Goal: Task Accomplishment & Management: Complete application form

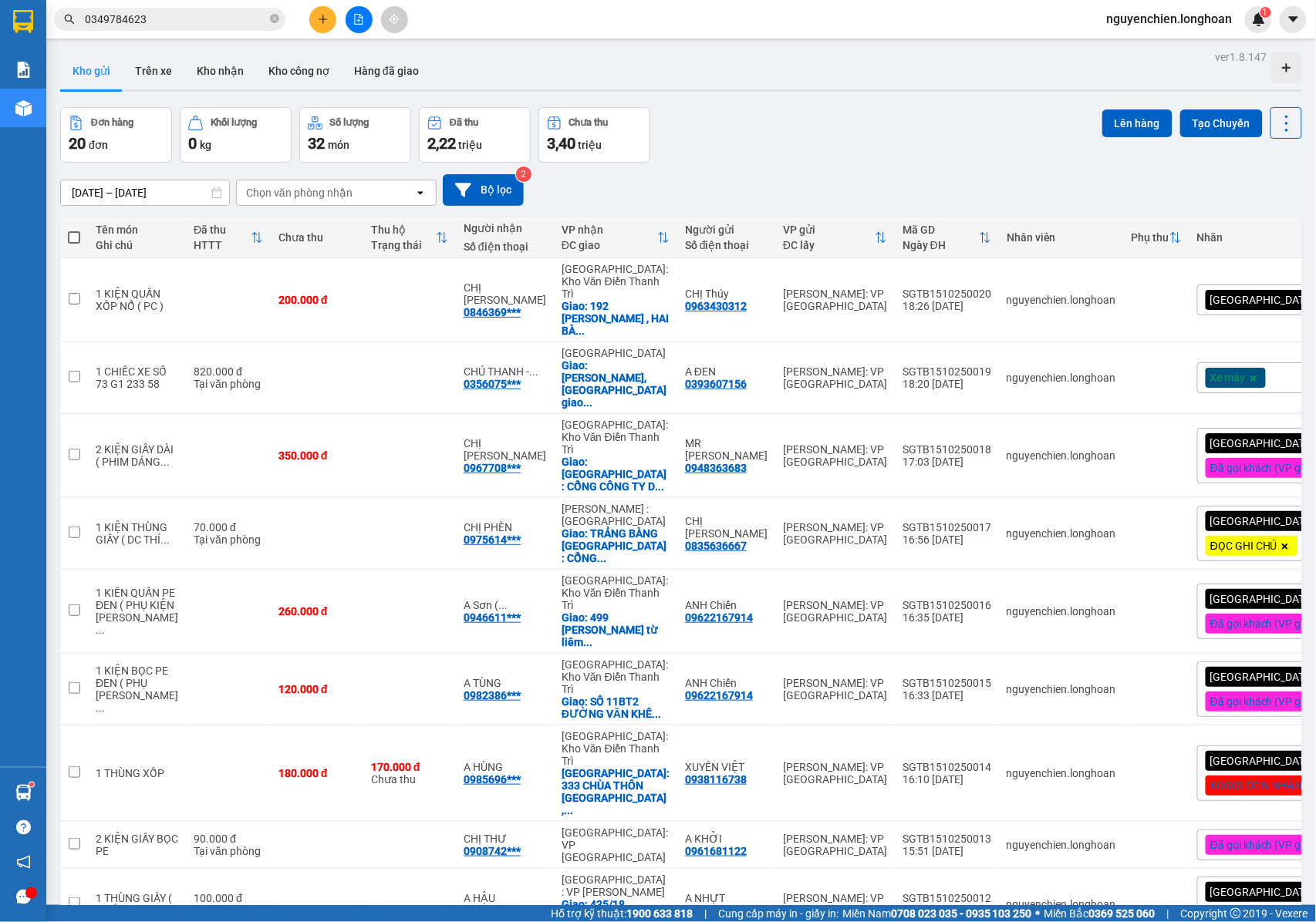
click at [1238, 290] on div "[GEOGRAPHIC_DATA] tận nơi" at bounding box center [1295, 299] width 196 height 30
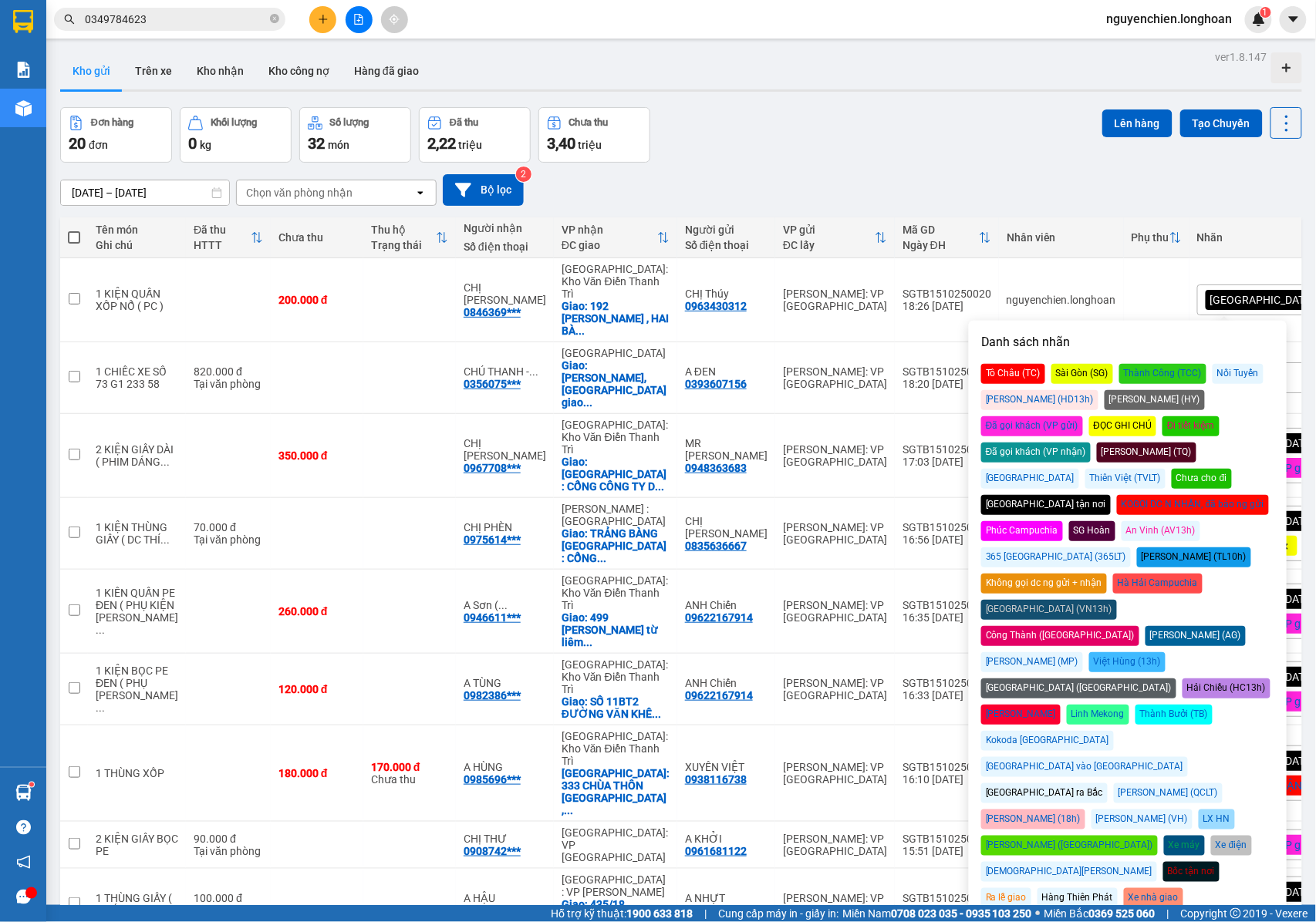
click at [1083, 416] on div "Đã gọi khách (VP gửi)" at bounding box center [1032, 426] width 102 height 20
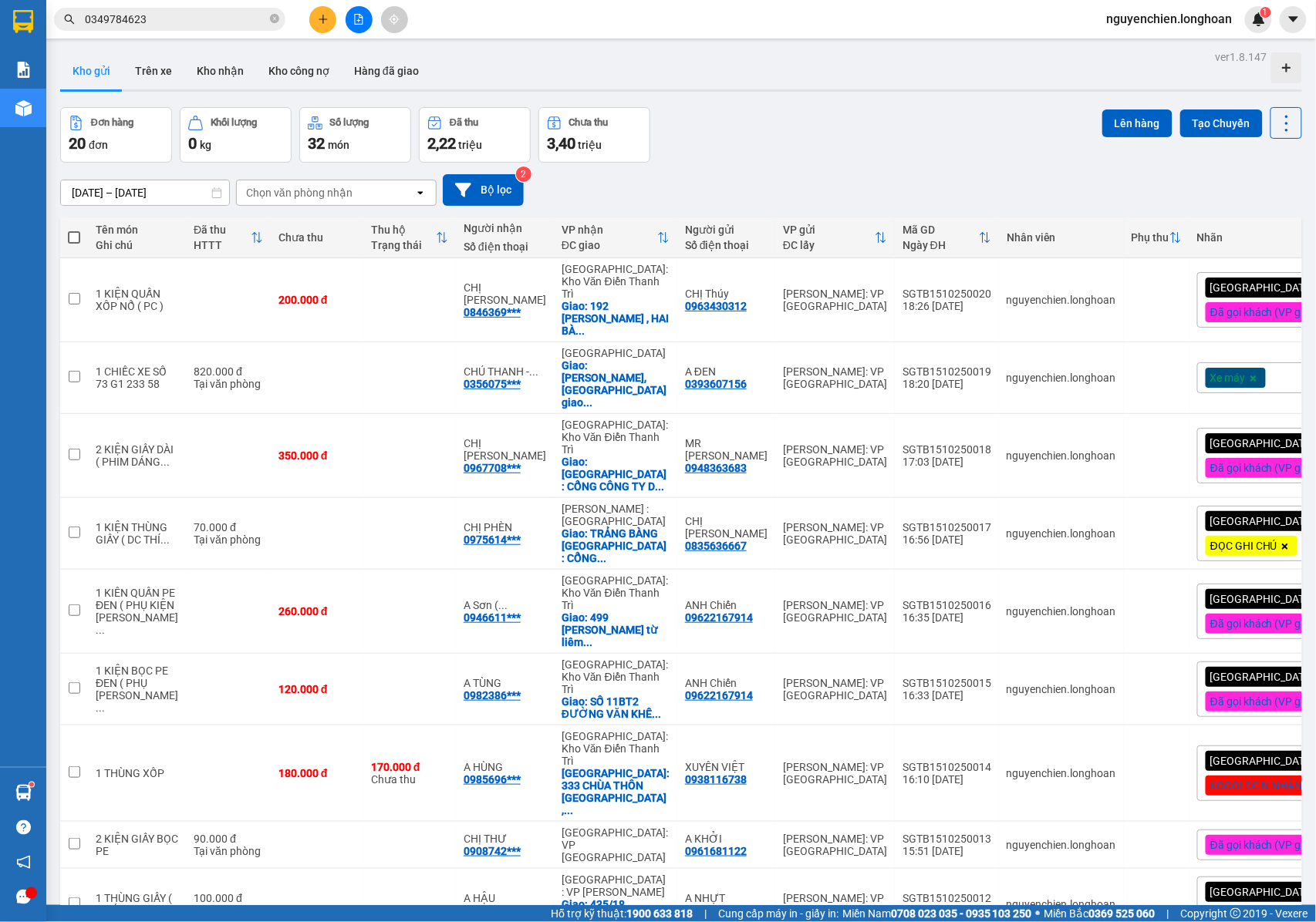
click at [941, 189] on div "[DATE] – [DATE] Press the down arrow key to interact with the calendar and sele…" at bounding box center [681, 190] width 1242 height 31
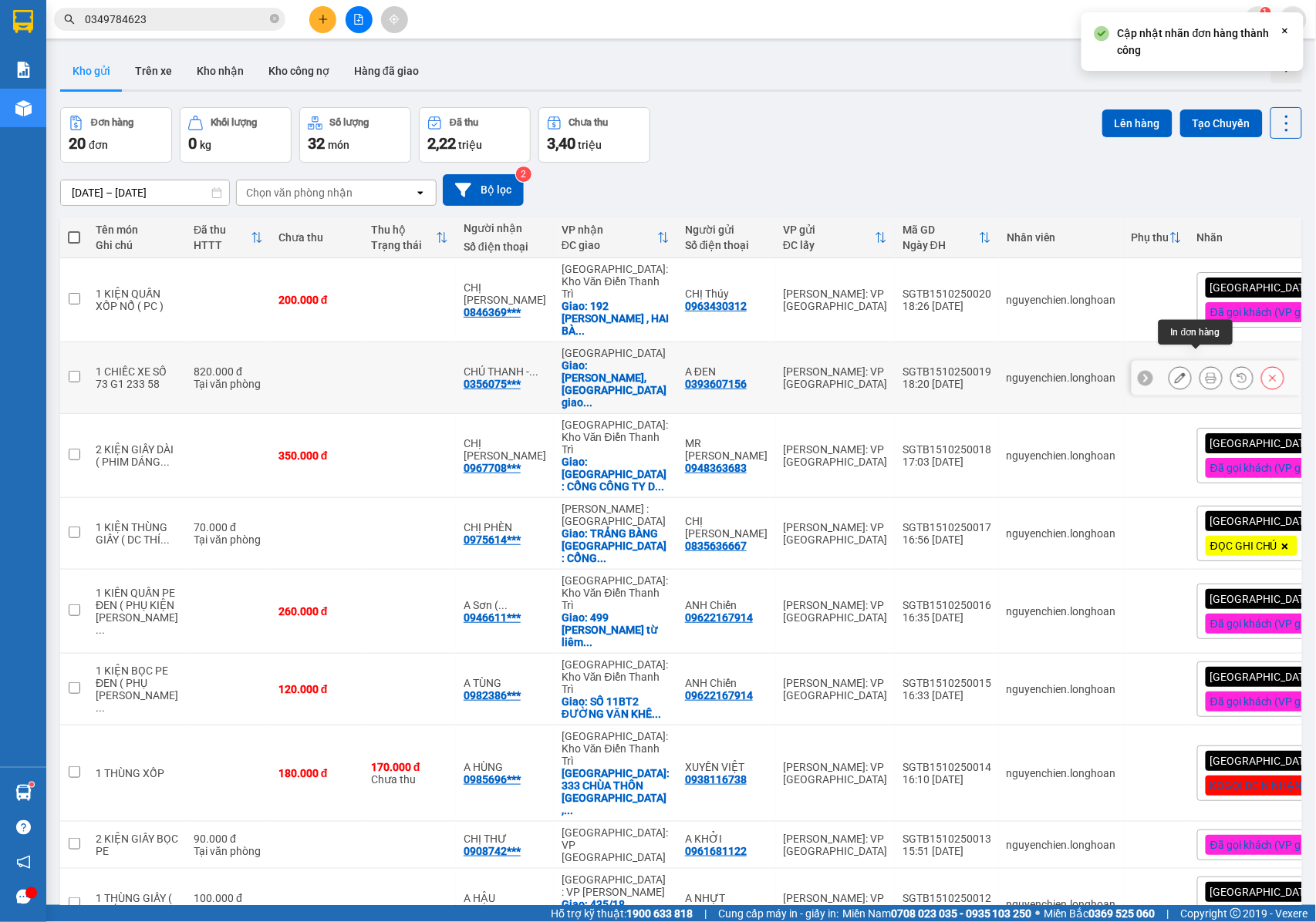
click at [1206, 373] on icon at bounding box center [1211, 378] width 10 height 10
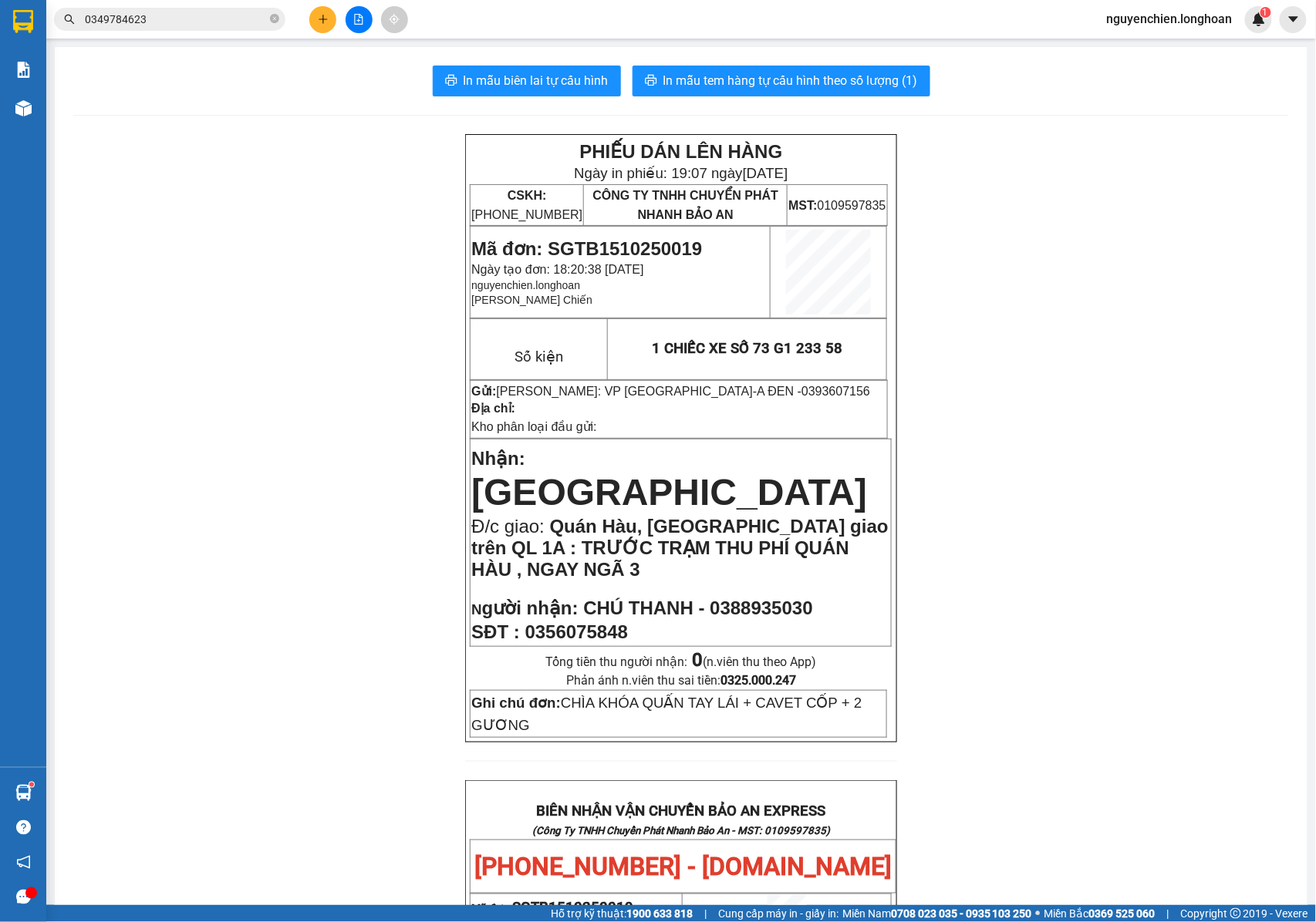
click at [1201, 458] on div "PHIẾU DÁN LÊN HÀNG Ngày in phiếu: 19:07 [DATE] CSKH: [PHONE_NUMBER] CÔNG TY TNH…" at bounding box center [681, 892] width 1215 height 1516
click at [1040, 261] on div "PHIẾU DÁN LÊN HÀNG Ngày in phiếu: 19:07 [DATE] CSKH: [PHONE_NUMBER] CÔNG TY TNH…" at bounding box center [681, 892] width 1215 height 1516
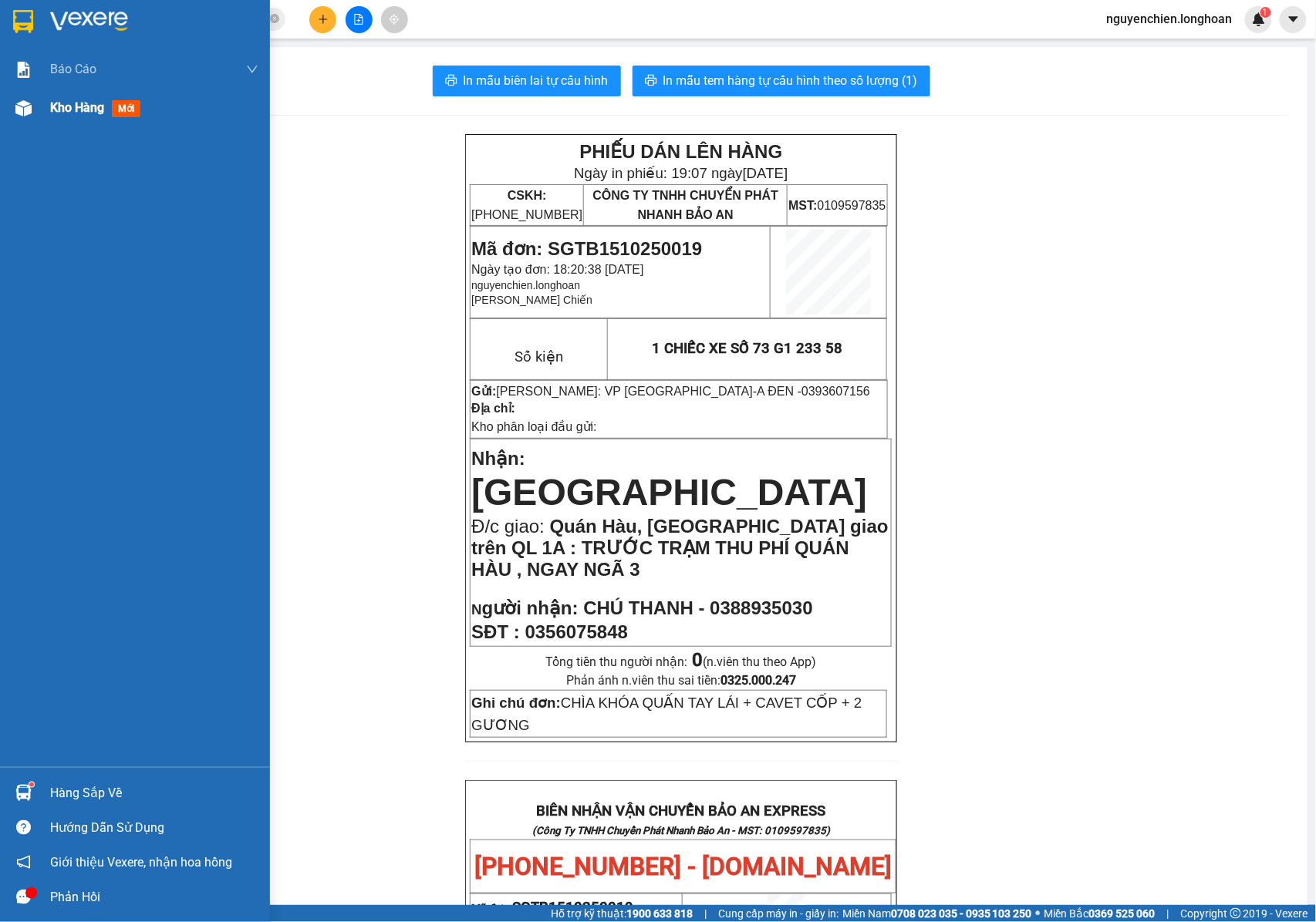
click at [30, 127] on div "Kho hàng mới" at bounding box center [135, 108] width 270 height 38
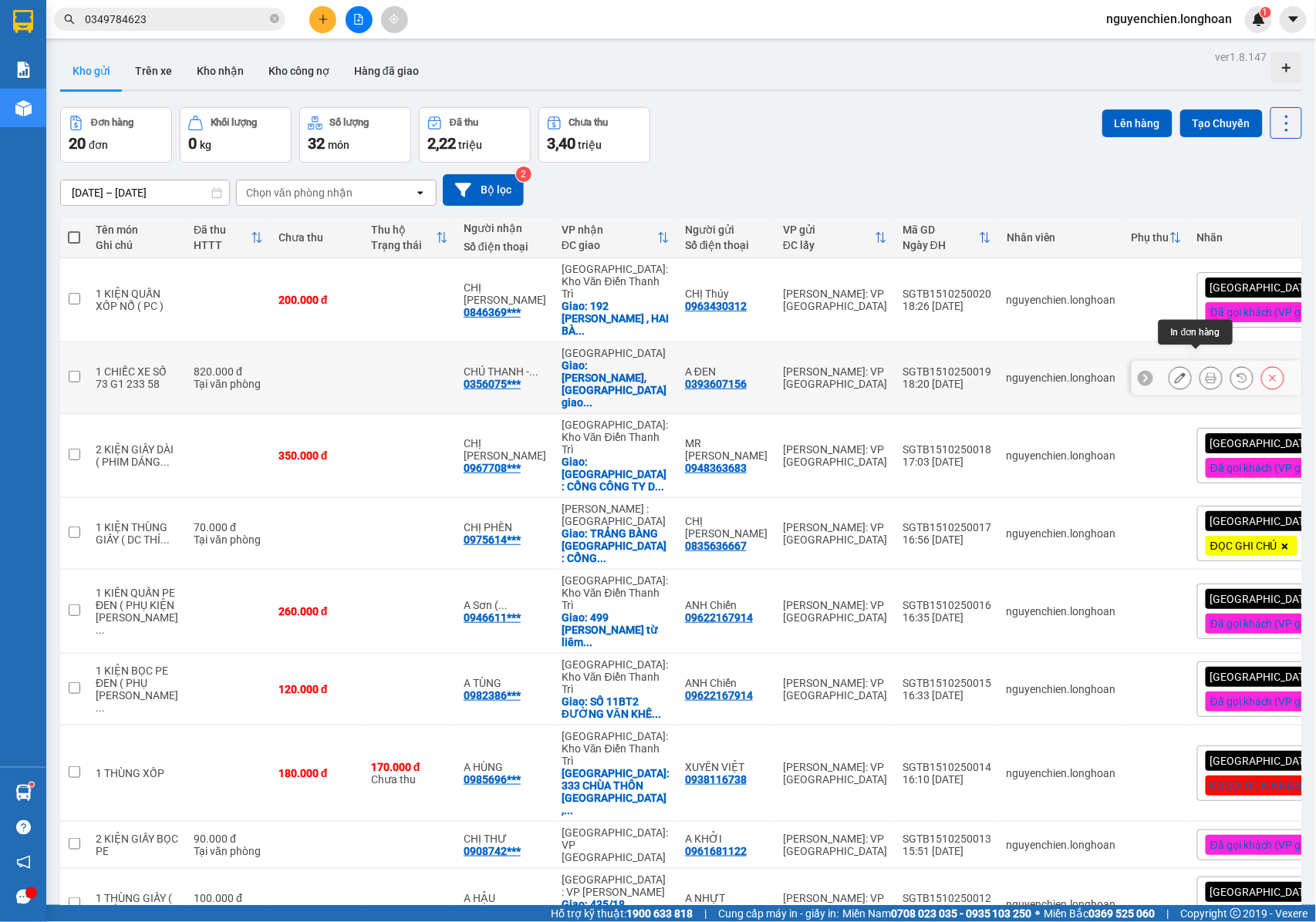
click at [1206, 373] on icon at bounding box center [1211, 378] width 10 height 10
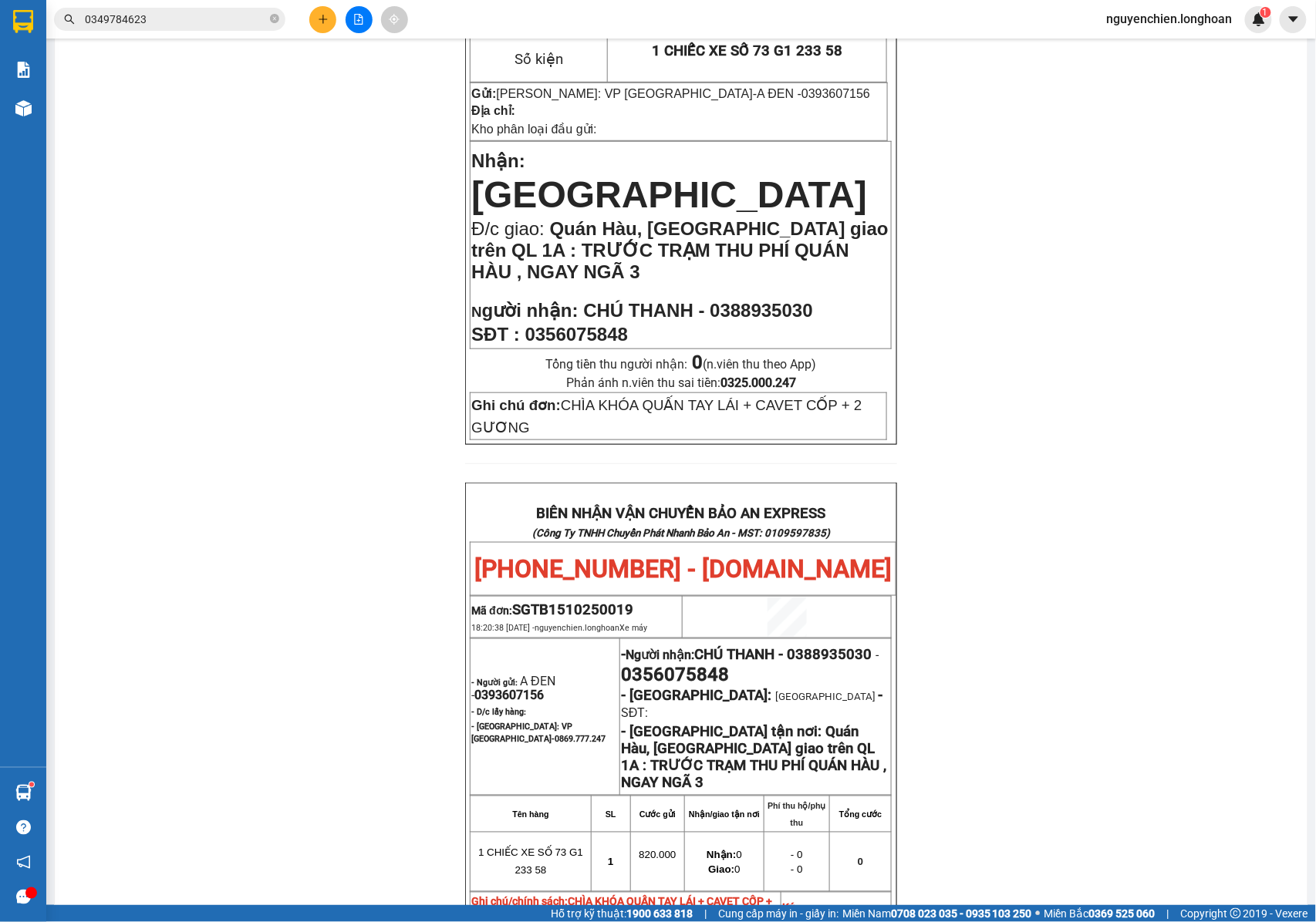
scroll to position [308, 0]
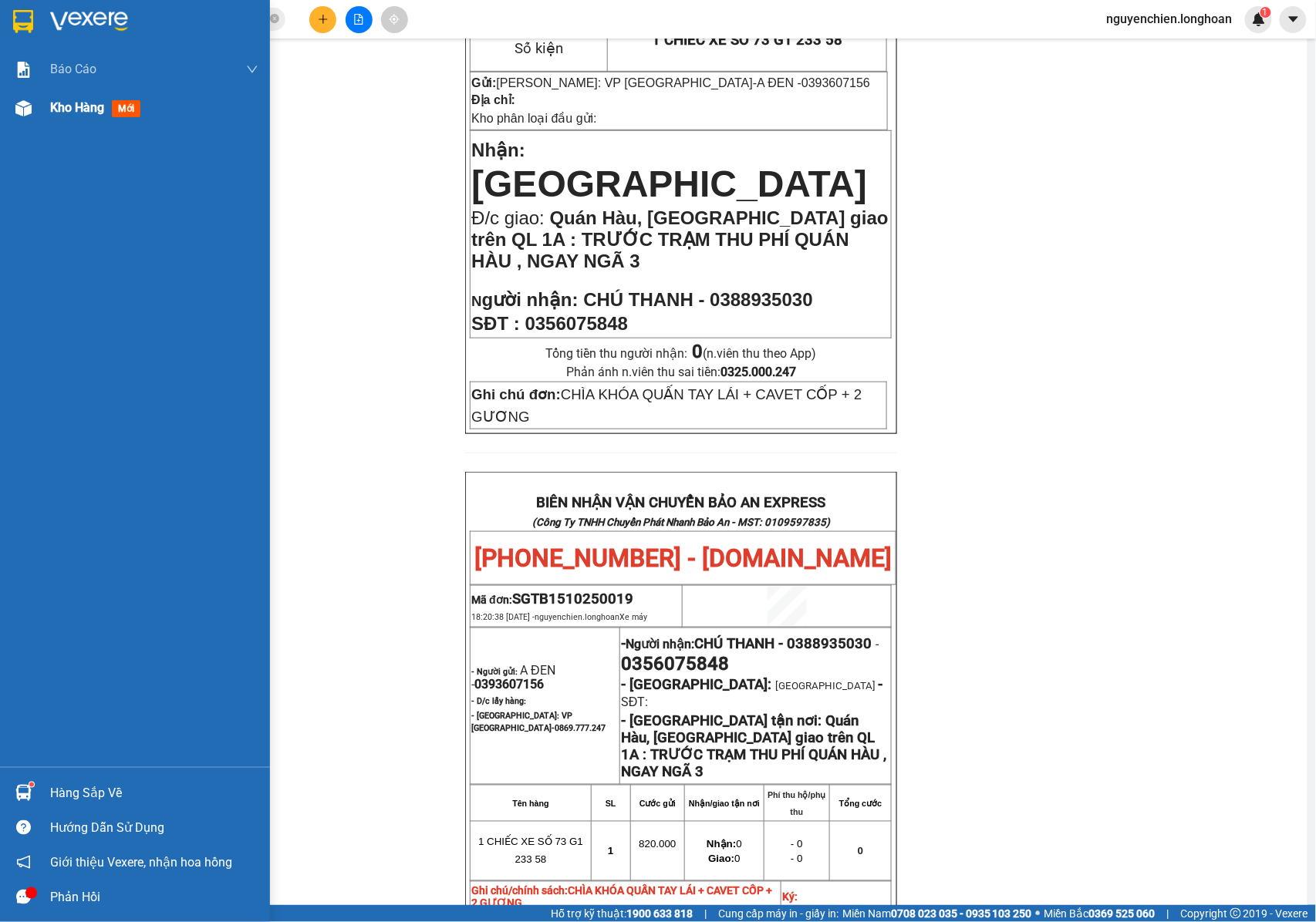
click at [30, 113] on img at bounding box center [23, 108] width 17 height 17
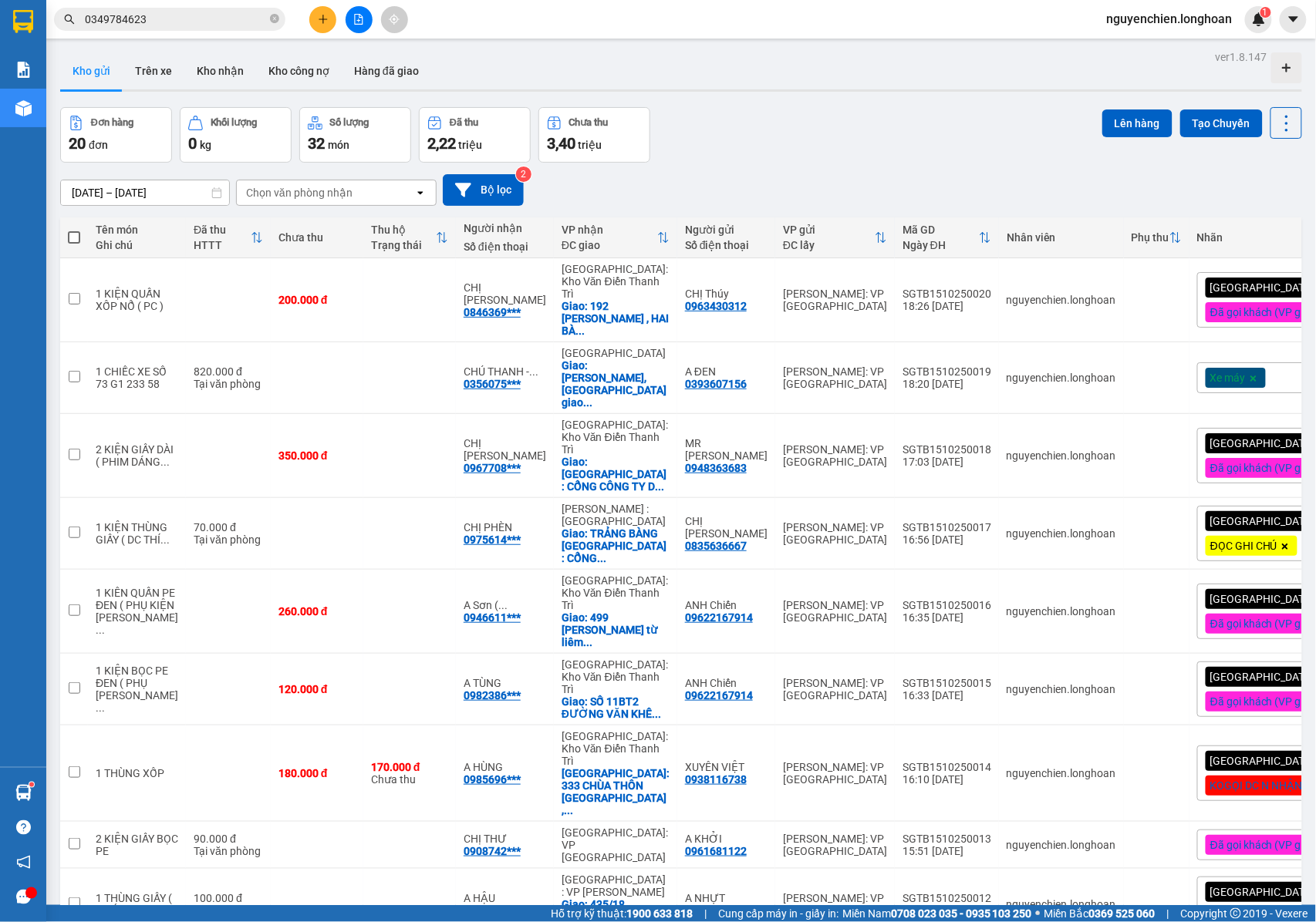
click at [1221, 362] on div "Xe máy" at bounding box center [1295, 377] width 196 height 30
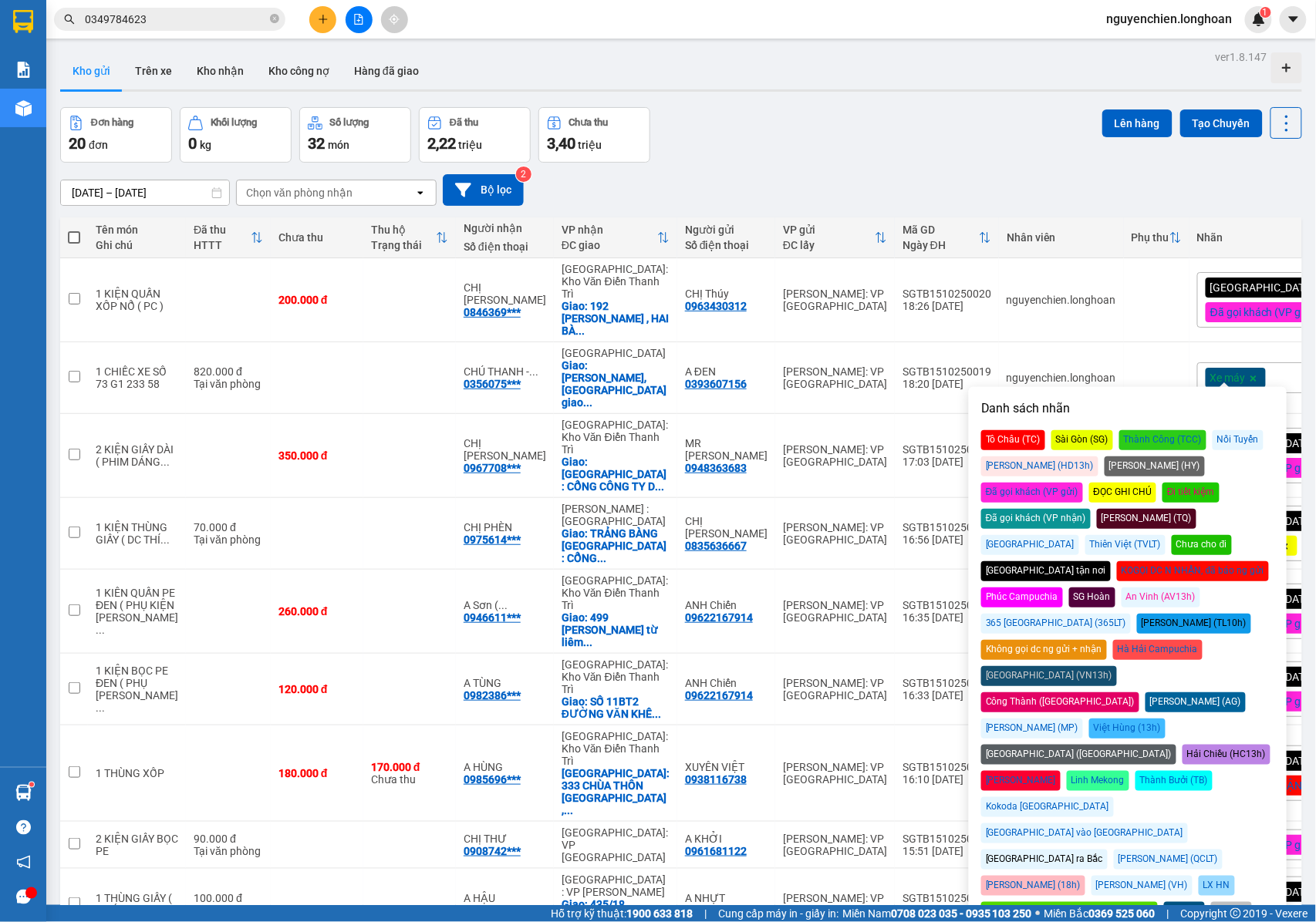
click at [1083, 482] on div "Đã gọi khách (VP gửi)" at bounding box center [1032, 492] width 102 height 20
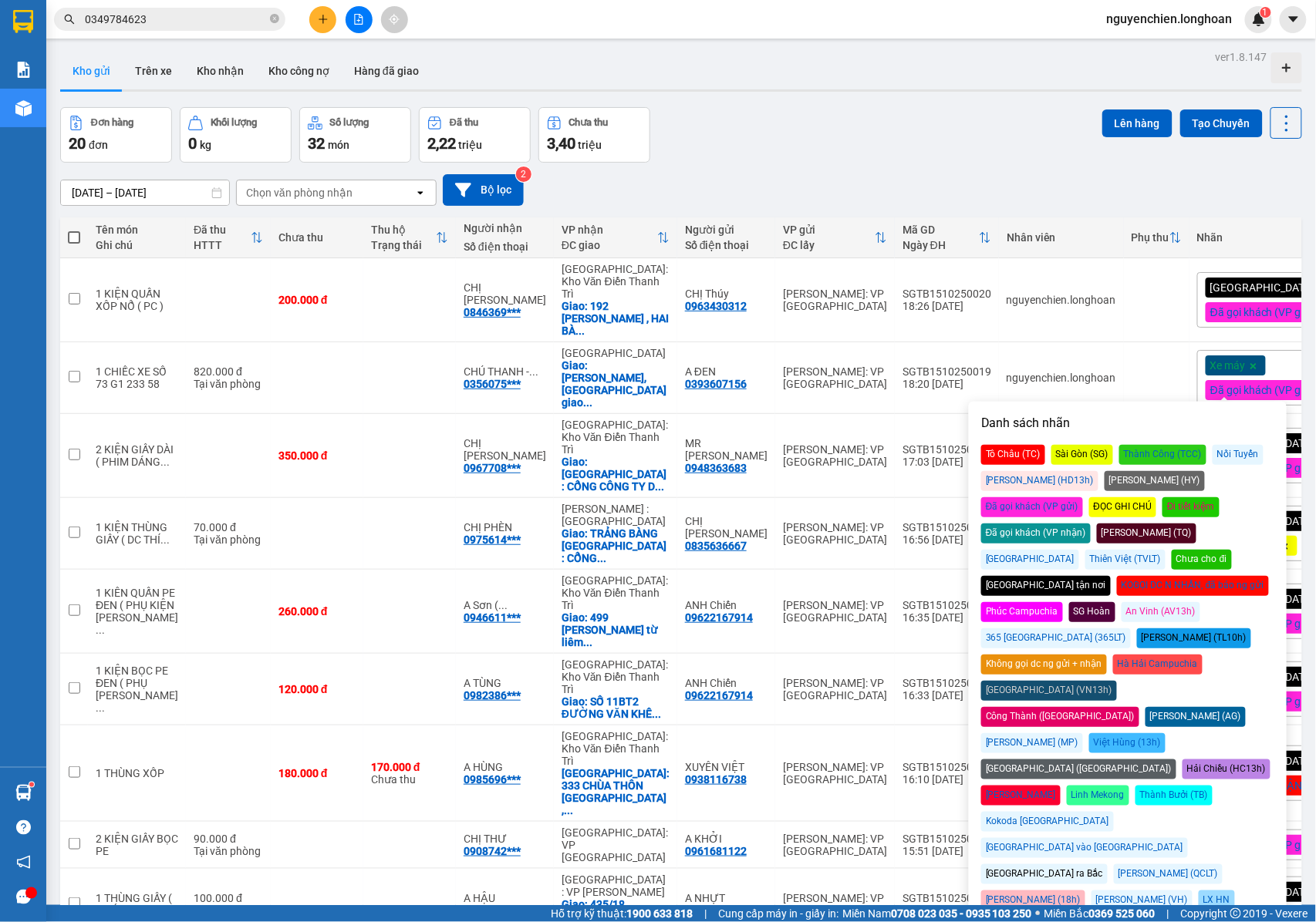
click at [825, 192] on div "[DATE] – [DATE] Press the down arrow key to interact with the calendar and sele…" at bounding box center [681, 190] width 1242 height 31
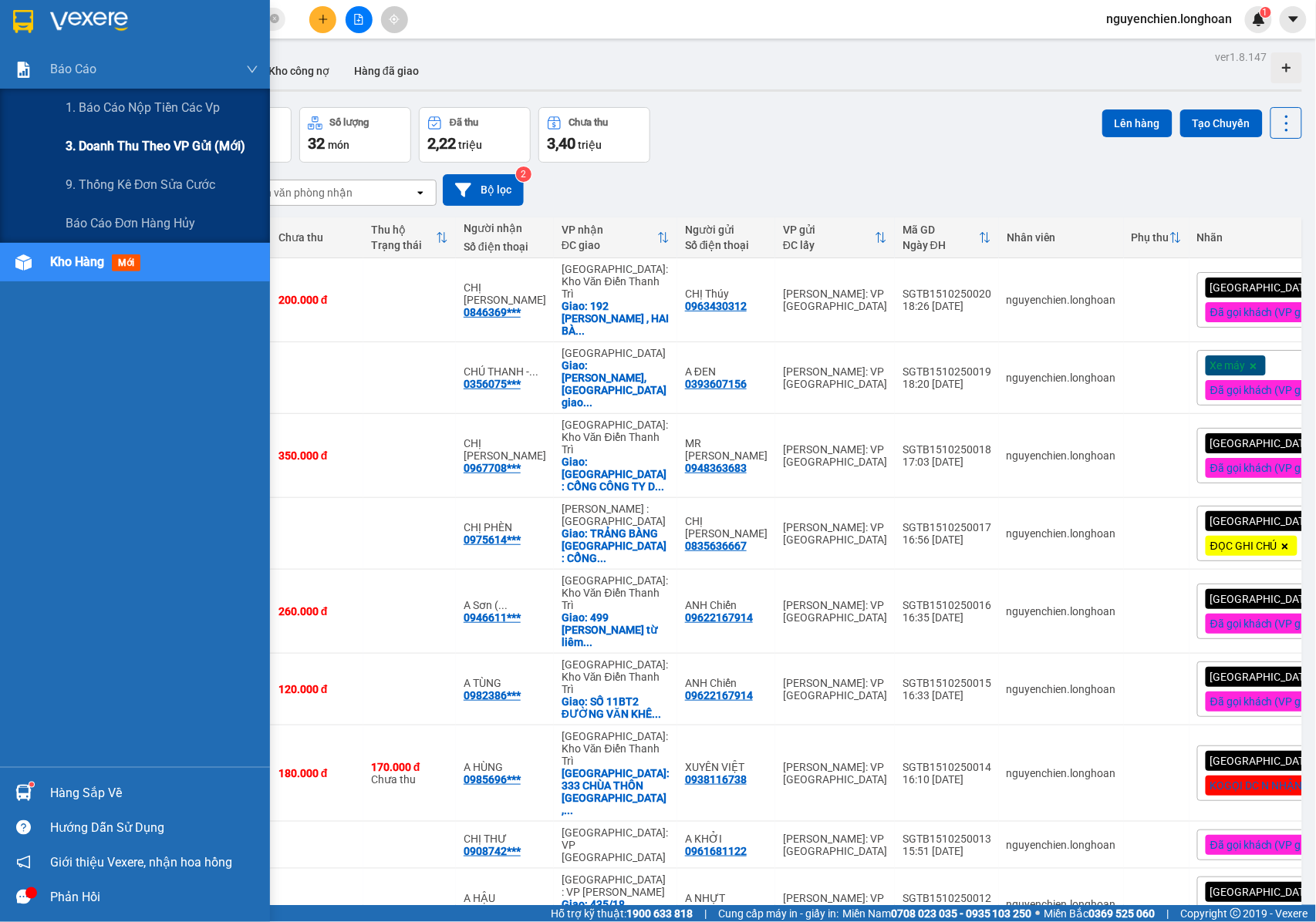
click at [86, 146] on span "3. Doanh Thu theo VP Gửi (mới)" at bounding box center [155, 146] width 180 height 19
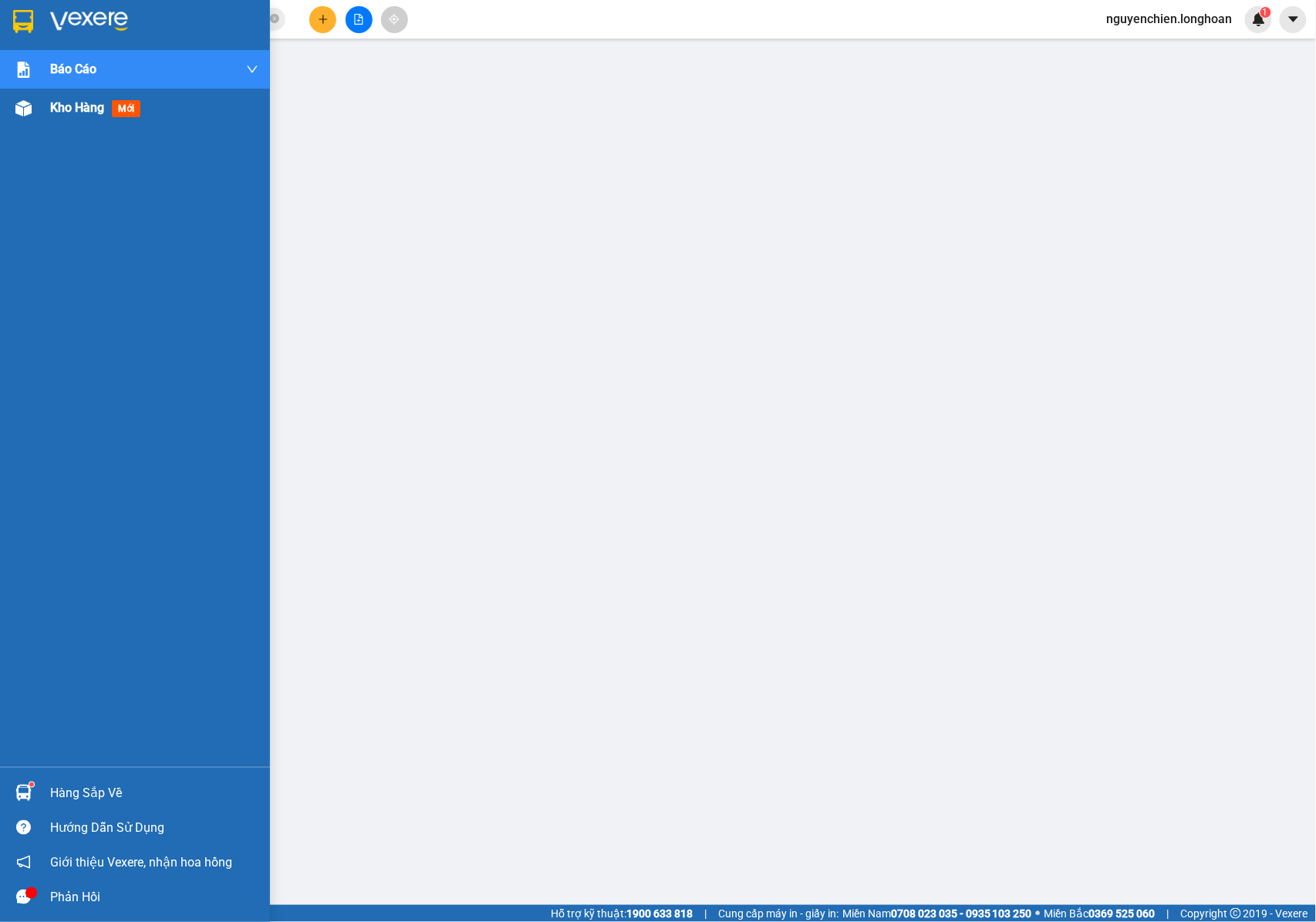
drag, startPoint x: 31, startPoint y: 119, endPoint x: 518, endPoint y: 920, distance: 937.4
click at [37, 119] on div "Kho hàng mới" at bounding box center [135, 108] width 270 height 38
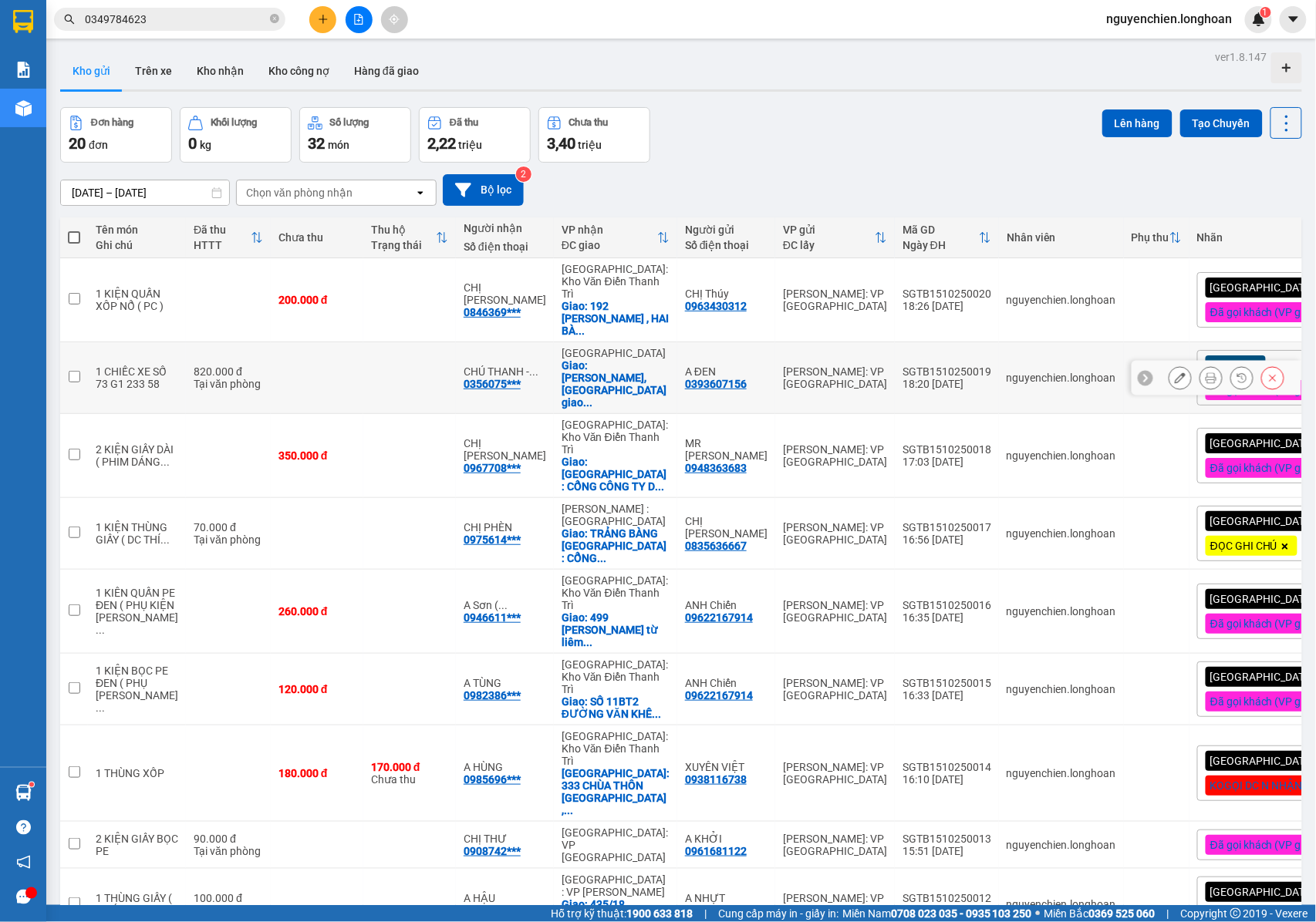
click at [1206, 373] on icon at bounding box center [1211, 378] width 10 height 10
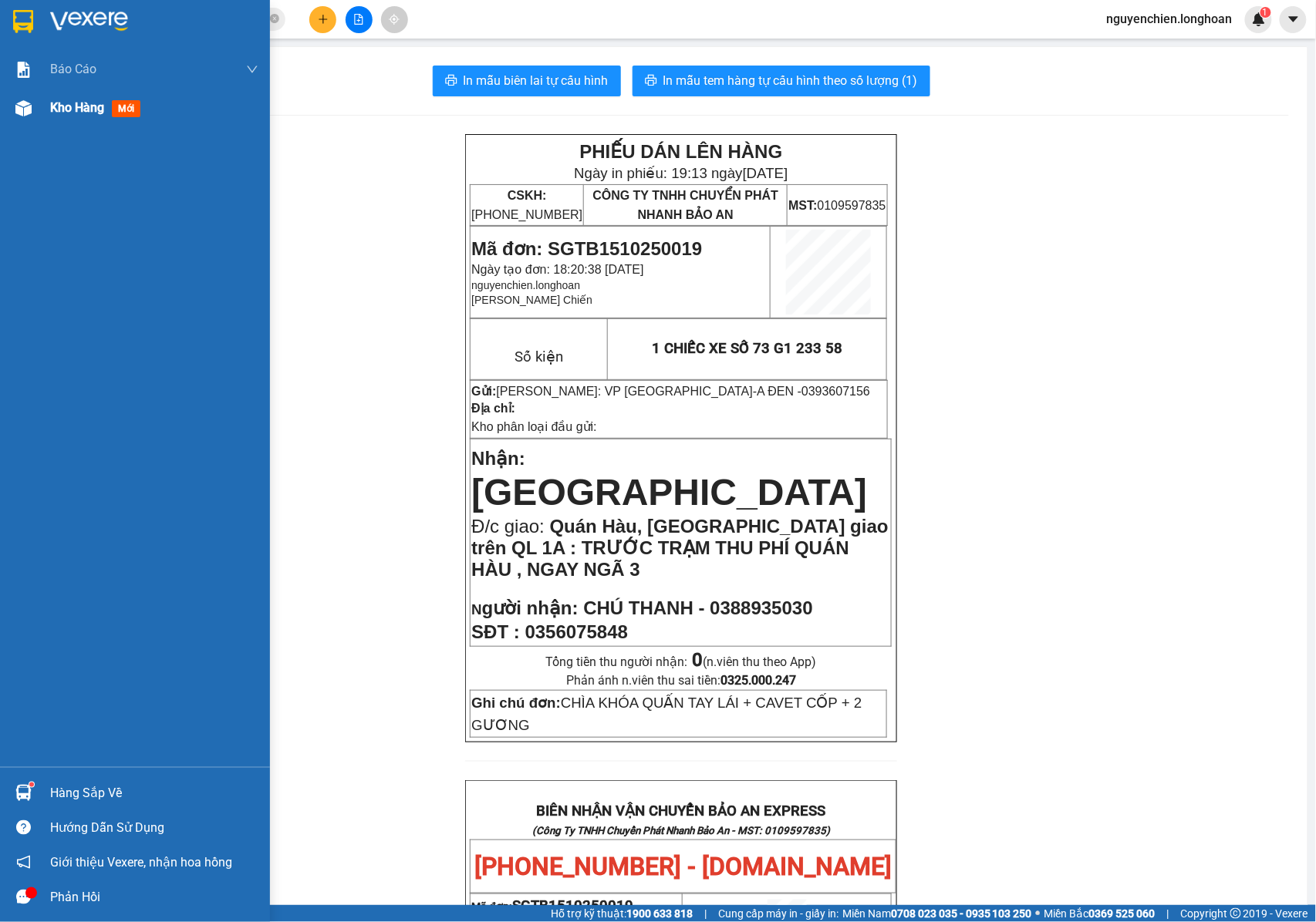
click at [28, 116] on div at bounding box center [23, 108] width 27 height 27
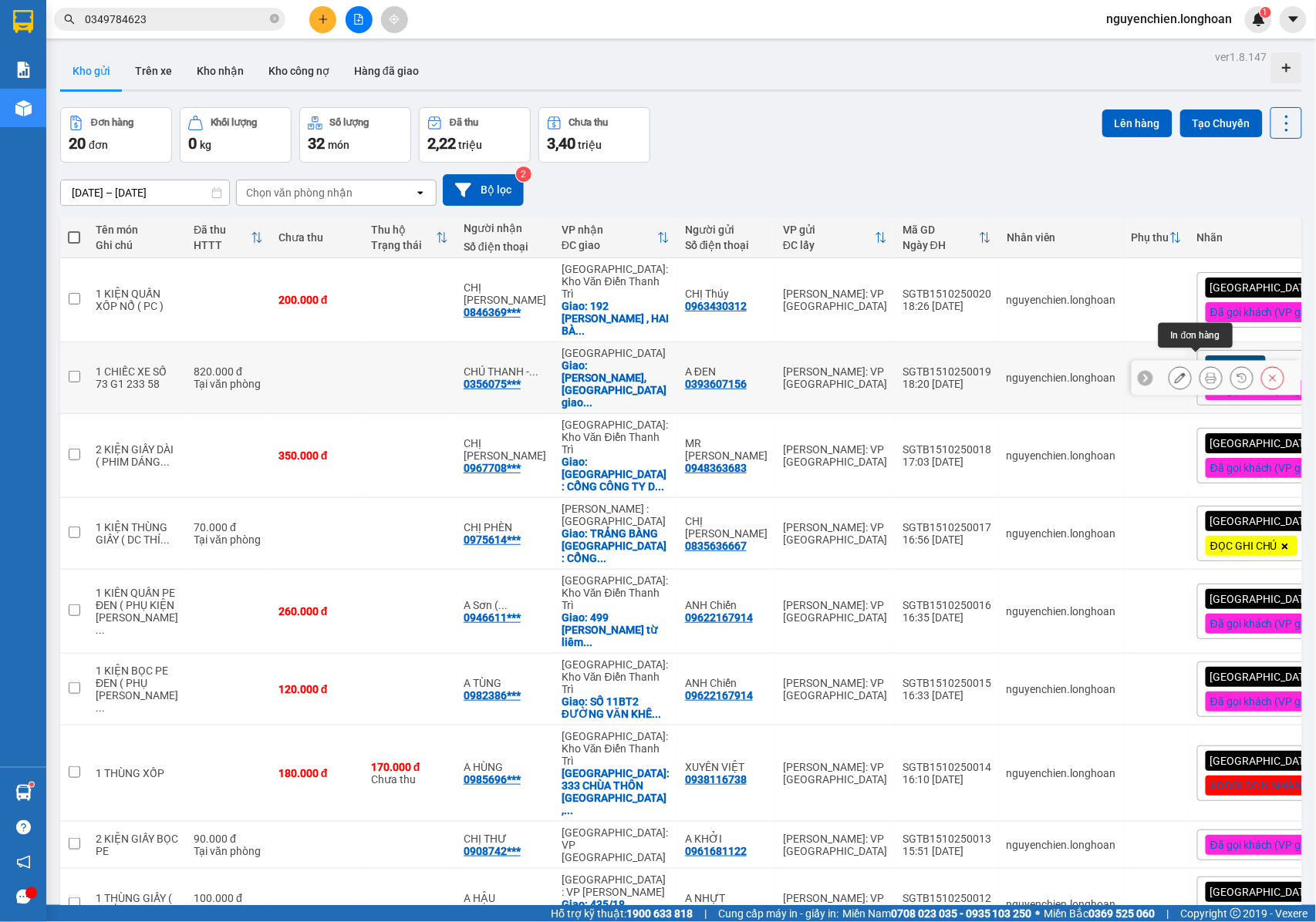
click at [1206, 373] on icon at bounding box center [1211, 378] width 10 height 10
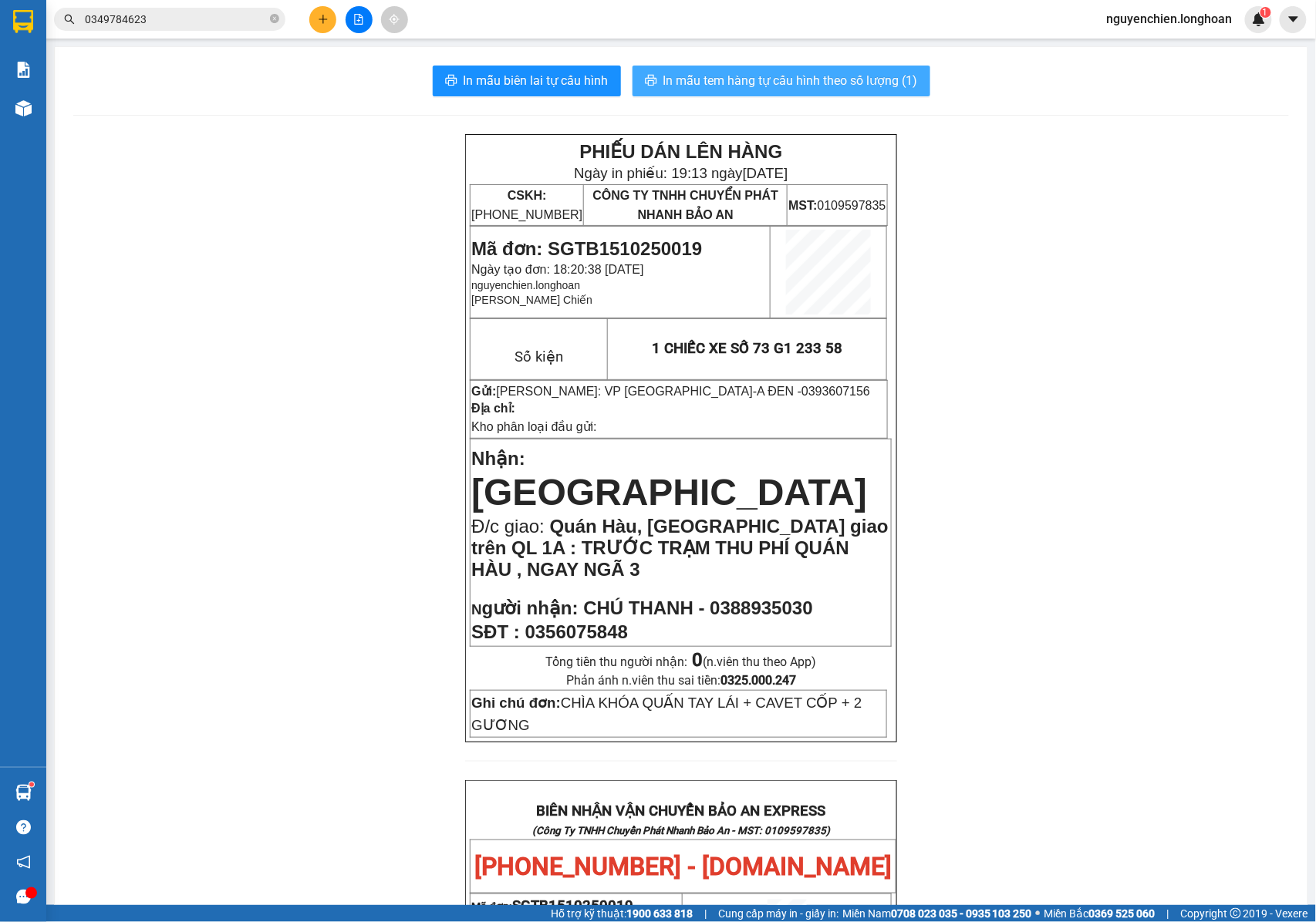
click at [842, 81] on span "In mẫu tem hàng tự cấu hình theo số lượng (1)" at bounding box center [790, 81] width 255 height 19
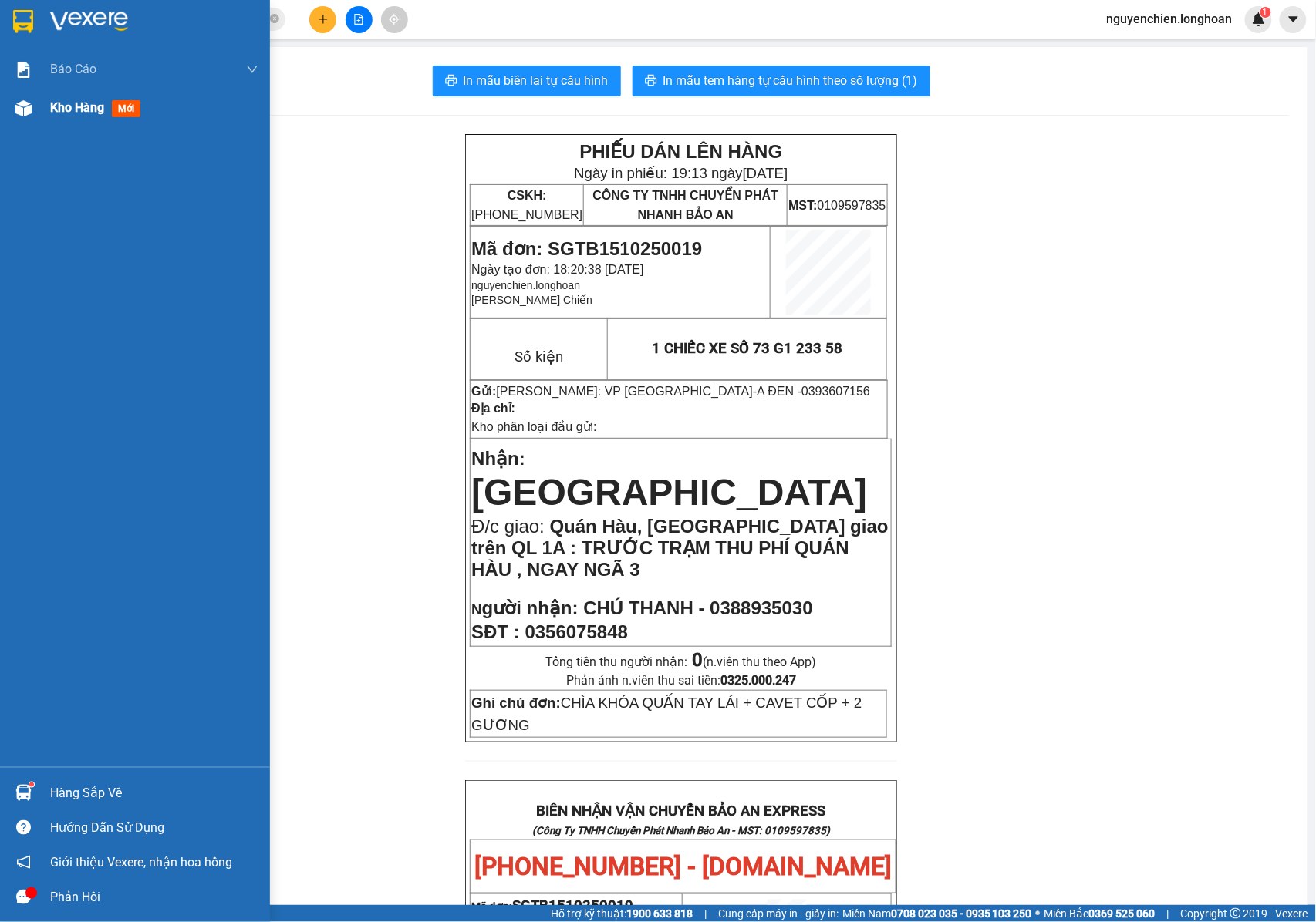
click at [34, 109] on div at bounding box center [23, 108] width 27 height 27
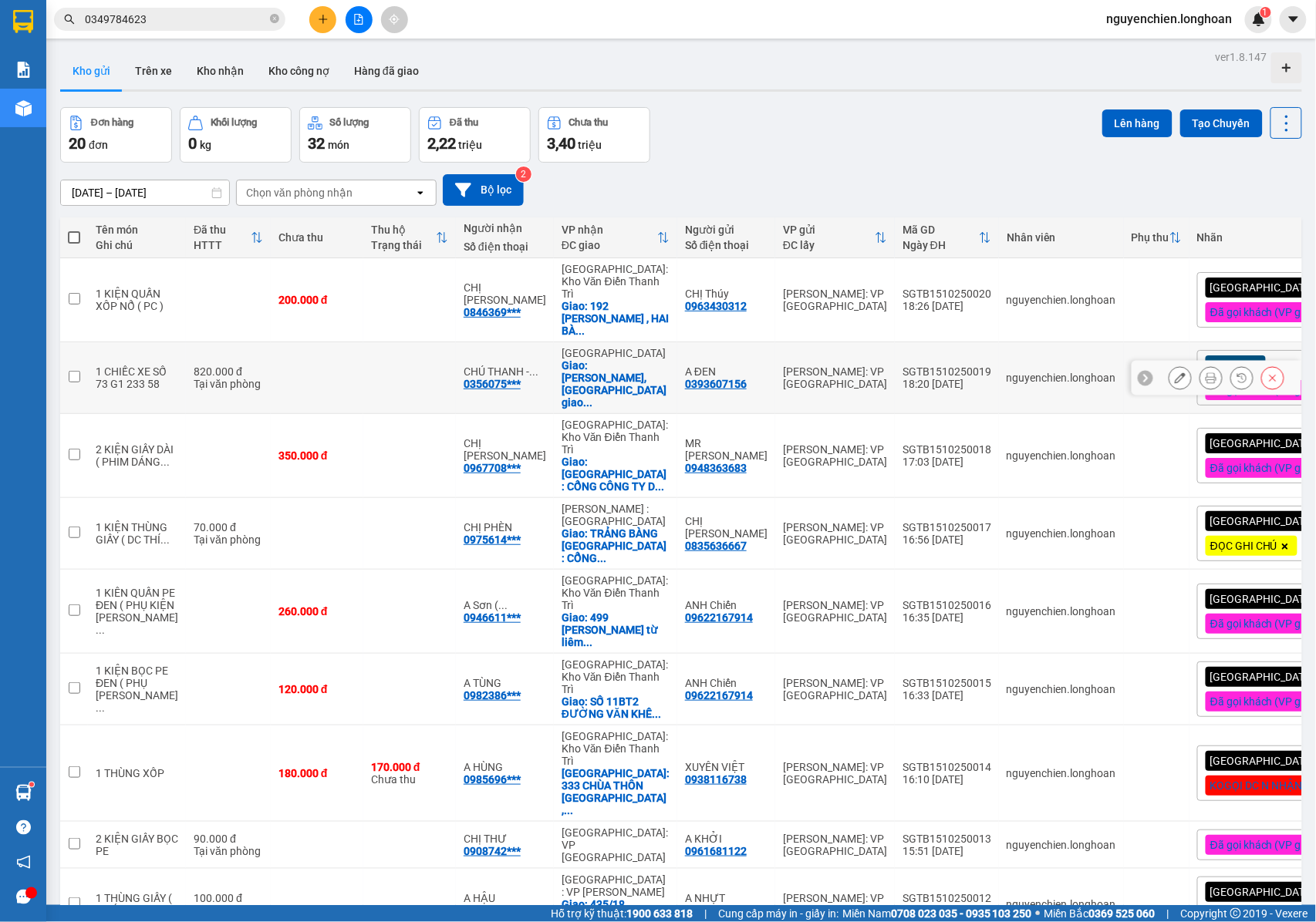
click at [1206, 373] on icon at bounding box center [1211, 378] width 10 height 10
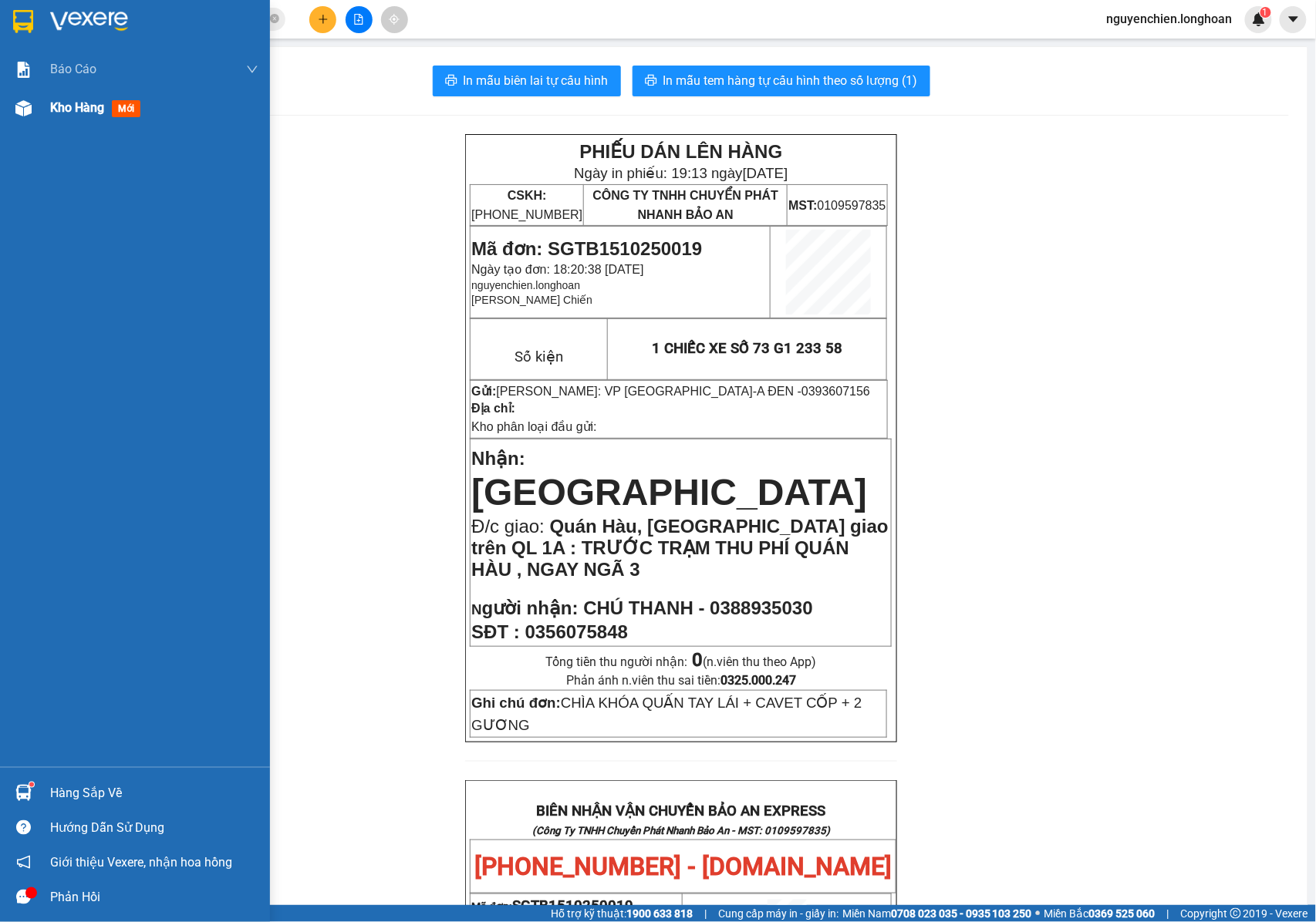
click at [28, 109] on img at bounding box center [23, 108] width 17 height 17
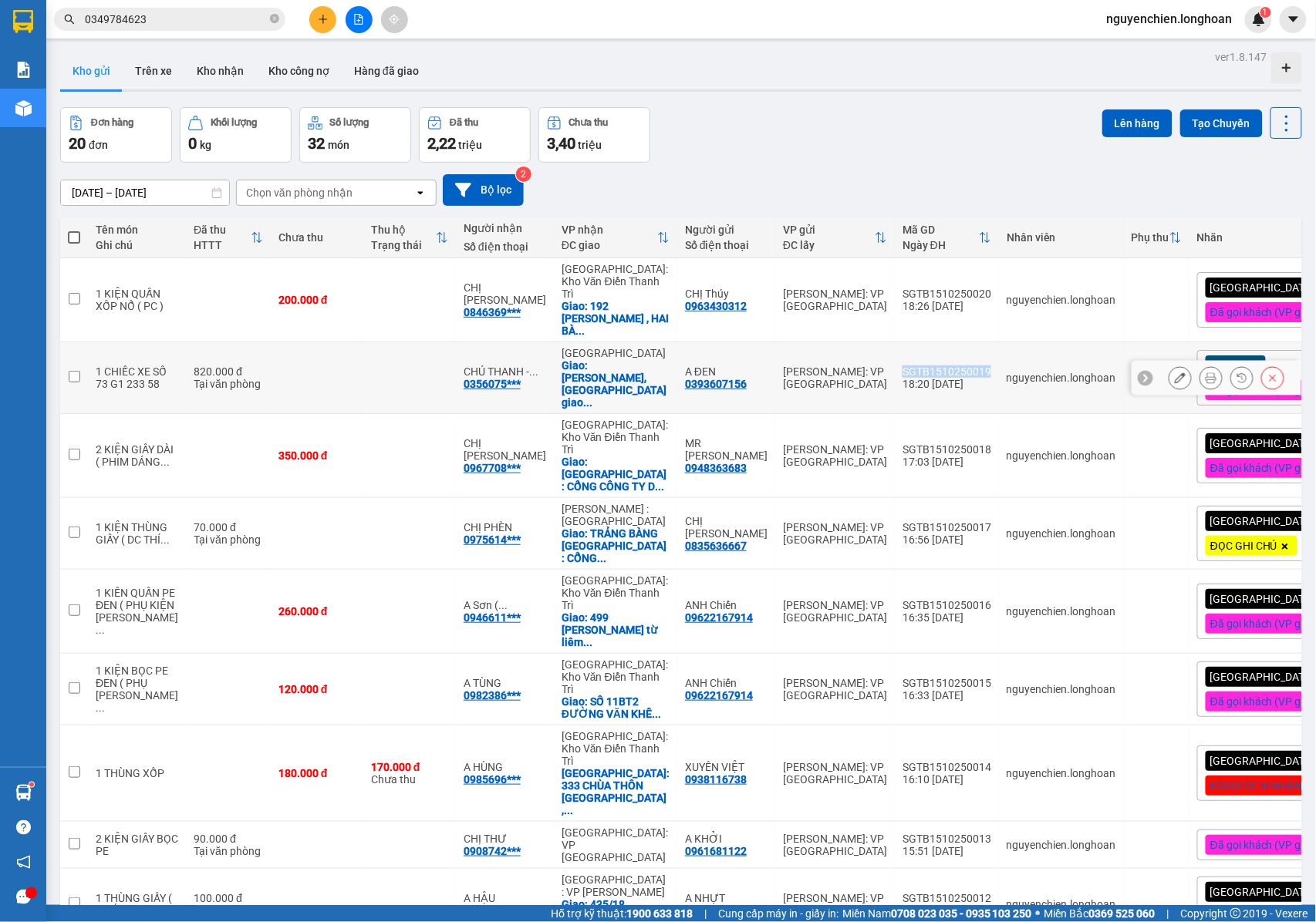
drag, startPoint x: 923, startPoint y: 353, endPoint x: 838, endPoint y: 355, distance: 85.0
click at [894, 355] on td "SGTB1510250019 18:20 [DATE]" at bounding box center [947, 378] width 104 height 72
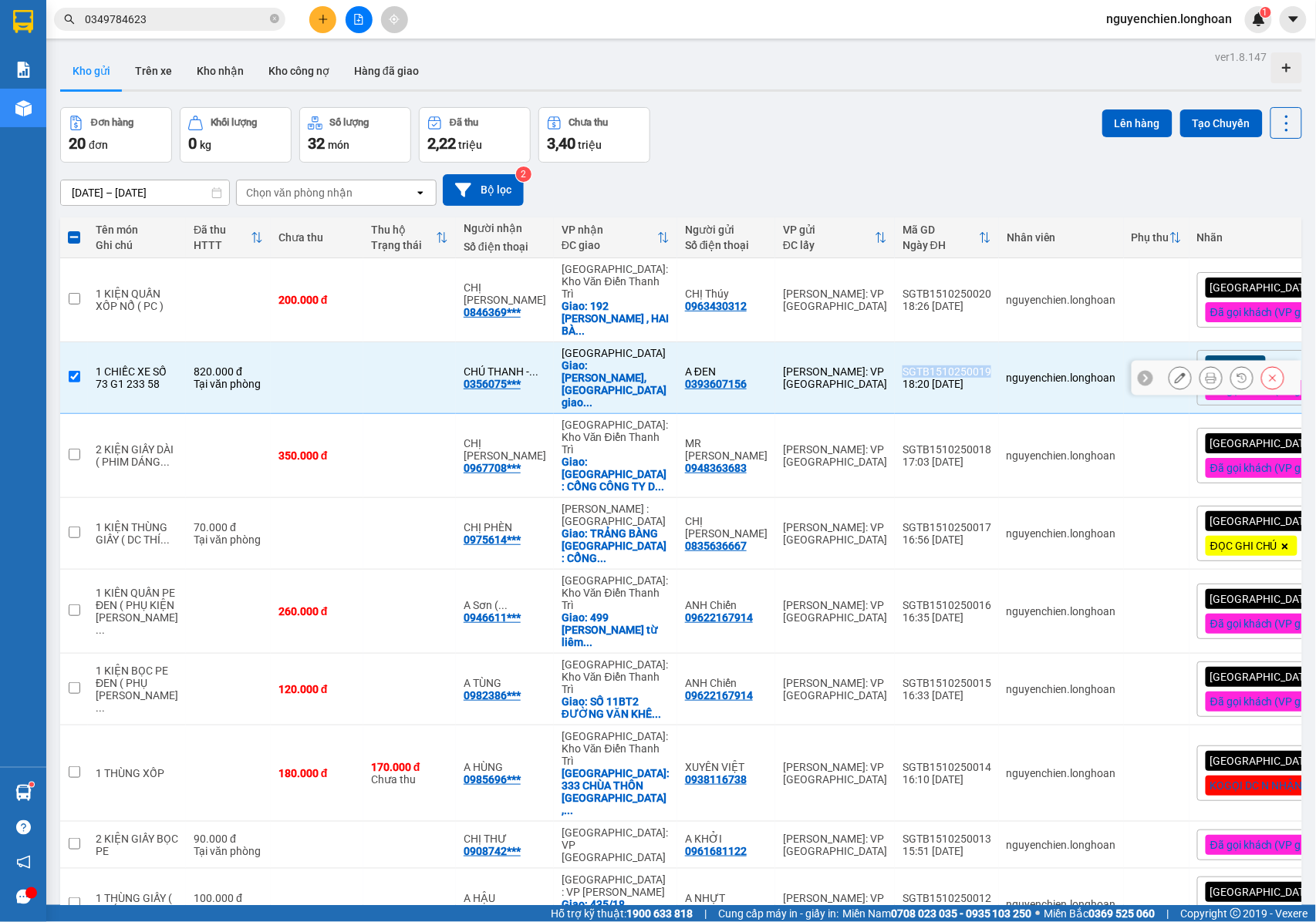
copy div "SGTB1510250019"
click at [72, 371] on input "checkbox" at bounding box center [74, 376] width 11 height 11
checkbox input "false"
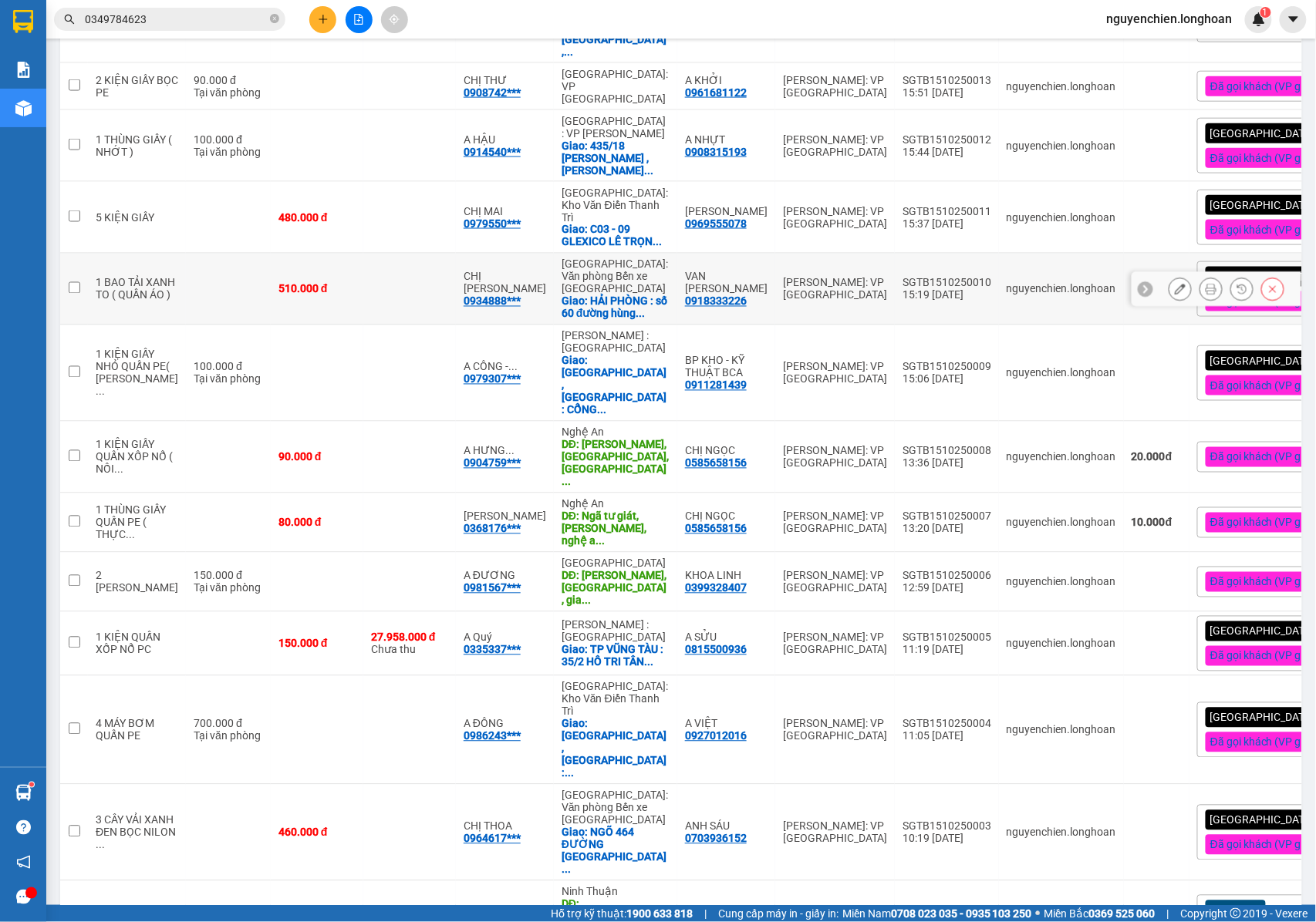
scroll to position [785, 0]
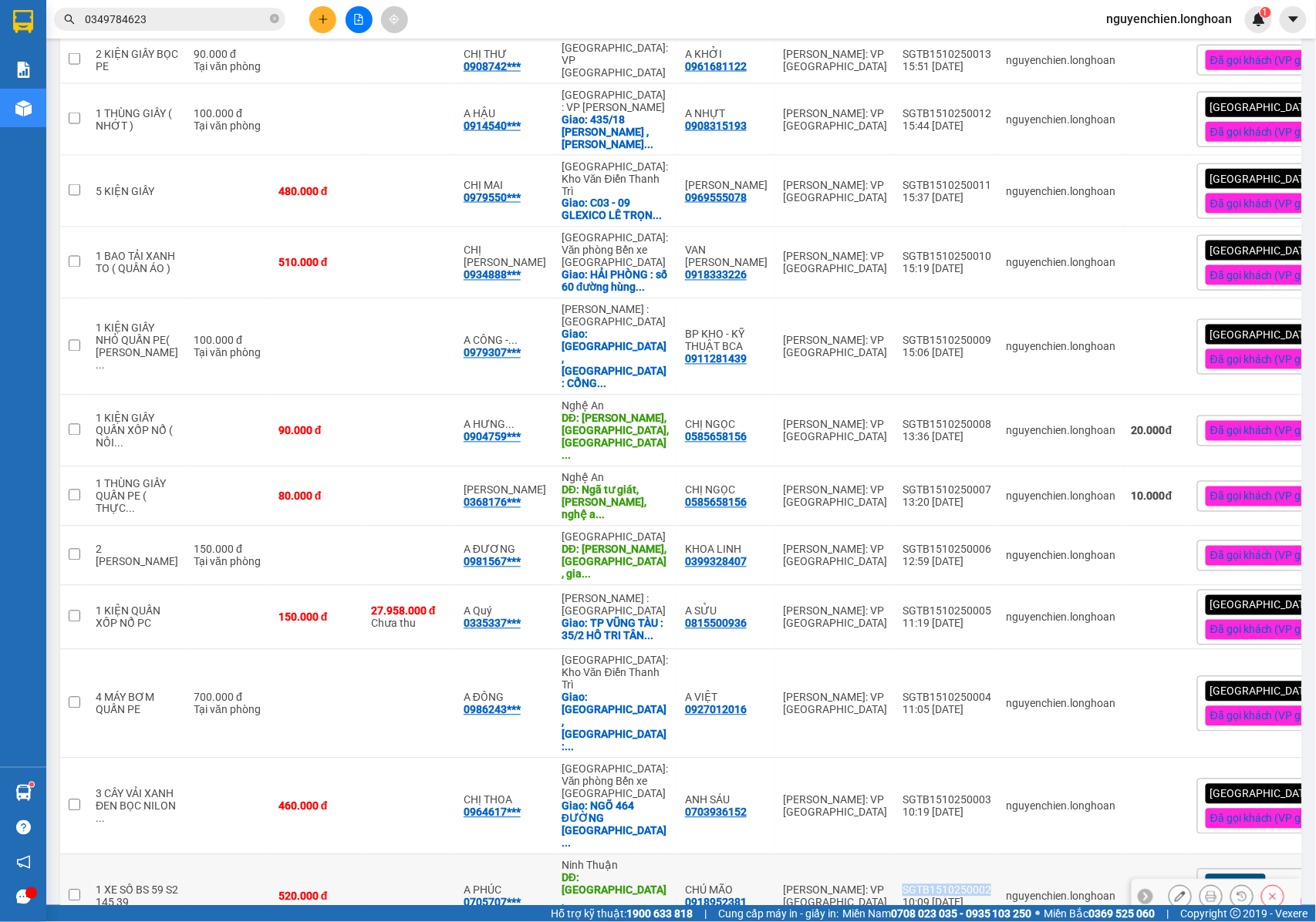
drag, startPoint x: 922, startPoint y: 723, endPoint x: 842, endPoint y: 721, distance: 80.0
click at [894, 855] on td "SGTB1510250002 10:09 [DATE]" at bounding box center [947, 897] width 104 height 84
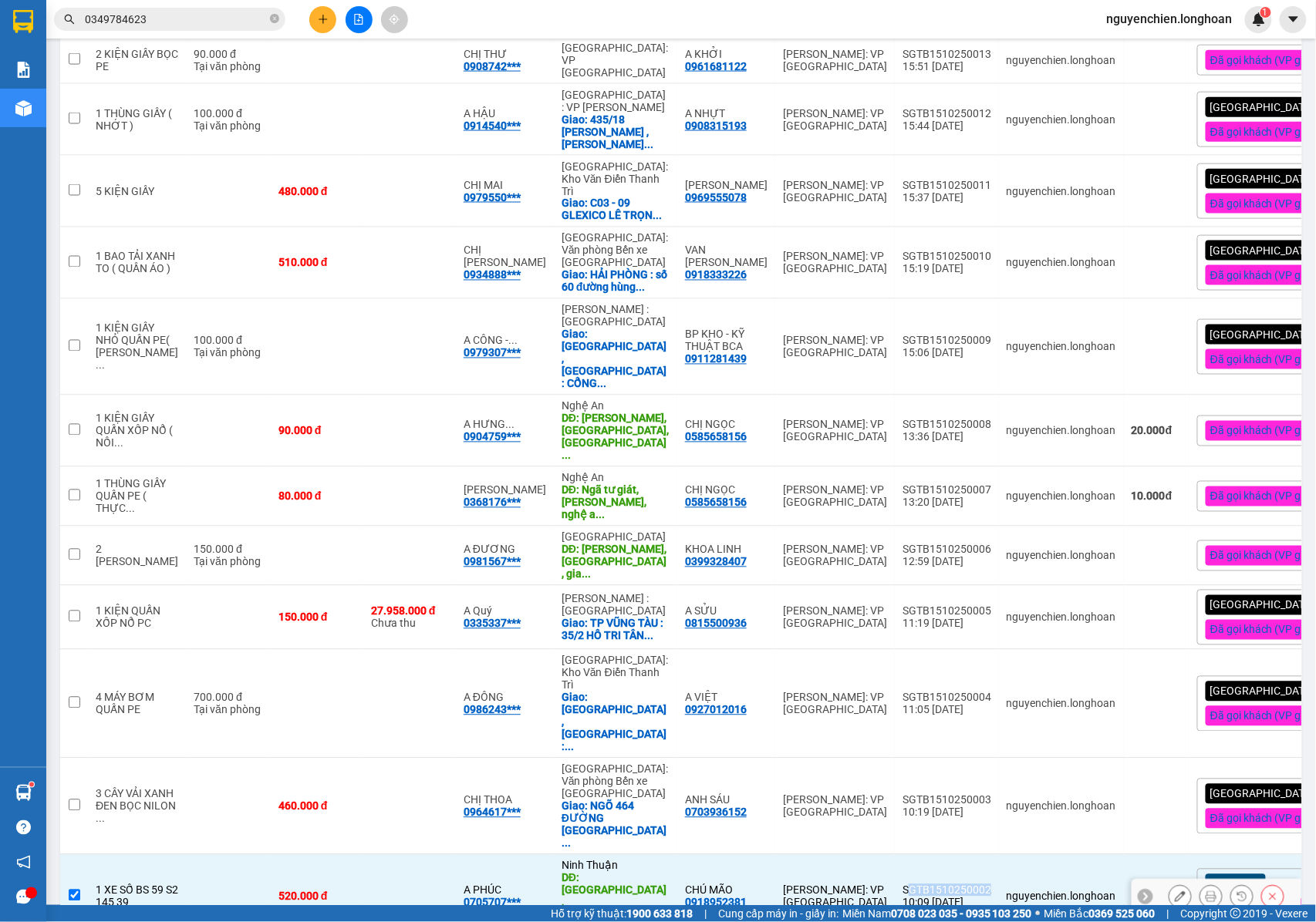
drag, startPoint x: 873, startPoint y: 722, endPoint x: 852, endPoint y: 725, distance: 21.2
click at [902, 885] on div "SGTB1510250002" at bounding box center [947, 891] width 89 height 12
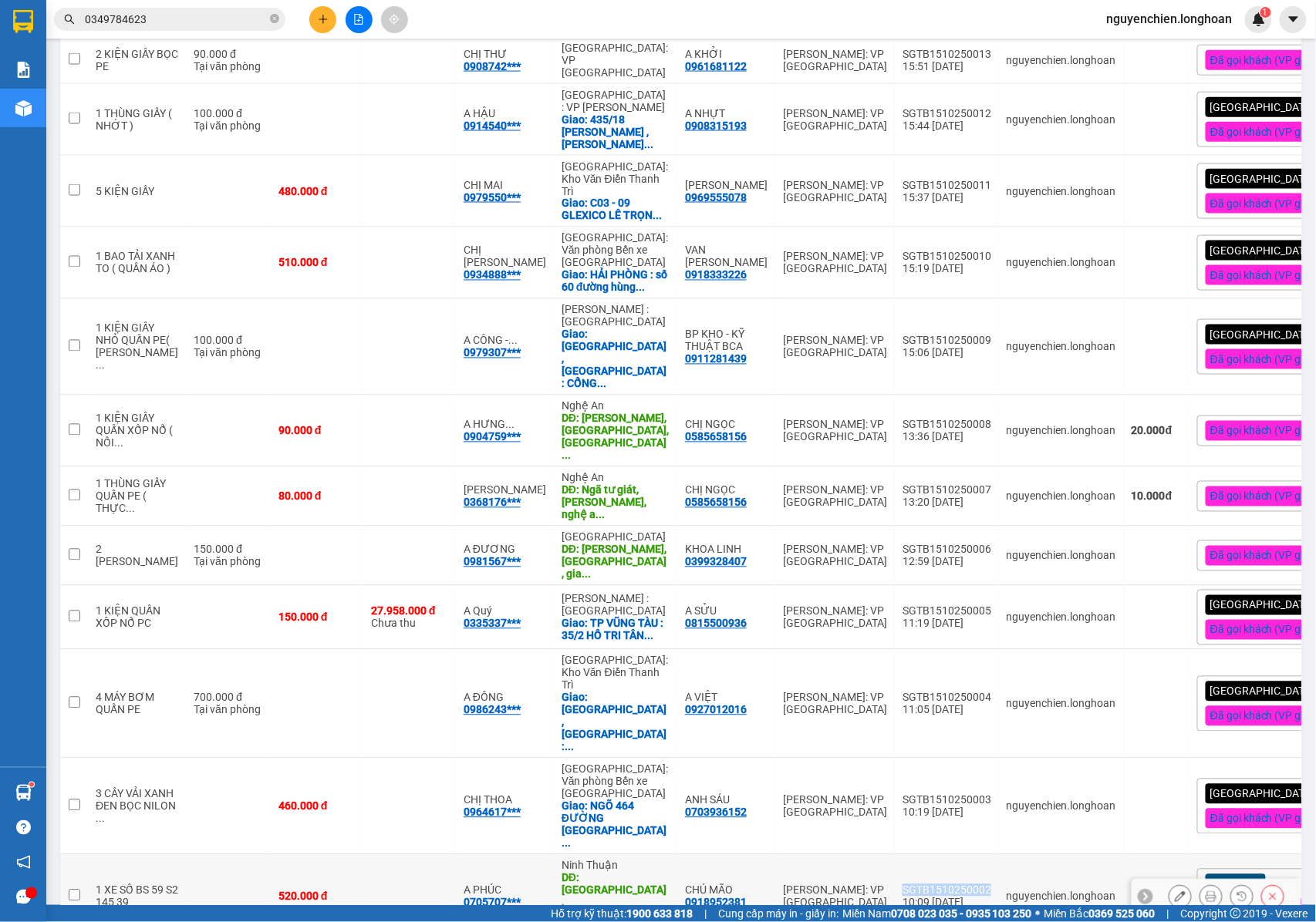
drag, startPoint x: 918, startPoint y: 725, endPoint x: 838, endPoint y: 726, distance: 80.0
click at [902, 885] on div "SGTB1510250002" at bounding box center [947, 891] width 89 height 12
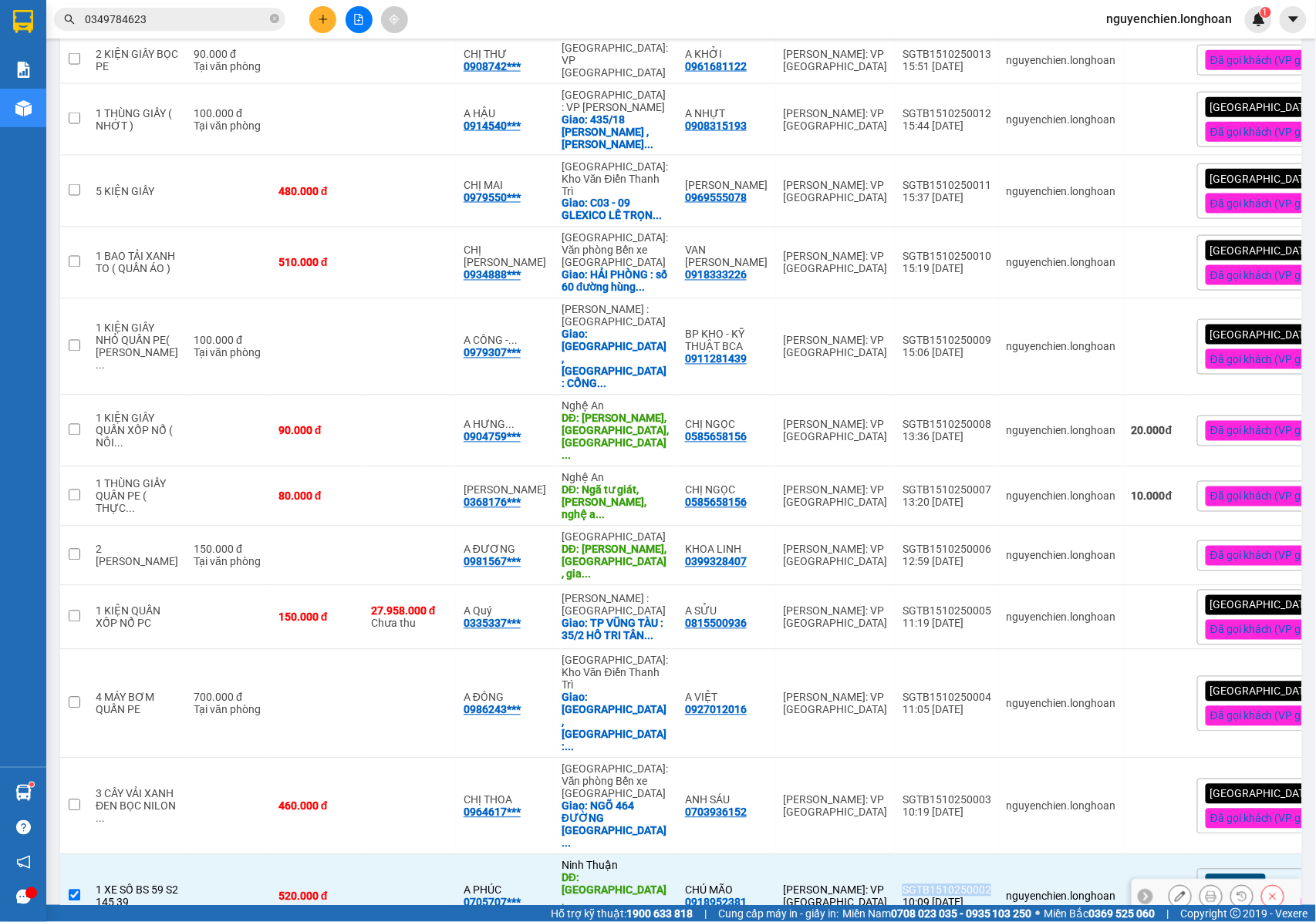
copy div "SGTB1510250002"
click at [77, 890] on input "checkbox" at bounding box center [74, 895] width 11 height 11
checkbox input "false"
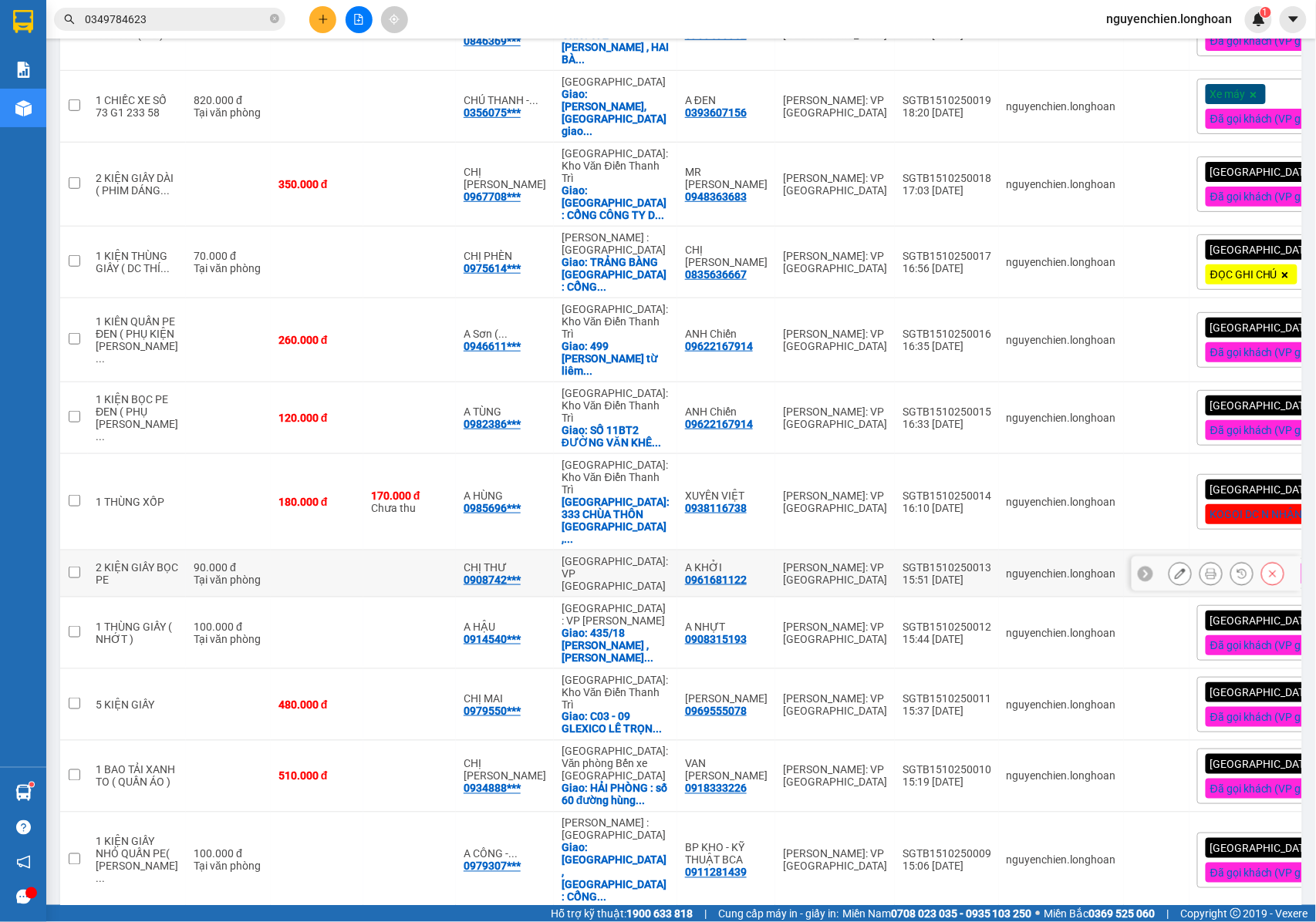
scroll to position [0, 0]
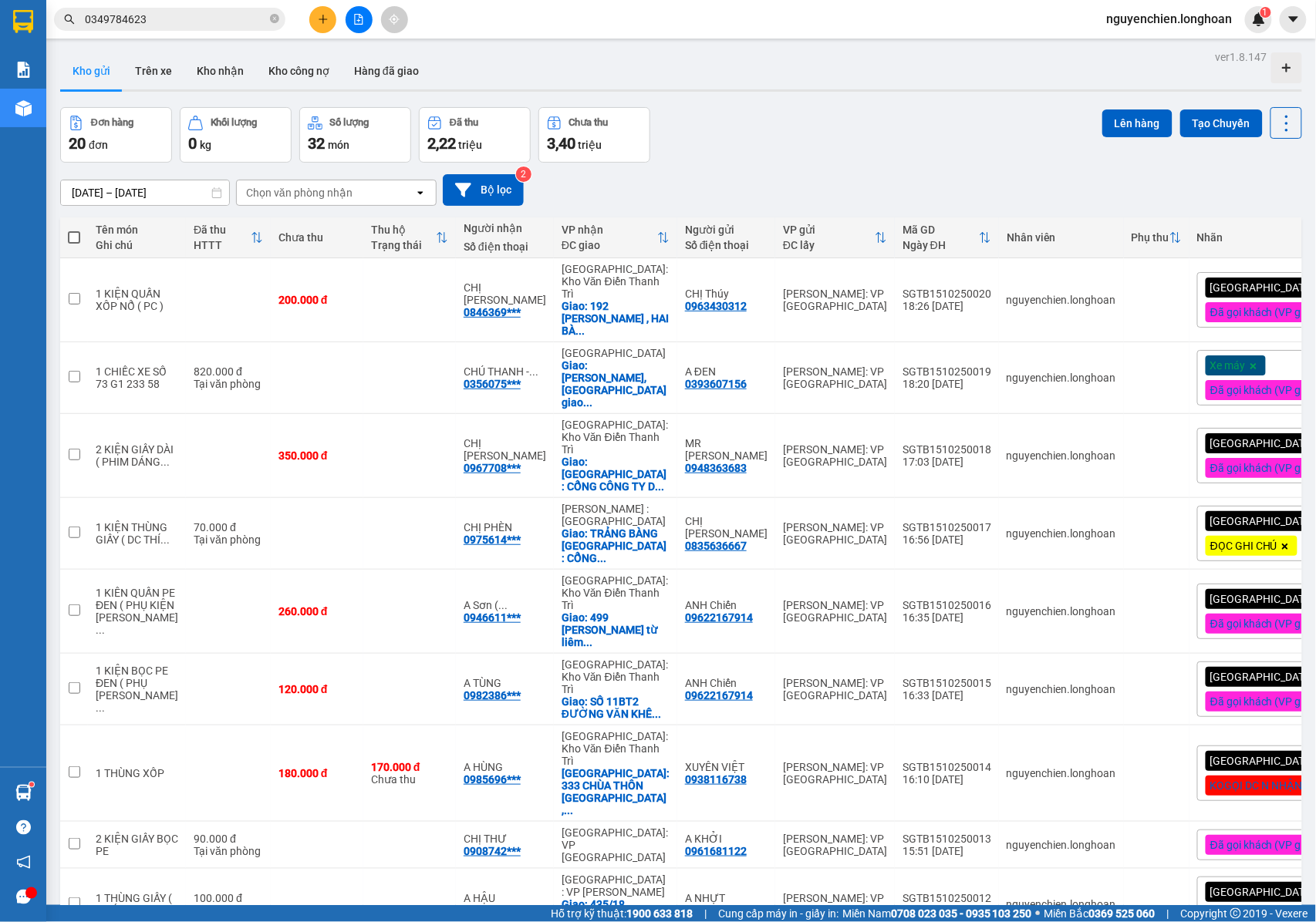
click at [318, 23] on icon "plus" at bounding box center [323, 19] width 10 height 10
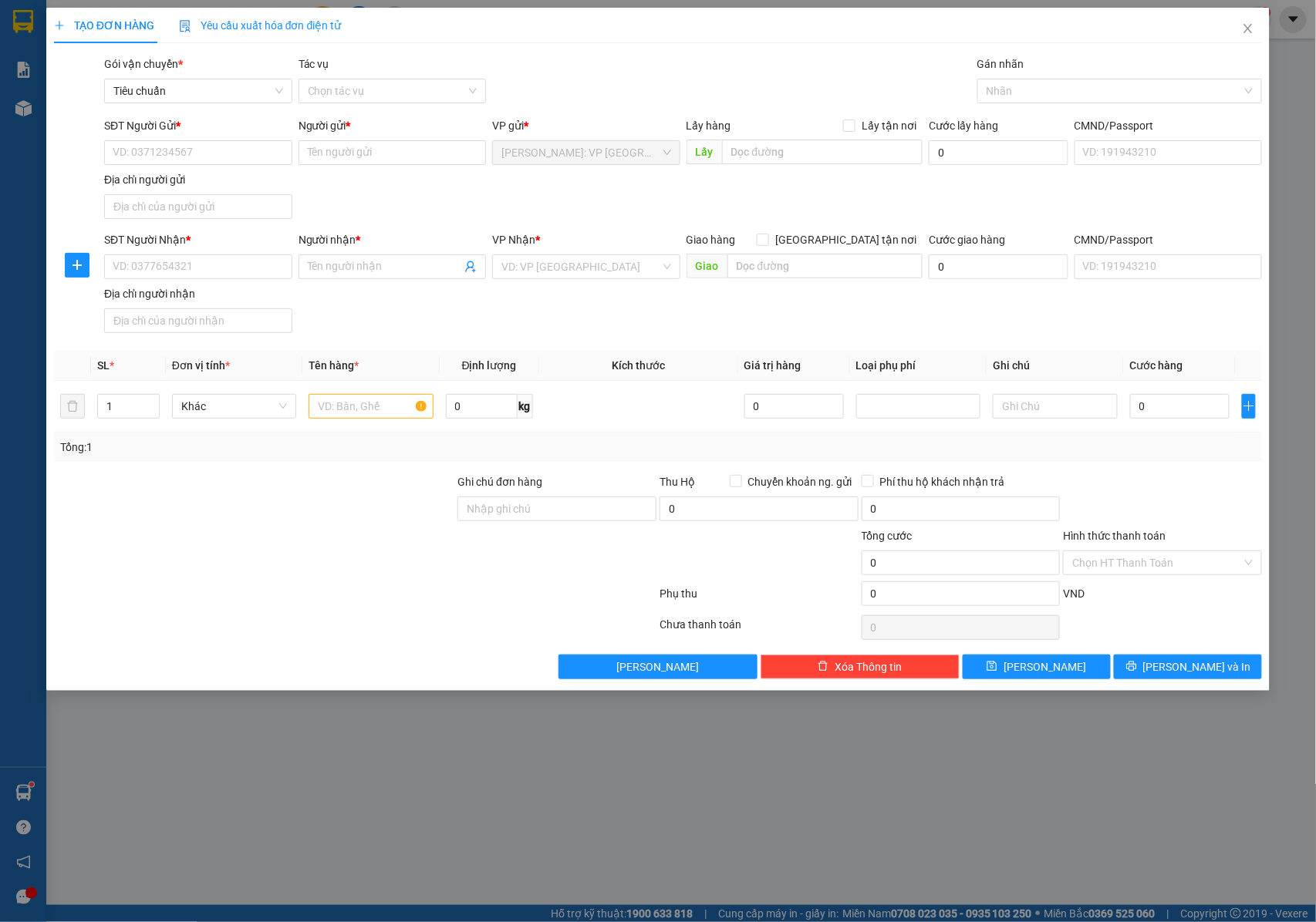
click at [657, 826] on div "TẠO ĐƠN HÀNG Yêu cầu xuất hóa đơn điện tử Transit Pickup Surcharge Ids Transit …" at bounding box center [658, 461] width 1316 height 922
drag, startPoint x: 235, startPoint y: 137, endPoint x: 202, endPoint y: 156, distance: 38.1
paste input "0931899503"
type input "0931899503"
click at [213, 156] on input "0931899503" at bounding box center [198, 152] width 188 height 24
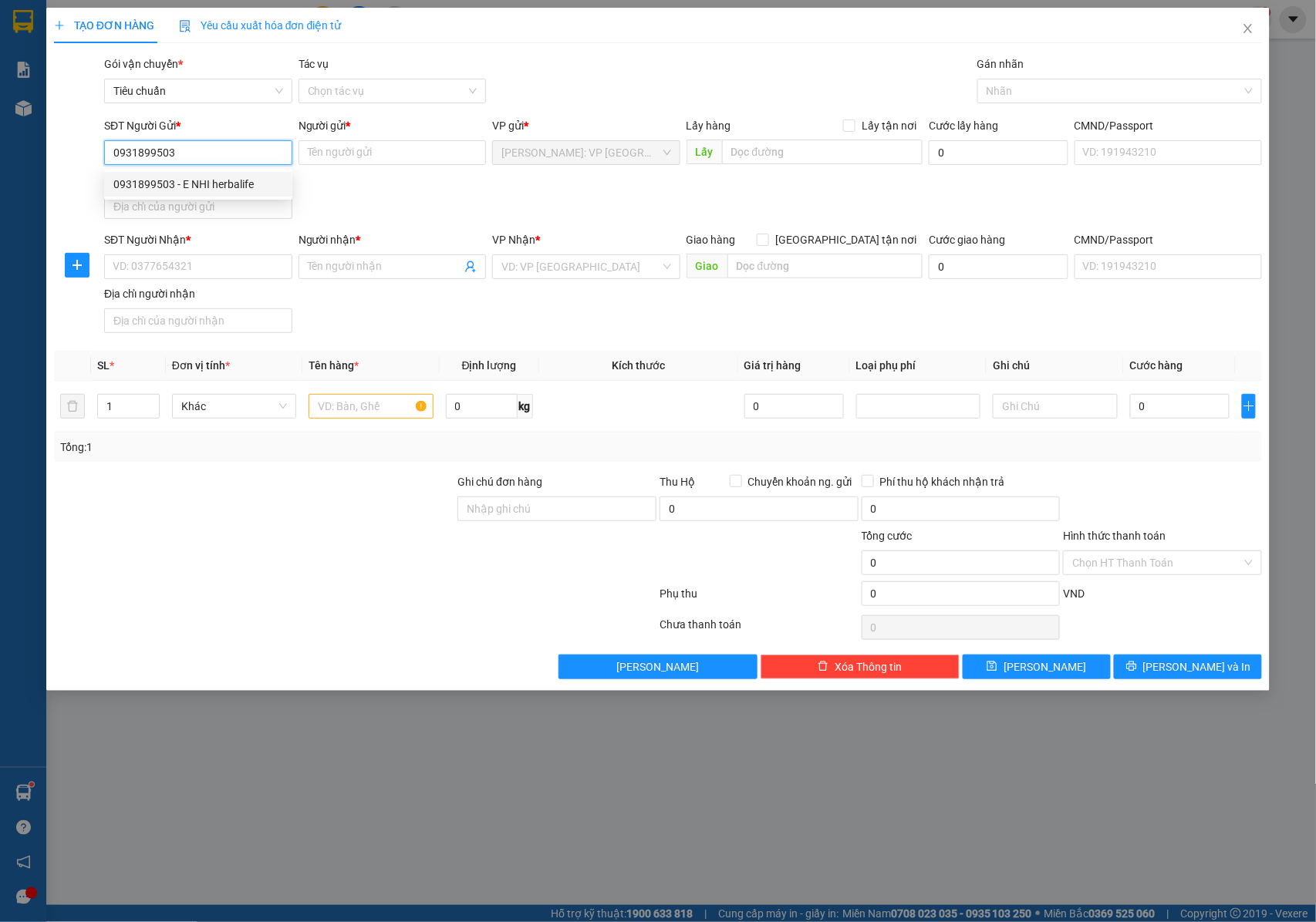
click at [229, 182] on div "0931899503 - E NHI herbalife" at bounding box center [197, 184] width 169 height 17
type input "E NHI herbalife"
type input "0931899503"
click at [202, 263] on input "SĐT Người Nhận *" at bounding box center [198, 267] width 188 height 24
click at [219, 262] on input "SĐT Người Nhận *" at bounding box center [198, 267] width 188 height 24
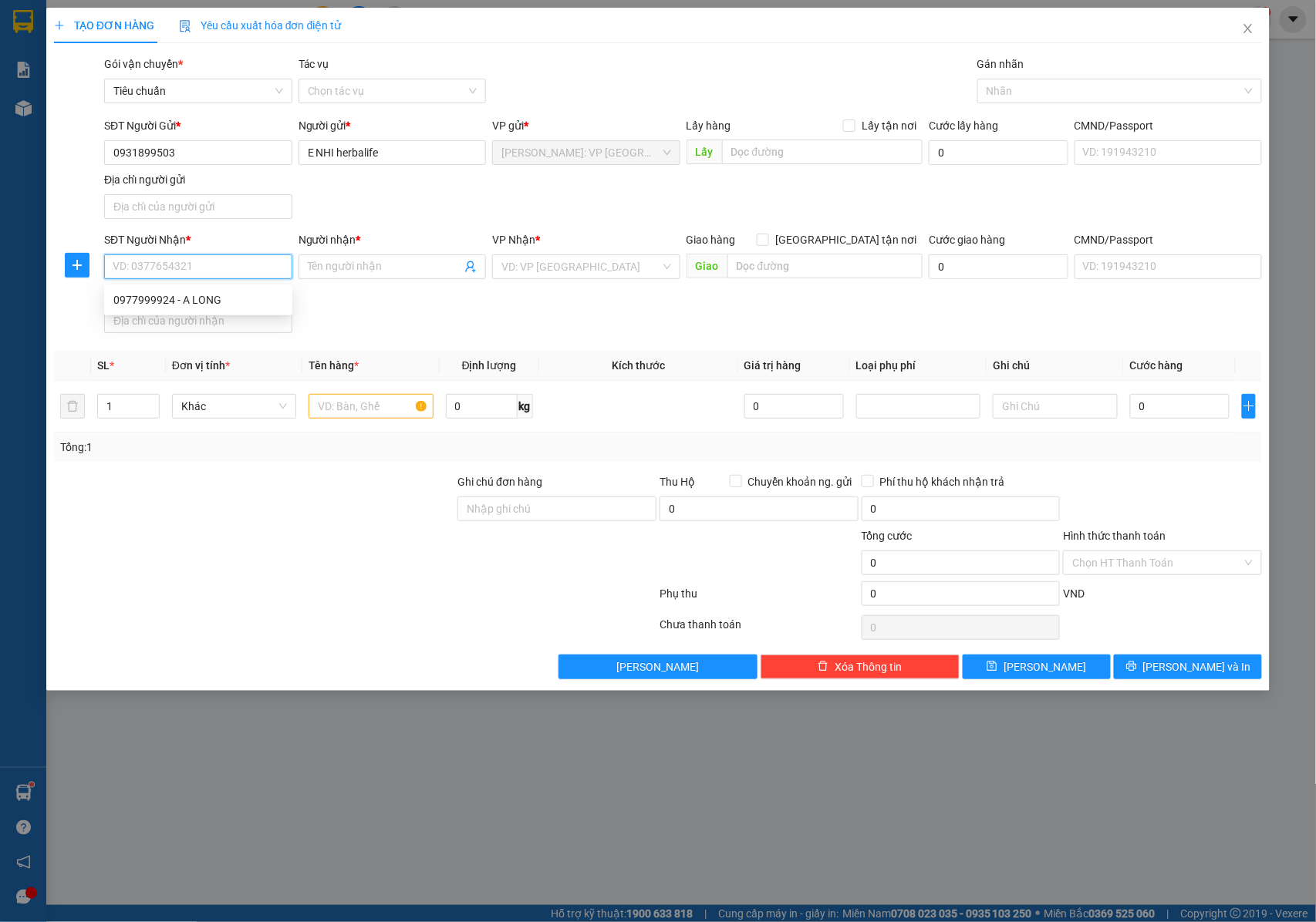
paste input "0934949676"
click at [227, 263] on input "0934949676" at bounding box center [198, 267] width 188 height 24
type input "0934949676"
click at [361, 263] on input "Người nhận *" at bounding box center [384, 267] width 154 height 17
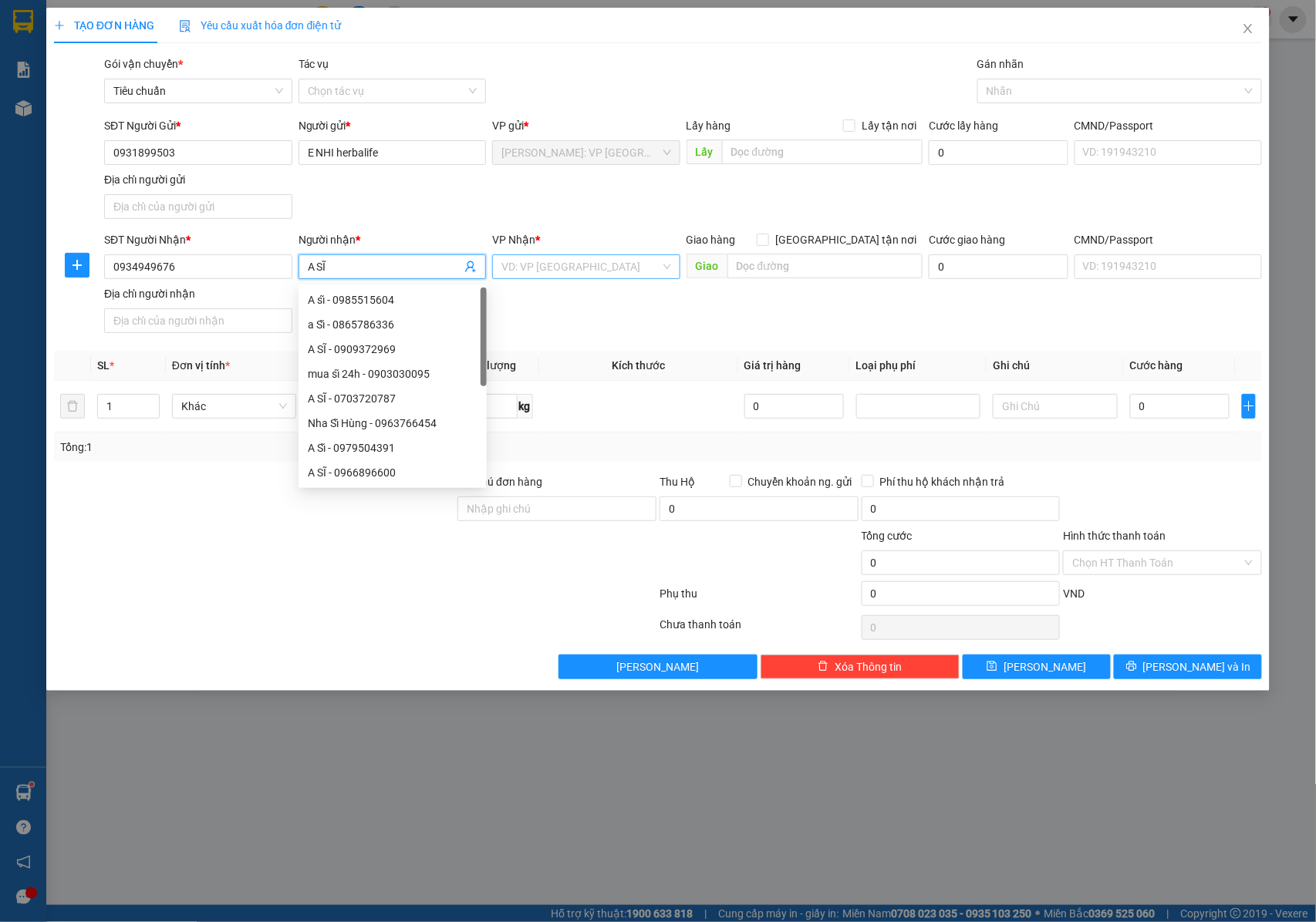
type input "A SĨ"
click at [557, 273] on input "search" at bounding box center [581, 267] width 159 height 23
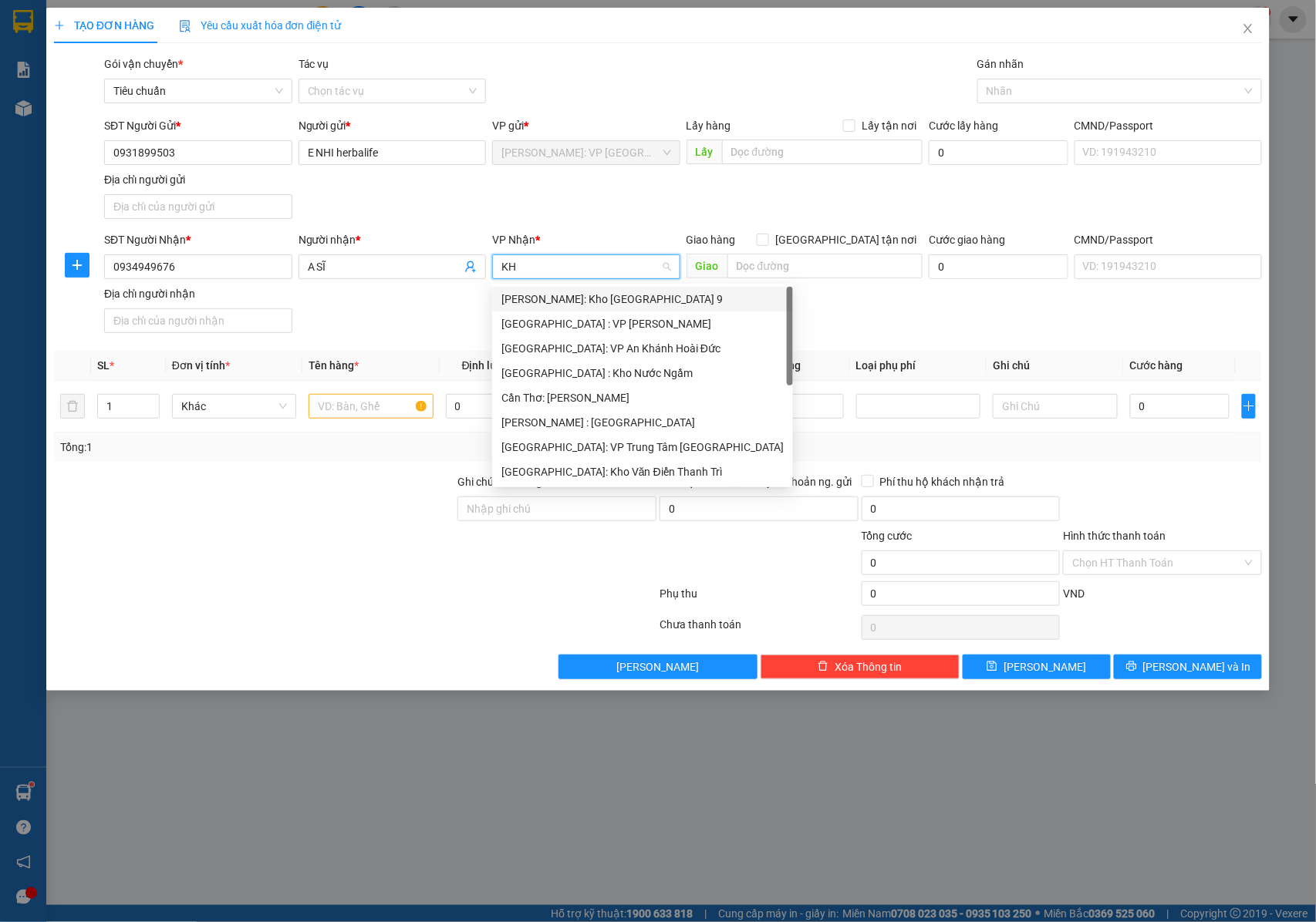
type input "KHO"
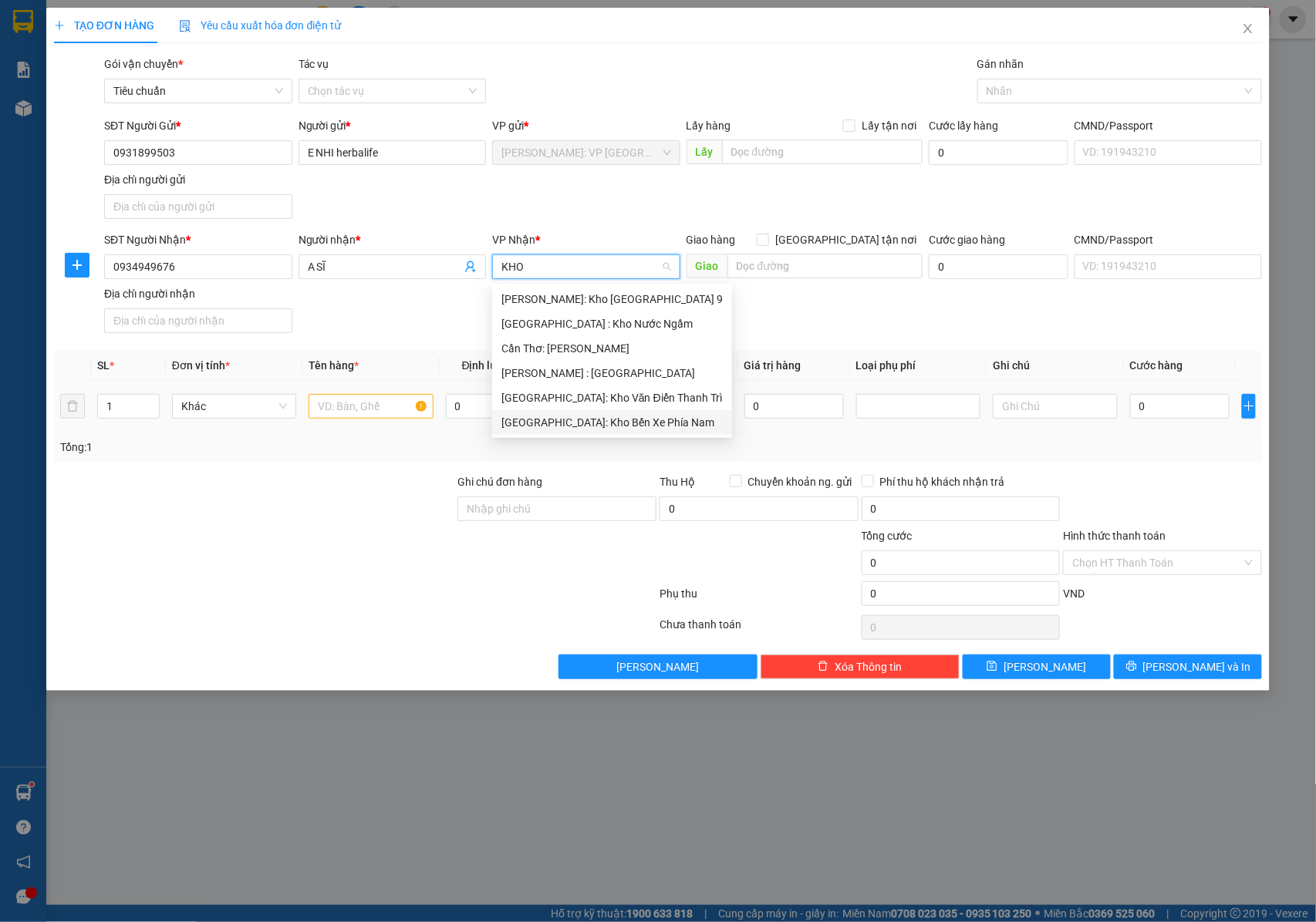
drag, startPoint x: 560, startPoint y: 423, endPoint x: 617, endPoint y: 401, distance: 61.1
click at [562, 423] on div "[GEOGRAPHIC_DATA]: Kho Bến Xe Phía Nam" at bounding box center [612, 422] width 222 height 17
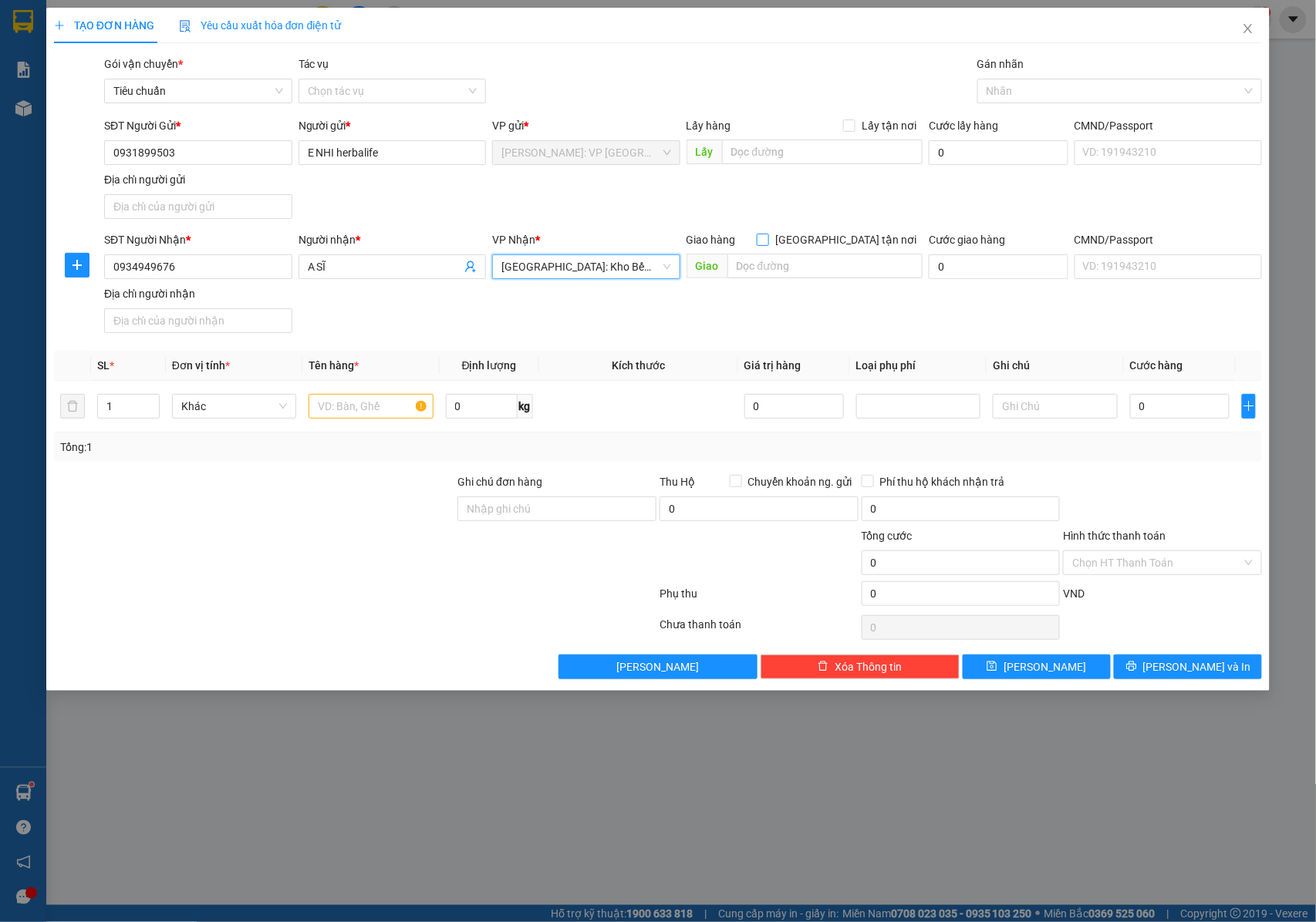
click at [768, 242] on input "[GEOGRAPHIC_DATA] tận nơi" at bounding box center [761, 239] width 10 height 10
checkbox input "true"
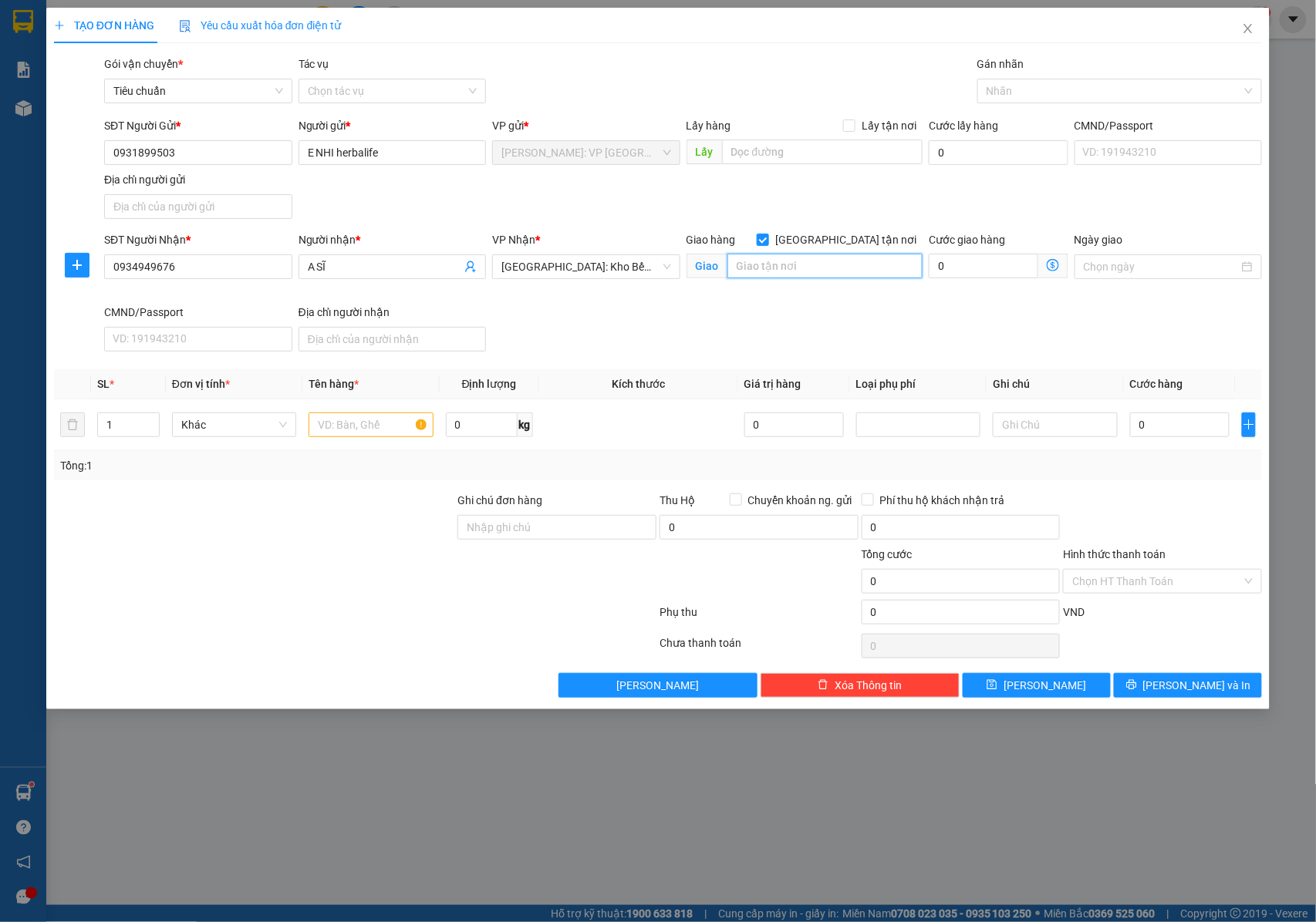
click at [800, 273] on input "text" at bounding box center [825, 266] width 195 height 24
click at [770, 269] on input "text" at bounding box center [825, 266] width 195 height 24
paste input "[GEOGRAPHIC_DATA][PERSON_NAME], [GEOGRAPHIC_DATA] - [GEOGRAPHIC_DATA]"
drag, startPoint x: 831, startPoint y: 269, endPoint x: 737, endPoint y: 269, distance: 94.0
click at [737, 269] on input "[GEOGRAPHIC_DATA][PERSON_NAME], [GEOGRAPHIC_DATA] - [GEOGRAPHIC_DATA]" at bounding box center [825, 266] width 195 height 24
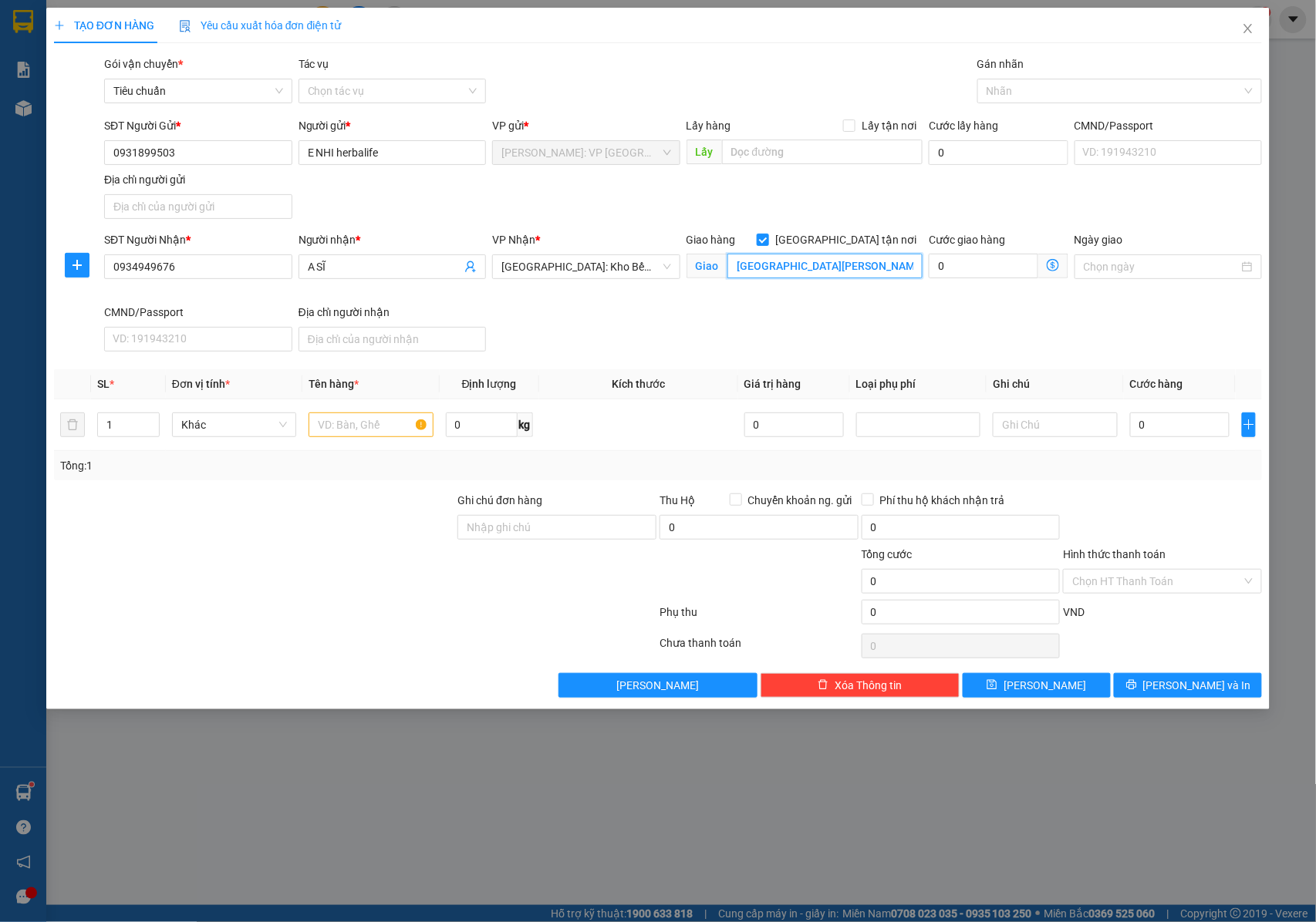
click at [762, 267] on input "[GEOGRAPHIC_DATA][PERSON_NAME], [GEOGRAPHIC_DATA] - [GEOGRAPHIC_DATA]" at bounding box center [825, 266] width 195 height 24
click at [878, 275] on input "[GEOGRAPHIC_DATA][PERSON_NAME], [GEOGRAPHIC_DATA] - [GEOGRAPHIC_DATA]" at bounding box center [825, 266] width 195 height 24
drag, startPoint x: 893, startPoint y: 269, endPoint x: 922, endPoint y: 269, distance: 29.0
click at [922, 269] on input "[GEOGRAPHIC_DATA][PERSON_NAME], [GEOGRAPHIC_DATA] - [GEOGRAPHIC_DATA]" at bounding box center [825, 266] width 195 height 24
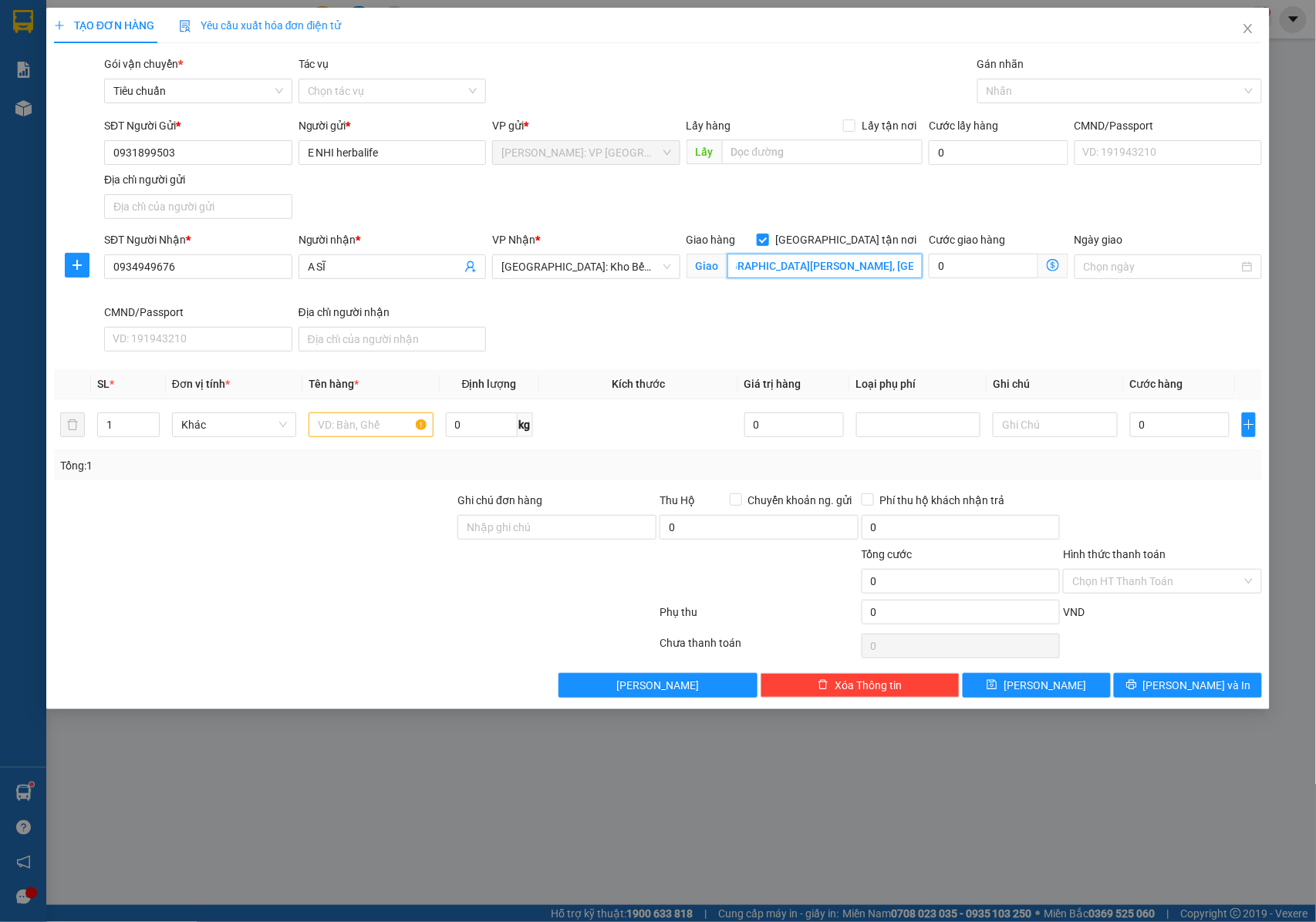
click at [917, 269] on input "[GEOGRAPHIC_DATA][PERSON_NAME], [GEOGRAPHIC_DATA] - [GEOGRAPHIC_DATA]" at bounding box center [825, 266] width 195 height 24
type input "[GEOGRAPHIC_DATA][PERSON_NAME], [GEOGRAPHIC_DATA] ( [GEOGRAPHIC_DATA] )"
drag, startPoint x: 365, startPoint y: 439, endPoint x: 522, endPoint y: 549, distance: 191.7
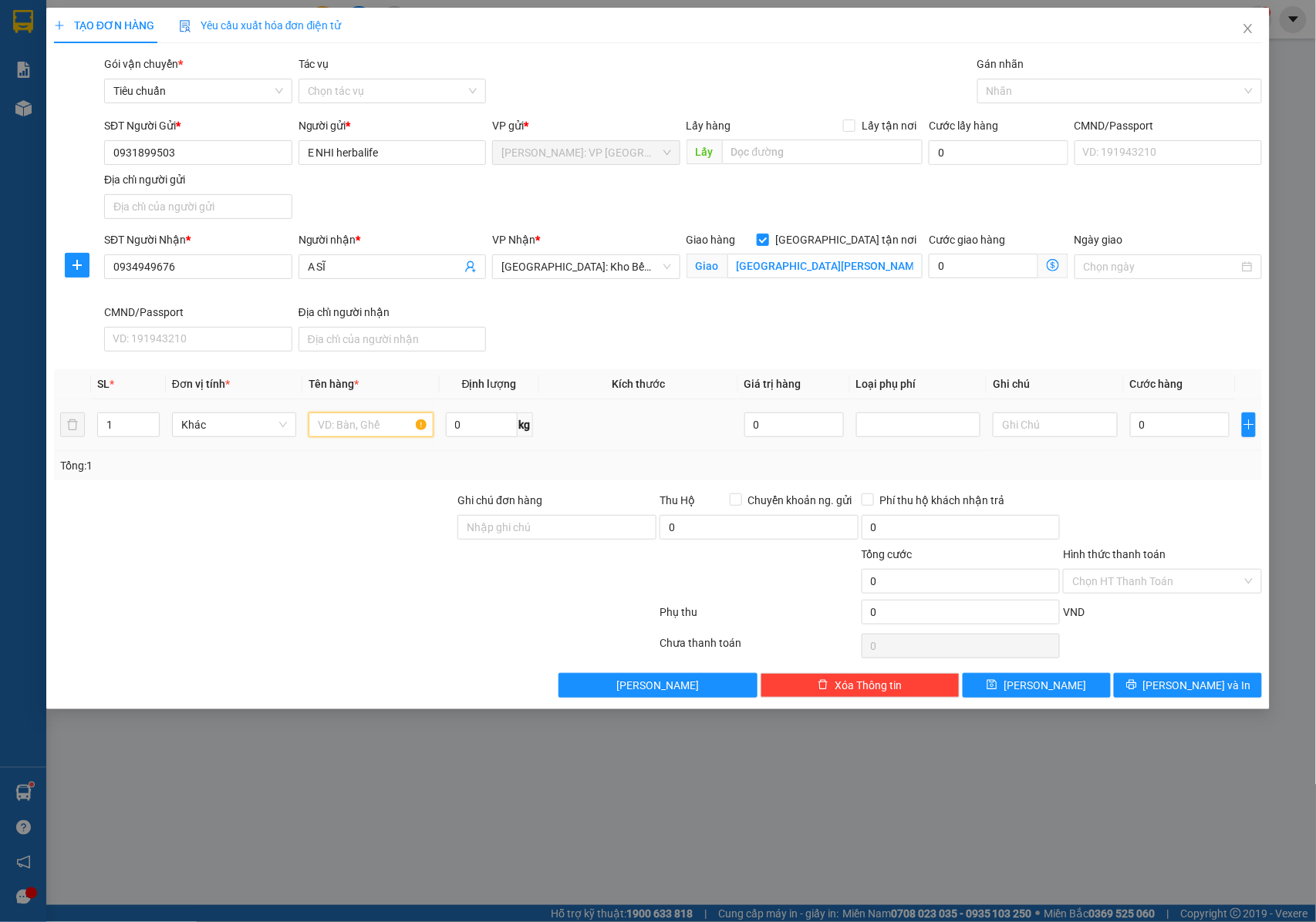
click at [365, 437] on input "text" at bounding box center [370, 425] width 124 height 24
click at [522, 549] on div at bounding box center [556, 573] width 202 height 54
click at [516, 530] on input "Ghi chú đơn hàng" at bounding box center [556, 527] width 199 height 24
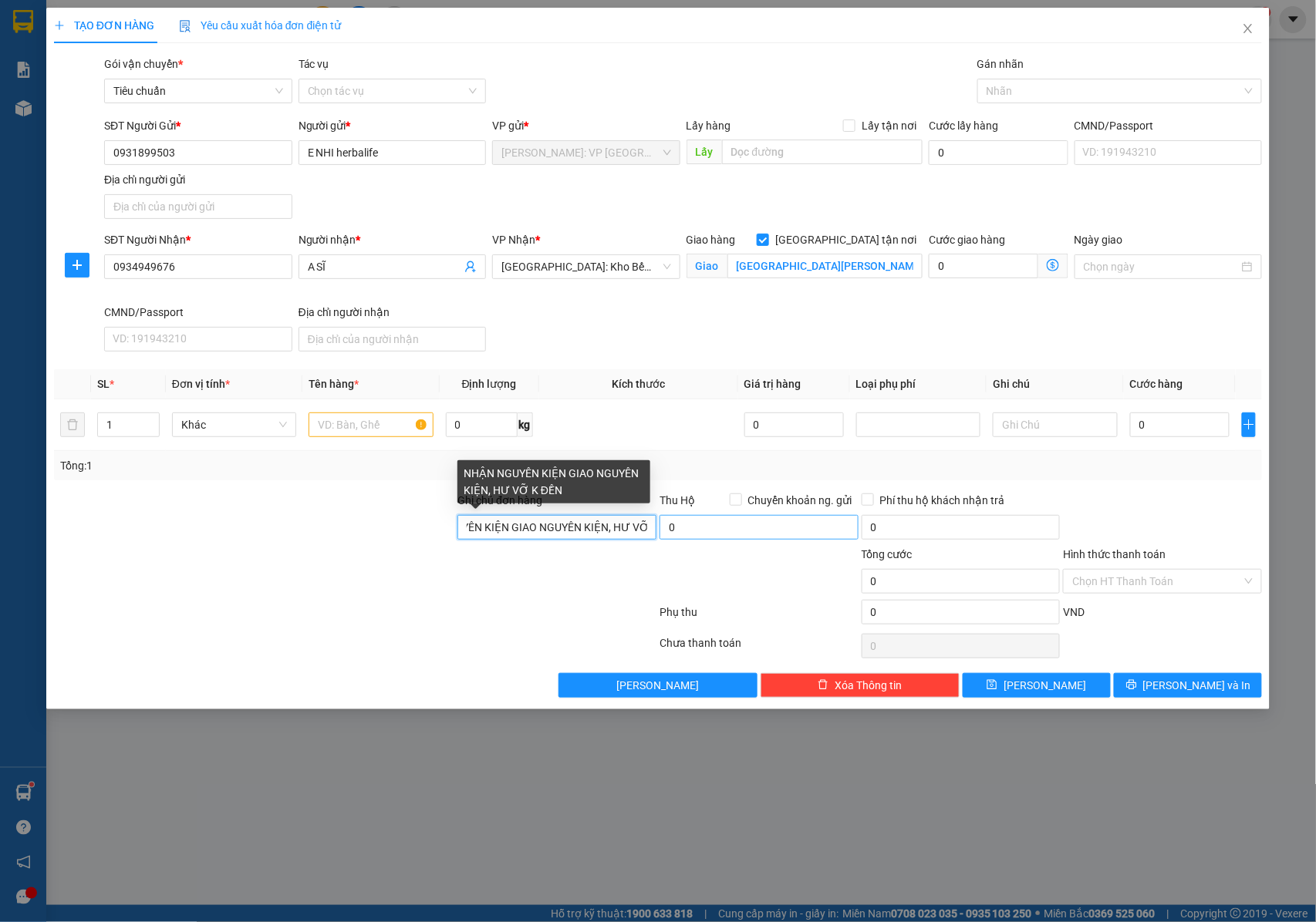
scroll to position [0, 92]
drag, startPoint x: 590, startPoint y: 540, endPoint x: 659, endPoint y: 540, distance: 69.0
click at [659, 540] on div "Ghi chú đơn hàng NHẬN NGUYÊN KIỆN GIAO NGUYÊN KIỆN, HƯ VỠ K ĐỀN Thu Hộ Chuyển k…" at bounding box center [658, 519] width 1212 height 54
click at [652, 538] on input "NHẬN NGUYÊN KIỆN GIAO NGUYÊN KIỆN, HƯ VỠ K ĐỀN" at bounding box center [556, 527] width 199 height 24
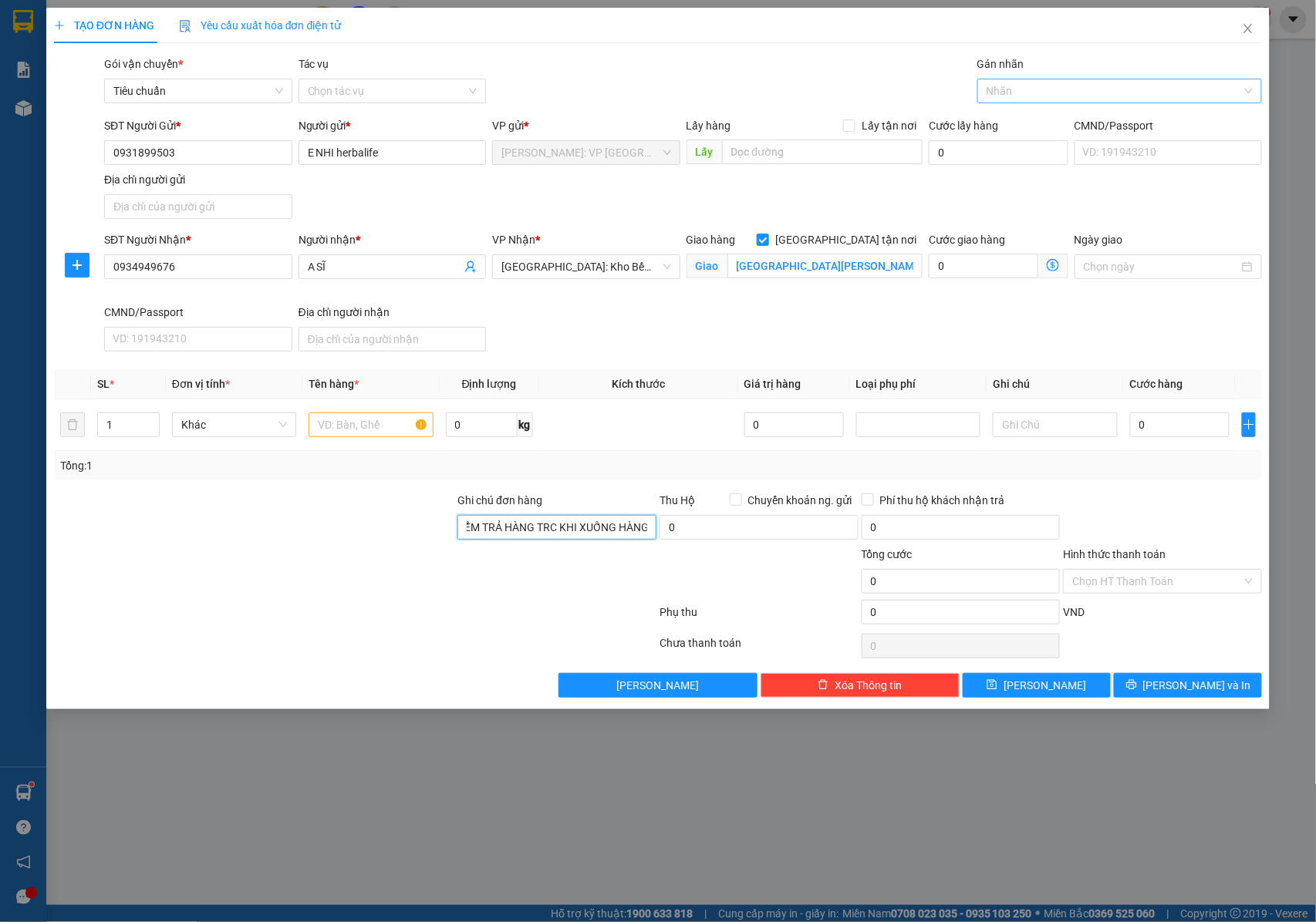
click at [995, 87] on div at bounding box center [1112, 90] width 262 height 18
type input "NHẬN NGUYÊN KIỆN GIAO NGUYÊN KIỆN, HƯ VỠ K ĐỀN+ GỌI KHÁCH TRƯỚC KHI GIAO ĐỂ XÁC…"
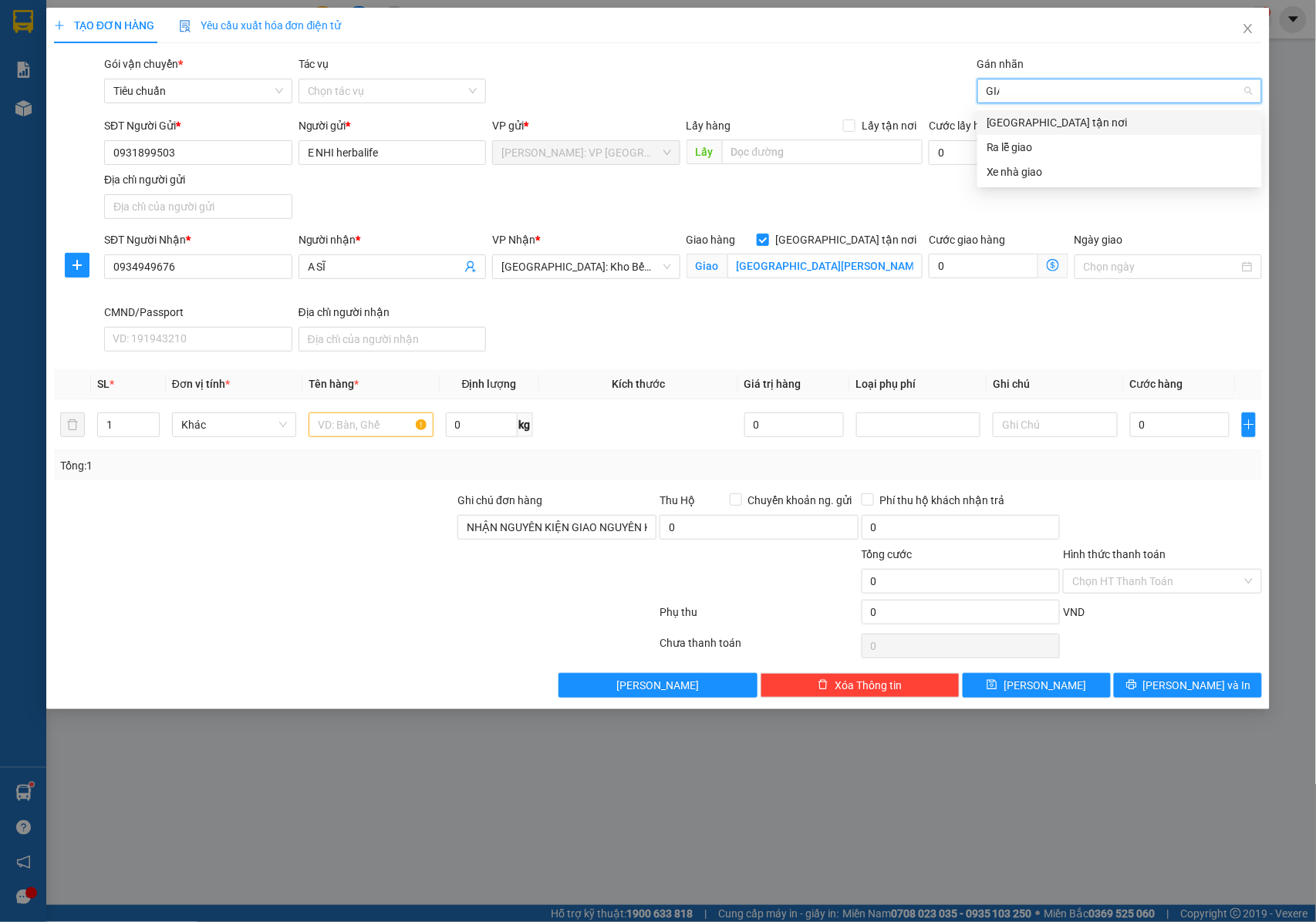
type input "GIAO"
click at [1021, 122] on div "[GEOGRAPHIC_DATA] tận nơi" at bounding box center [1120, 123] width 266 height 17
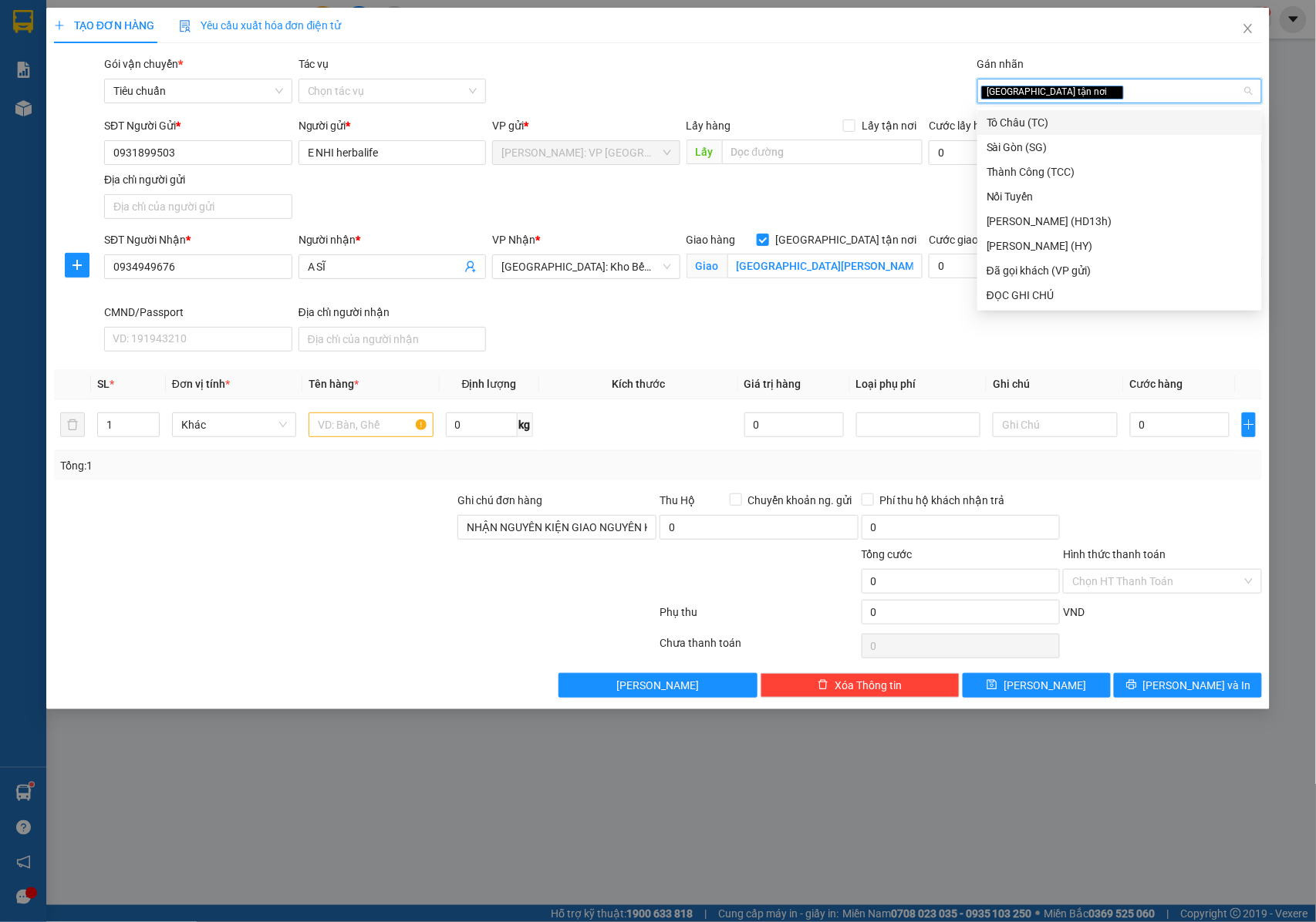
click at [1016, 122] on div "Tô Châu (TC)" at bounding box center [1120, 123] width 266 height 17
click at [1189, 92] on icon "close" at bounding box center [1193, 91] width 8 height 8
click at [804, 186] on div "SĐT Người Gửi * 0931899503 Người gửi * E NHI herbalife VP gửi * [GEOGRAPHIC_DAT…" at bounding box center [682, 171] width 1164 height 108
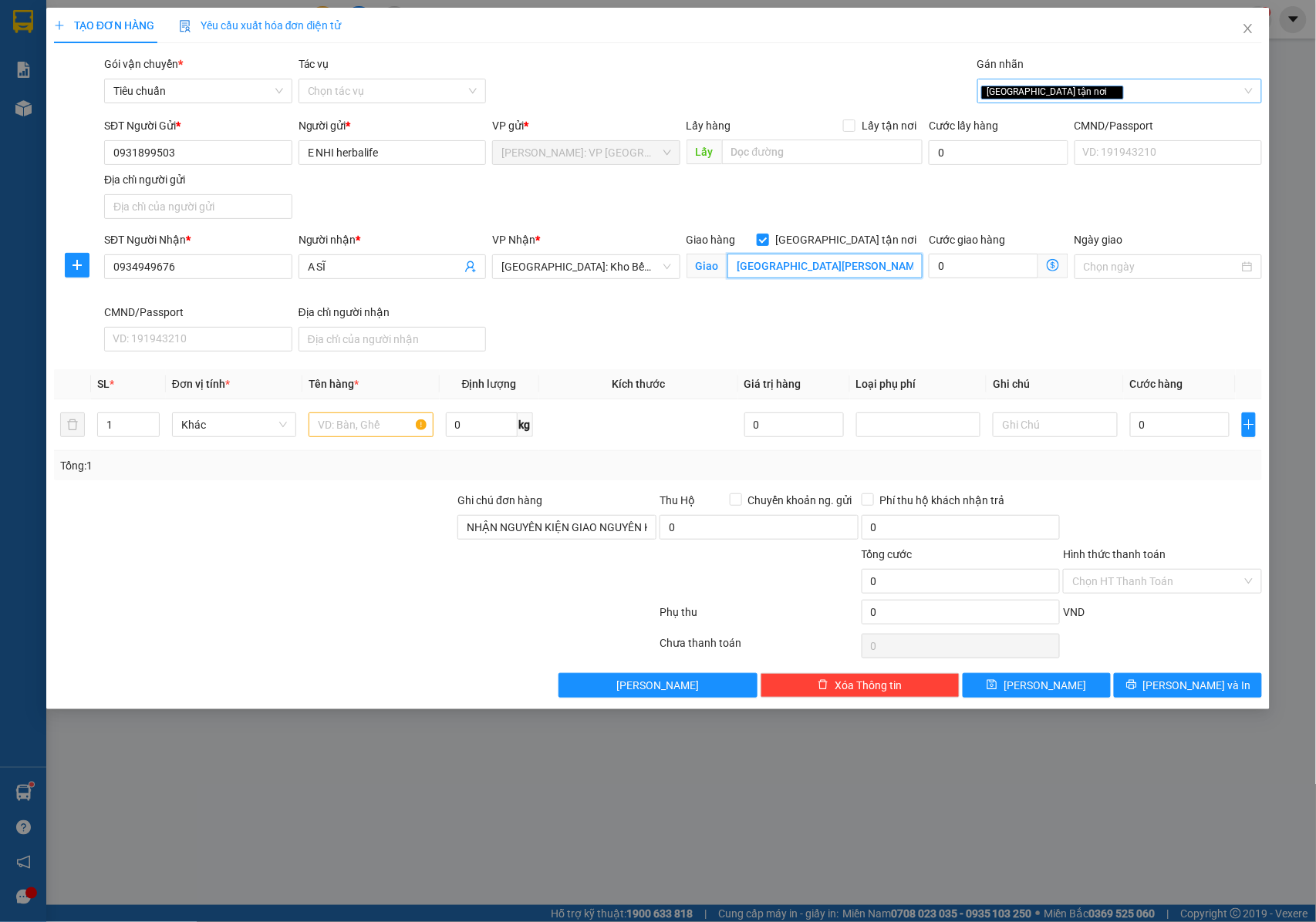
click at [735, 265] on input "[GEOGRAPHIC_DATA][PERSON_NAME], [GEOGRAPHIC_DATA] ( [GEOGRAPHIC_DATA] )" at bounding box center [825, 266] width 195 height 24
click at [739, 267] on input "[GEOGRAPHIC_DATA][PERSON_NAME], [GEOGRAPHIC_DATA] ( [GEOGRAPHIC_DATA] )" at bounding box center [825, 266] width 195 height 24
click at [739, 269] on input "[GEOGRAPHIC_DATA][PERSON_NAME], [GEOGRAPHIC_DATA] ( [GEOGRAPHIC_DATA] )" at bounding box center [825, 266] width 195 height 24
click at [733, 269] on input "[GEOGRAPHIC_DATA][PERSON_NAME], [GEOGRAPHIC_DATA] ( [GEOGRAPHIC_DATA] )" at bounding box center [825, 266] width 195 height 24
click at [805, 265] on input "P4 [GEOGRAPHIC_DATA][PERSON_NAME], [GEOGRAPHIC_DATA] - [GEOGRAPHIC_DATA] ( PHƯỜ…" at bounding box center [825, 266] width 195 height 24
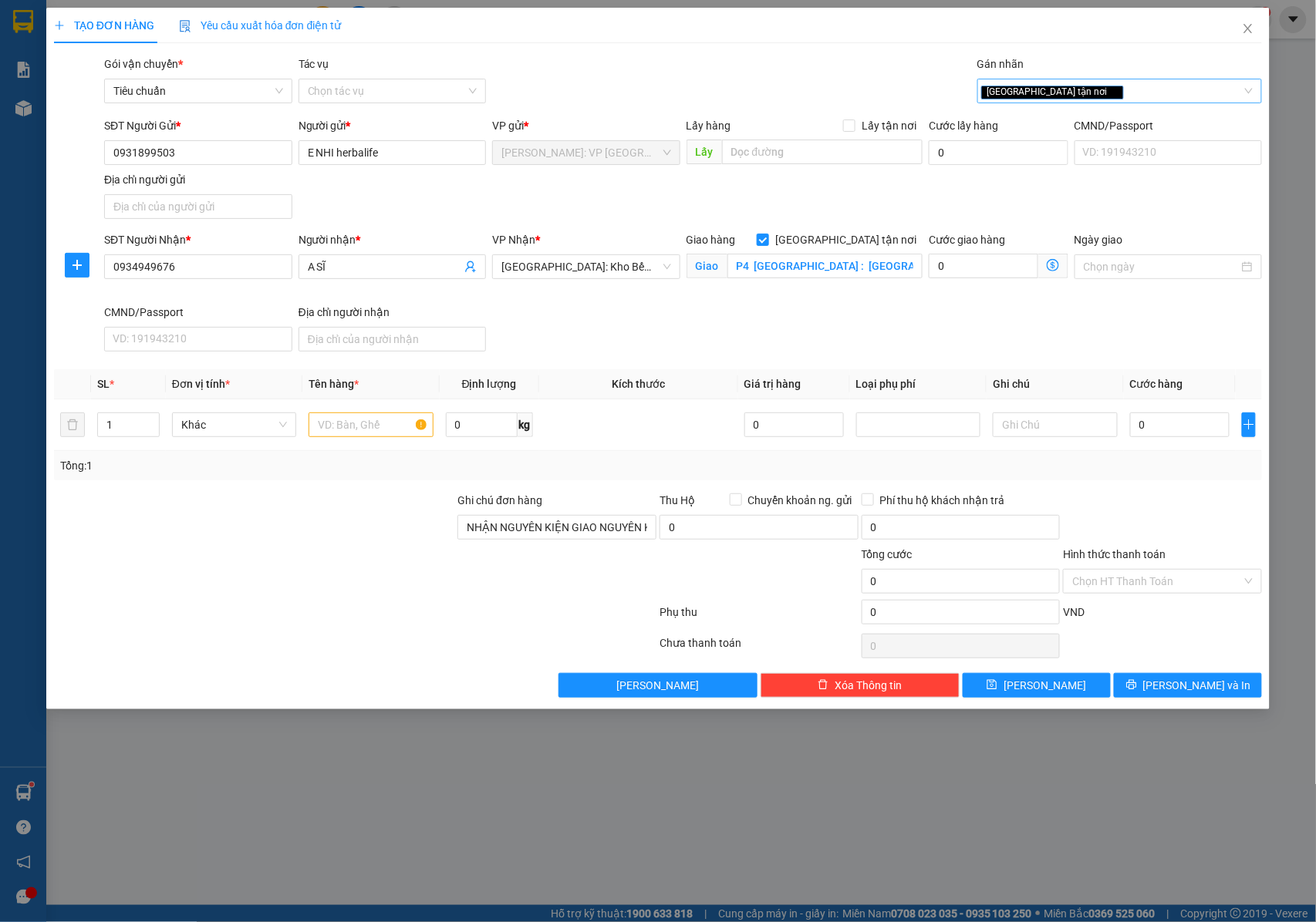
click at [830, 282] on div "Giao hàng [GEOGRAPHIC_DATA] tận nơi Giao P4 [GEOGRAPHIC_DATA] : [GEOGRAPHIC_DAT…" at bounding box center [805, 258] width 236 height 54
click at [756, 267] on input "P4 [GEOGRAPHIC_DATA] : [GEOGRAPHIC_DATA][PERSON_NAME], [GEOGRAPHIC_DATA] ( PHƯỜ…" at bounding box center [825, 266] width 195 height 24
click at [754, 269] on input "P4 [GEOGRAPHIC_DATA] : [GEOGRAPHIC_DATA][PERSON_NAME], [GEOGRAPHIC_DATA] ( PHƯỜ…" at bounding box center [825, 266] width 195 height 24
click at [749, 267] on input "P4 [GEOGRAPHIC_DATA] : [GEOGRAPHIC_DATA][PERSON_NAME], [GEOGRAPHIC_DATA] ( PHƯỜ…" at bounding box center [825, 266] width 195 height 24
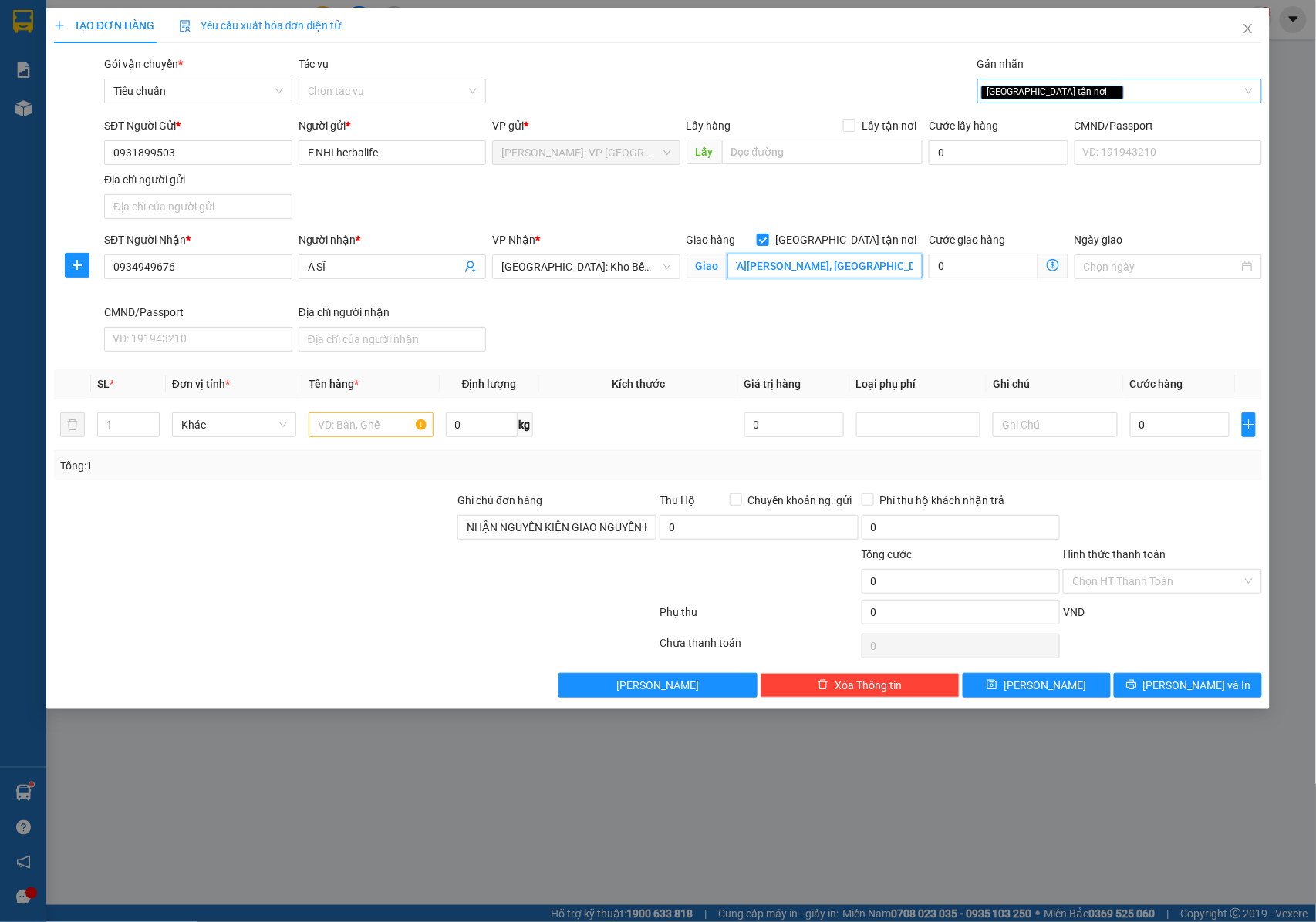
drag, startPoint x: 825, startPoint y: 262, endPoint x: 921, endPoint y: 262, distance: 96.0
click at [921, 262] on input "P4, [GEOGRAPHIC_DATA] : [GEOGRAPHIC_DATA][PERSON_NAME], [GEOGRAPHIC_DATA] - [GE…" at bounding box center [825, 266] width 195 height 24
type input "P4, [GEOGRAPHIC_DATA] : [GEOGRAPHIC_DATA][PERSON_NAME], [GEOGRAPHIC_DATA] - [GE…"
click at [872, 321] on div "SĐT Người Nhận * 0934949676 Người nhận * A SĨ VP Nhận * [GEOGRAPHIC_DATA]: Kho …" at bounding box center [682, 295] width 1164 height 127
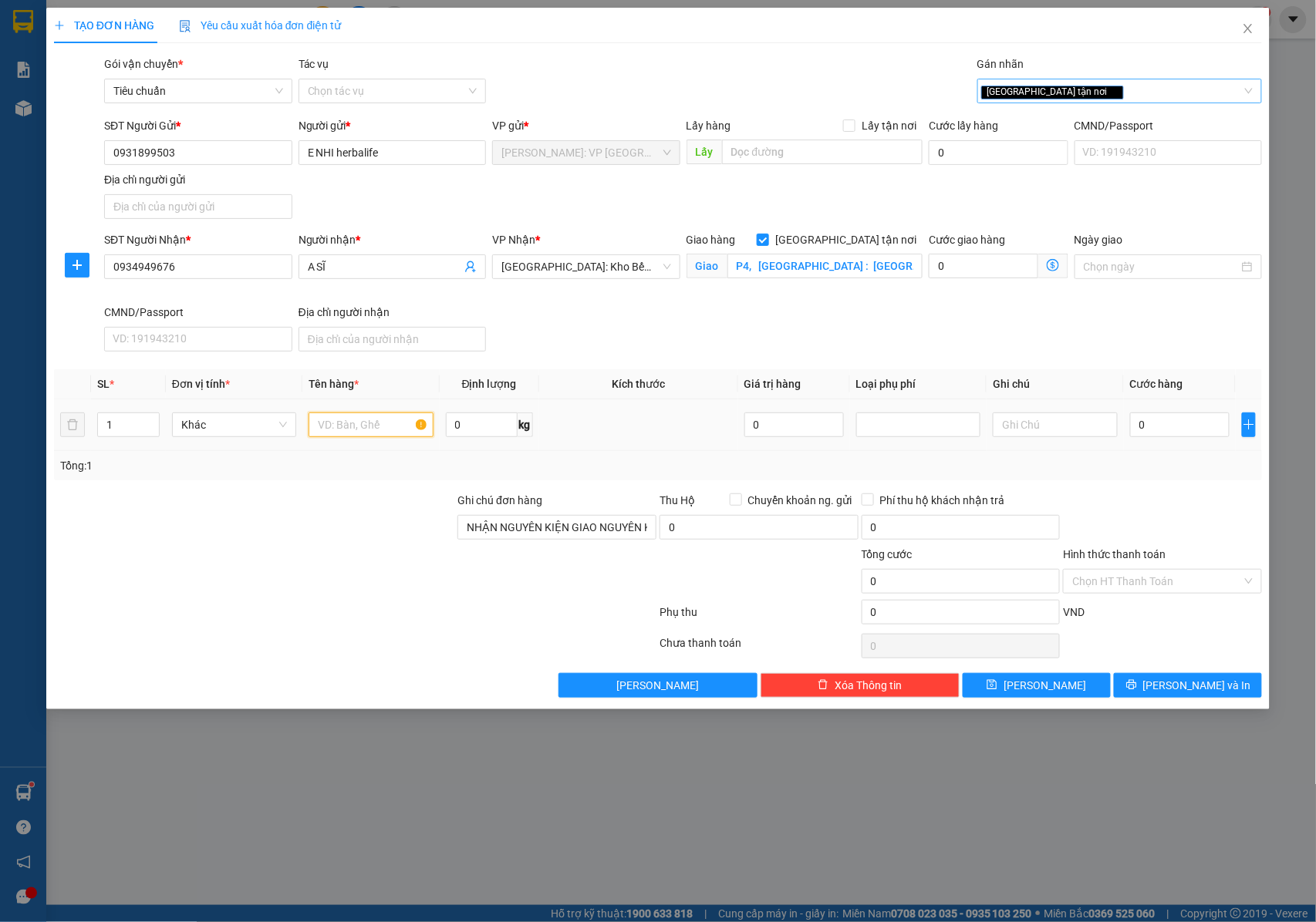
click at [375, 437] on input "text" at bounding box center [370, 425] width 124 height 24
click at [401, 267] on input "A SĨ" at bounding box center [384, 267] width 154 height 17
click at [125, 426] on input "1" at bounding box center [129, 425] width 61 height 23
type input "2"
click at [151, 422] on icon "up" at bounding box center [150, 421] width 5 height 5
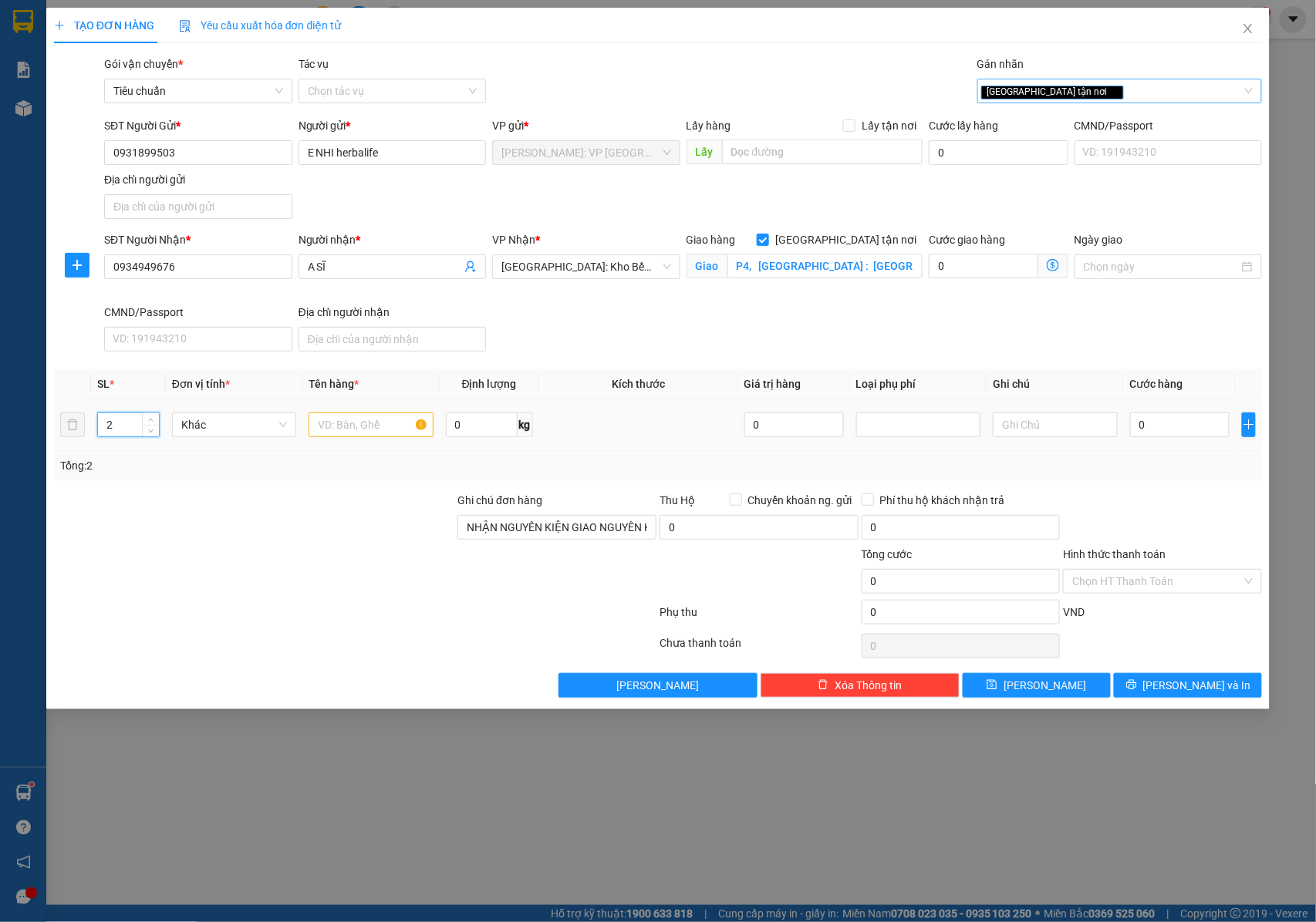
click at [134, 426] on input "2" at bounding box center [129, 425] width 61 height 23
type input "14"
click at [334, 434] on input "text" at bounding box center [370, 425] width 124 height 24
click at [365, 421] on input "2 BAO TẢI XANH BIỂN ĐẬM + 7 BAO TẢI XANH RÊU + 2 KIỆN NHỰA + 1 VALI VÀNG BỌC XỐ…" at bounding box center [370, 425] width 124 height 24
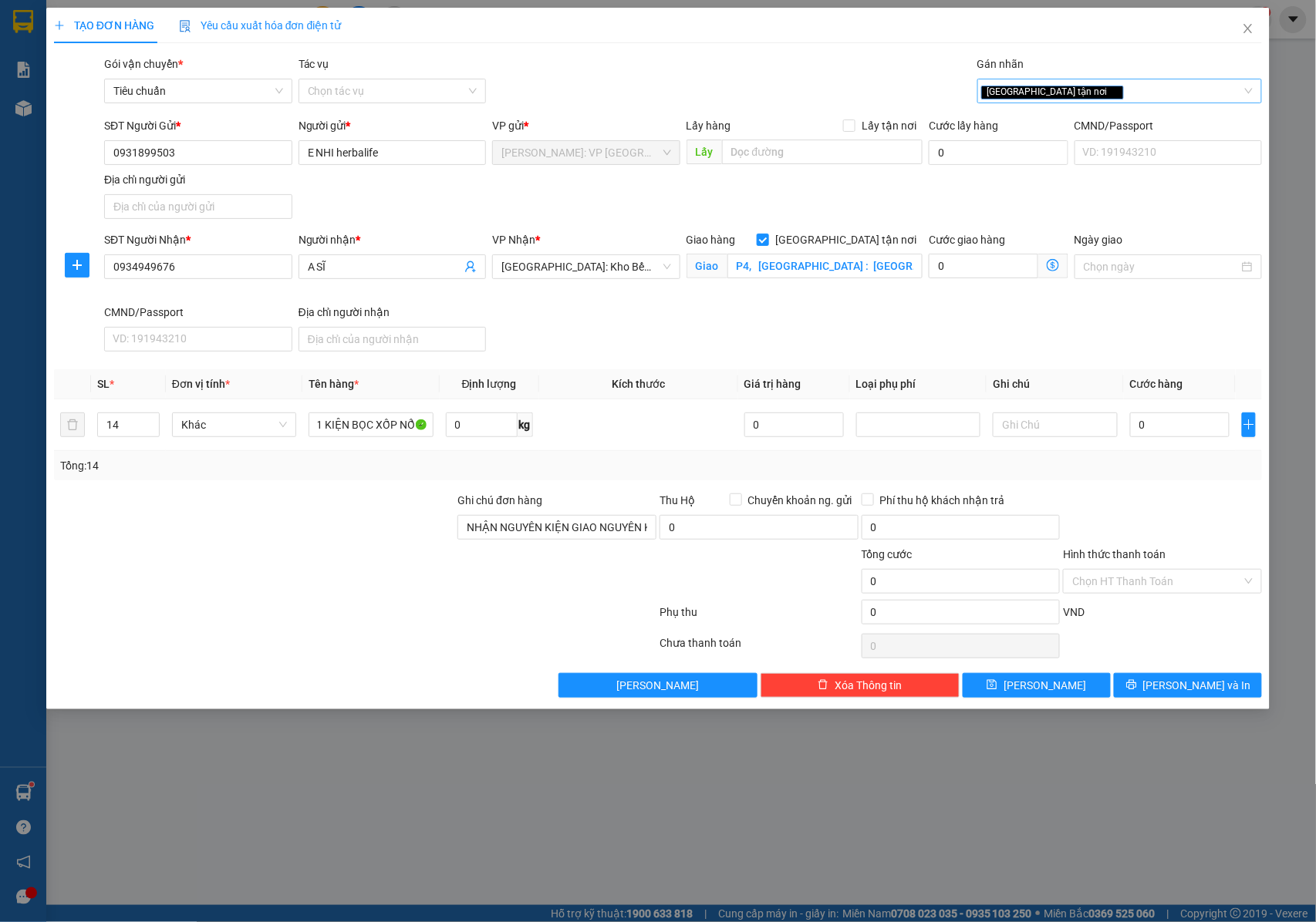
scroll to position [0, 0]
click at [356, 501] on div at bounding box center [254, 519] width 404 height 54
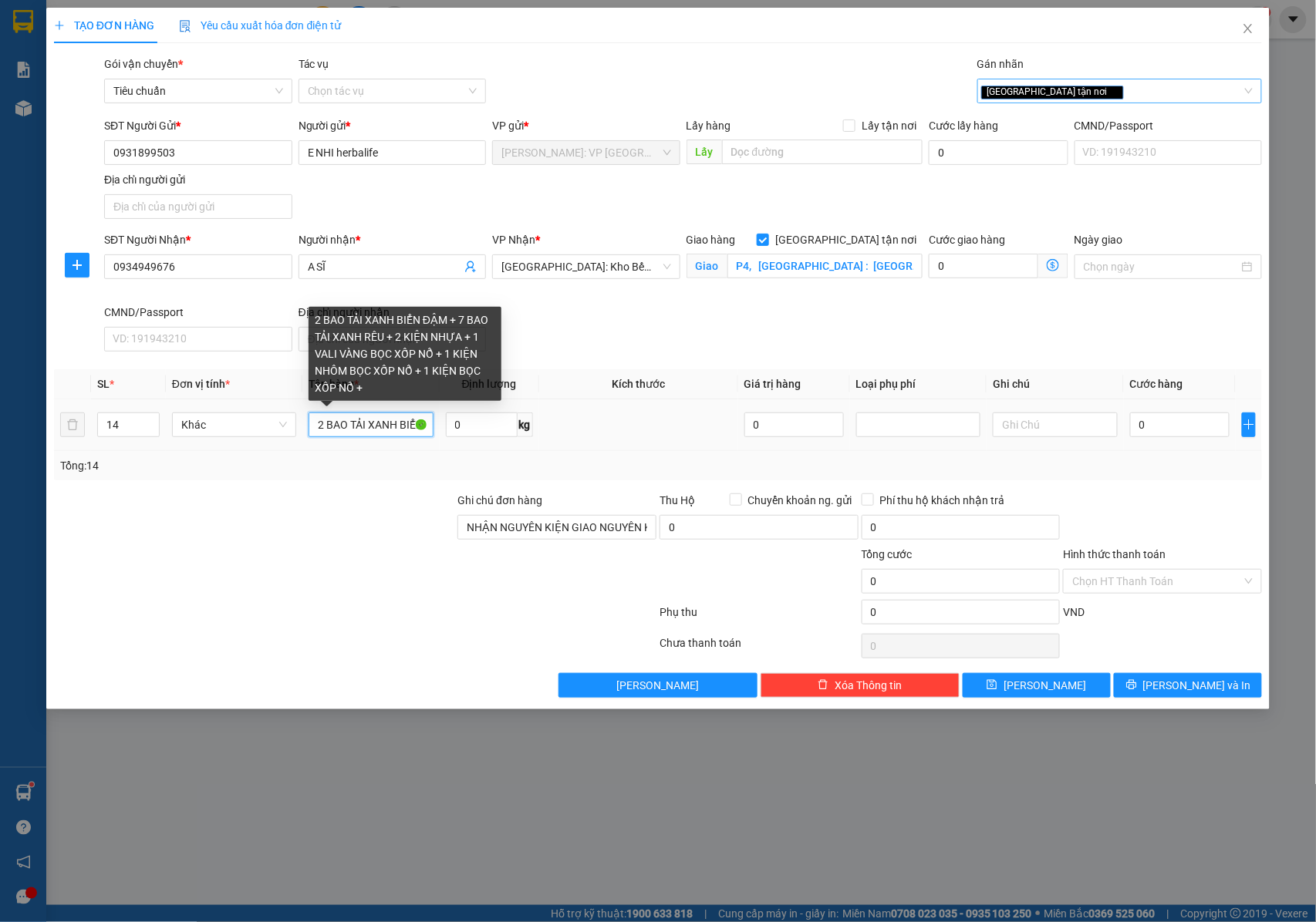
click at [380, 430] on input "2 BAO TẢI XANH BIỂN ĐẬM + 7 BAO TẢI XANH RÊU + 2 KIỆN NHỰA + 1 VALI VÀNG BỌC XỐ…" at bounding box center [370, 425] width 124 height 24
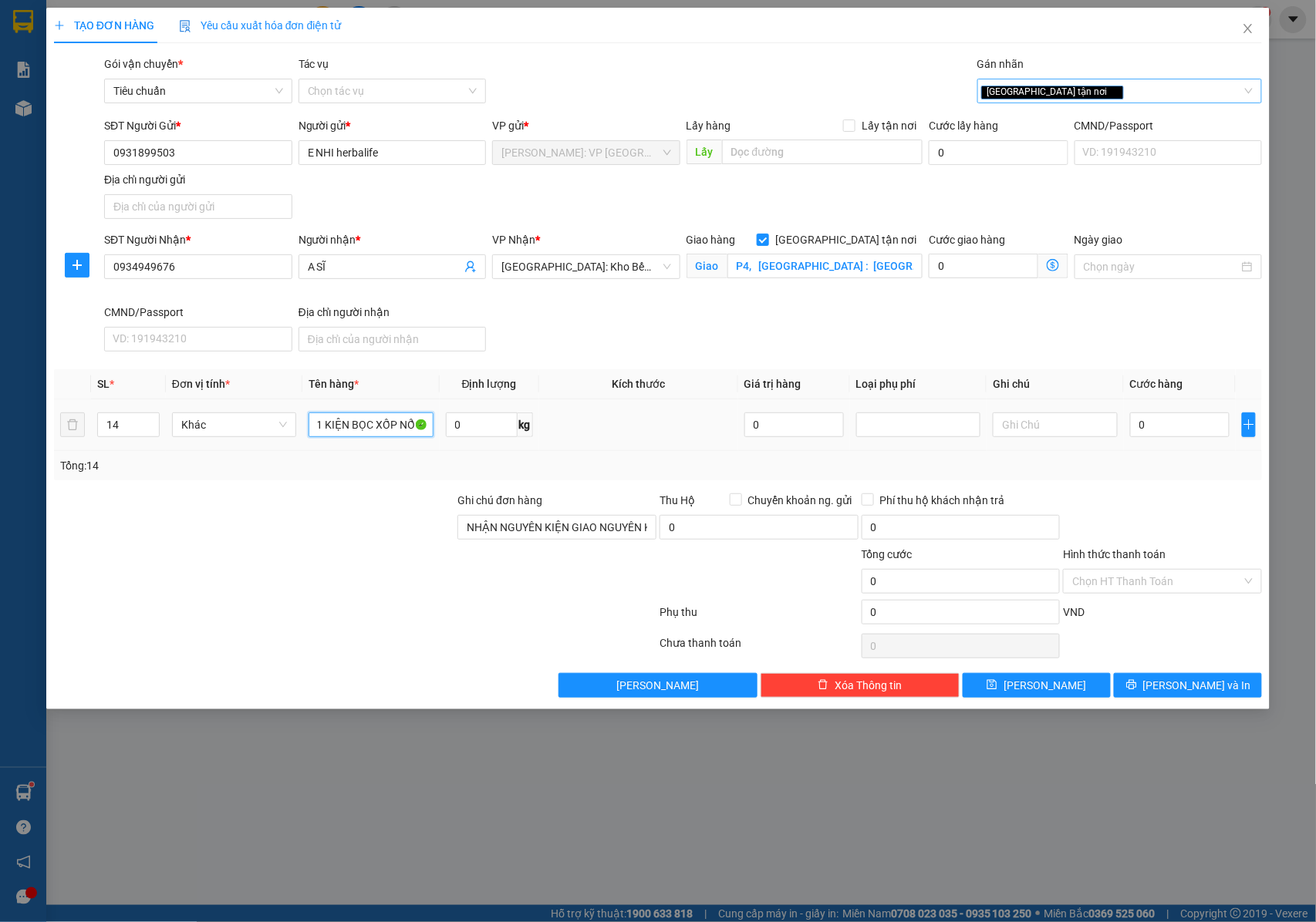
drag, startPoint x: 382, startPoint y: 430, endPoint x: 434, endPoint y: 433, distance: 52.1
click at [434, 433] on td "2 BAO TẢI XANH BIỂN ĐẬM + 7 BAO TẢI XANH RÊU + 2 KIỆN NHỰA + 1 VALI VÀNG BỌC XỐ…" at bounding box center [370, 425] width 136 height 51
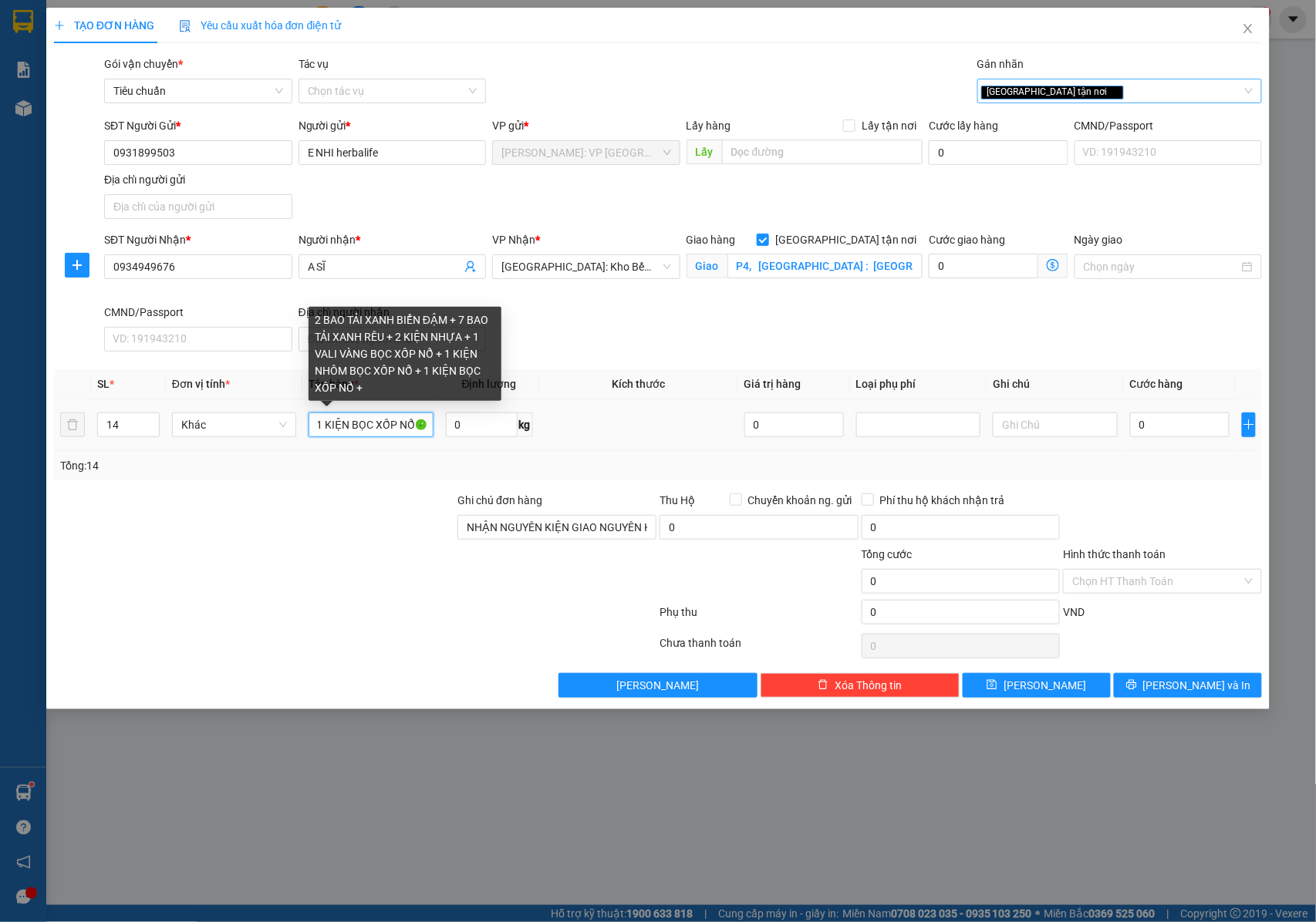
click at [402, 432] on input "2 BAO TẢI XANH BIỂN ĐẬM + 7 BAO TẢI XANH RÊU + 2 KIỆN NHỰA + 1 VALI VÀNG BỌC XỐ…" at bounding box center [370, 425] width 124 height 24
drag, startPoint x: 410, startPoint y: 430, endPoint x: 427, endPoint y: 432, distance: 17.1
click at [427, 432] on input "2 BAO TẢI XANH BIỂN ĐẬM + 7 BAO TẢI XANH RÊU + 2 KIỆN NHỰA + 1 VALI VÀNG BỌC XỐ…" at bounding box center [370, 425] width 124 height 24
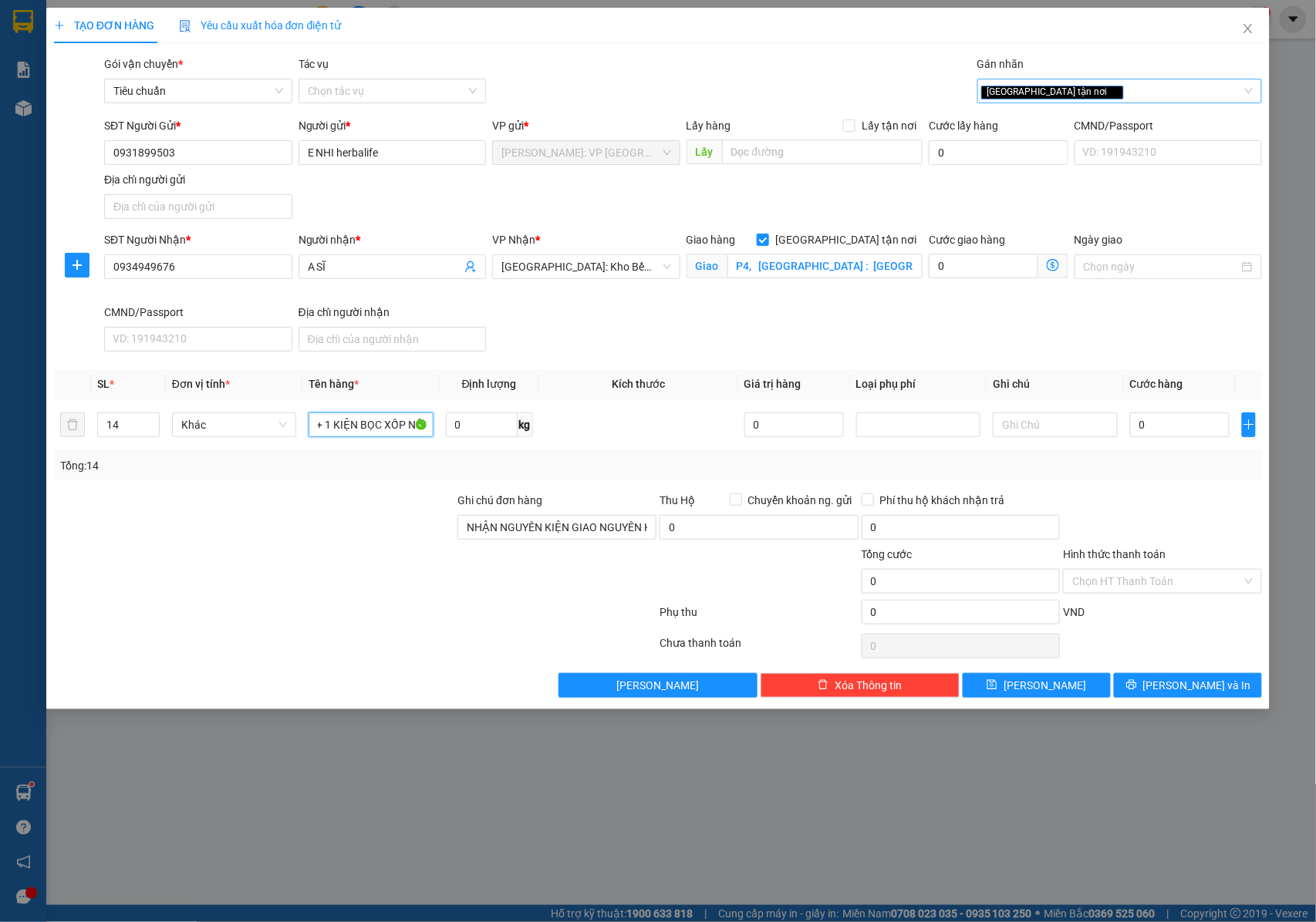
type input "2 BAO TẢI XANH BIỂN ĐẬM + 7 BAO TẢI XANH RÊU + 2 KIỆN NHỰA + 1 VALI VÀNG BỌC XỐ…"
click at [1141, 417] on input "0" at bounding box center [1180, 425] width 99 height 24
type input "1"
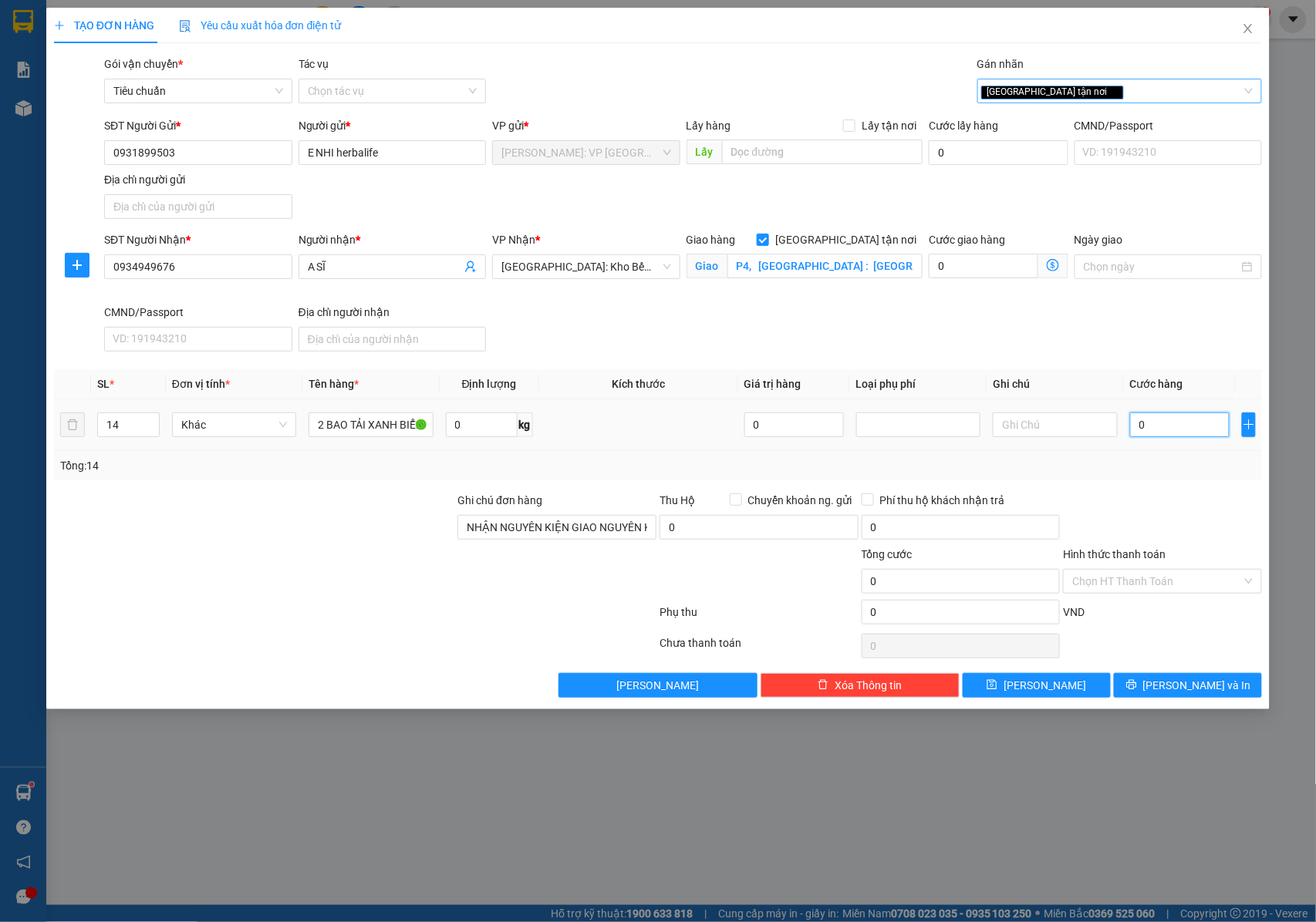
type input "1"
type input "19"
type input "190"
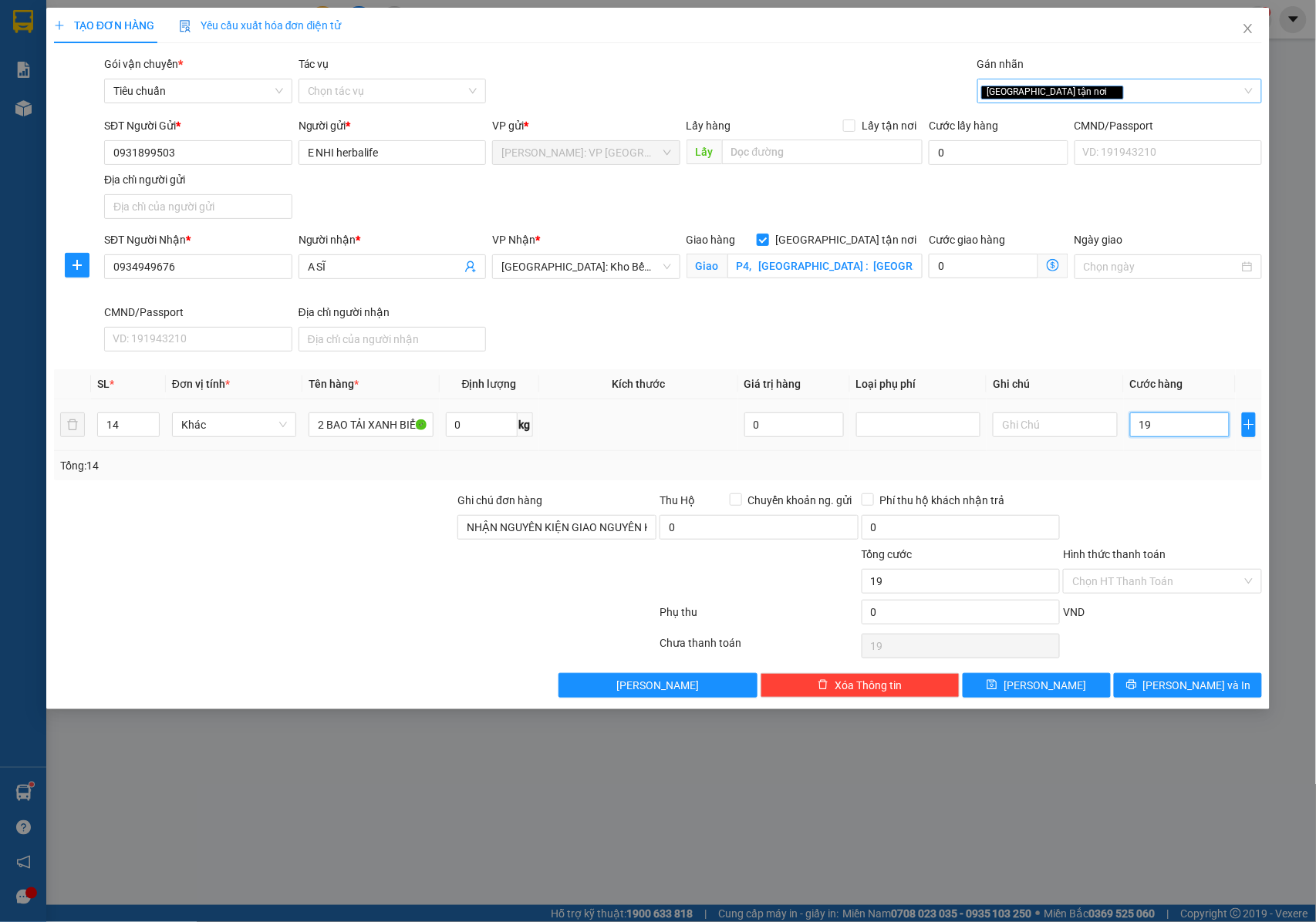
type input "190"
type input "1.900"
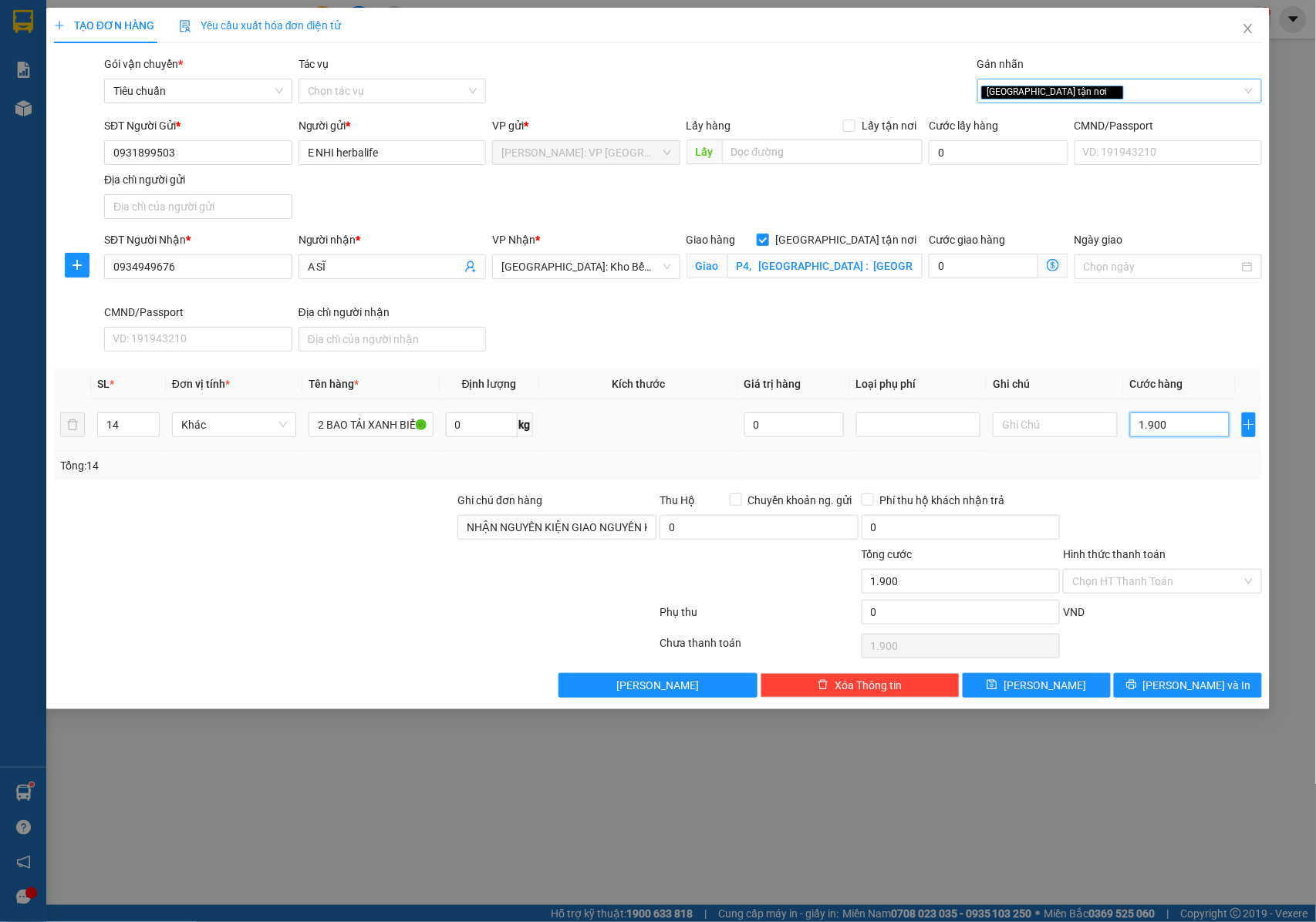
type input "19.000"
type input "190.000"
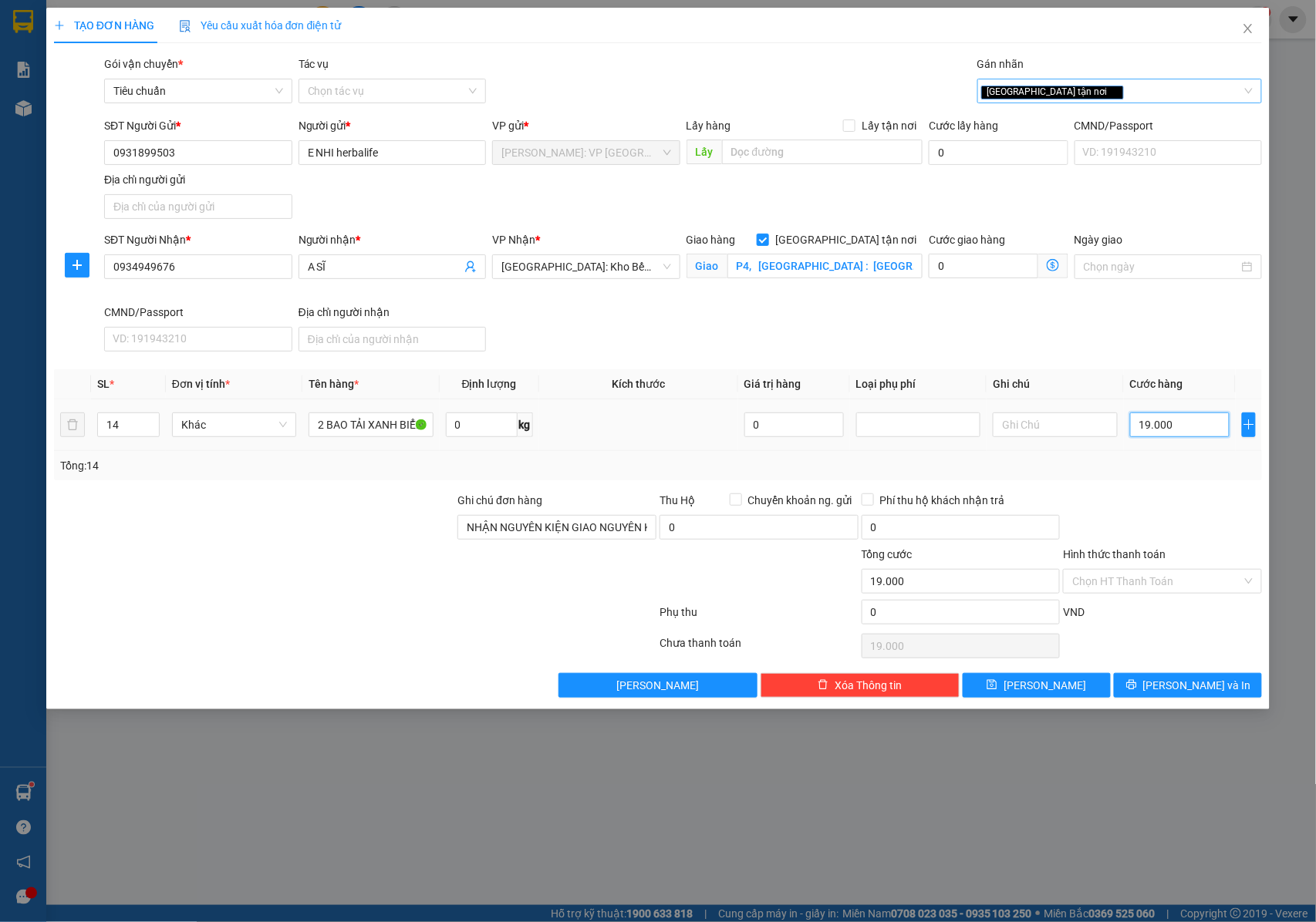
type input "190.000"
type input "1.900.000"
type input "190.000"
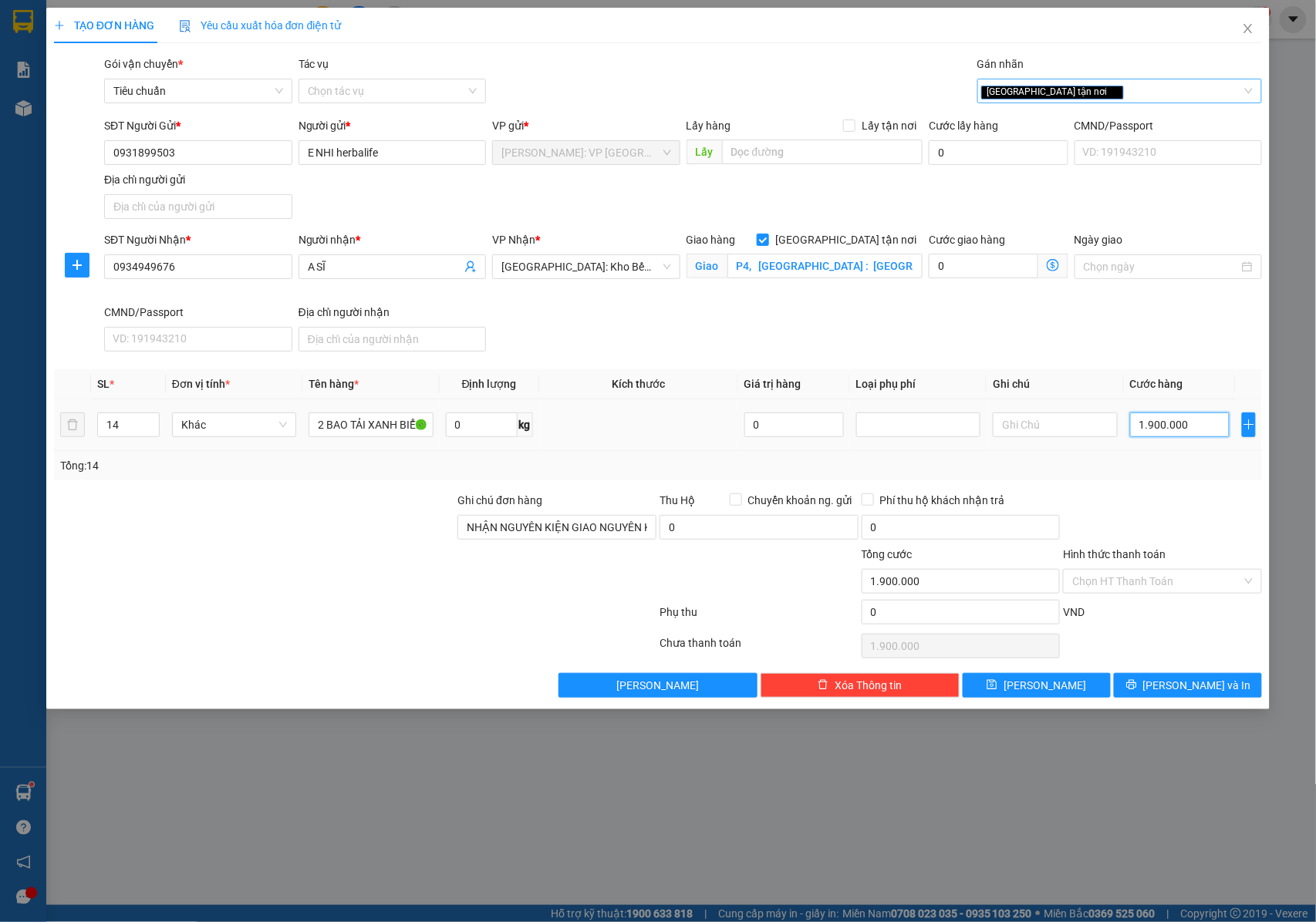
type input "190.000"
type input "19.000"
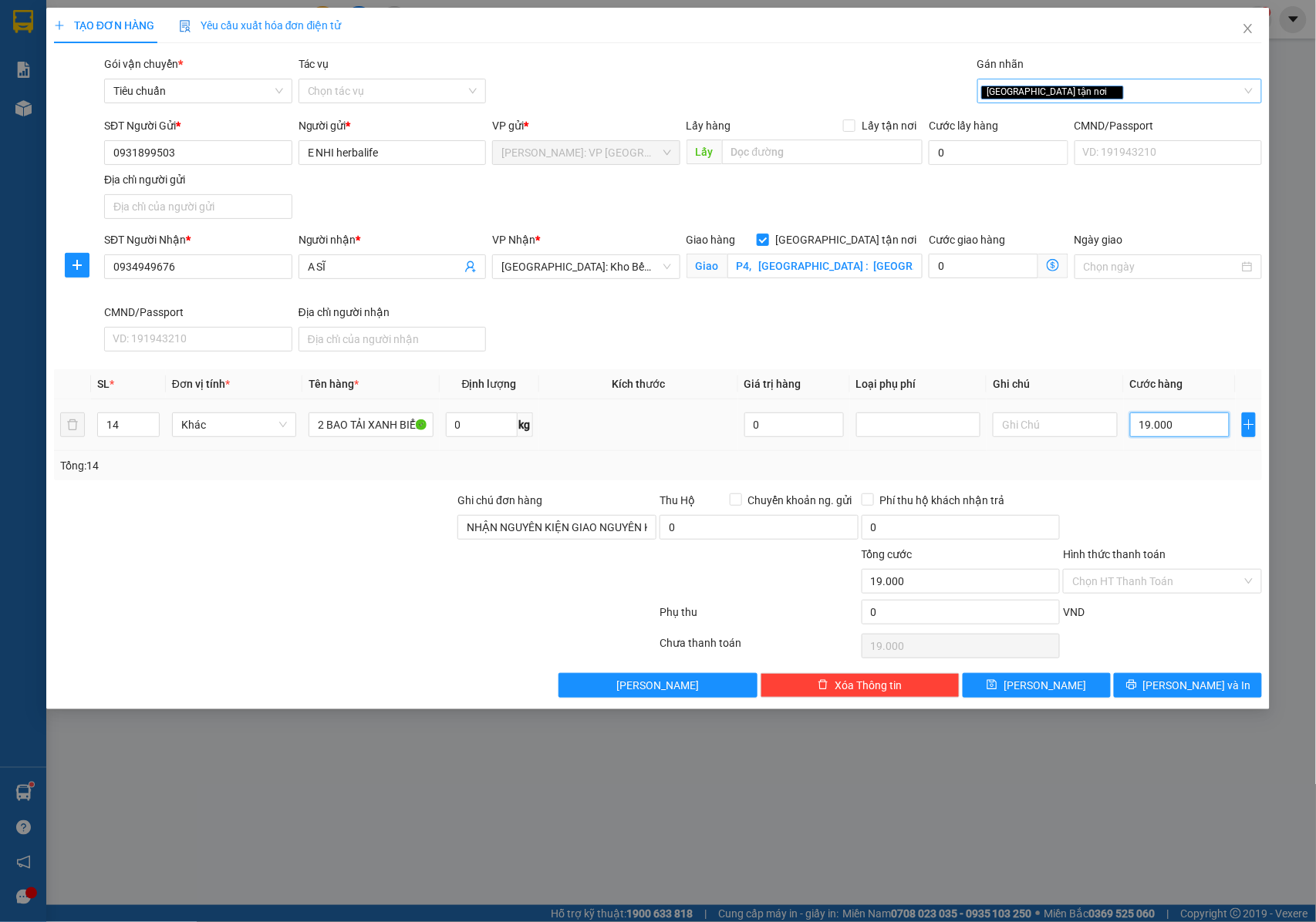
type input "1.900"
type input "190"
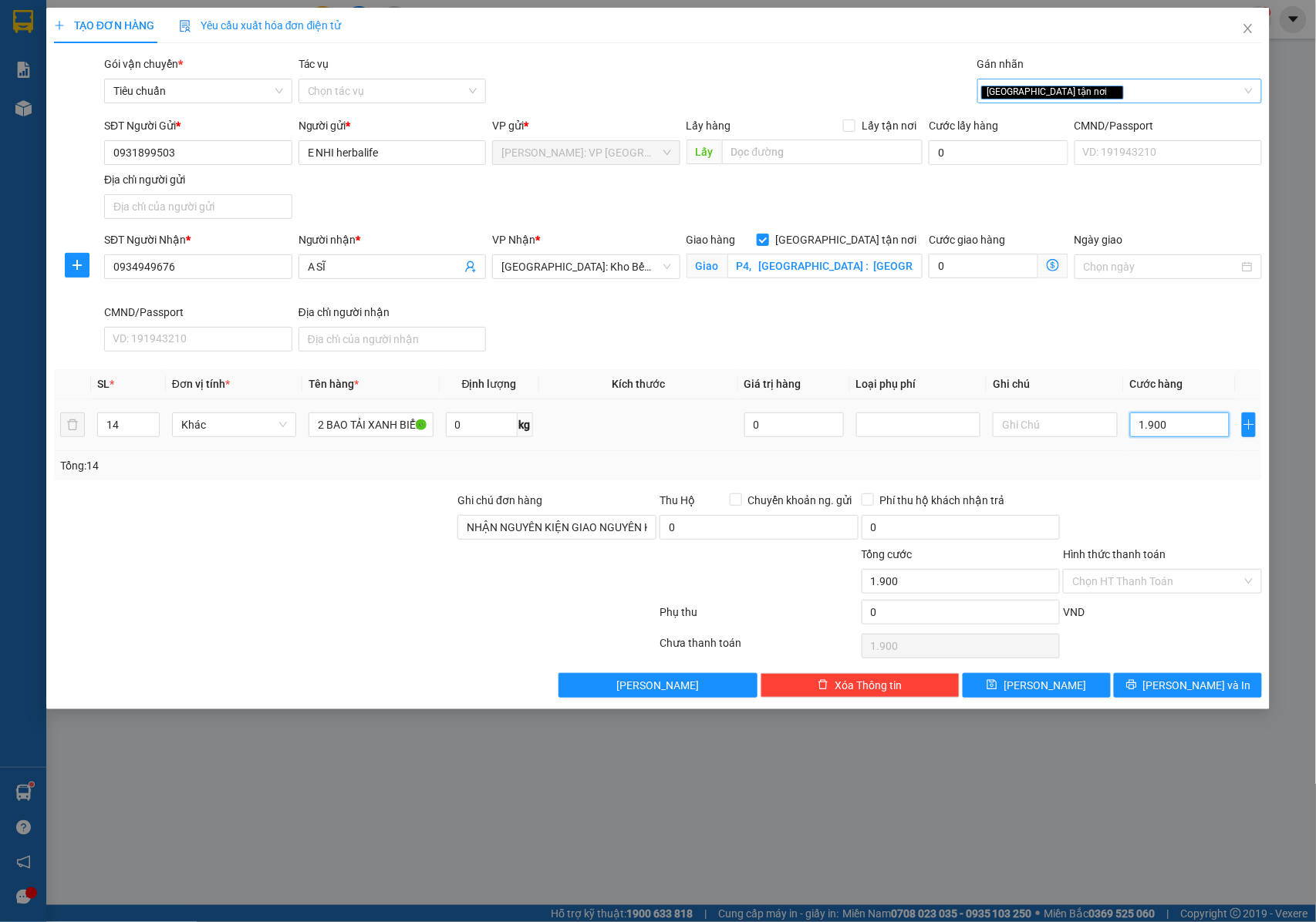
type input "190"
type input "19"
type input "1"
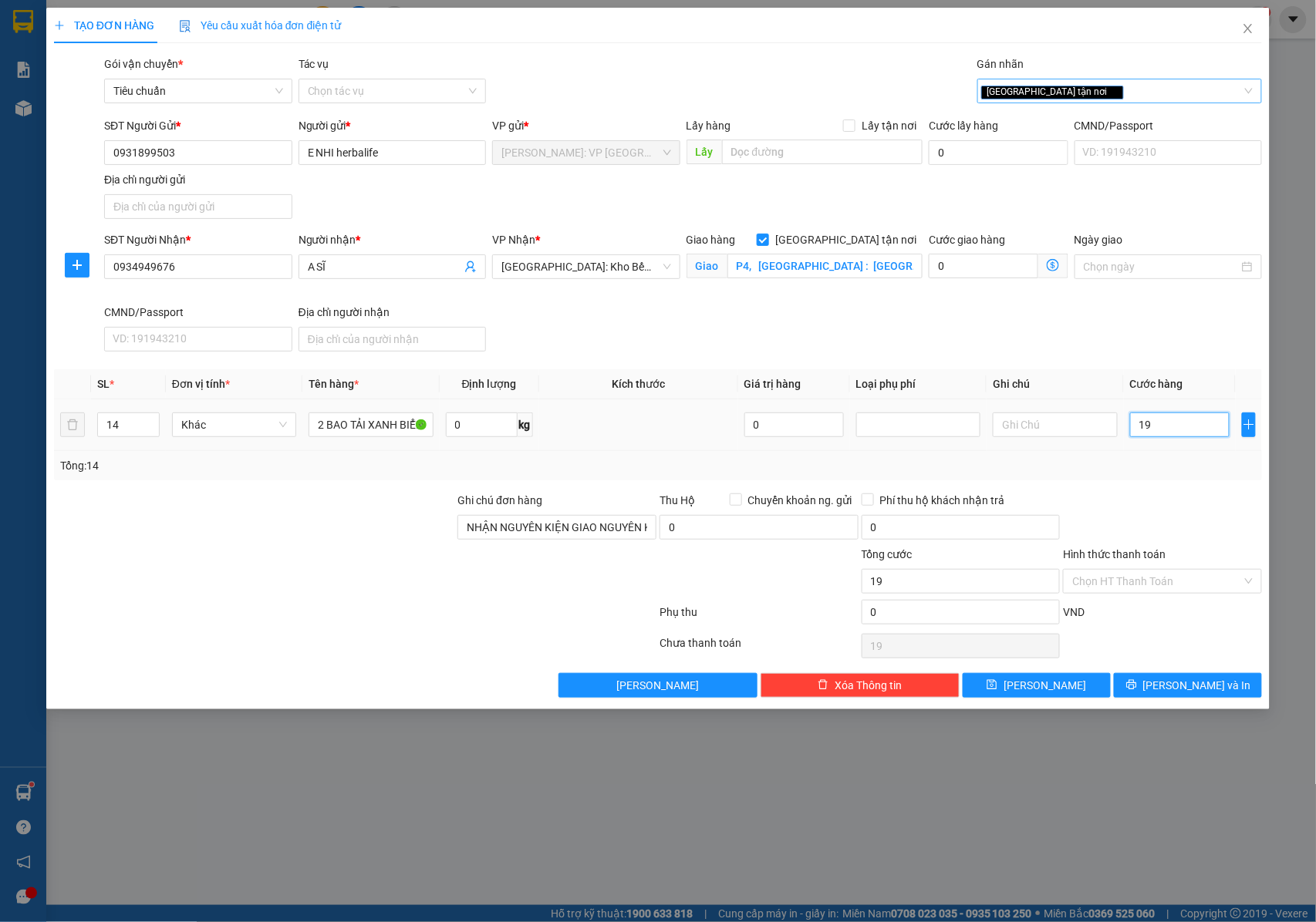
type input "1"
type input "18"
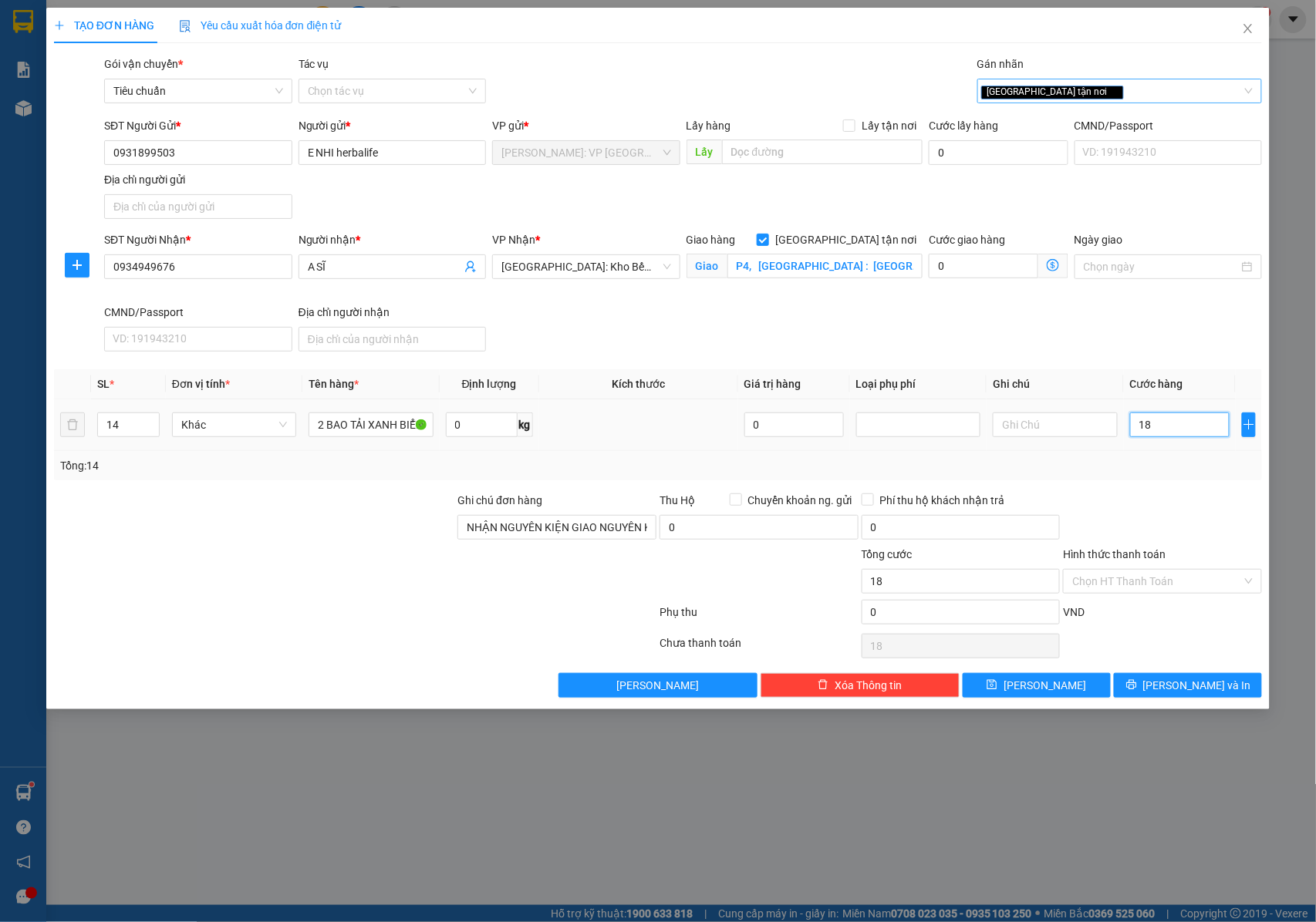
type input "185"
type input "1.850"
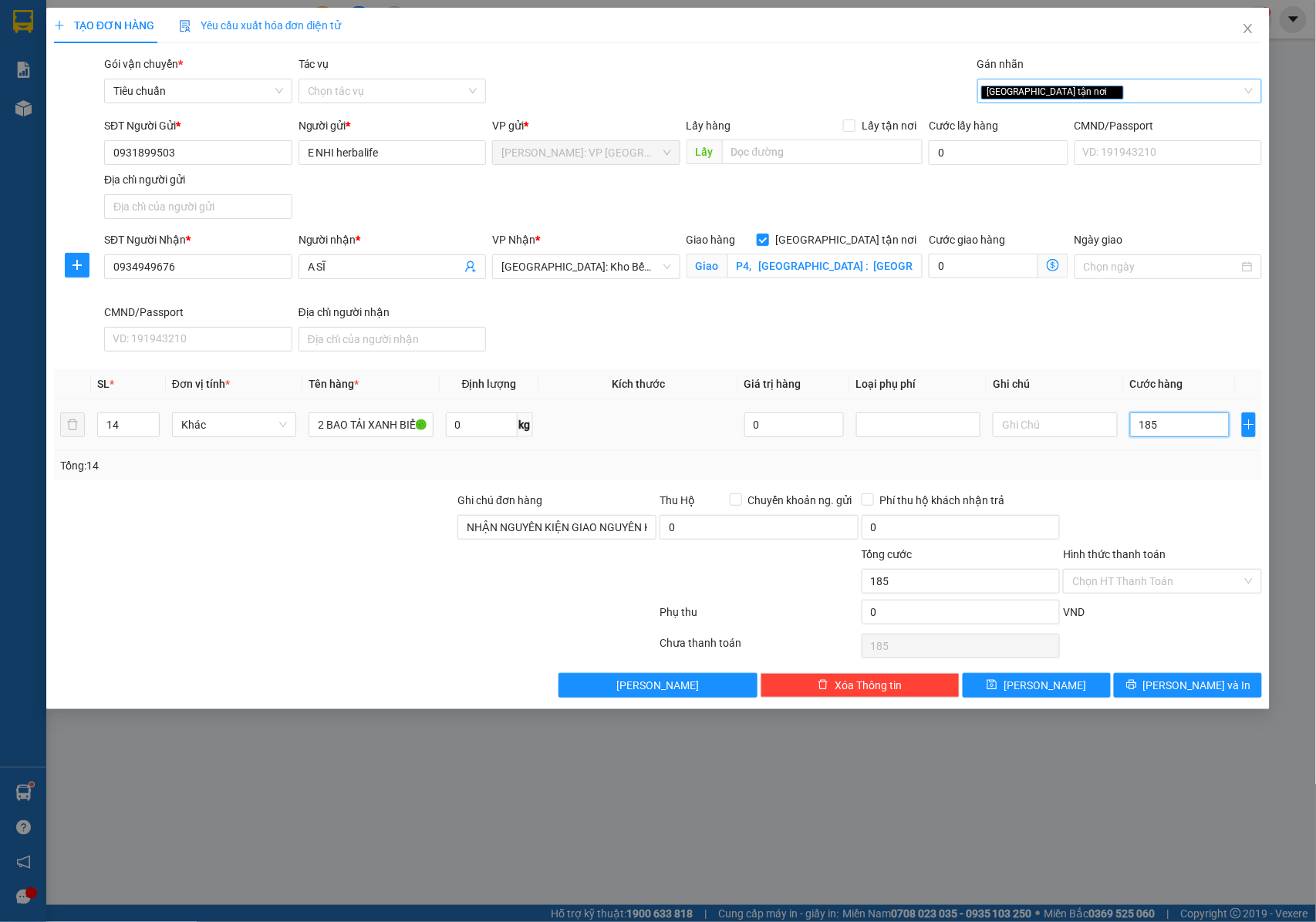
type input "1.850"
type input "18.500"
type input "185.000"
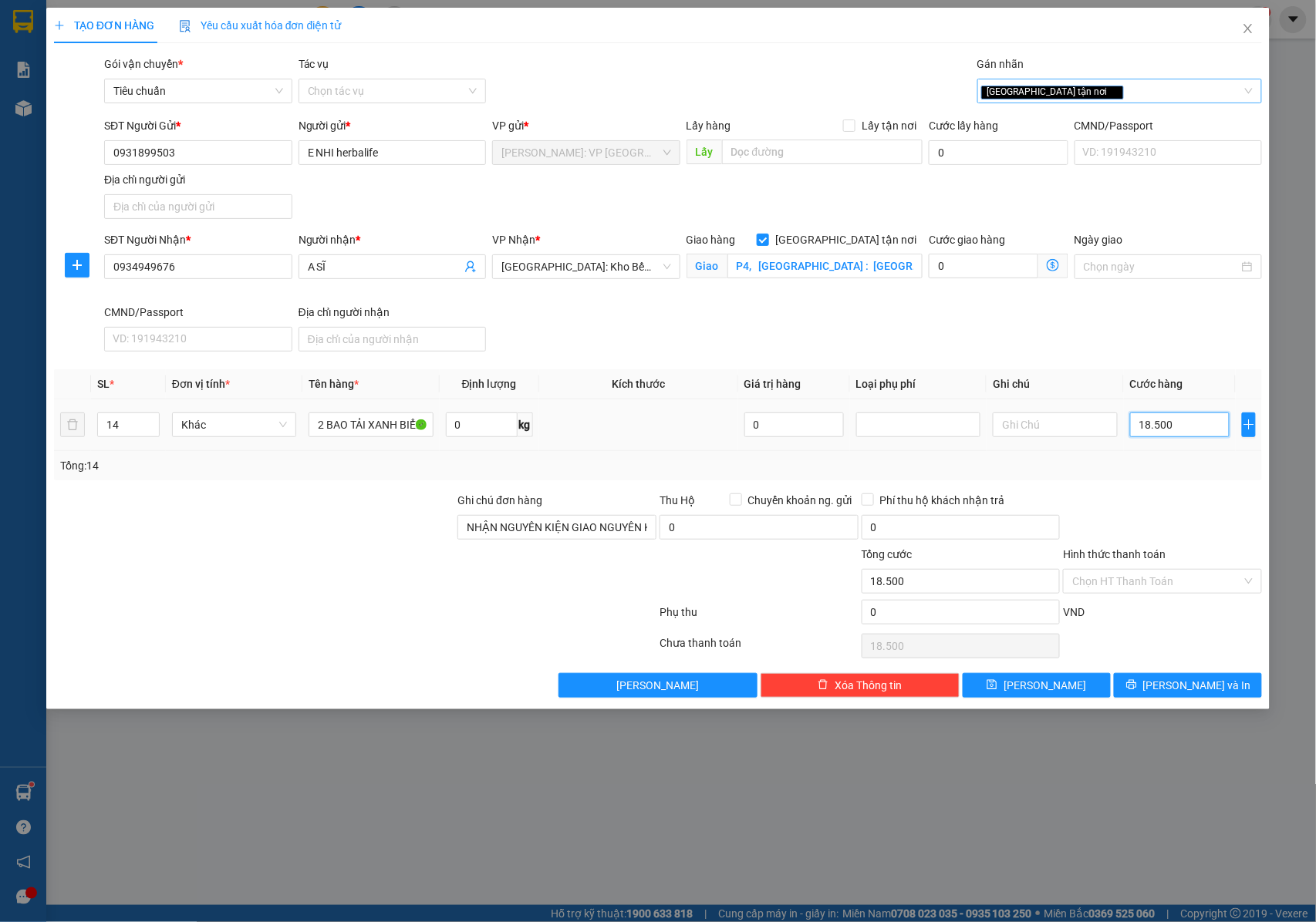
type input "185.000"
type input "1.850.000"
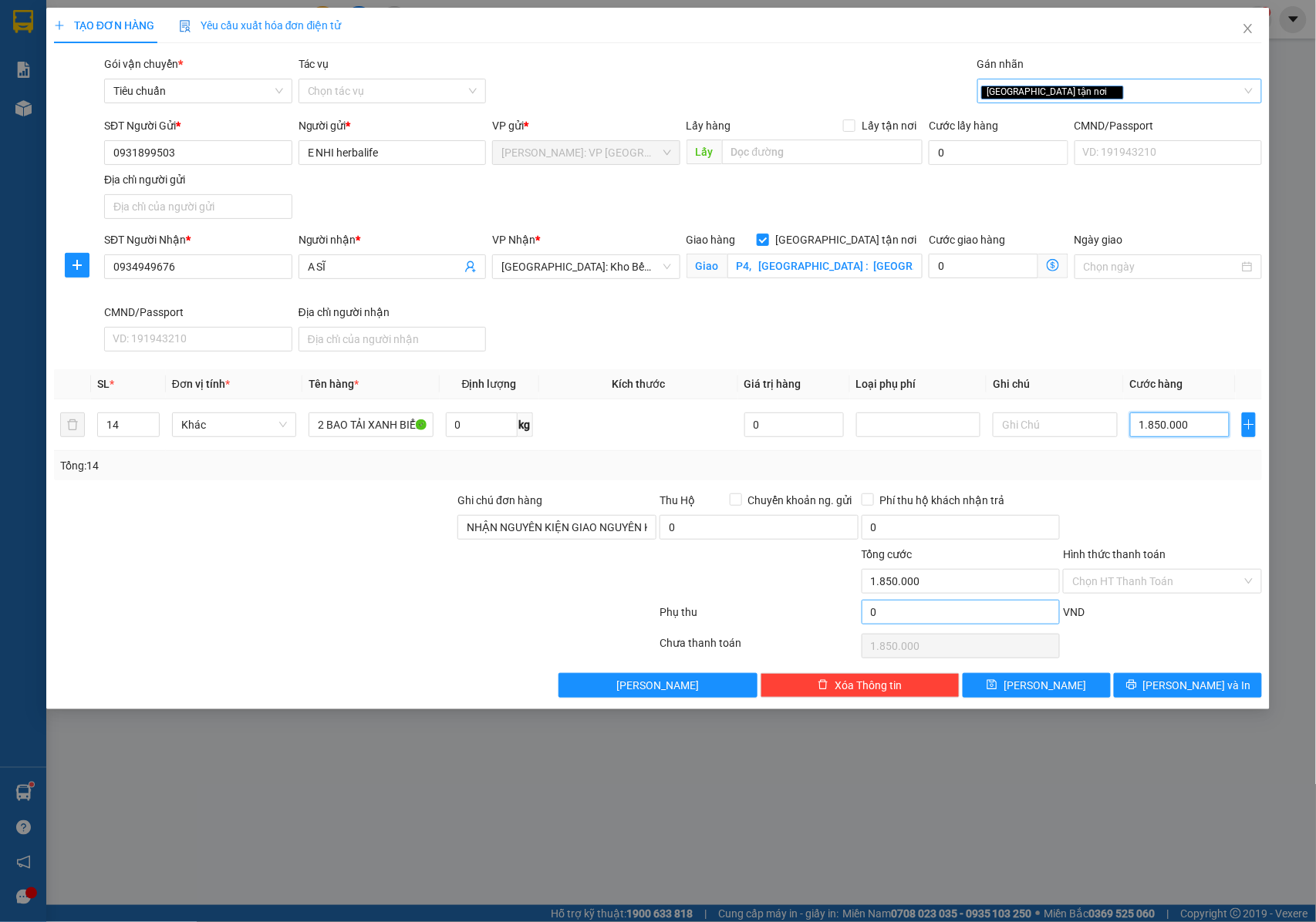
type input "1.850.000"
click at [928, 620] on input "0" at bounding box center [960, 612] width 199 height 24
type input "1.850.001"
type input "1"
type input "1.850.001"
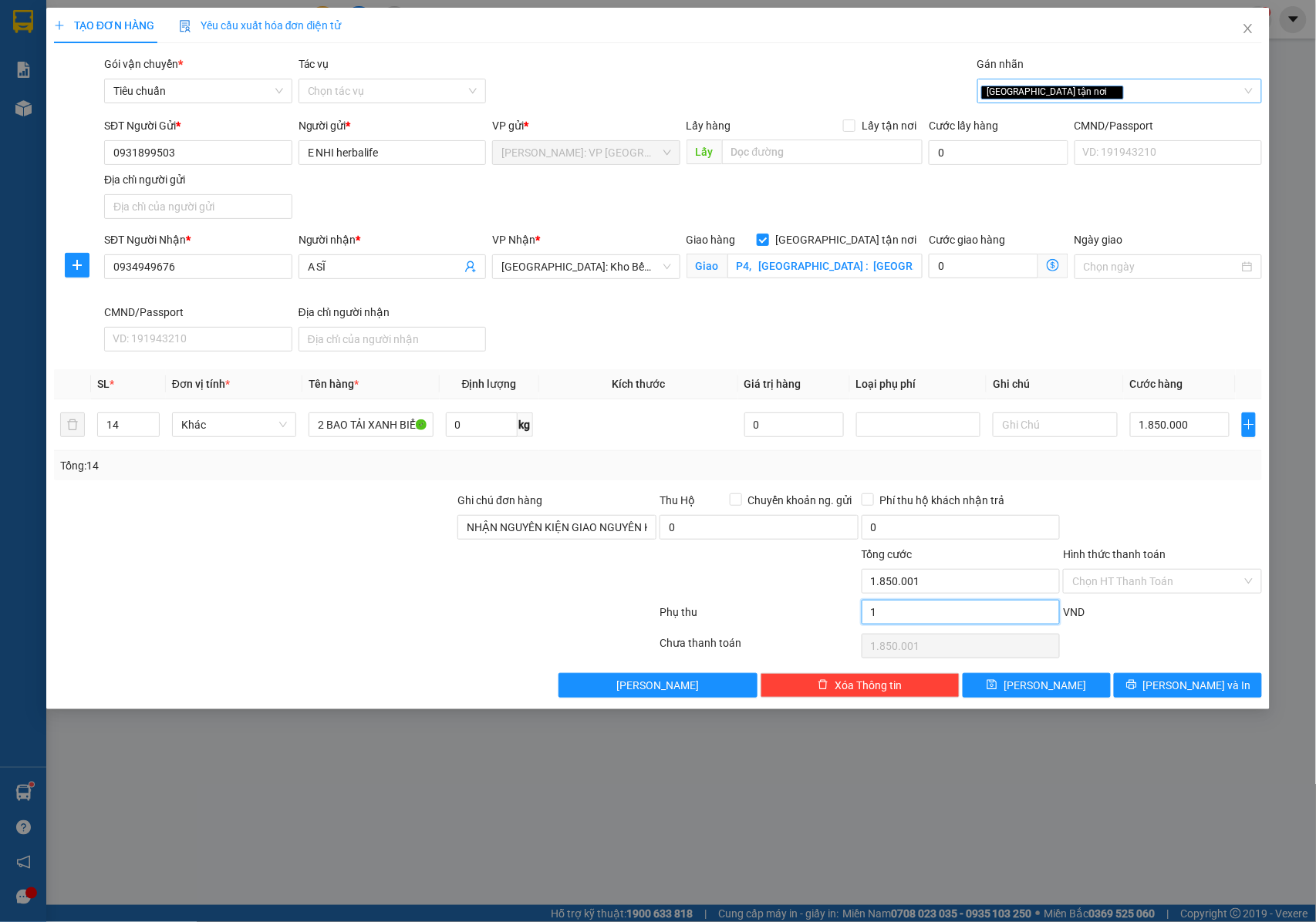
type input "1.850.015"
type input "15"
type input "1.850.015"
type input "1.850.150"
type input "150"
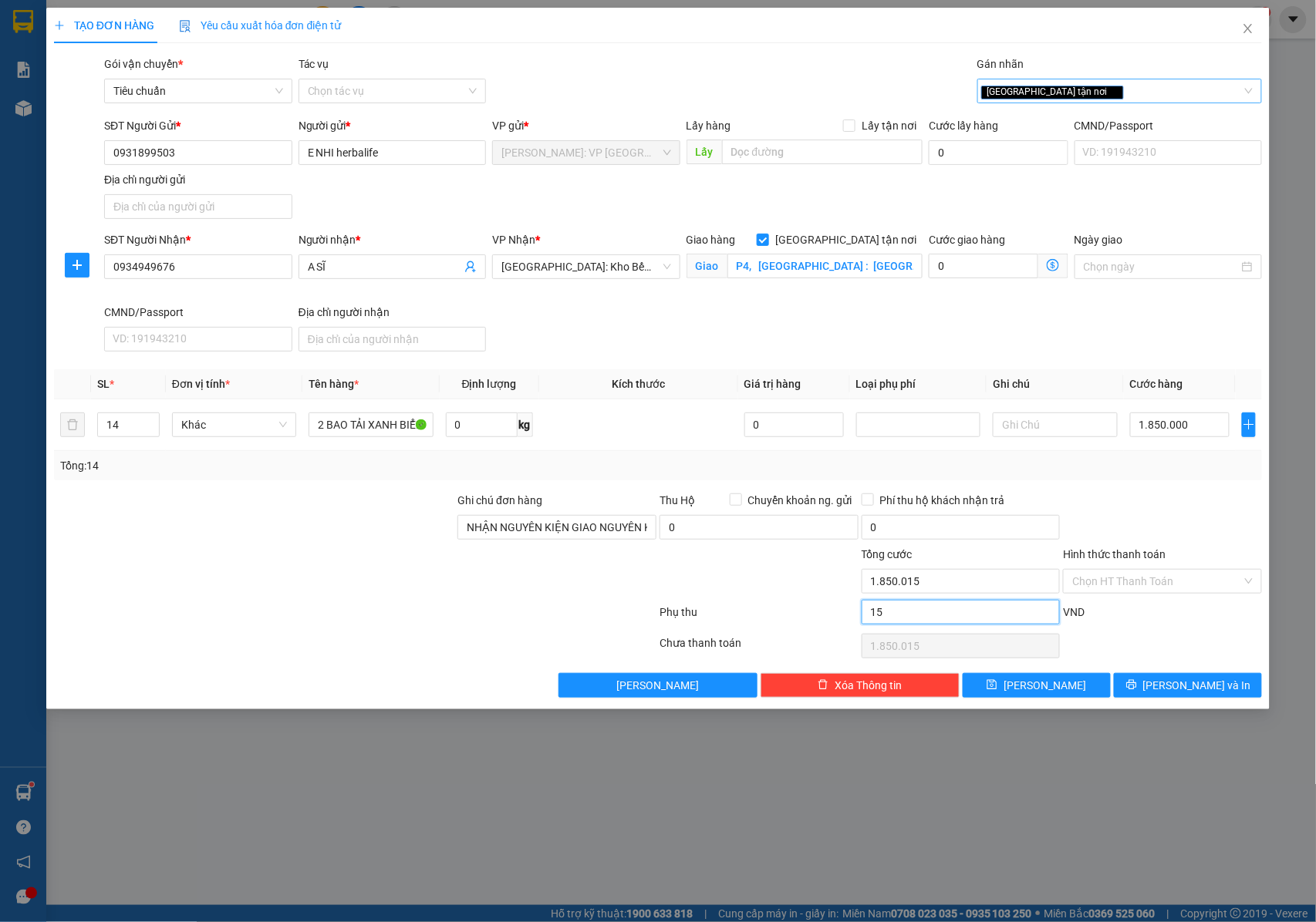
type input "1.850.150"
type input "1.851.500"
type input "1.500"
type input "1.851.500"
type input "1.865.000"
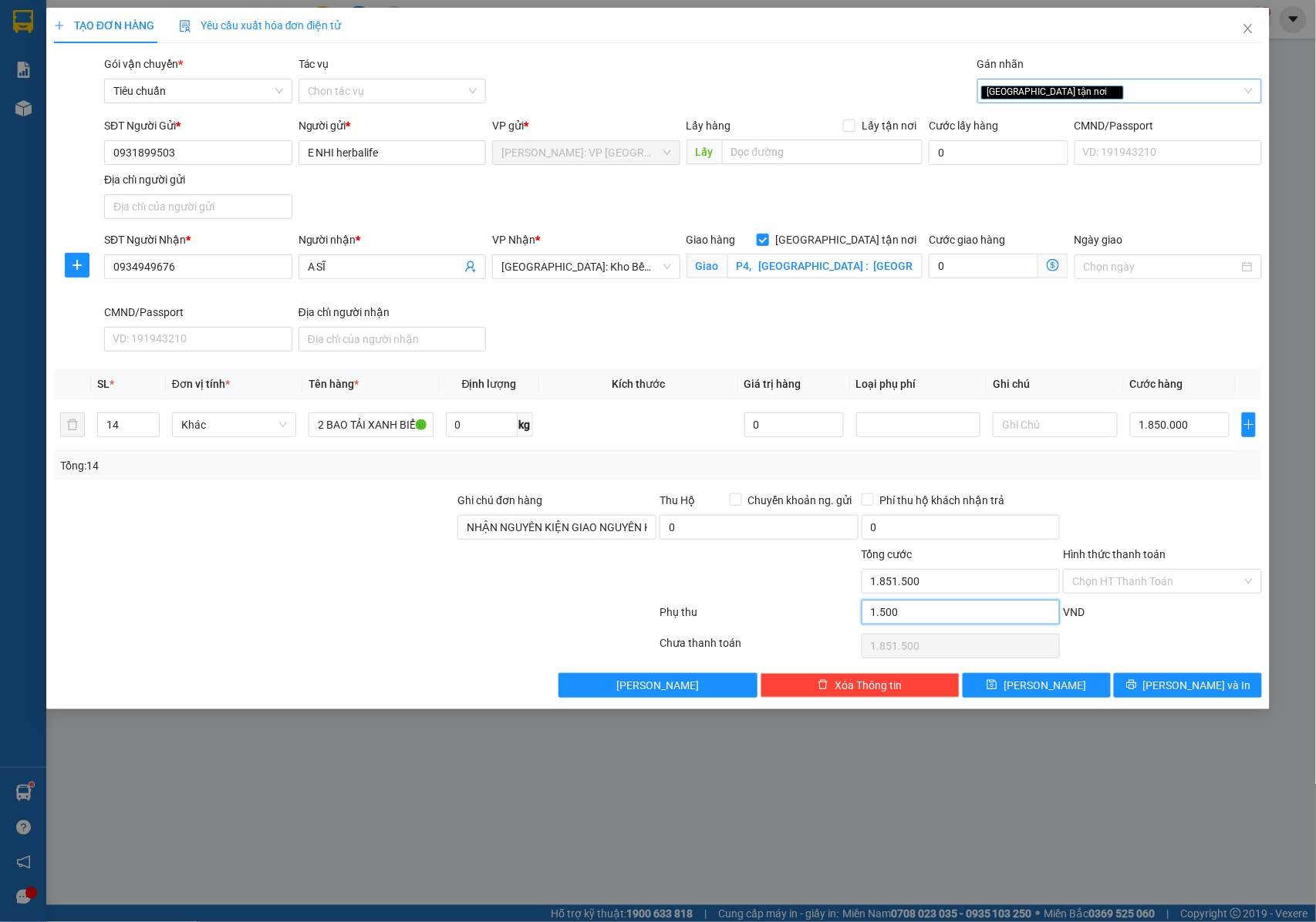
type input "15.000"
type input "1.865.000"
type input "2.000.000"
type input "150.000"
type input "2.000.000"
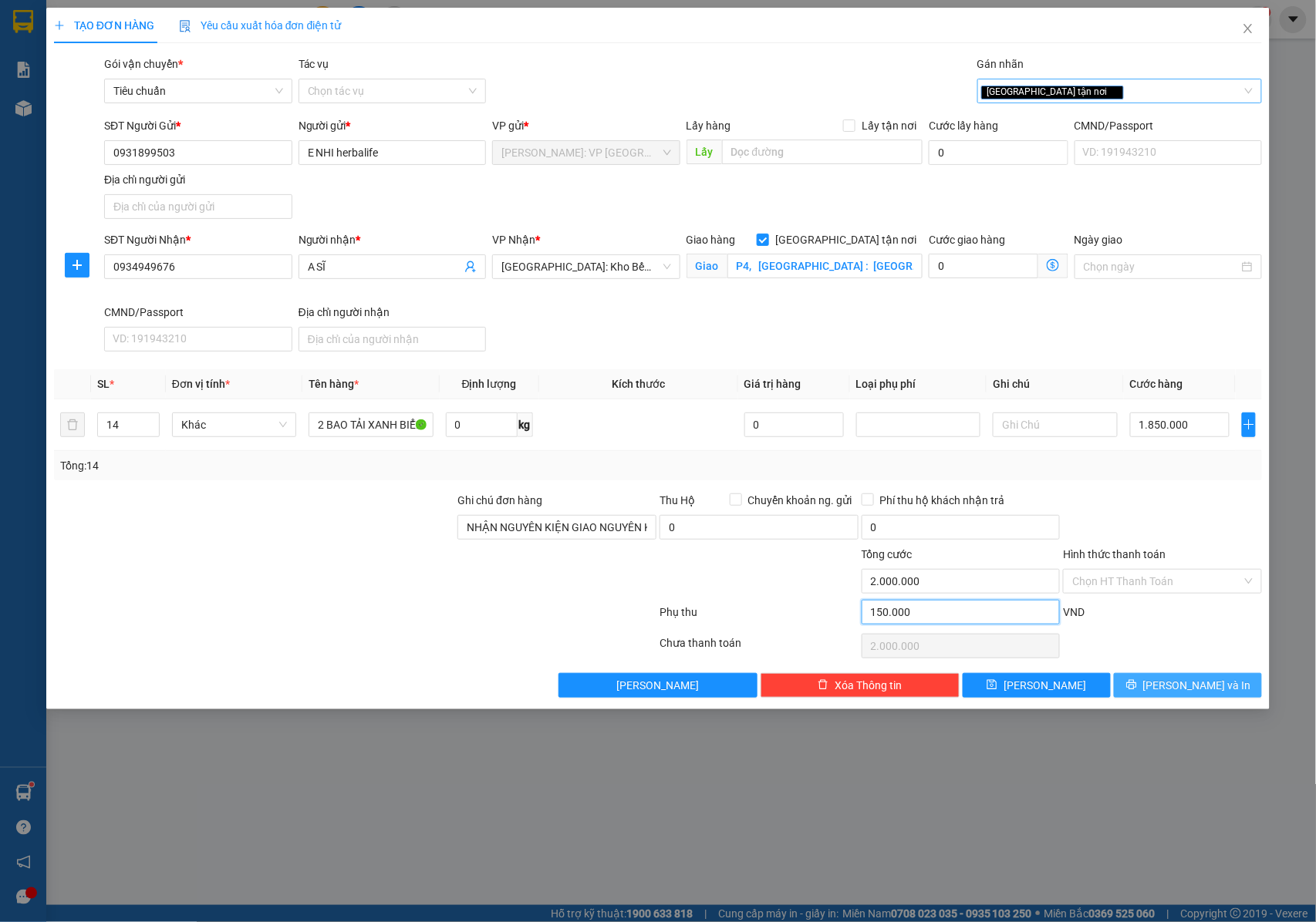
type input "150.000"
click at [1173, 686] on span "[PERSON_NAME] và In" at bounding box center [1197, 686] width 108 height 17
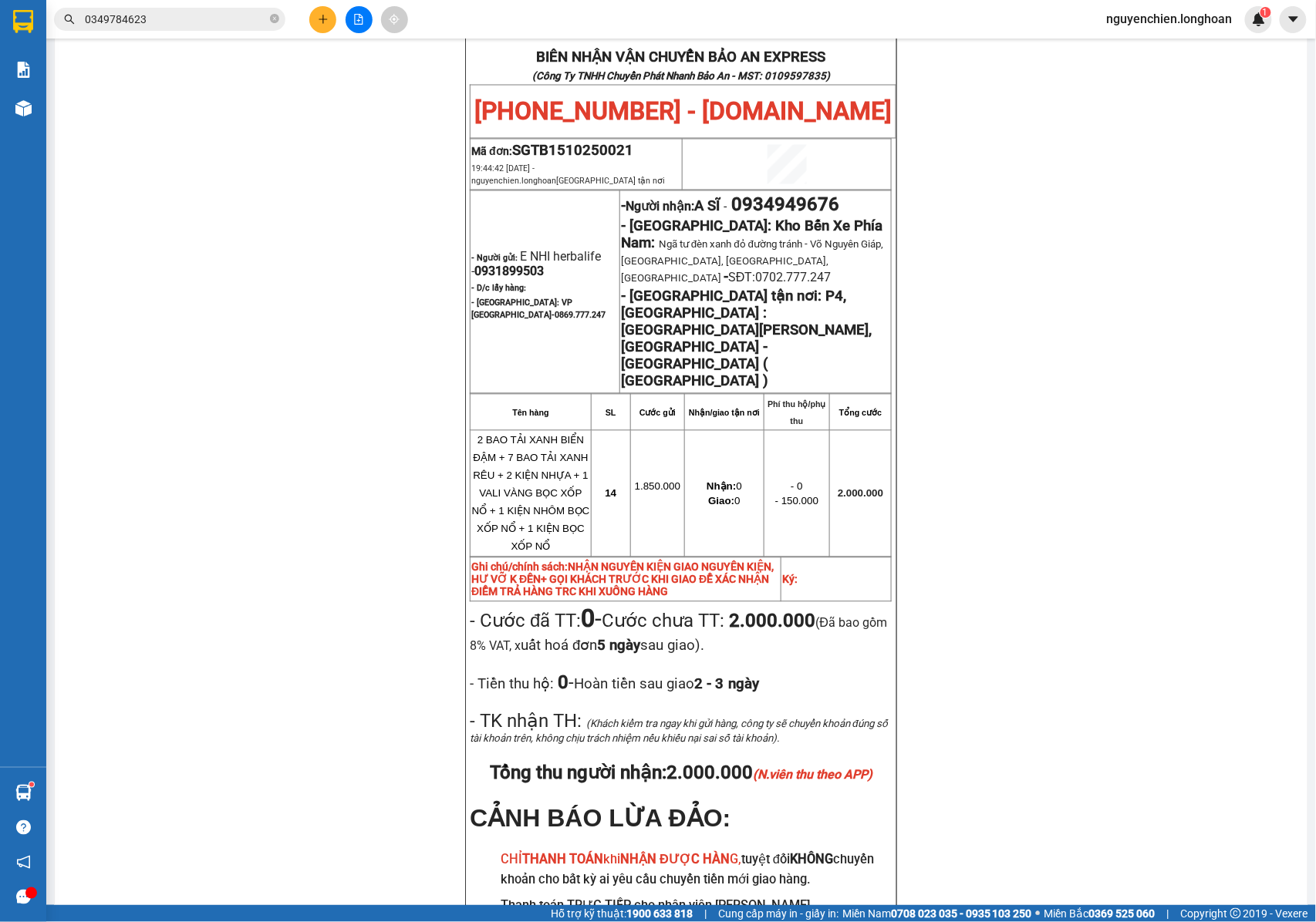
scroll to position [925, 0]
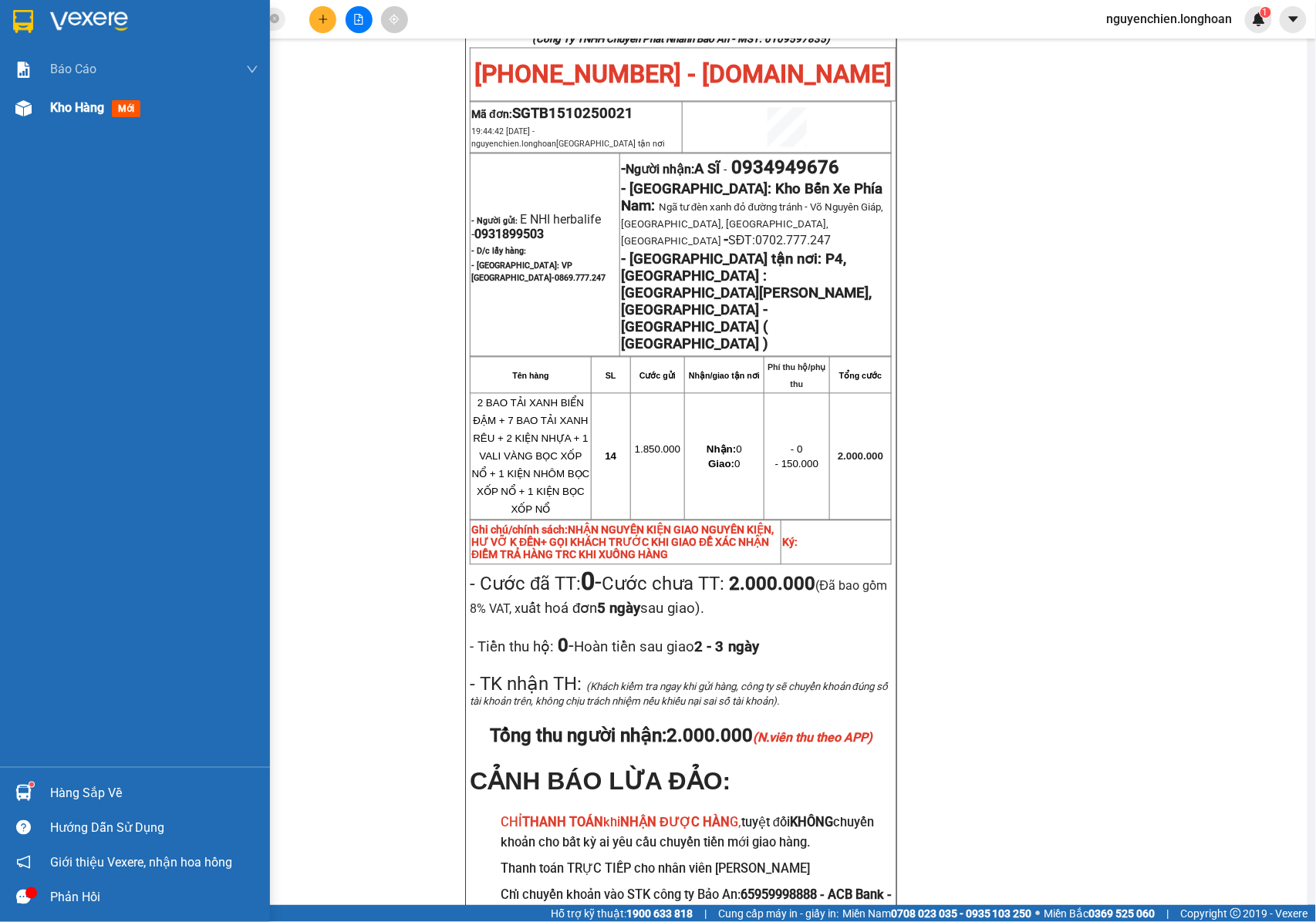
click at [48, 102] on div "Kho hàng mới" at bounding box center [135, 108] width 270 height 38
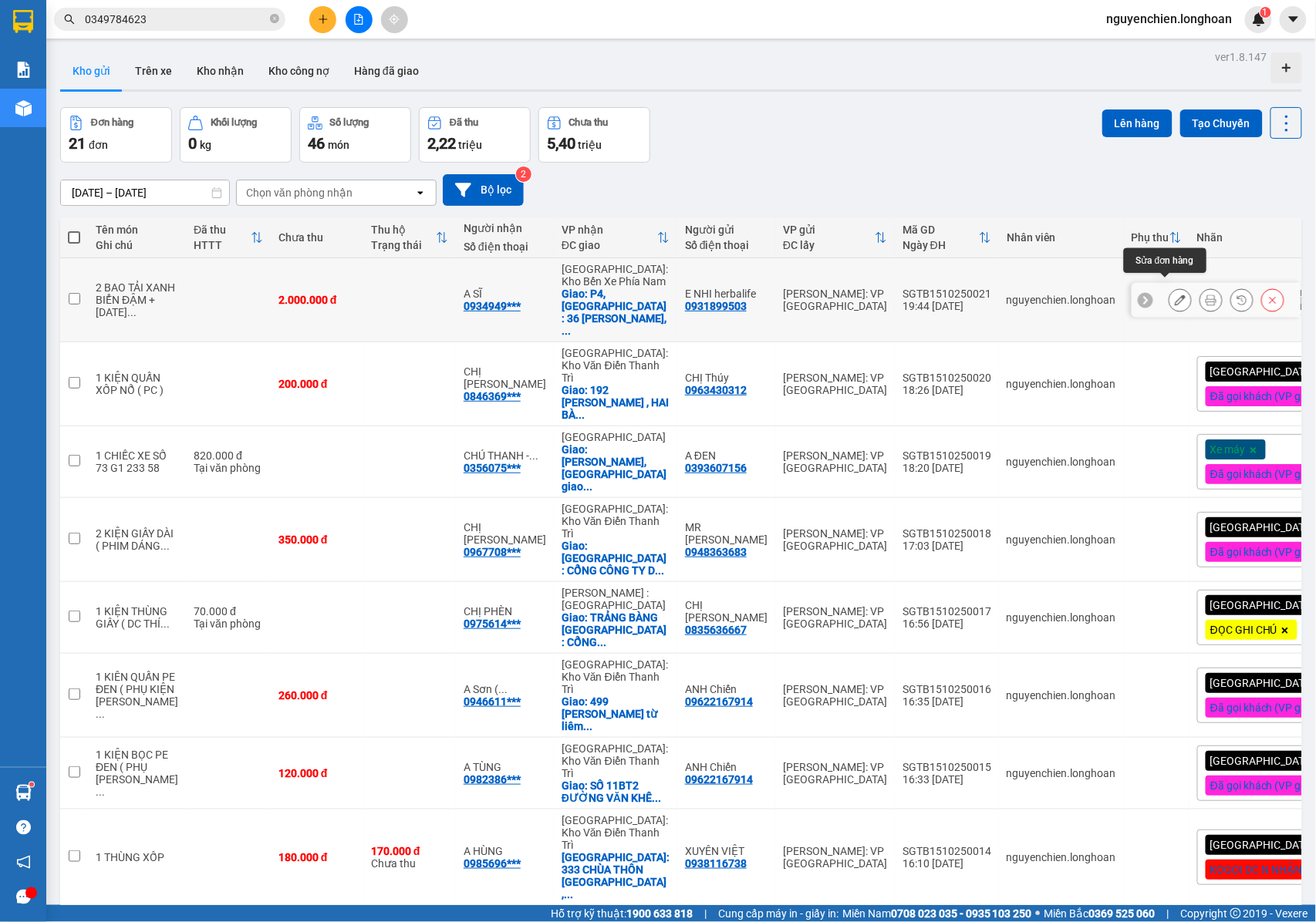
click at [1174, 295] on icon at bounding box center [1180, 300] width 10 height 10
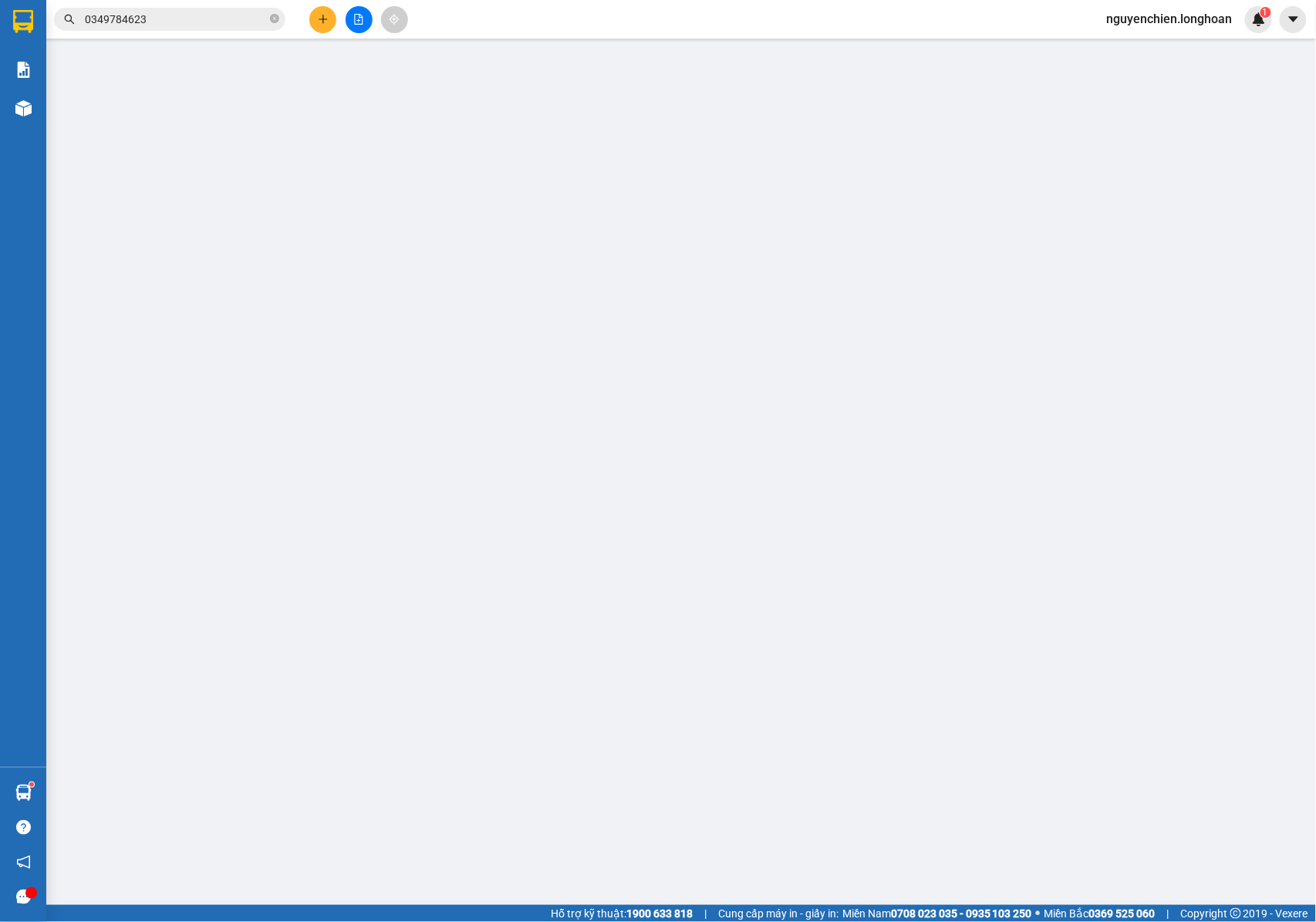
type input "0931899503"
type input "E NHI herbalife"
type input "0934949676"
type input "A SĨ"
checkbox input "true"
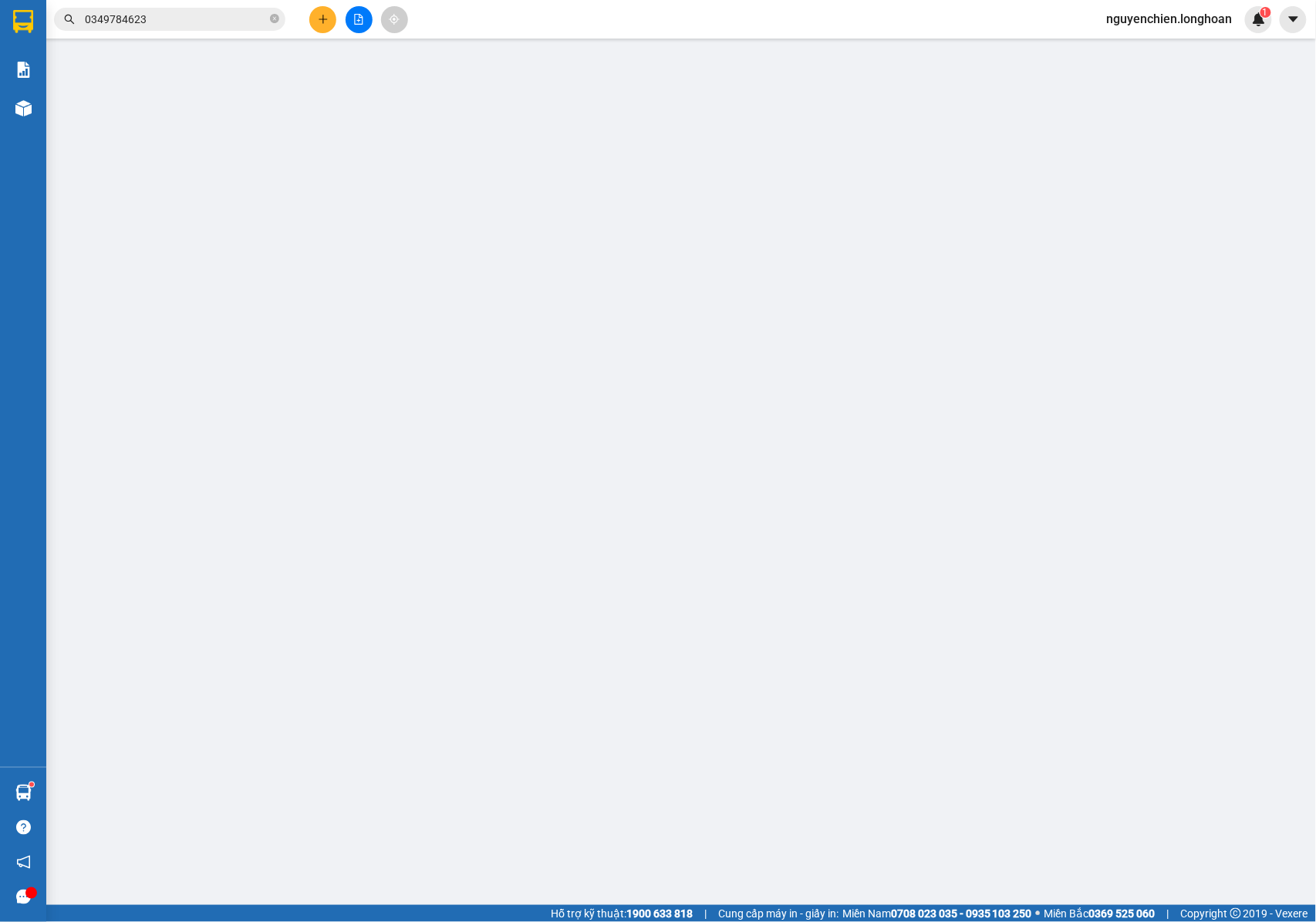
type input "P4, [GEOGRAPHIC_DATA] : [GEOGRAPHIC_DATA][PERSON_NAME], [GEOGRAPHIC_DATA] - [GE…"
type input "NHẬN NGUYÊN KIỆN GIAO NGUYÊN KIỆN, HƯ VỠ K ĐỀN+ GỌI KHÁCH TRƯỚC KHI GIAO ĐỂ XÁC…"
type input "0"
type input "2.000.000"
type input "150.000"
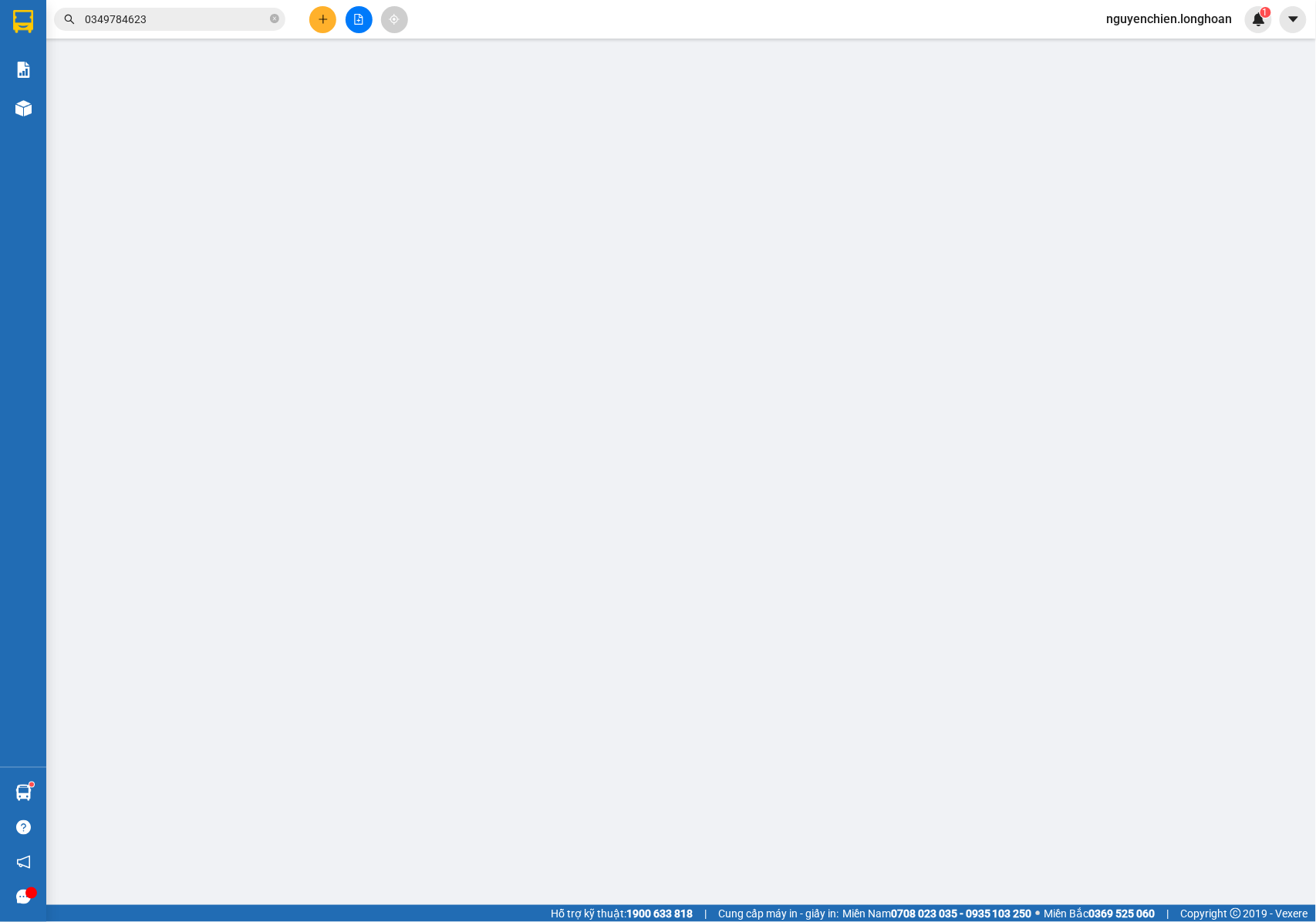
type input "2.000.000"
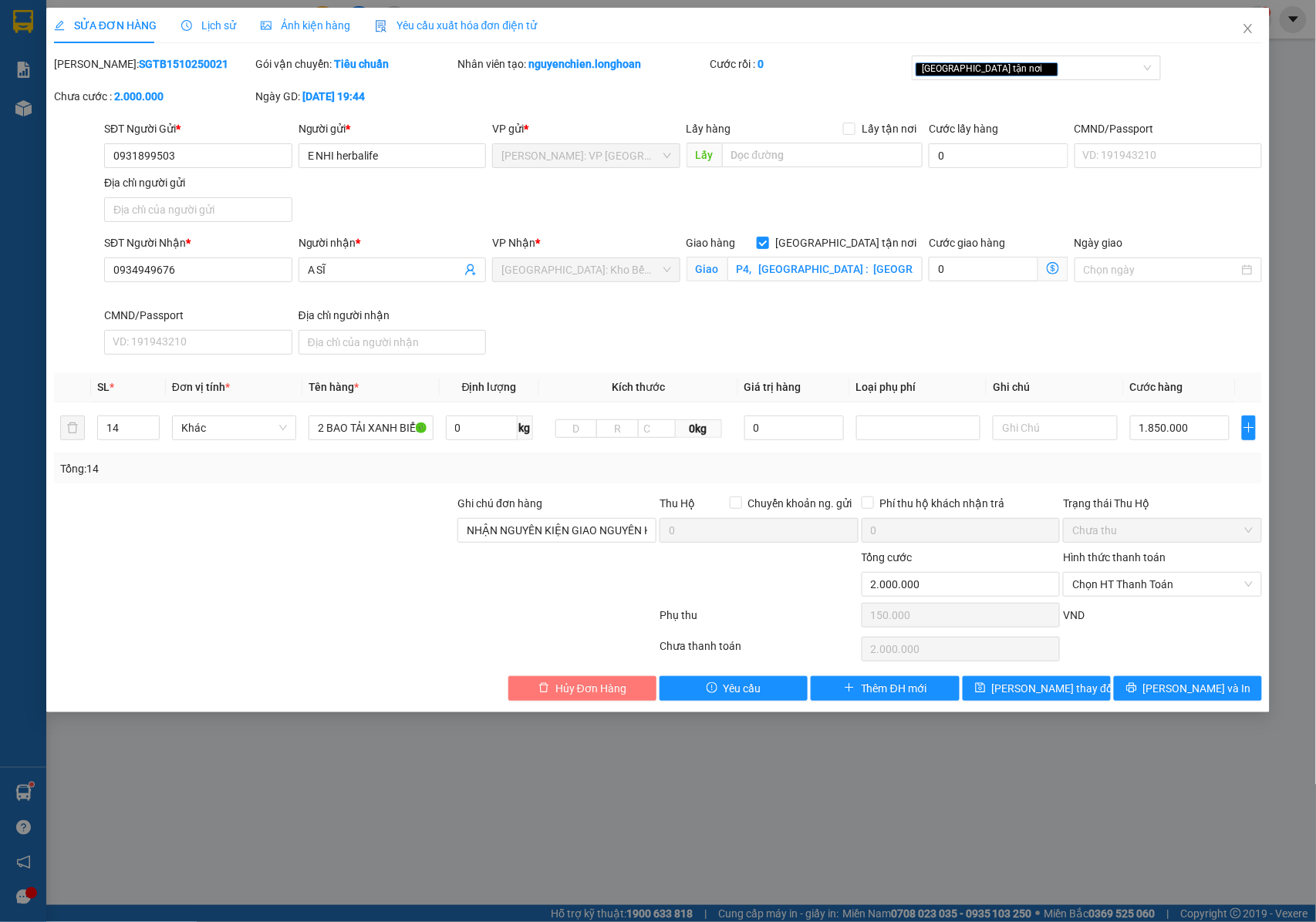
click at [593, 689] on span "Hủy Đơn Hàng" at bounding box center [591, 689] width 71 height 17
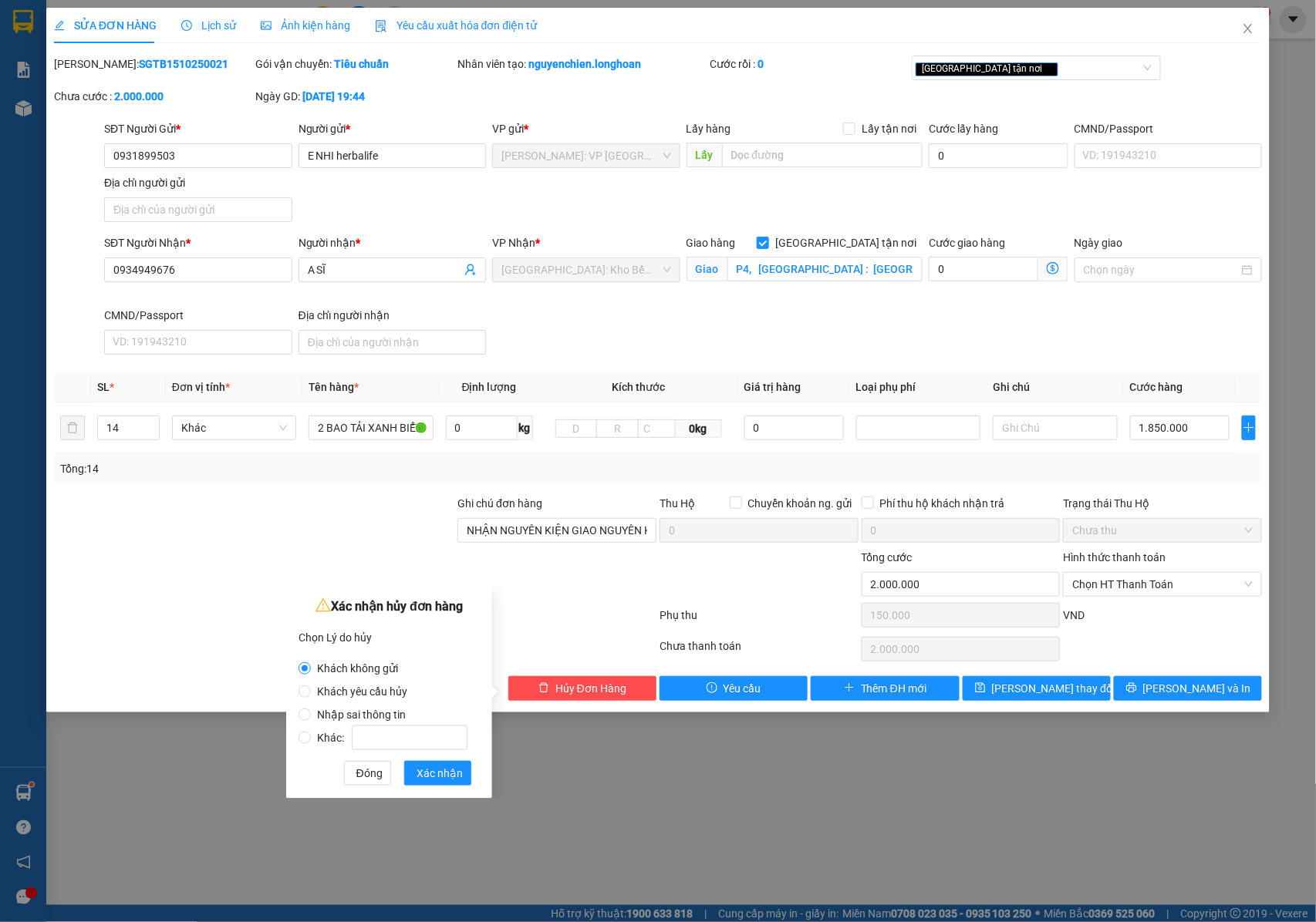
click at [311, 717] on span "Nhập sai thông tin" at bounding box center [362, 714] width 101 height 12
click at [311, 717] on input "Nhập sai thông tin" at bounding box center [304, 714] width 12 height 12
radio input "true"
radio input "false"
drag, startPoint x: 312, startPoint y: 739, endPoint x: 342, endPoint y: 739, distance: 30.0
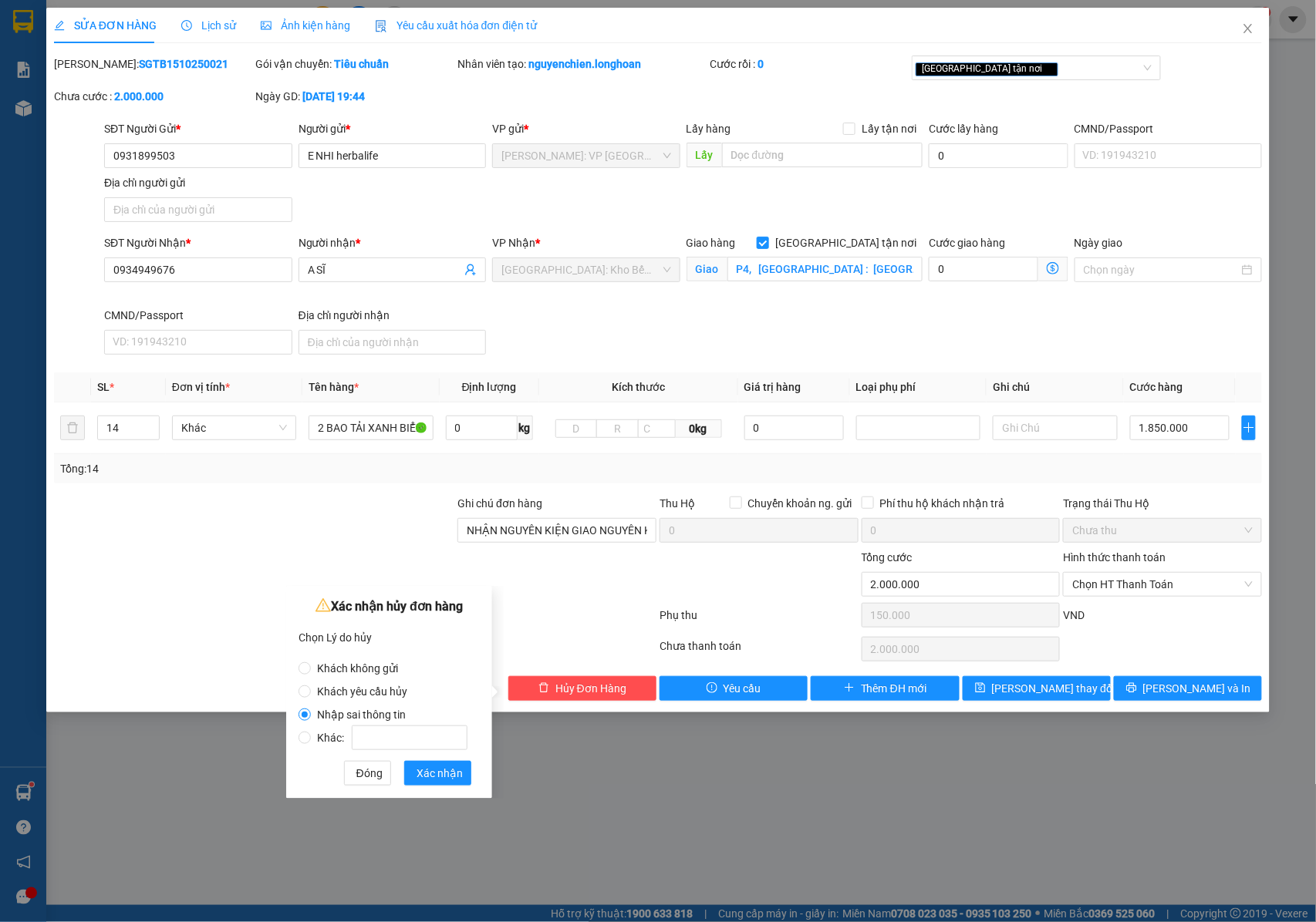
click at [316, 739] on span "Khác:" at bounding box center [392, 738] width 163 height 12
click at [311, 739] on input "Khác:" at bounding box center [304, 738] width 12 height 12
radio input "true"
radio input "false"
click at [395, 739] on input "Khác:" at bounding box center [409, 738] width 116 height 24
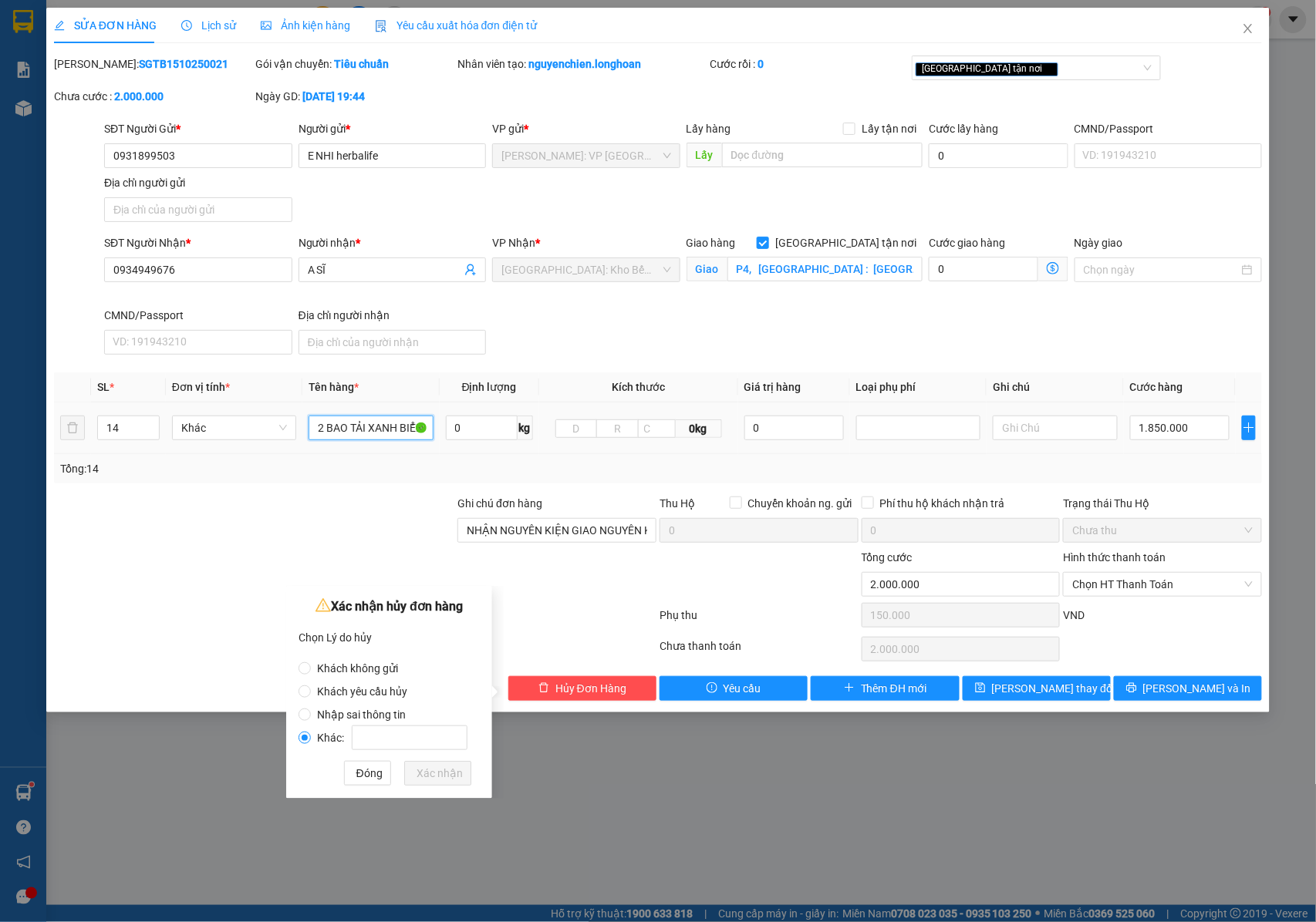
click at [367, 434] on input "2 BAO TẢI XANH BIỂN ĐẬM + 7 BAO TẢI XANH RÊU + 2 KIỆN NHỰA + 1 VALI VÀNG BỌC XỐ…" at bounding box center [370, 428] width 124 height 24
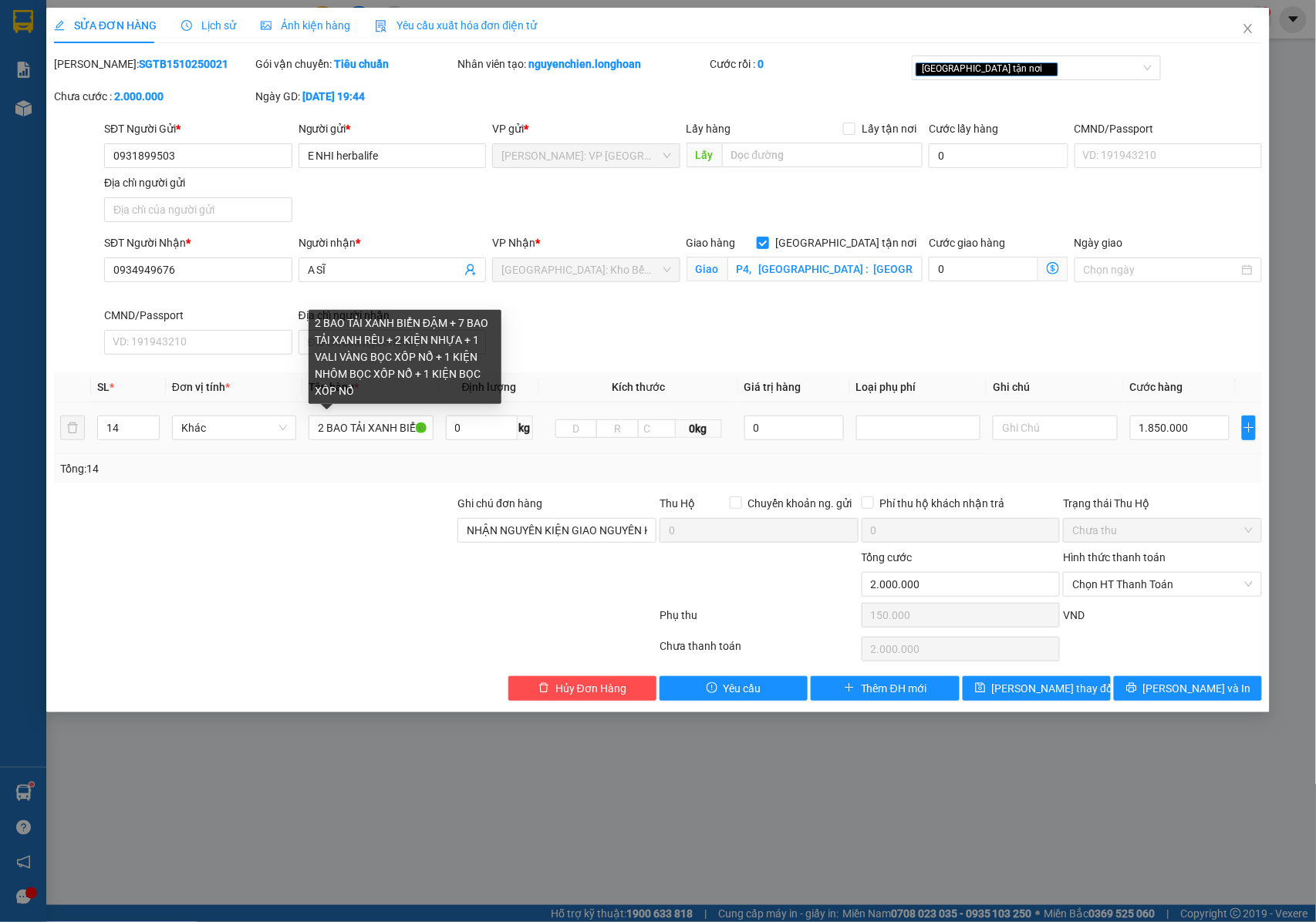
drag, startPoint x: 367, startPoint y: 434, endPoint x: 257, endPoint y: 318, distance: 159.9
click at [256, 318] on div "CMND/Passport" at bounding box center [198, 315] width 188 height 17
click at [256, 330] on input "CMND/Passport" at bounding box center [198, 342] width 188 height 24
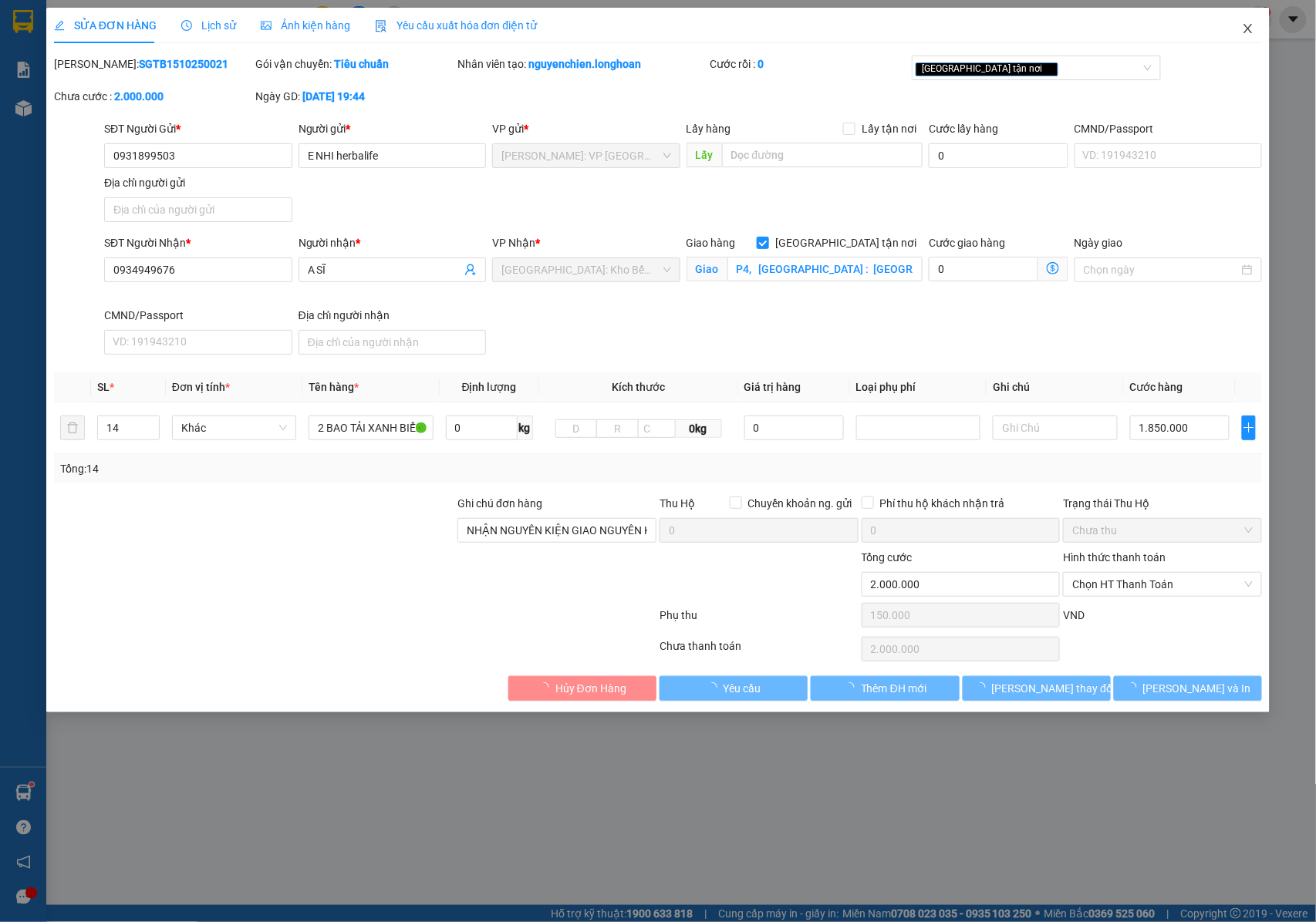
drag, startPoint x: 1254, startPoint y: 31, endPoint x: 1241, endPoint y: 26, distance: 13.9
click at [1253, 29] on icon "close" at bounding box center [1248, 29] width 12 height 12
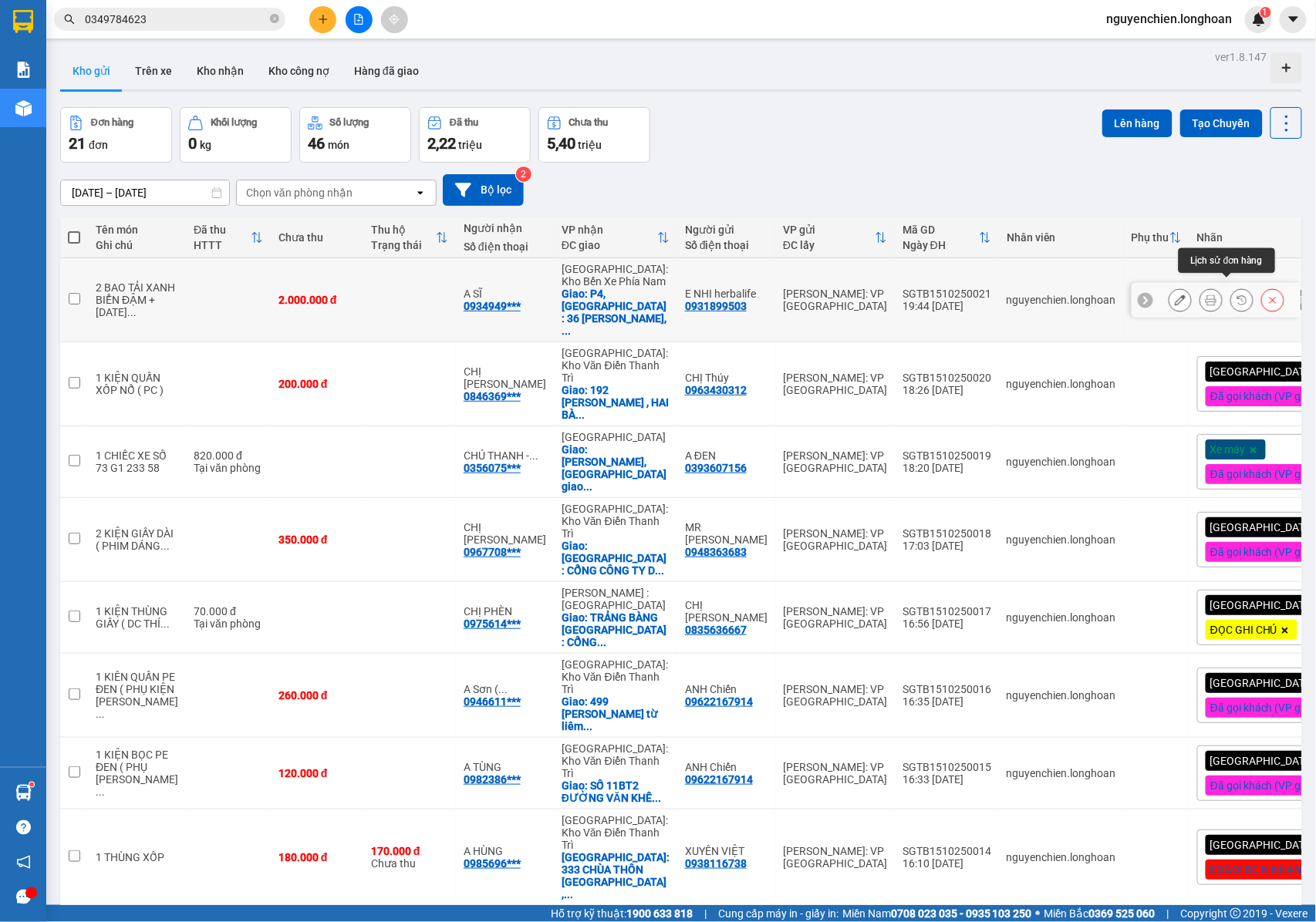
click at [1206, 295] on icon at bounding box center [1211, 300] width 10 height 10
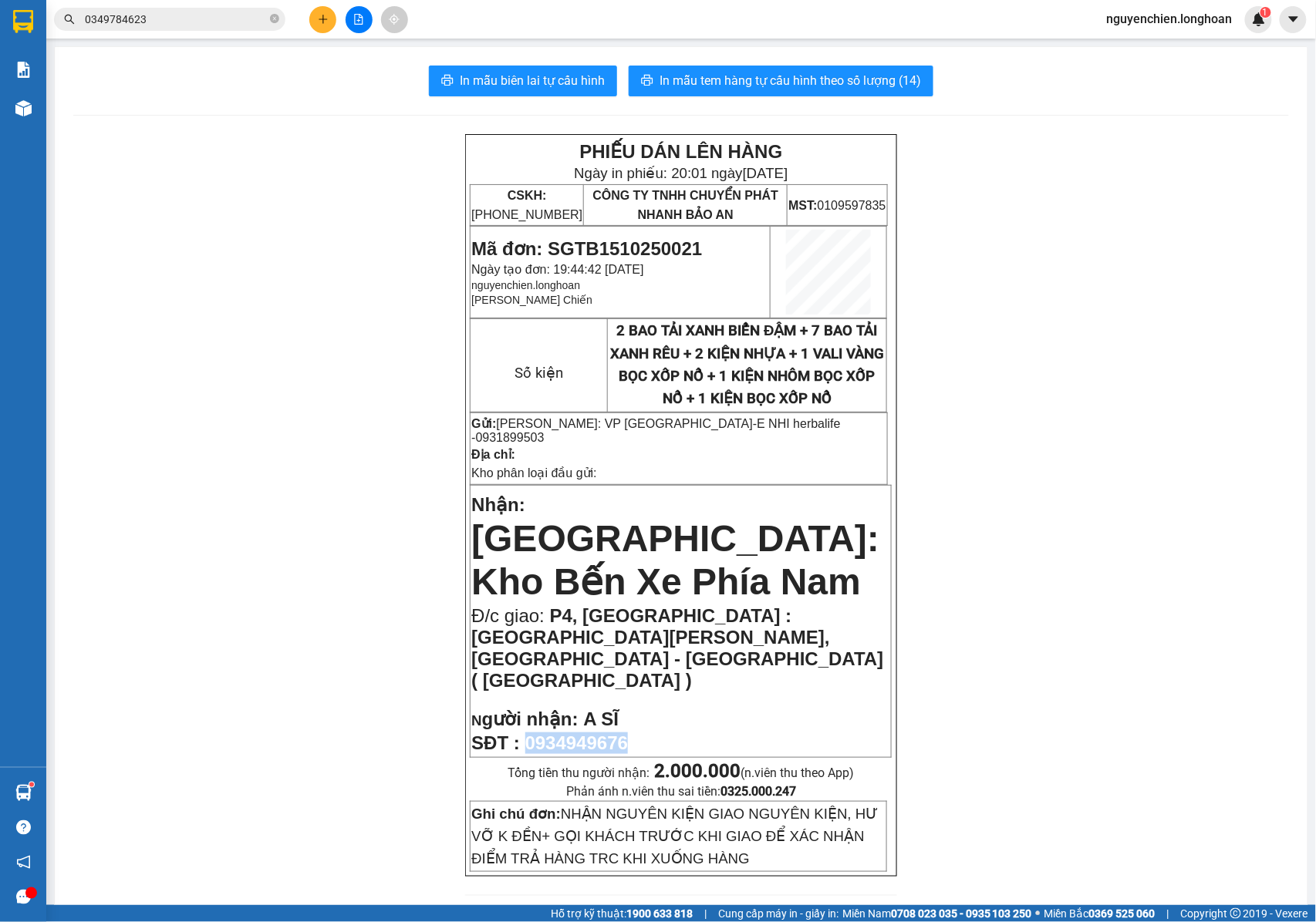
drag, startPoint x: 628, startPoint y: 652, endPoint x: 524, endPoint y: 669, distance: 105.4
click at [524, 733] on p "SĐT : 0934949676" at bounding box center [681, 743] width 419 height 22
copy span "0934949676"
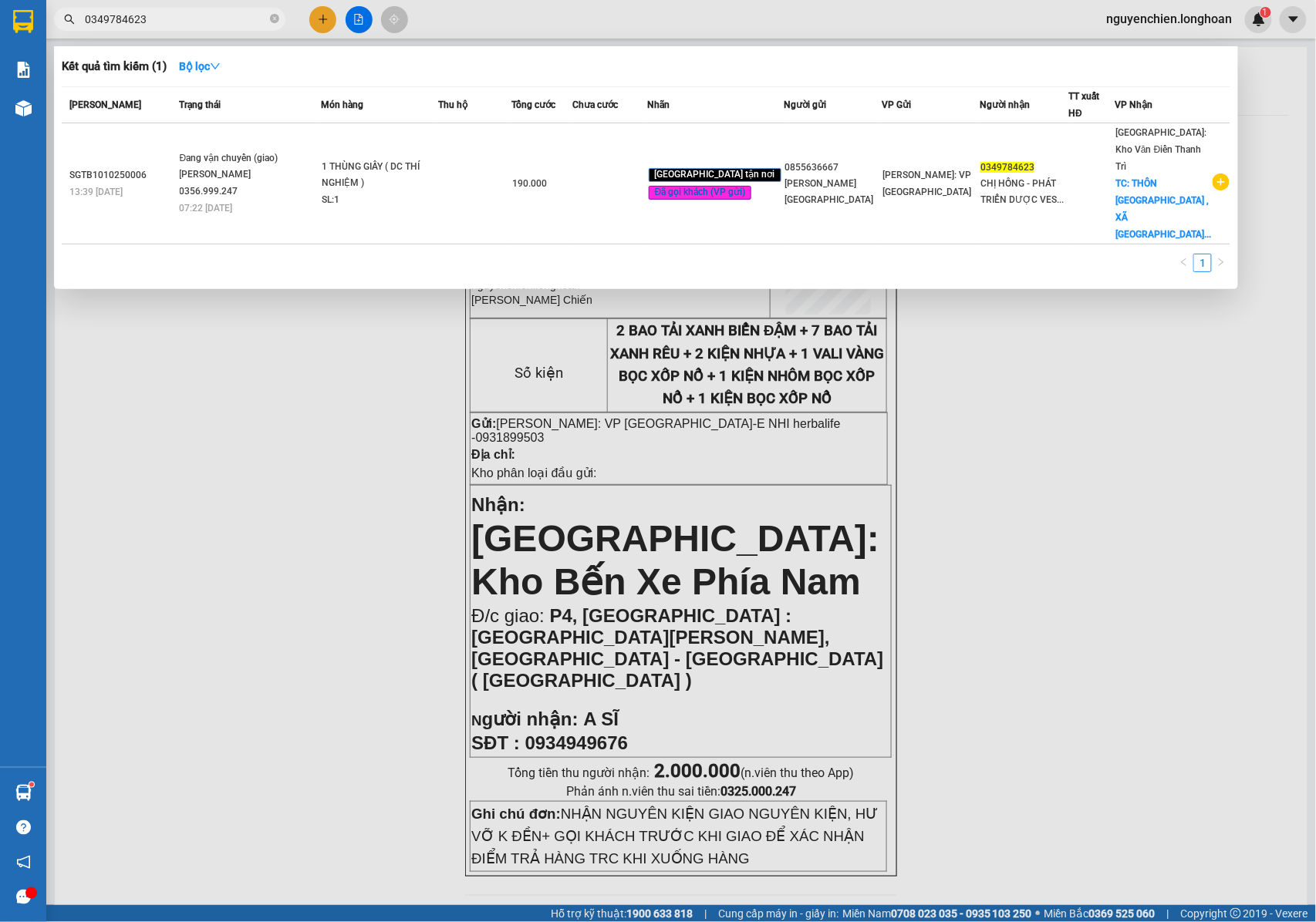
click at [282, 18] on span "0349784623" at bounding box center [169, 19] width 231 height 23
click at [277, 20] on icon "close-circle" at bounding box center [275, 18] width 10 height 10
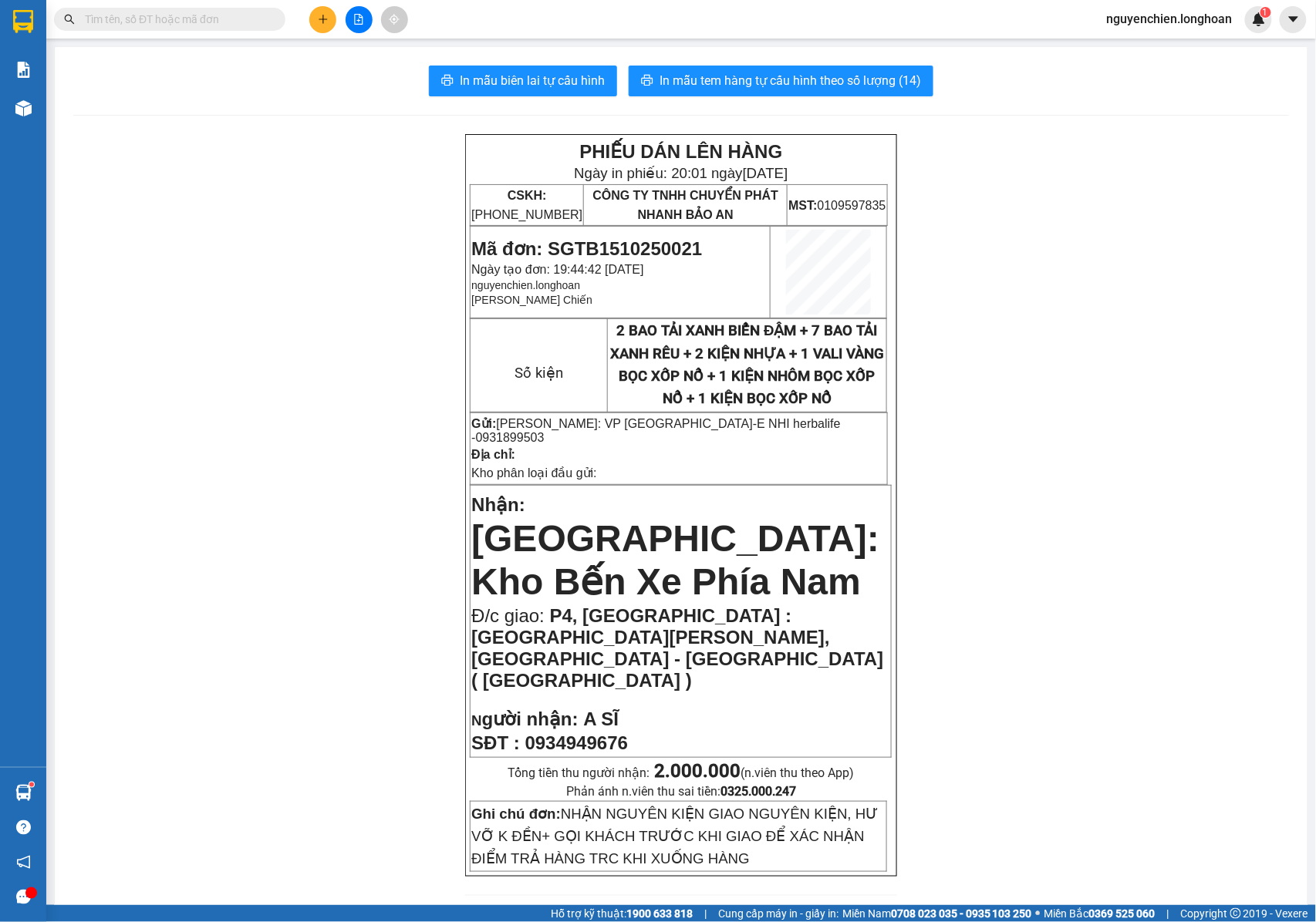
click at [311, 22] on button at bounding box center [322, 19] width 27 height 27
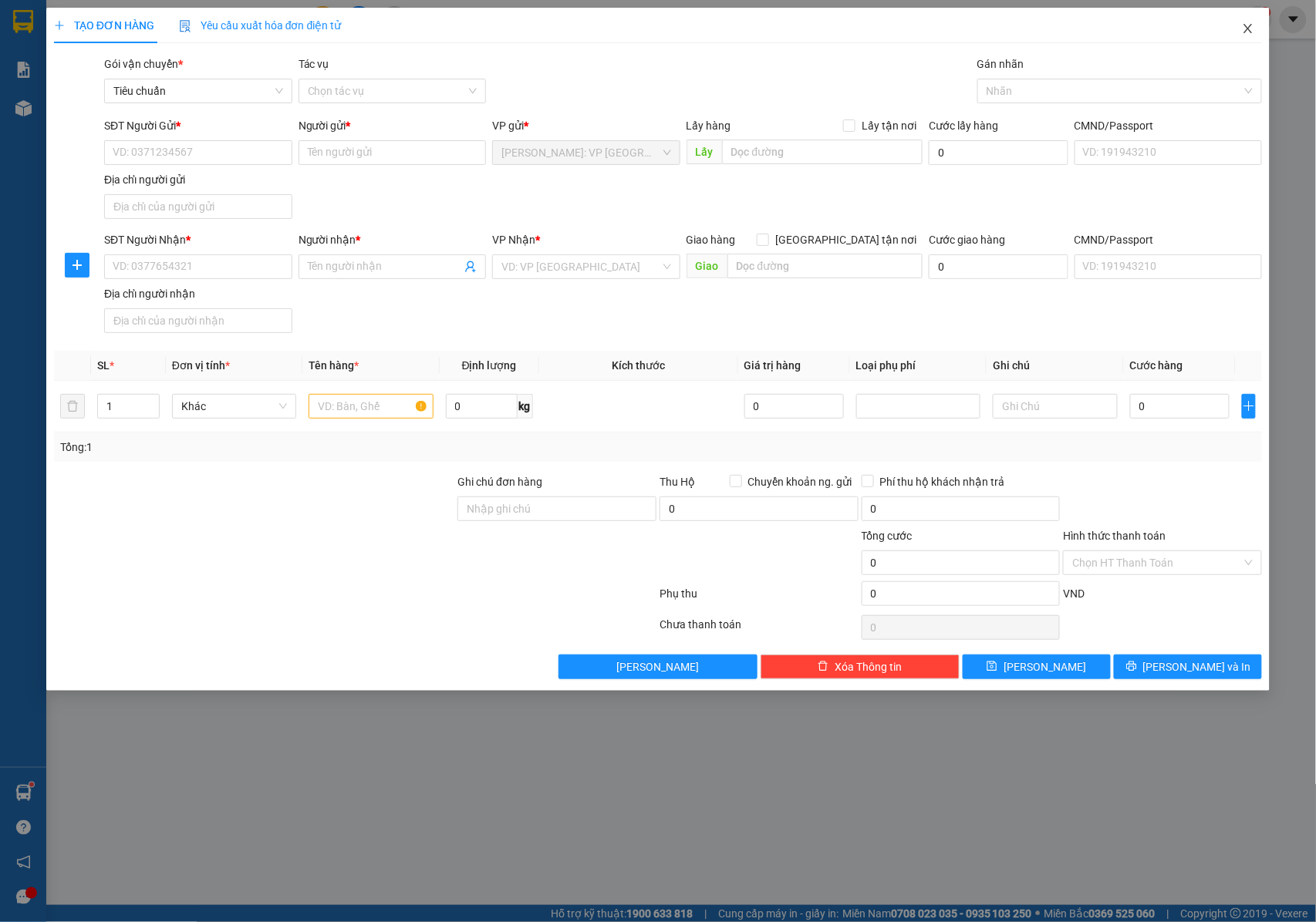
click at [1250, 29] on icon "close" at bounding box center [1248, 29] width 12 height 12
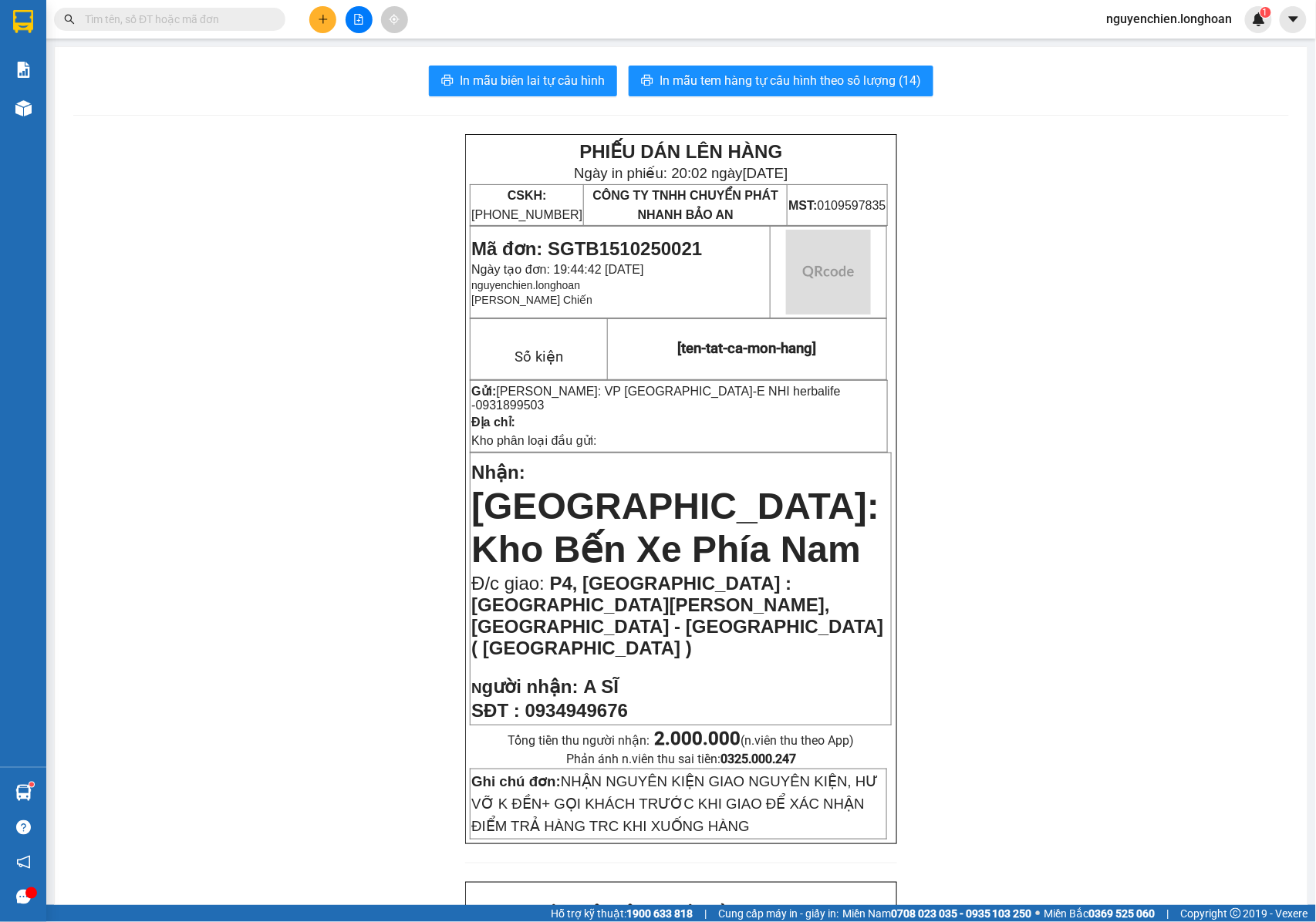
click at [209, 25] on input "text" at bounding box center [176, 19] width 182 height 17
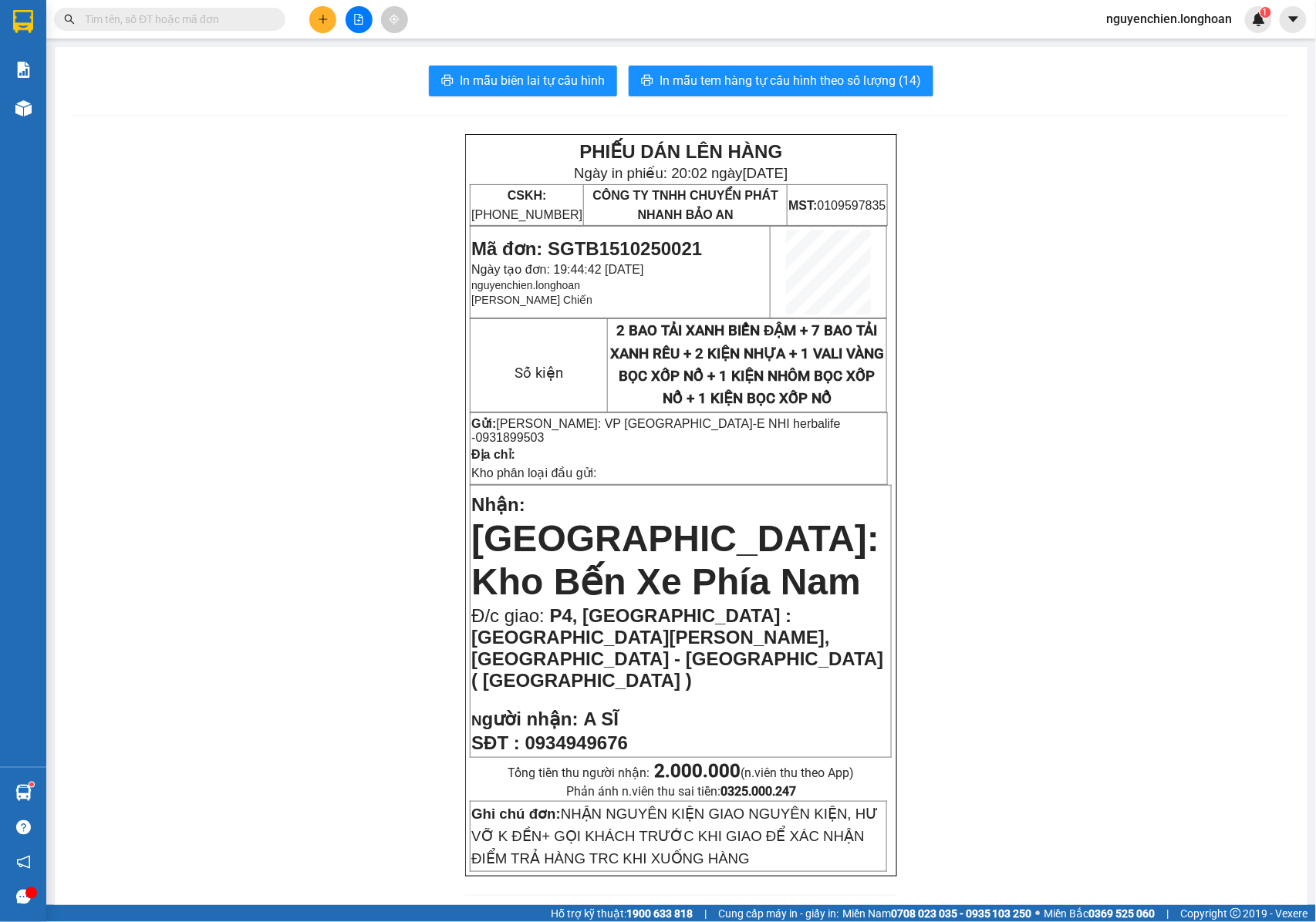
paste input "0934949676"
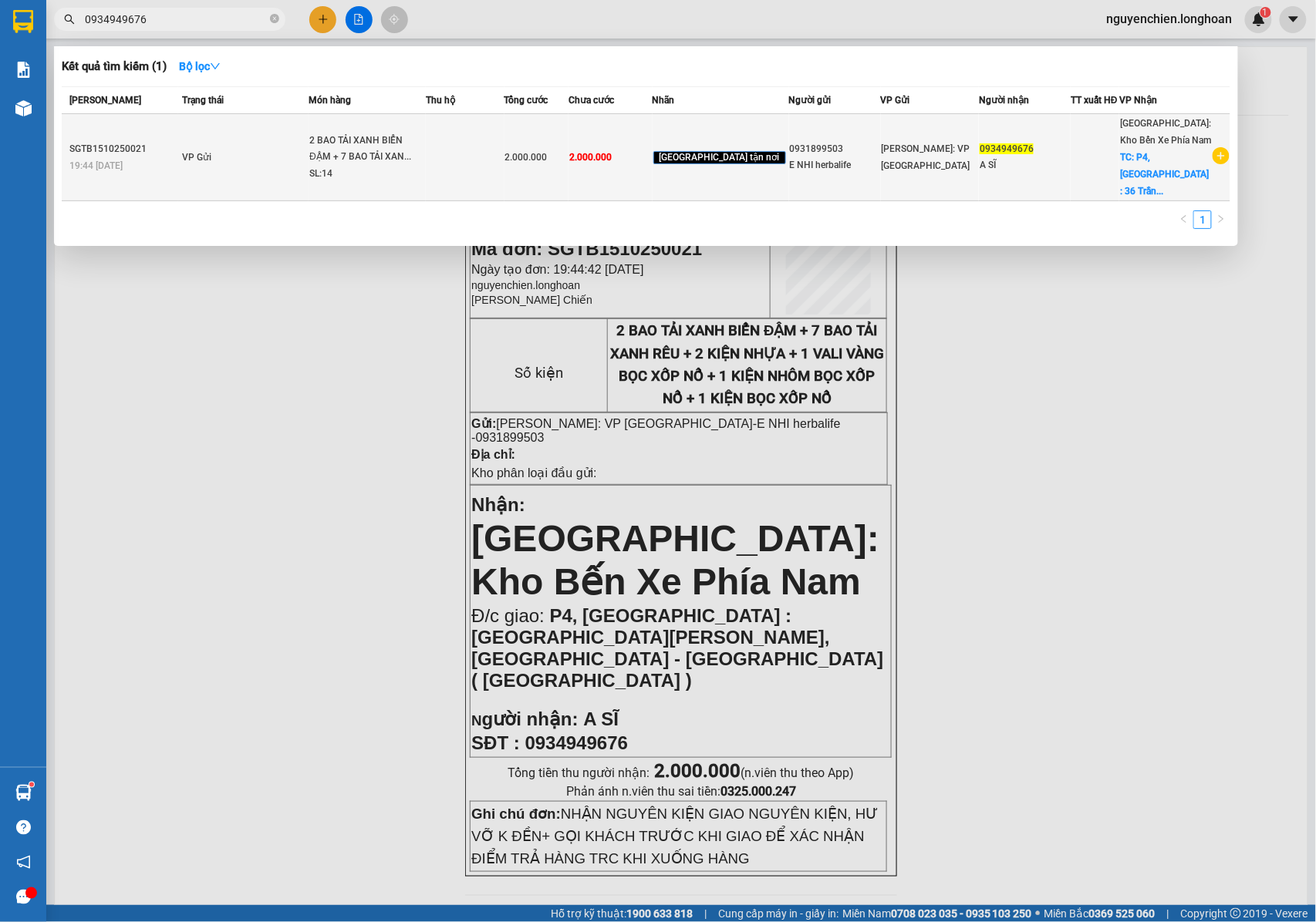
type input "0934949676"
click at [1228, 147] on icon "plus-circle" at bounding box center [1221, 156] width 17 height 17
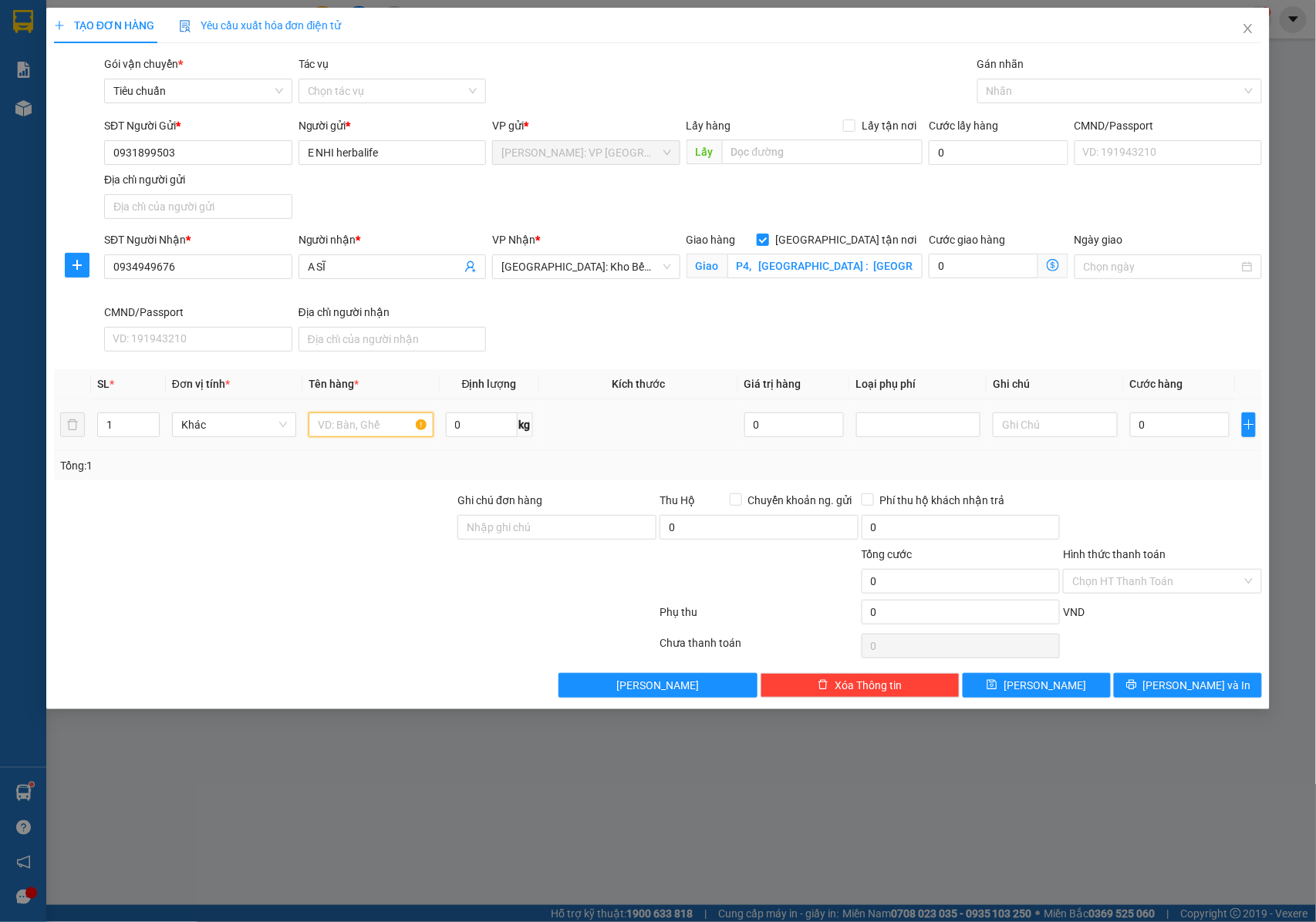
click at [332, 429] on input "text" at bounding box center [370, 425] width 124 height 24
paste input "0934949676"
type input "0"
click at [343, 434] on input "text" at bounding box center [370, 425] width 124 height 24
paste input "2 BAO TẢI XANH BIỂN ĐẬM + 7 BAO TẢI XANH RÊU + 2 KIỆN NHỰA + 1 VALI VÀNG BỌC XỐ…"
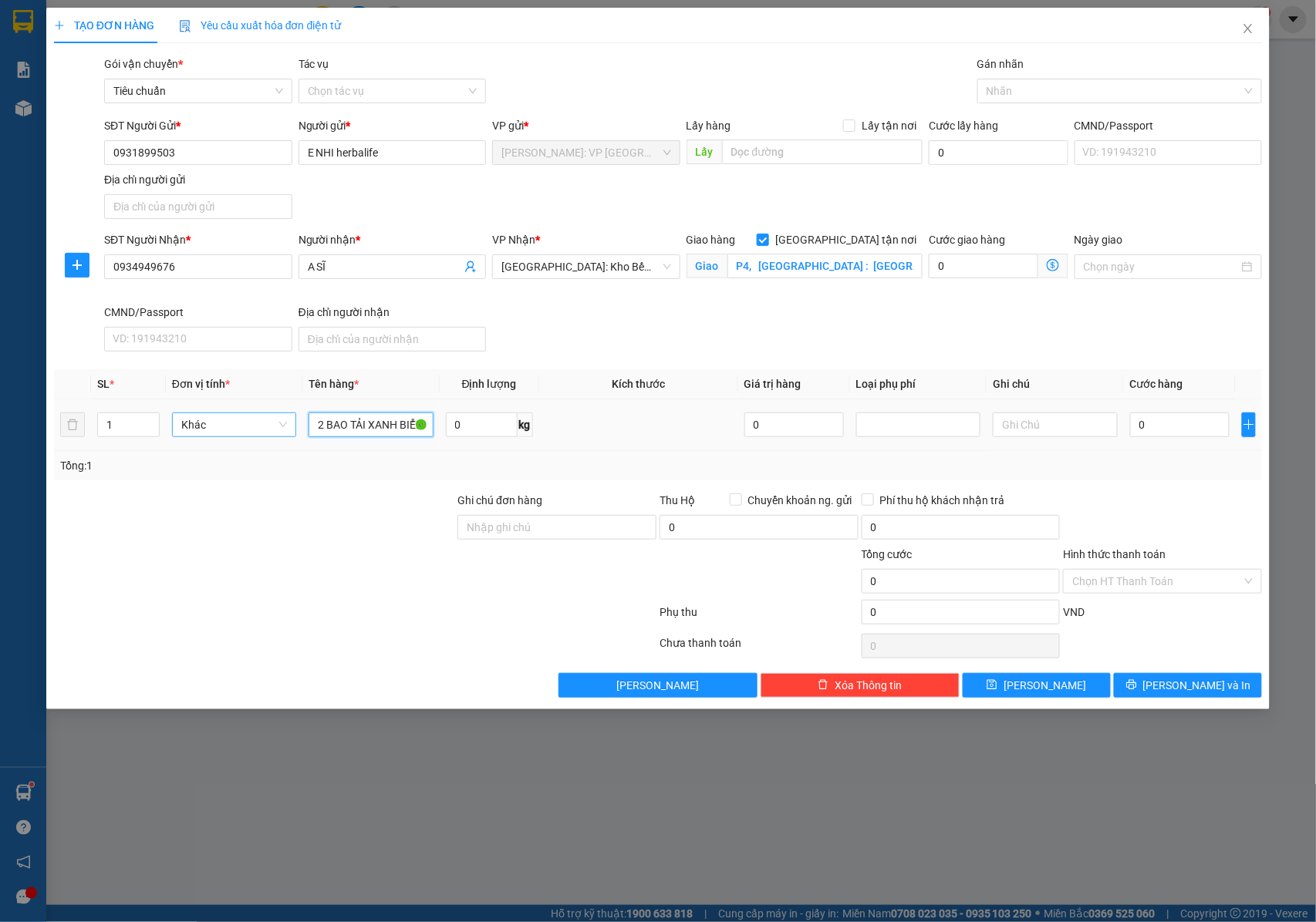
scroll to position [0, 1193]
type input "2 BAO TẢI XANH BIỂN ĐẬM + 7 BAO TẢI XANH RÊU + 2 KIỆN NHỰA + 1 VALI VÀNG BỌC XỐ…"
click at [123, 427] on input "1" at bounding box center [129, 425] width 61 height 23
type input "21"
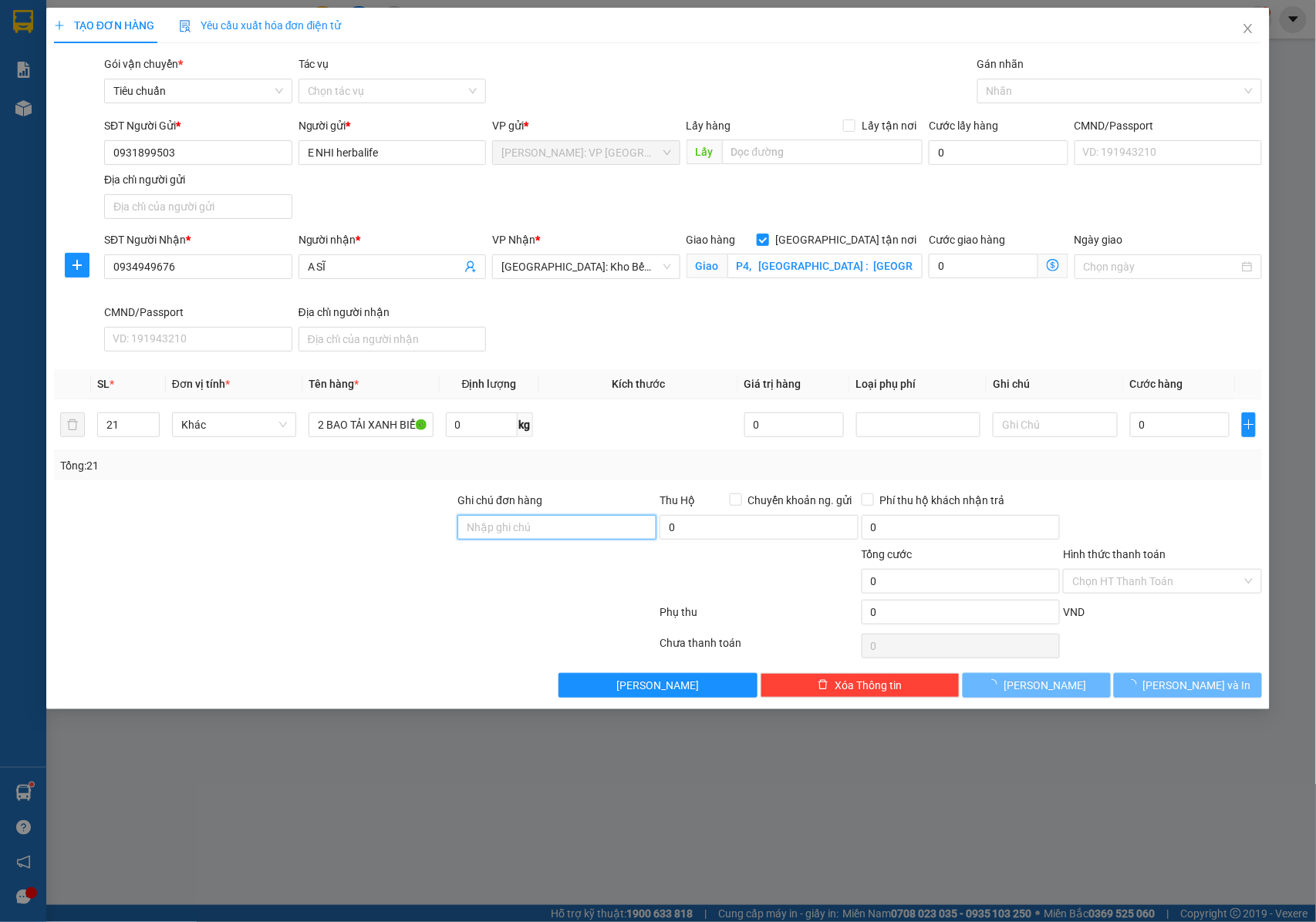
click at [485, 534] on input "Ghi chú đơn hàng" at bounding box center [556, 527] width 199 height 24
type input "NHẬN NGUYÊN KIỆN GIAO NGUYÊN KIỆN, HƯ VỠ K ĐỀN"
click at [1020, 91] on div at bounding box center [1112, 90] width 262 height 18
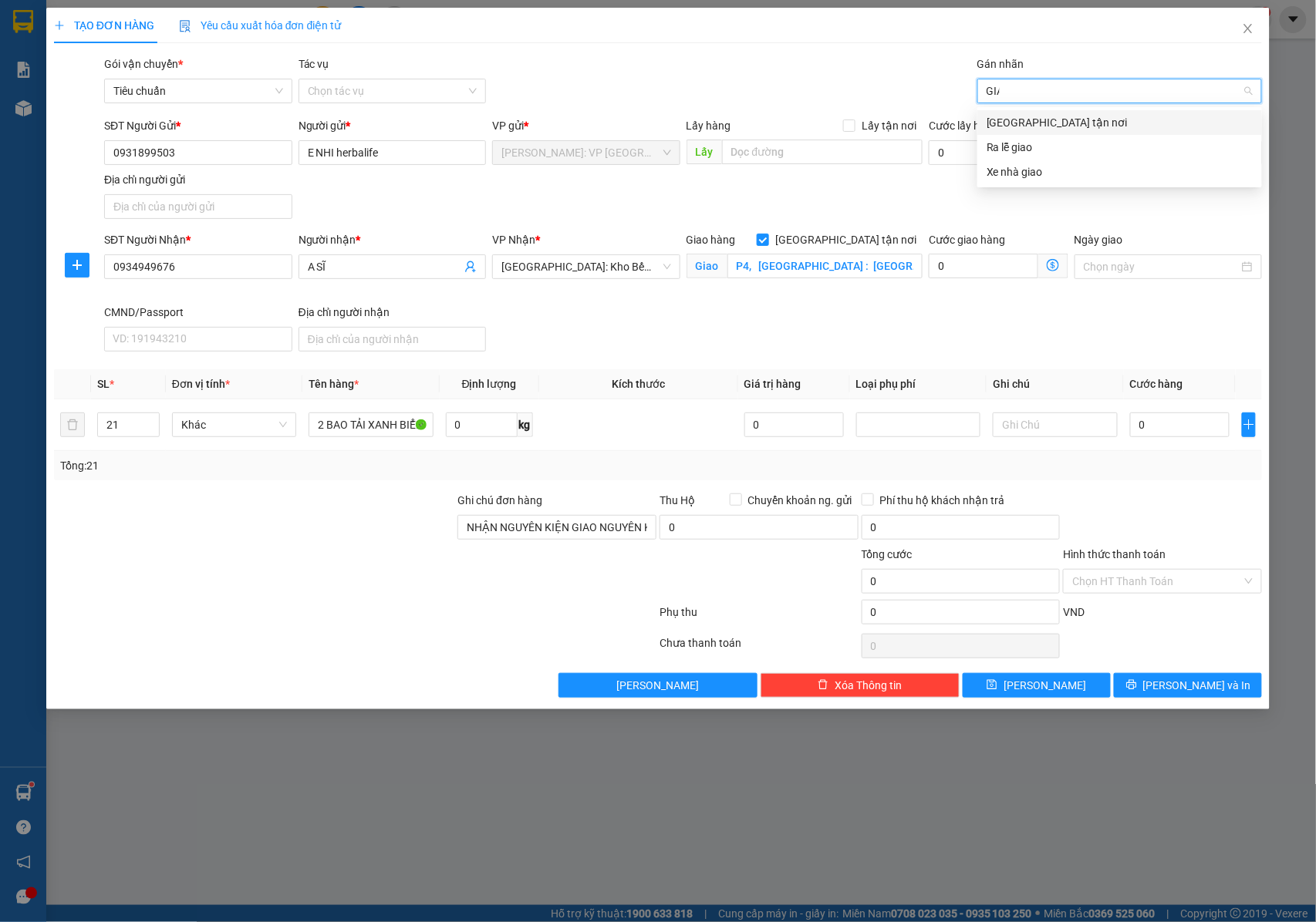
type input "GIAO"
click at [1025, 120] on div "[GEOGRAPHIC_DATA] tận nơi" at bounding box center [1120, 123] width 266 height 17
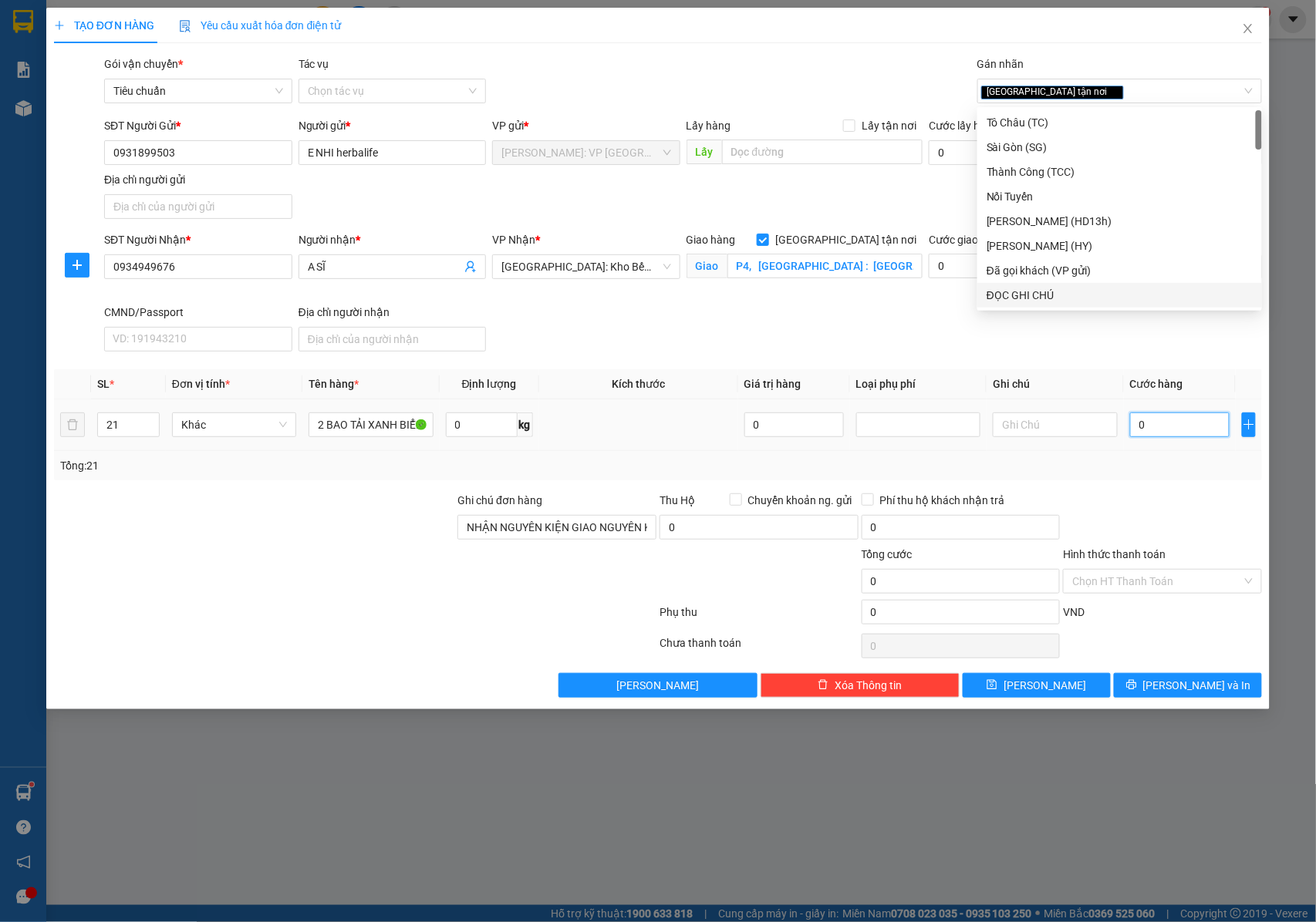
click at [1153, 420] on input "0" at bounding box center [1180, 425] width 99 height 24
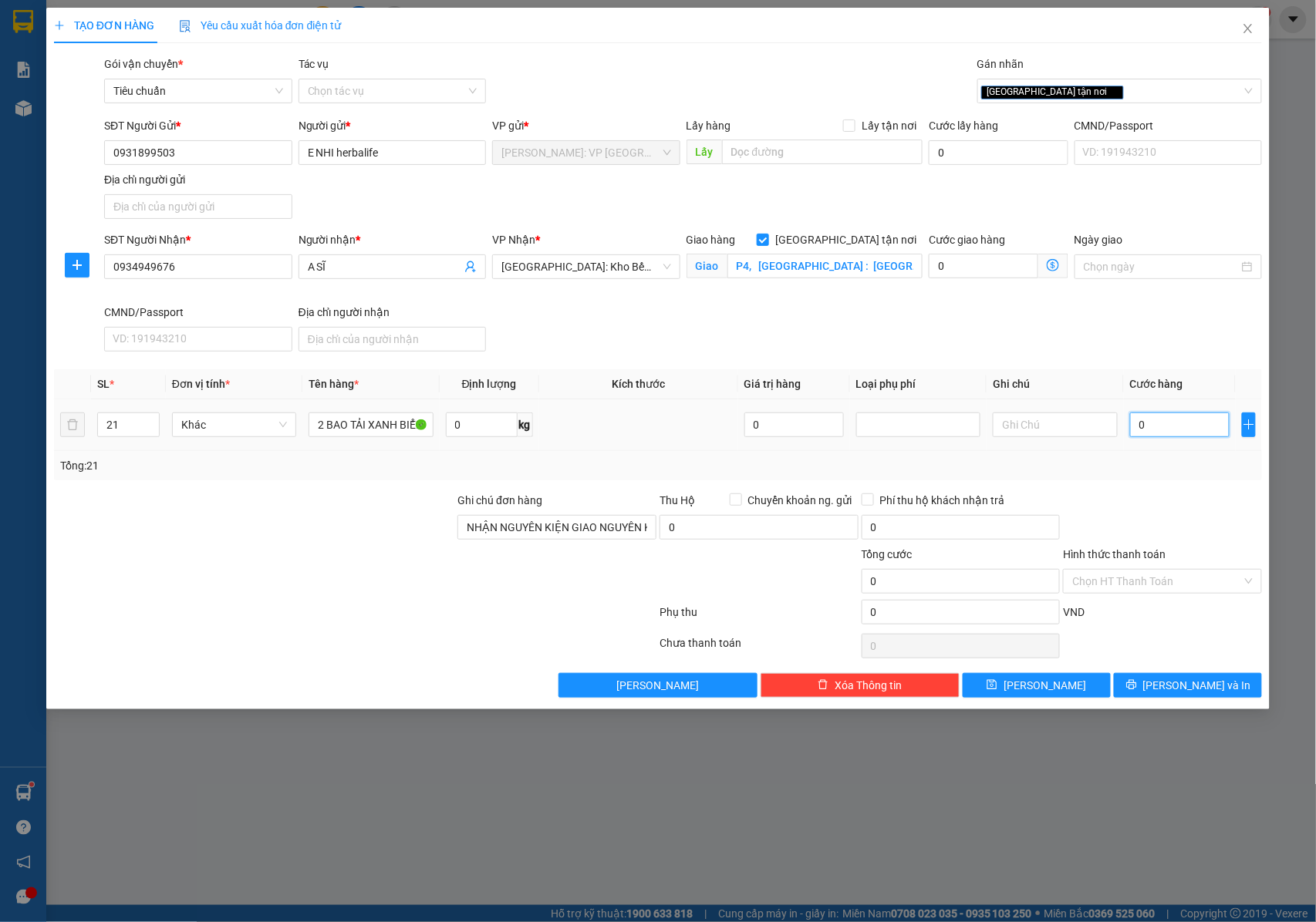
type input "2"
type input "26"
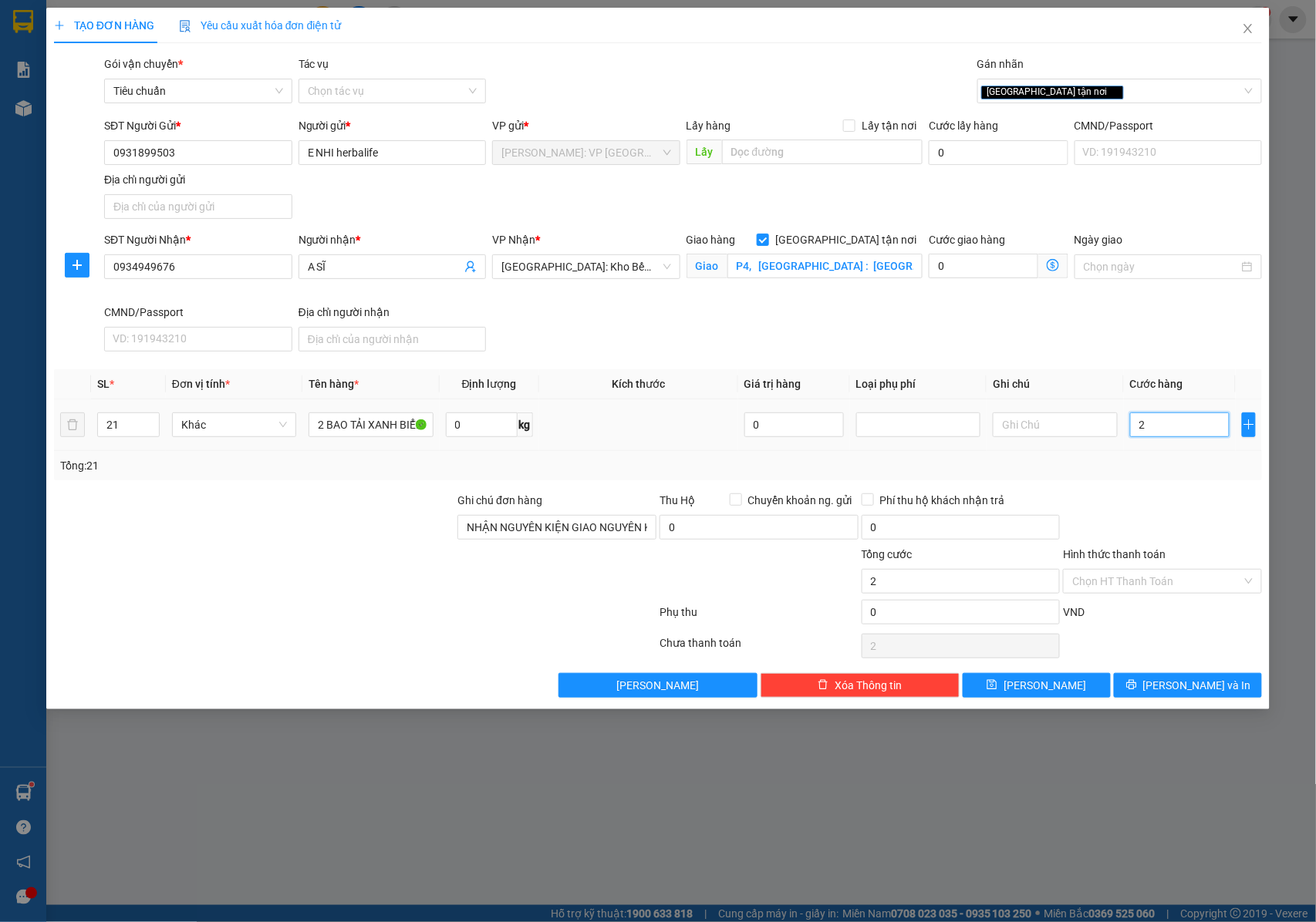
type input "26"
type input "268"
type input "2.680"
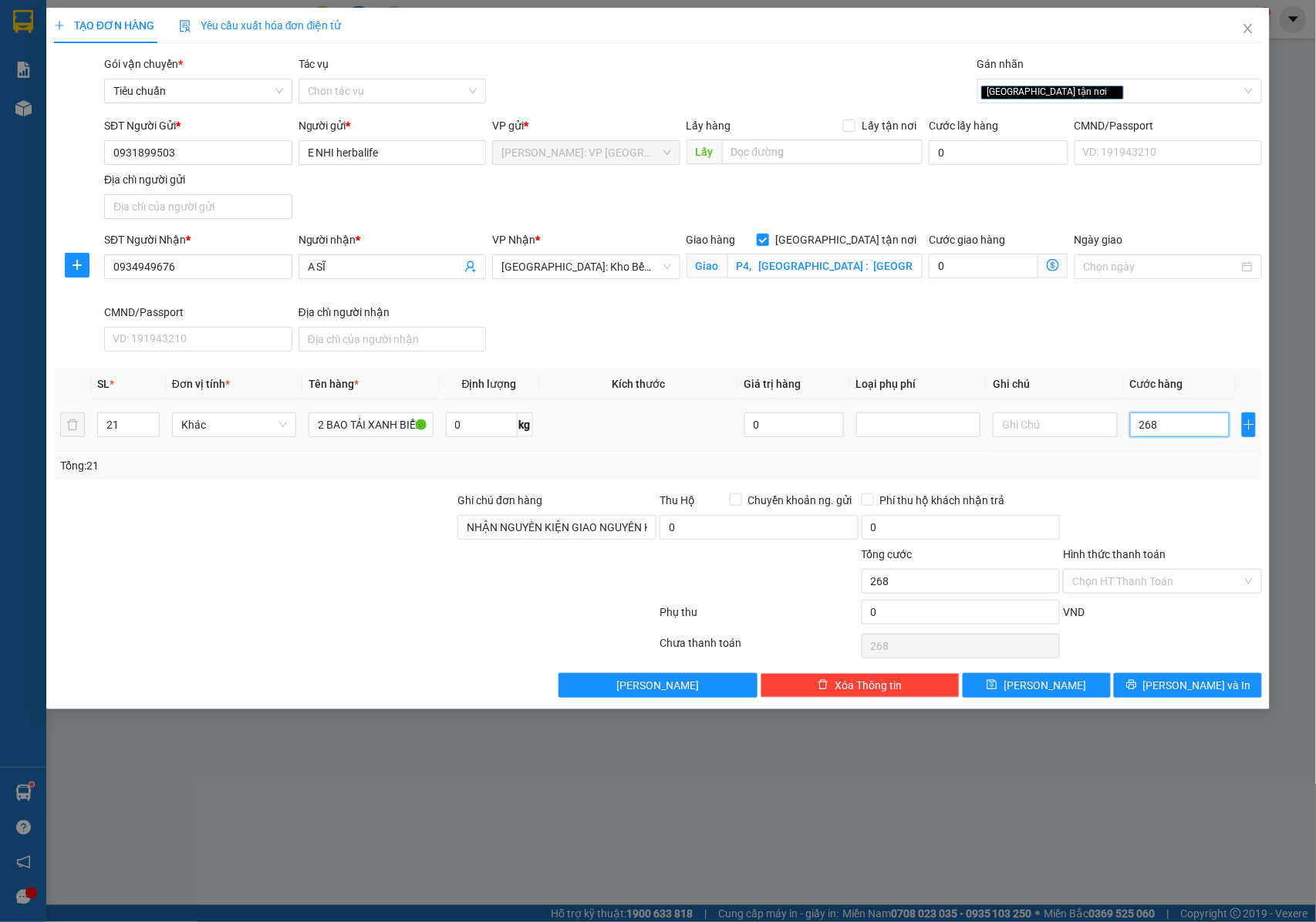
type input "2.680"
type input "26.800"
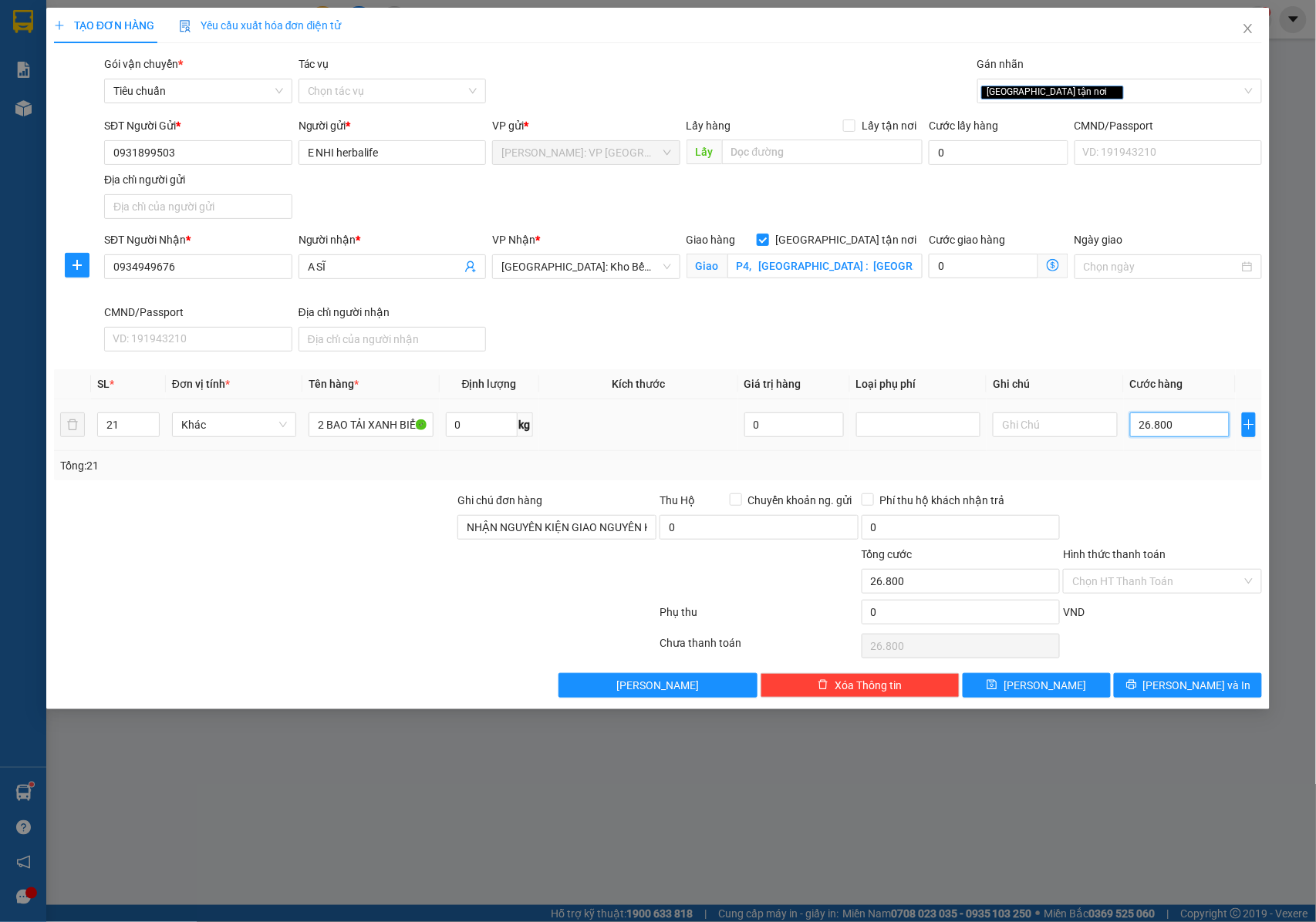
type input "268.000"
type input "26.800"
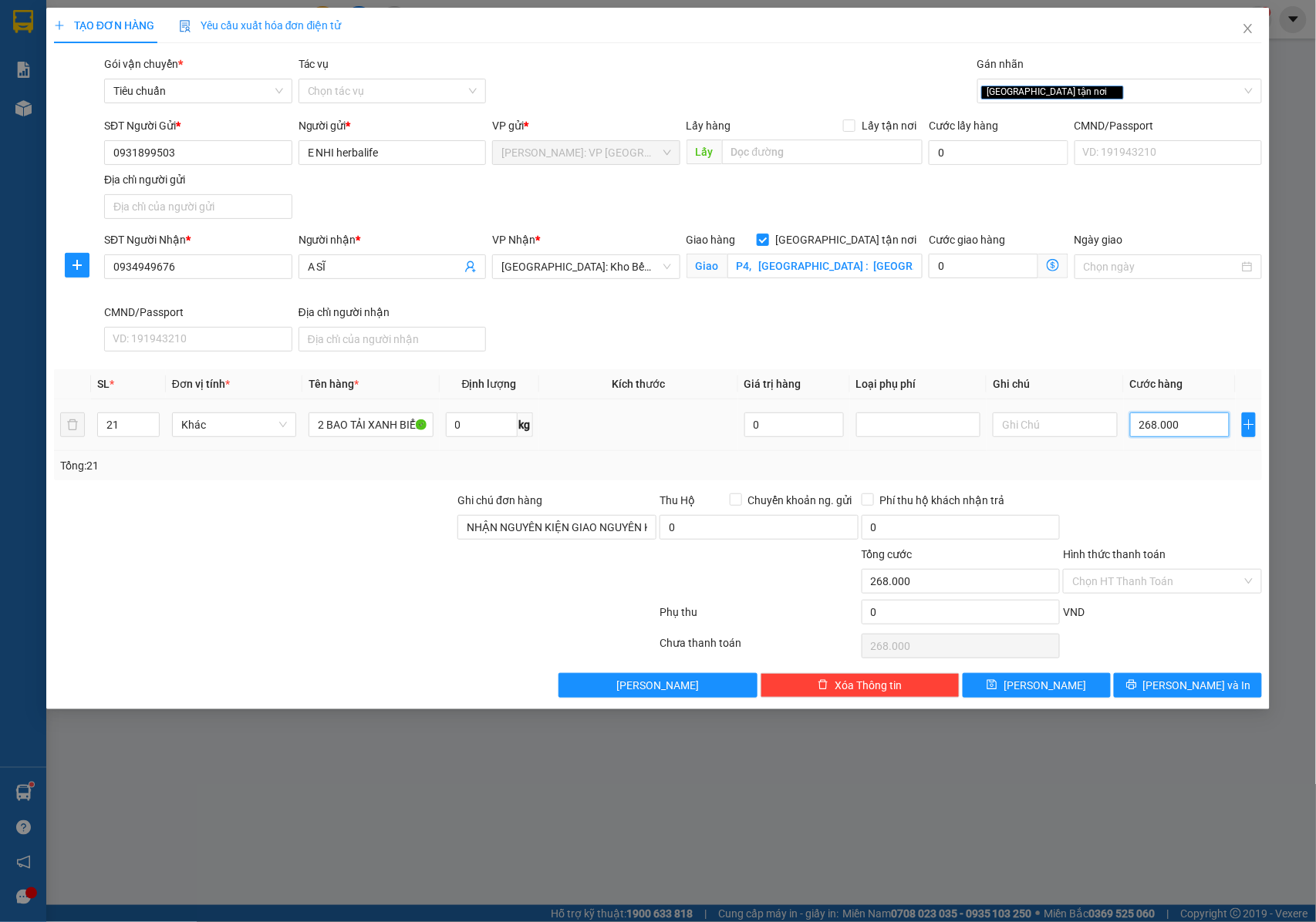
type input "26.800"
type input "2.680"
type input "268"
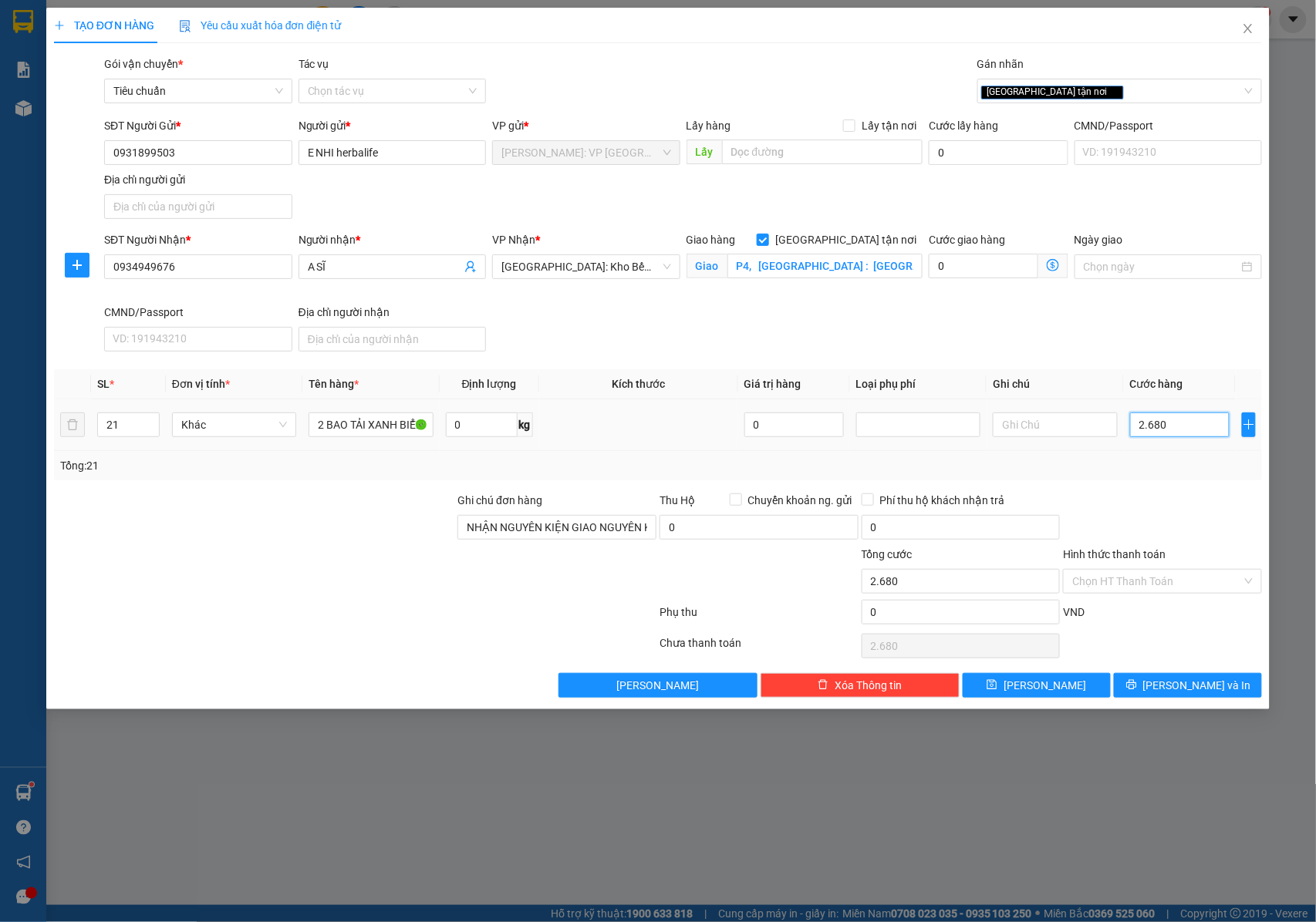
type input "268"
type input "26"
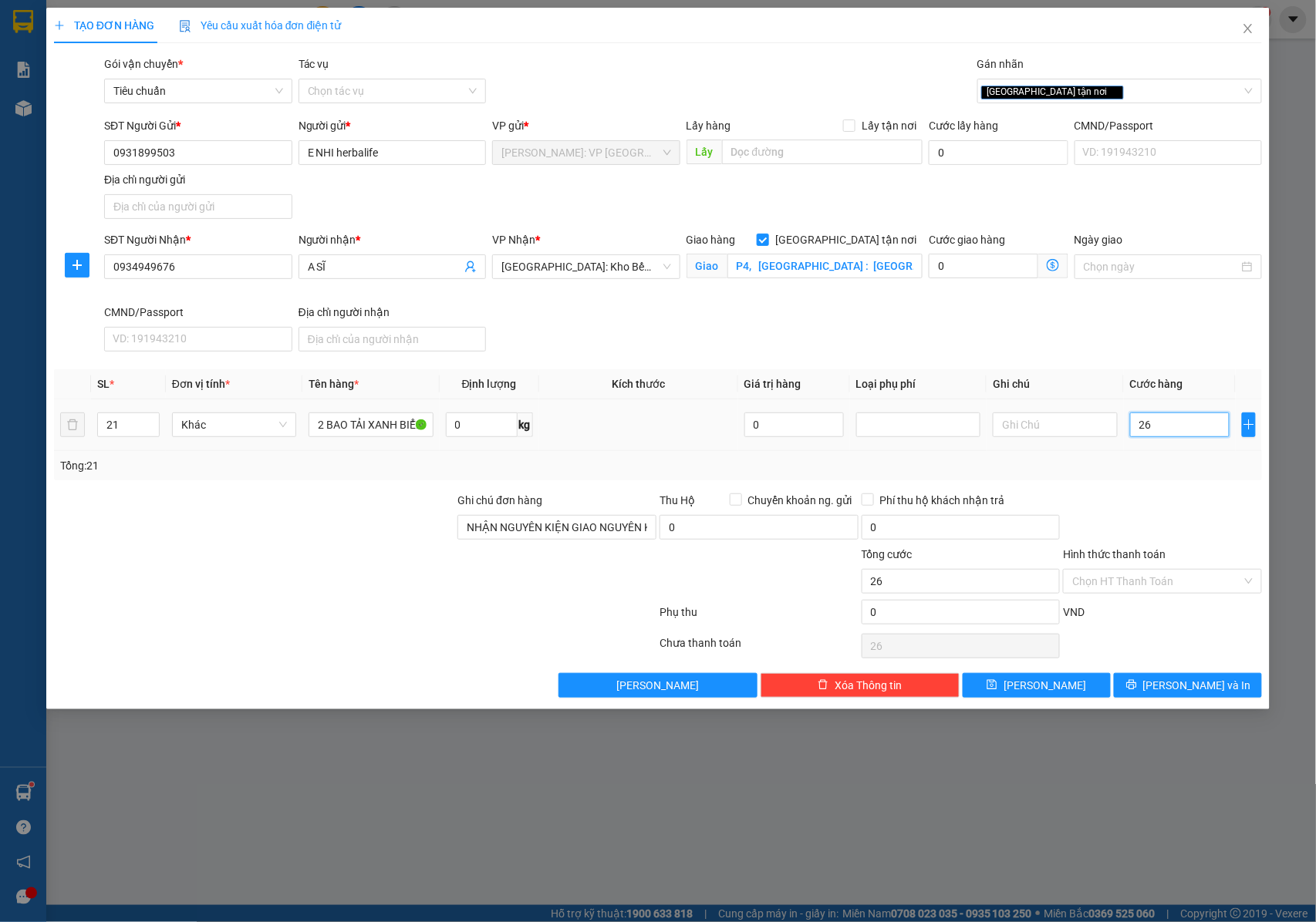
type input "2"
type input "24"
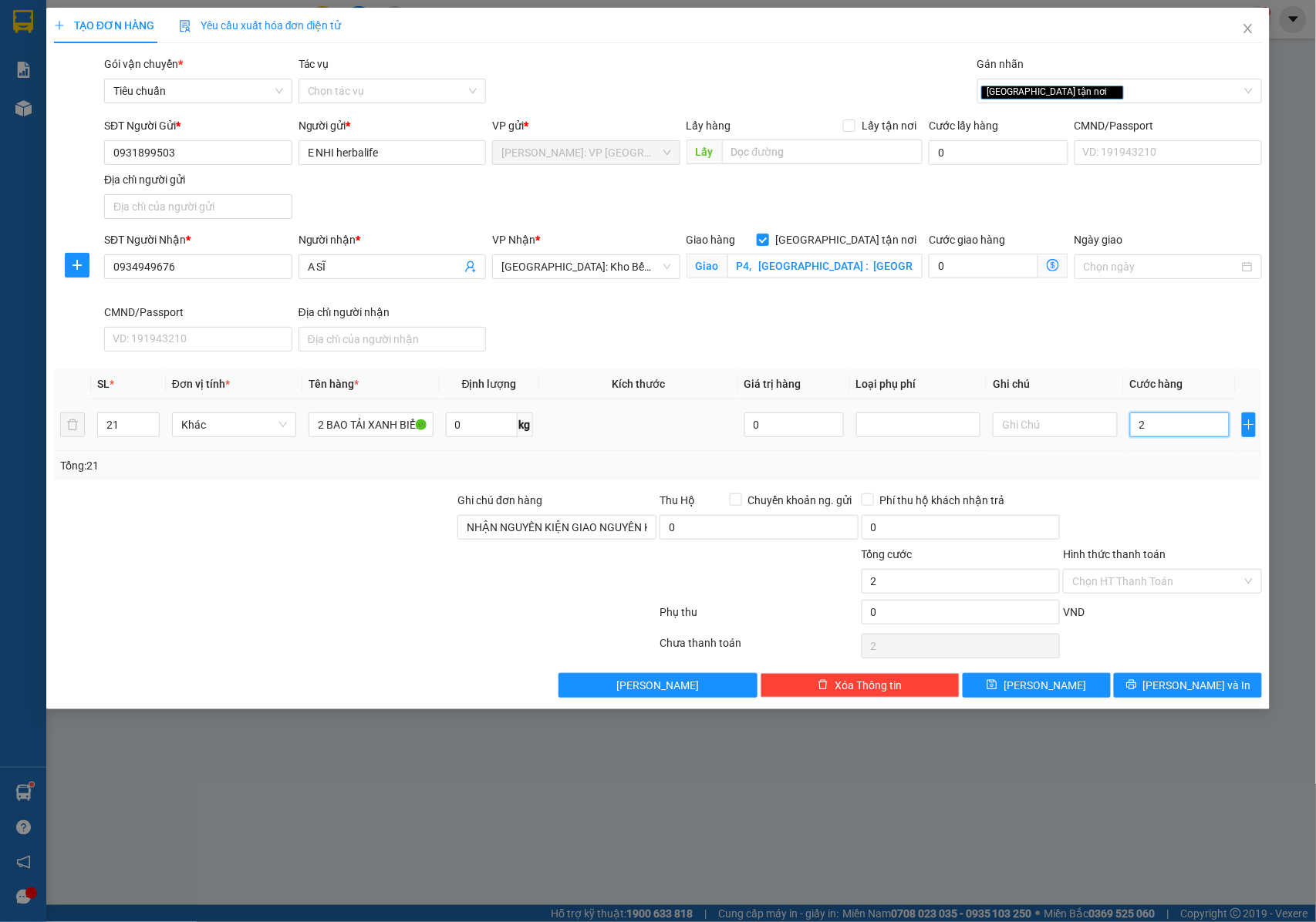
type input "24"
type input "240"
type input "2.400"
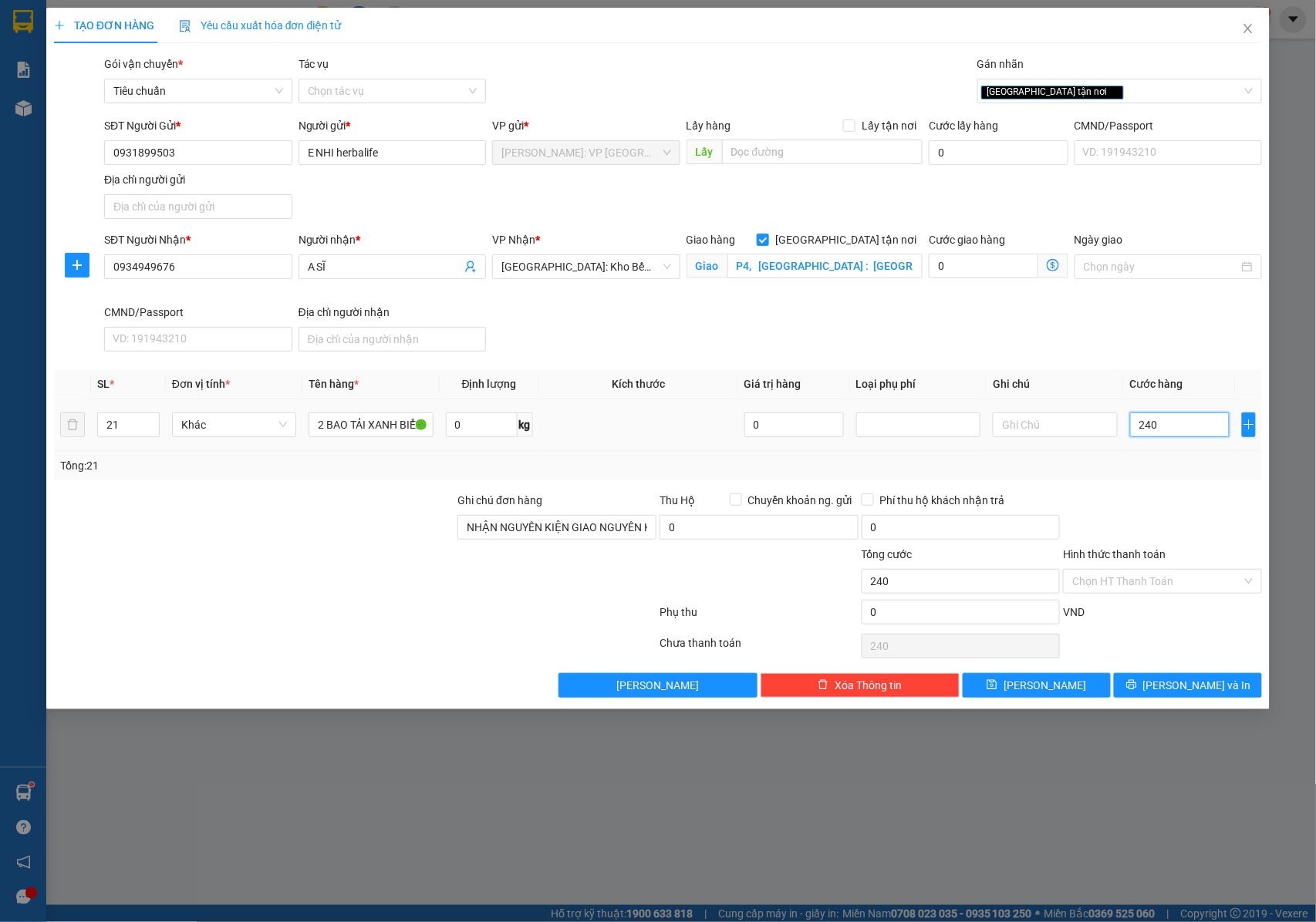
type input "2.400"
type input "24.000"
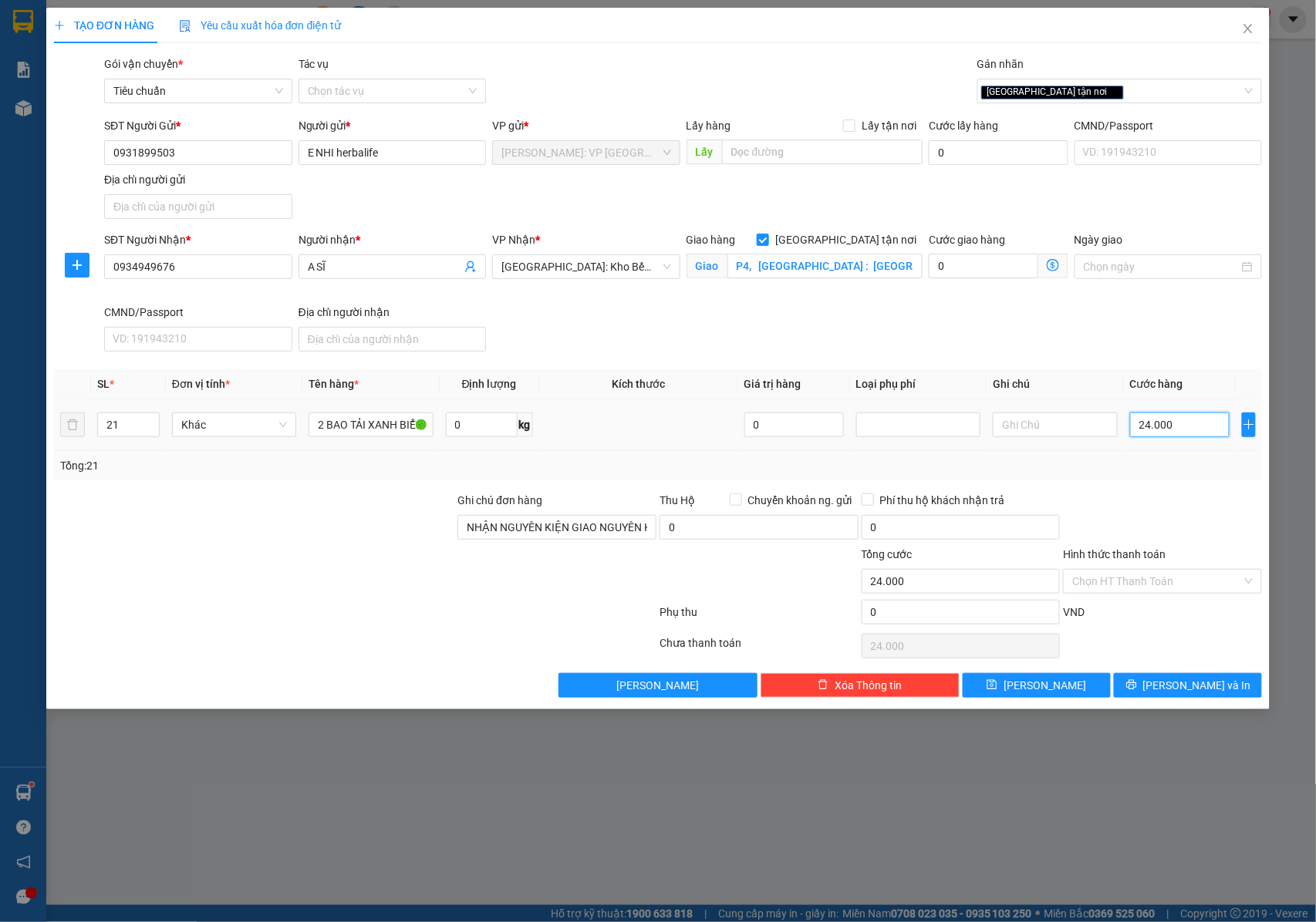
type input "2.400"
type input "240"
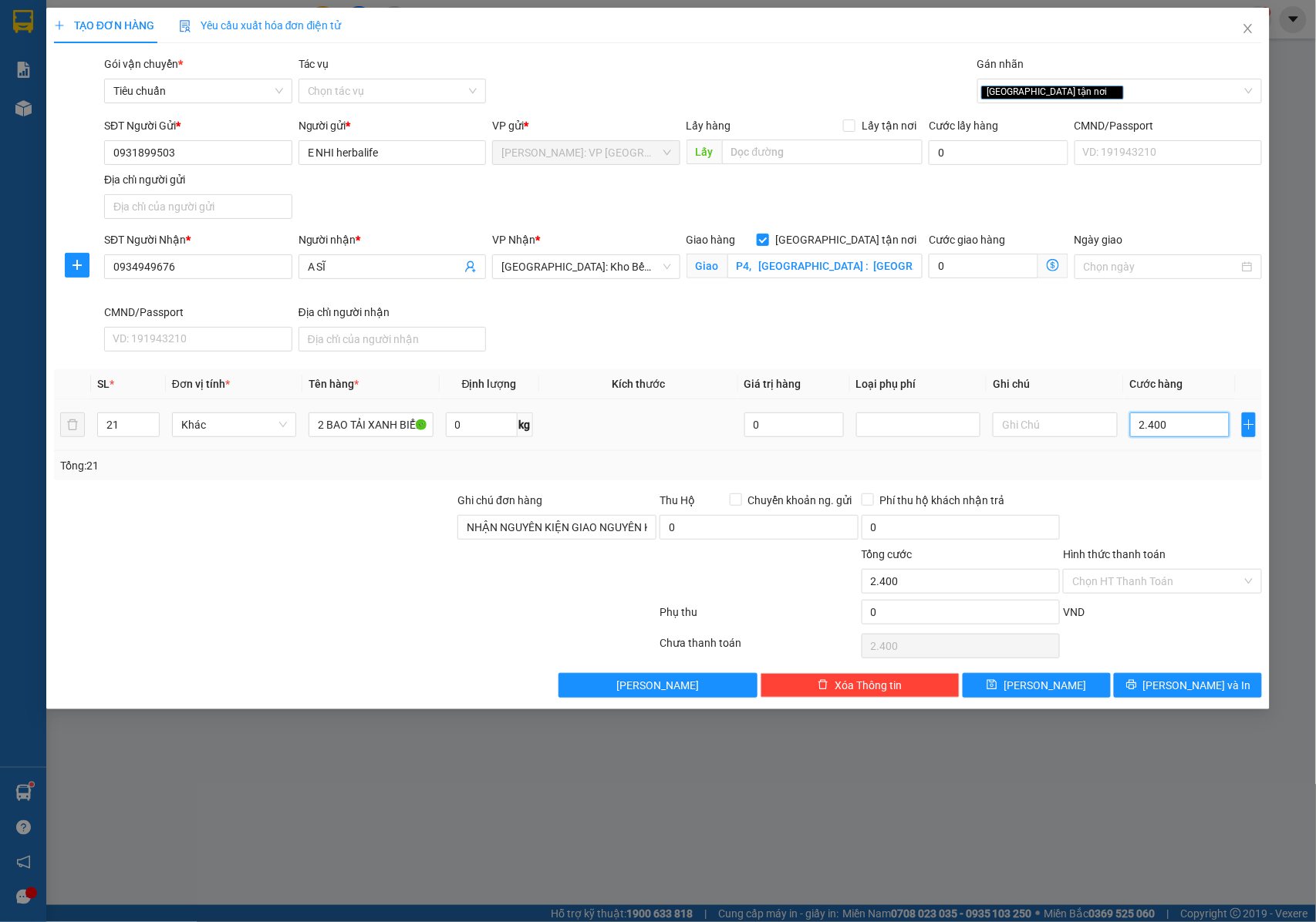
type input "240"
type input "24"
type input "248"
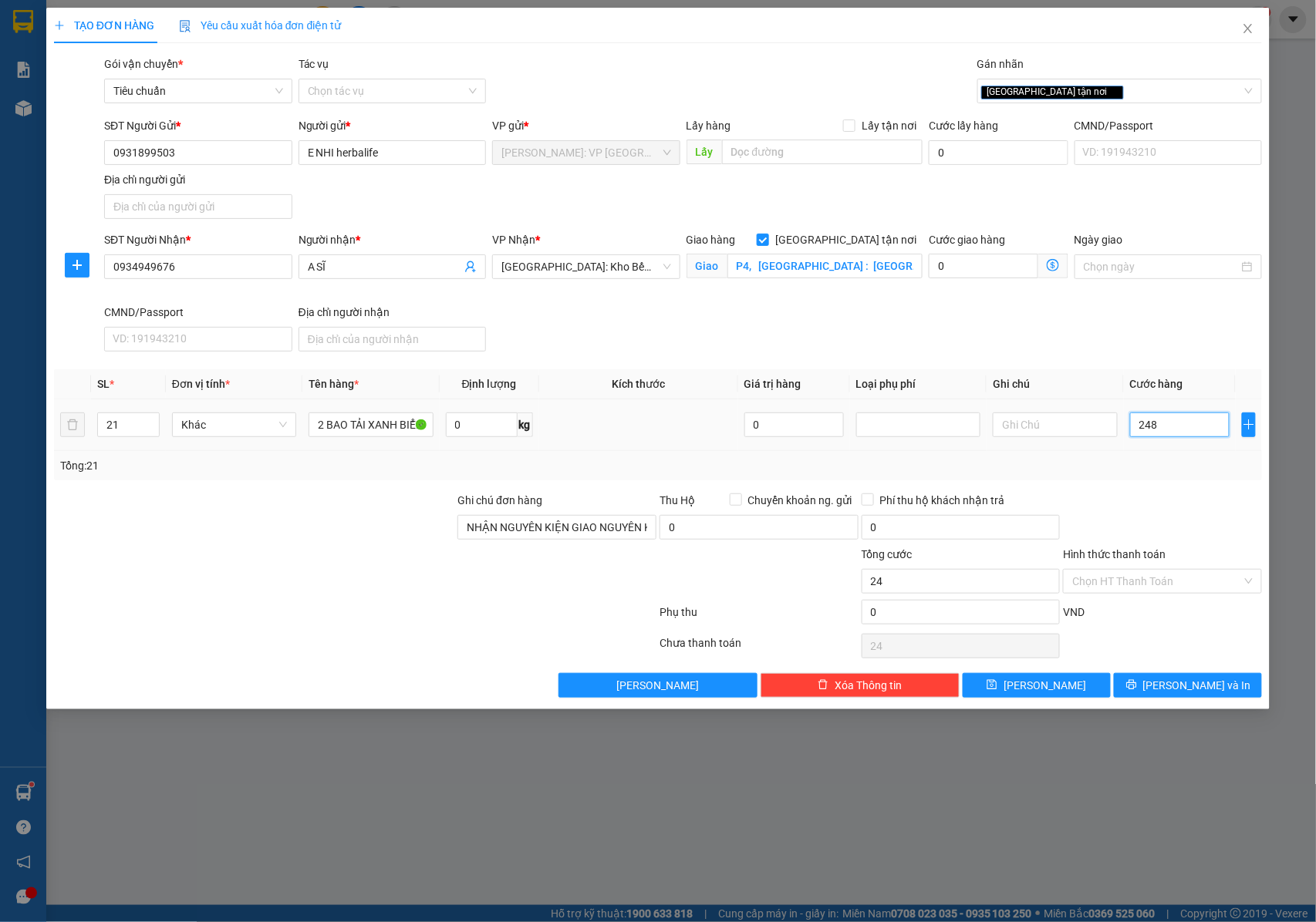
type input "248"
type input "2.480"
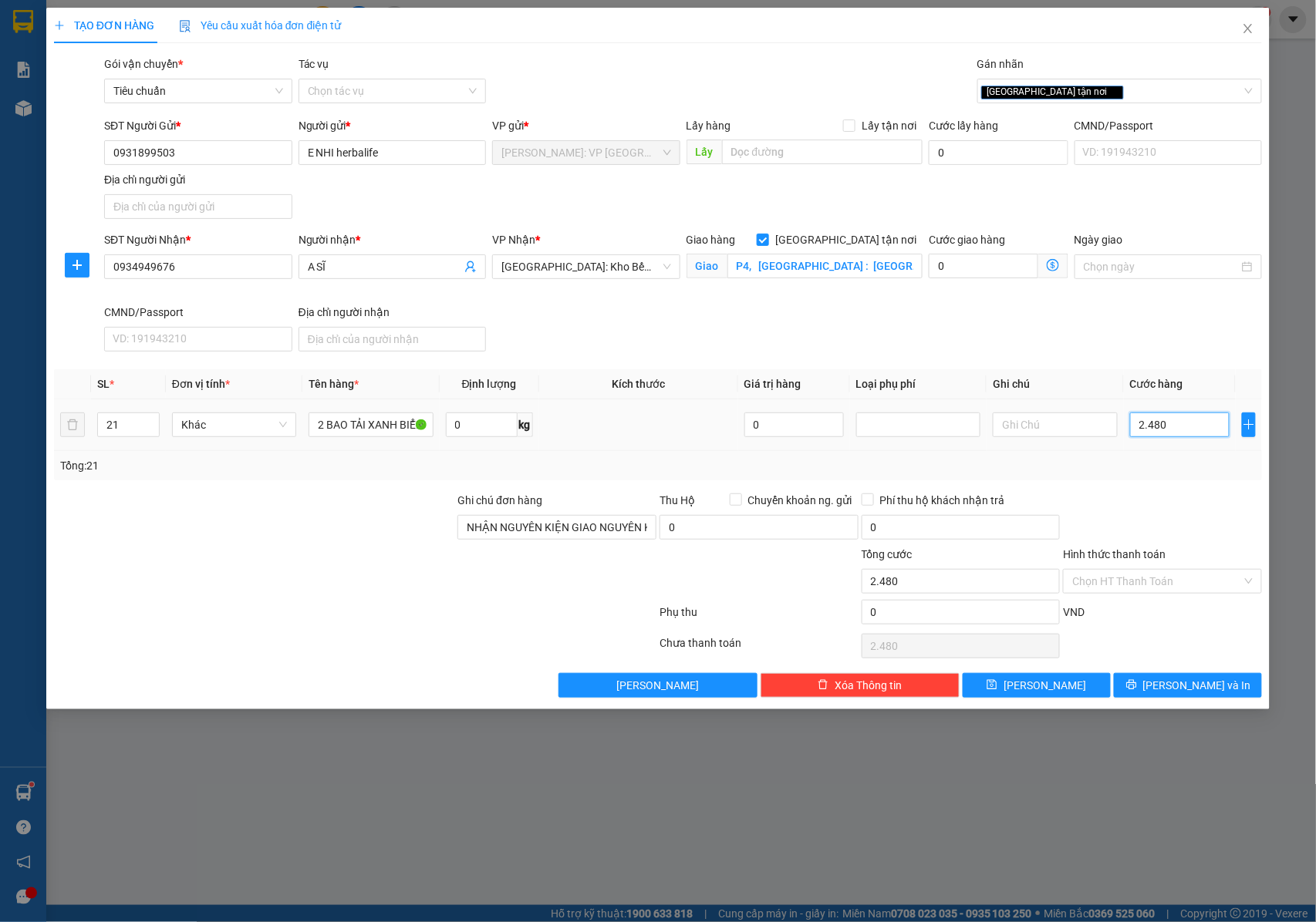
type input "24.800"
type input "248.000"
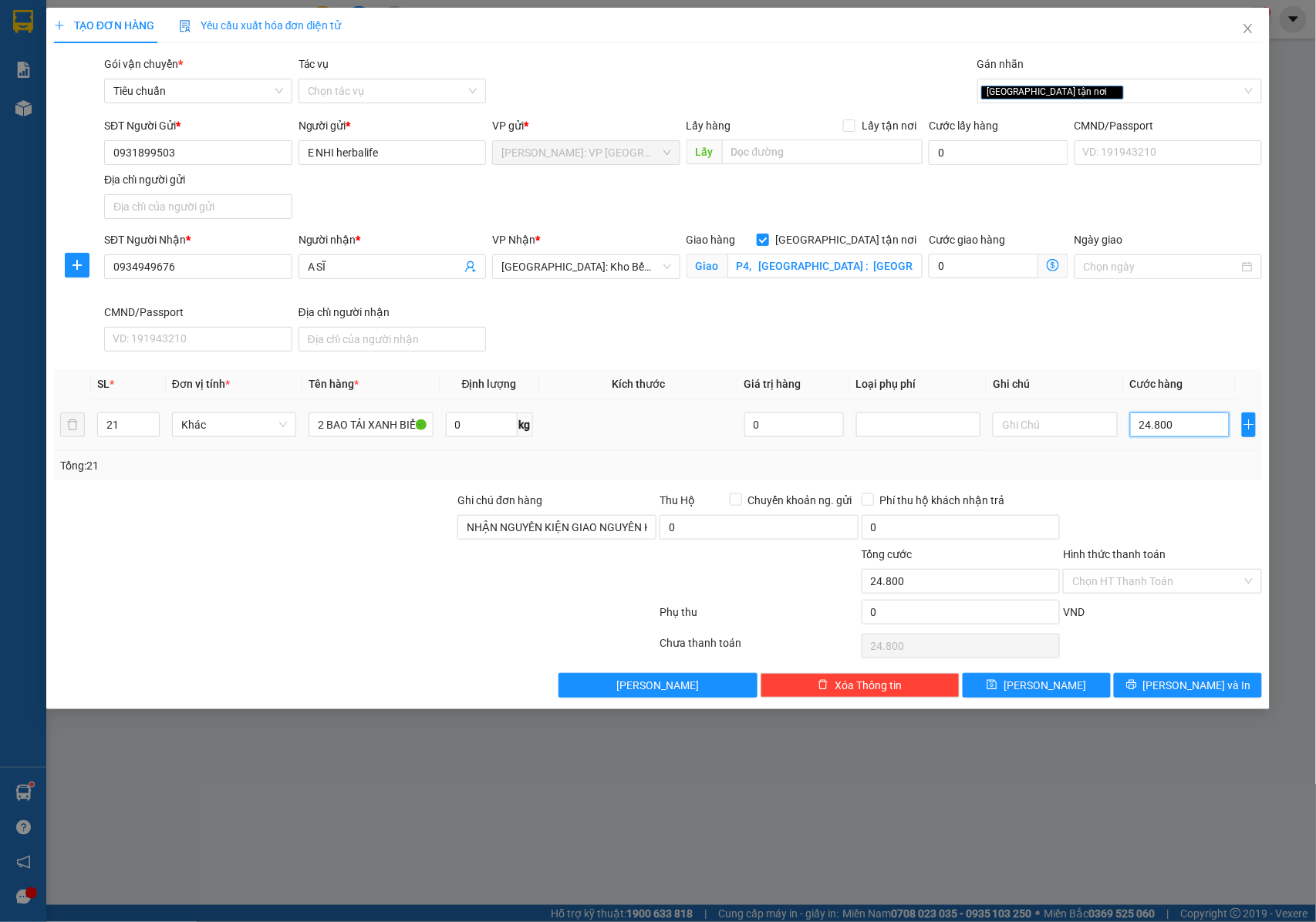
type input "248.000"
type input "2.480.000"
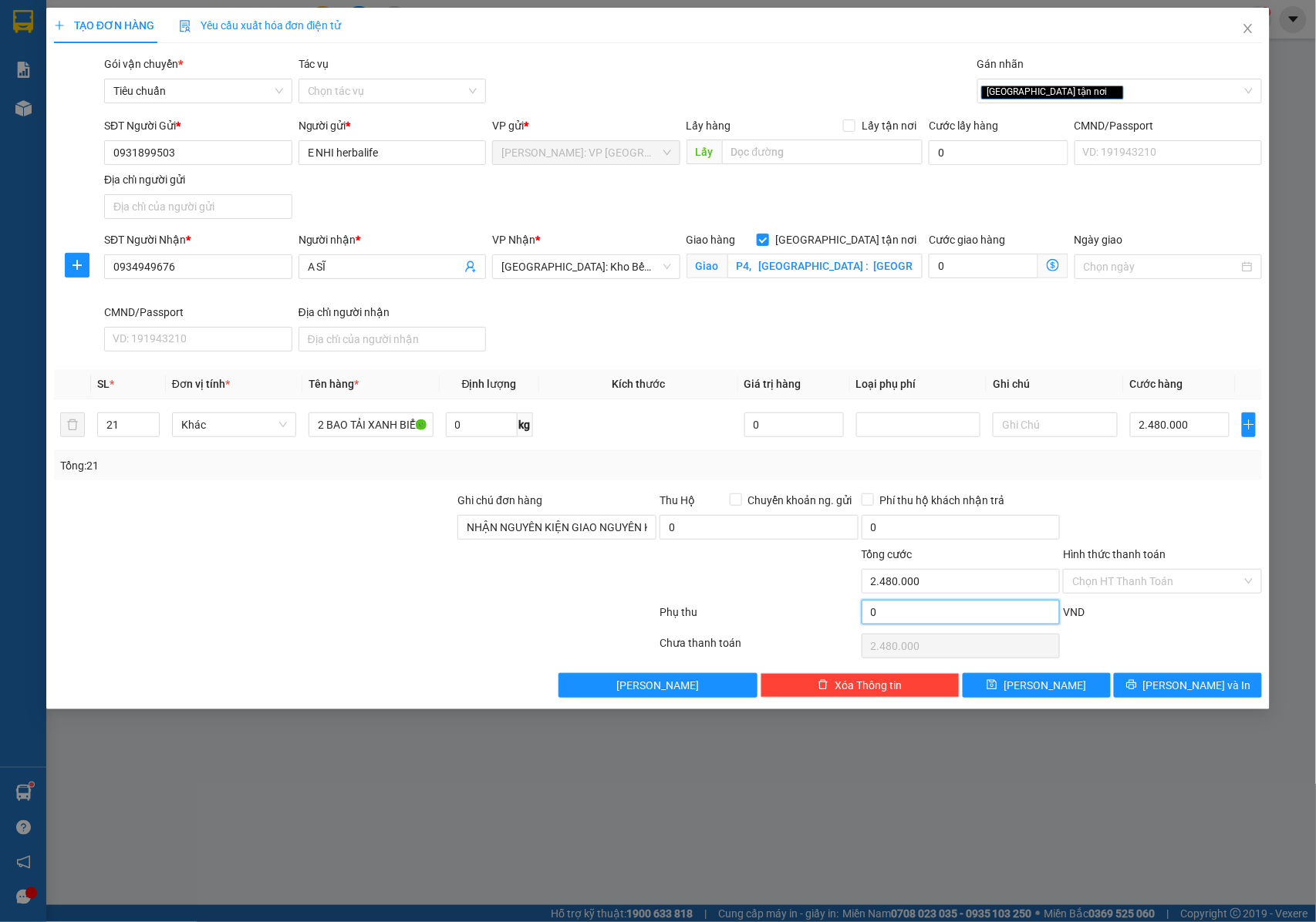
click at [899, 614] on input "0" at bounding box center [960, 612] width 199 height 24
type input "2.480.002"
type input "2"
type input "2.480.002"
type input "2.480.020"
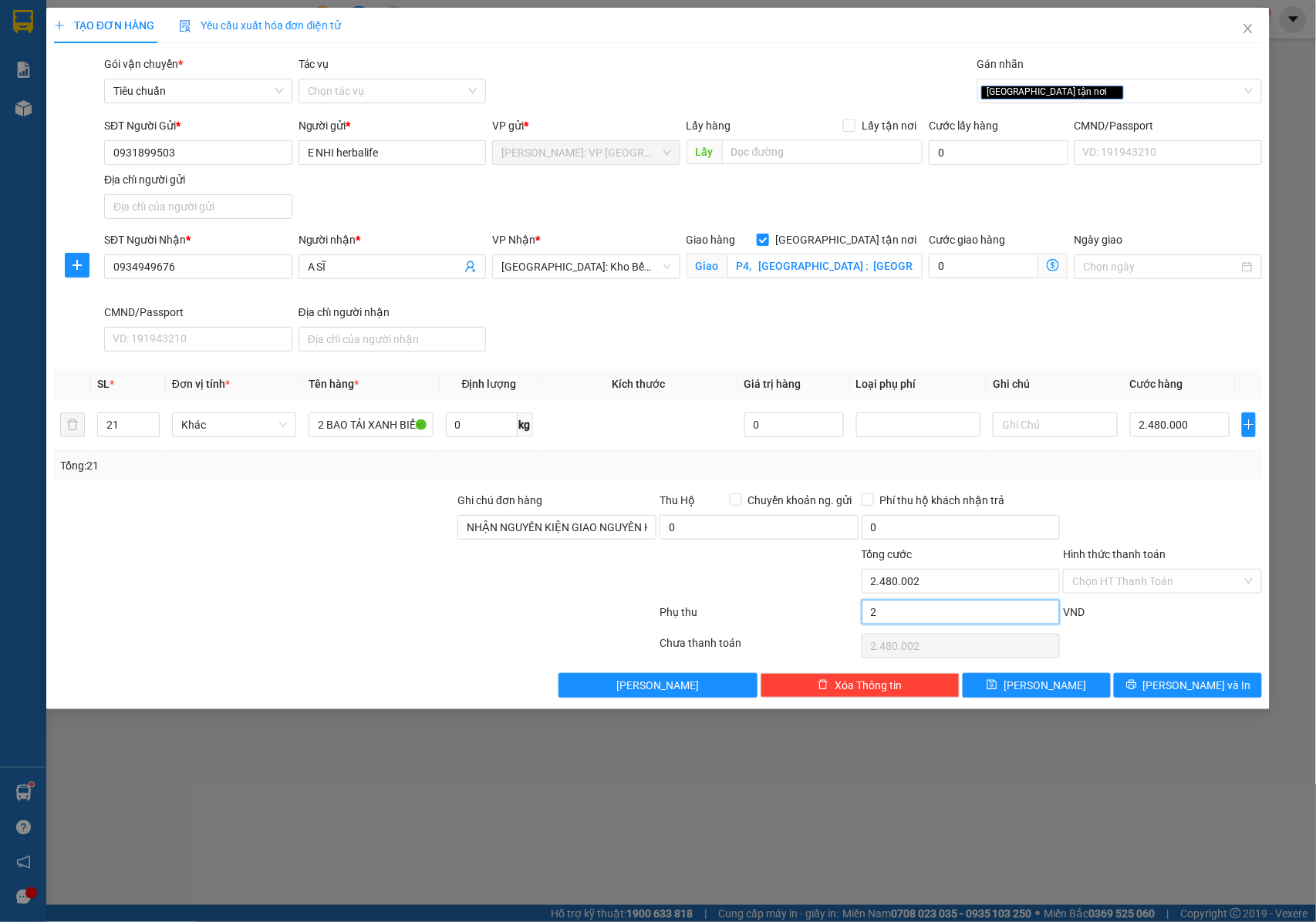
type input "20"
type input "2.480.020"
type input "2.480.200"
type input "200"
type input "2.480.200"
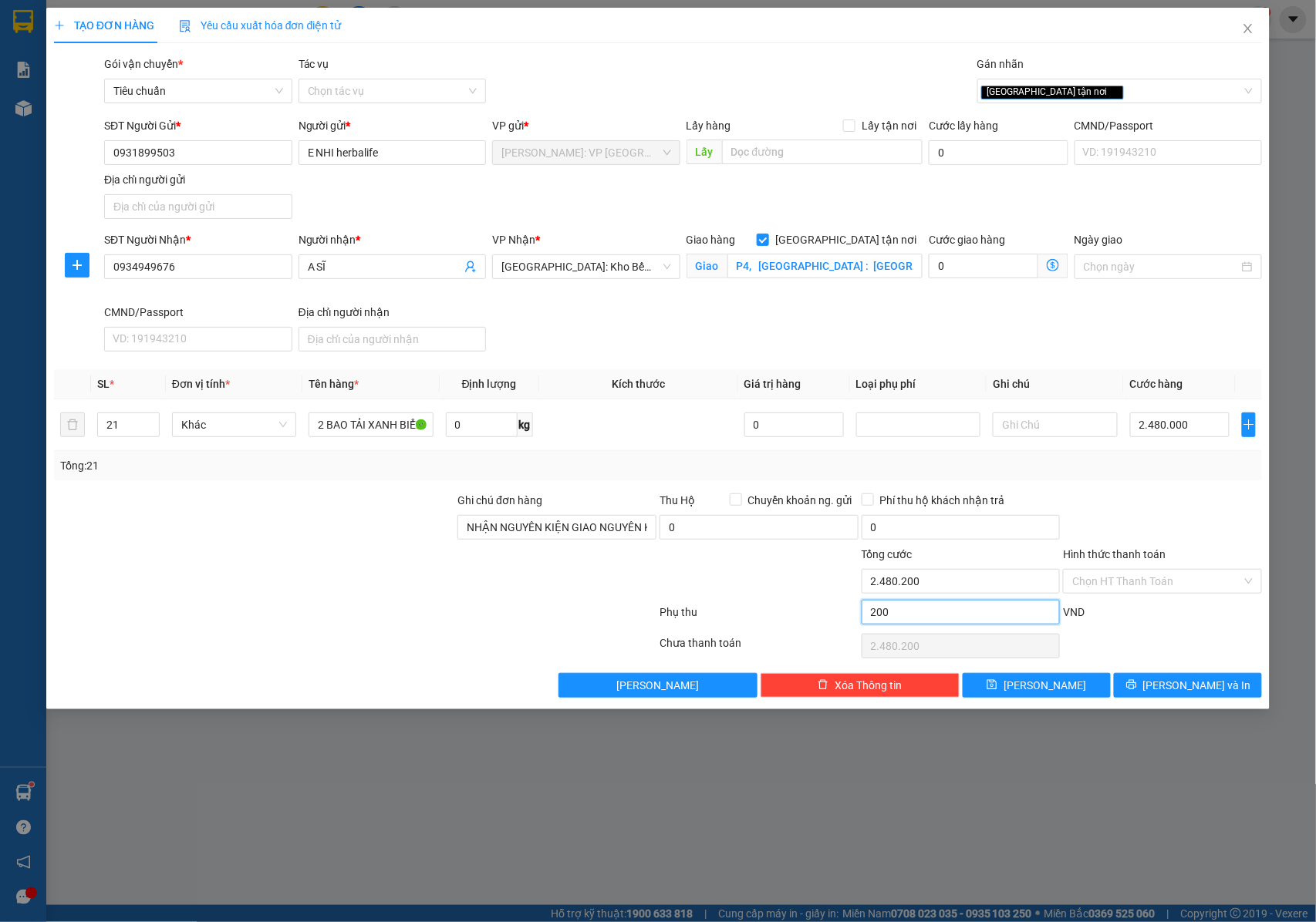
type input "2.482.000"
type input "2.000"
type input "2.482.000"
type input "2.500.000"
click at [1072, 691] on button "[PERSON_NAME]" at bounding box center [1036, 686] width 148 height 24
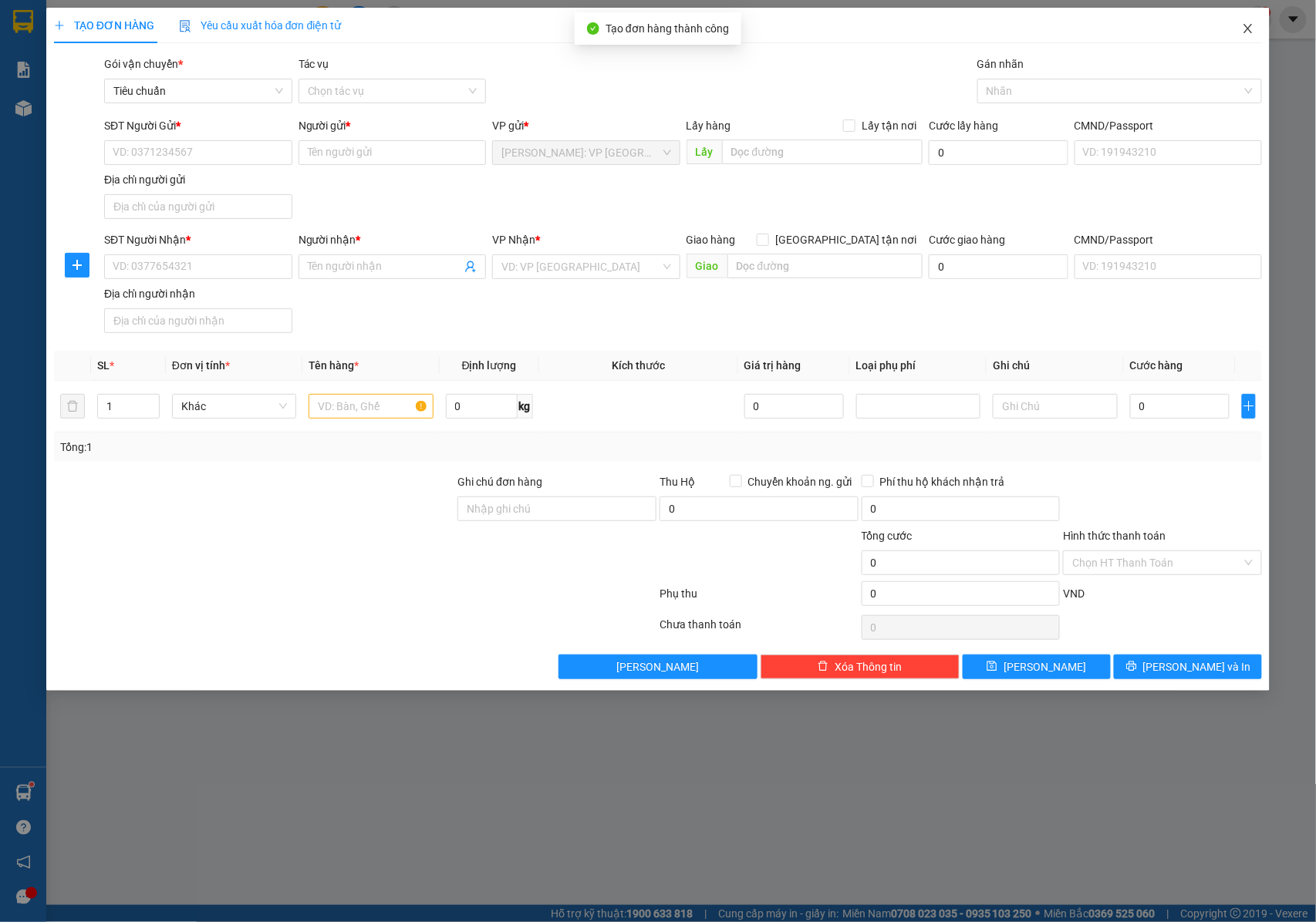
click at [1250, 32] on icon "close" at bounding box center [1248, 29] width 9 height 10
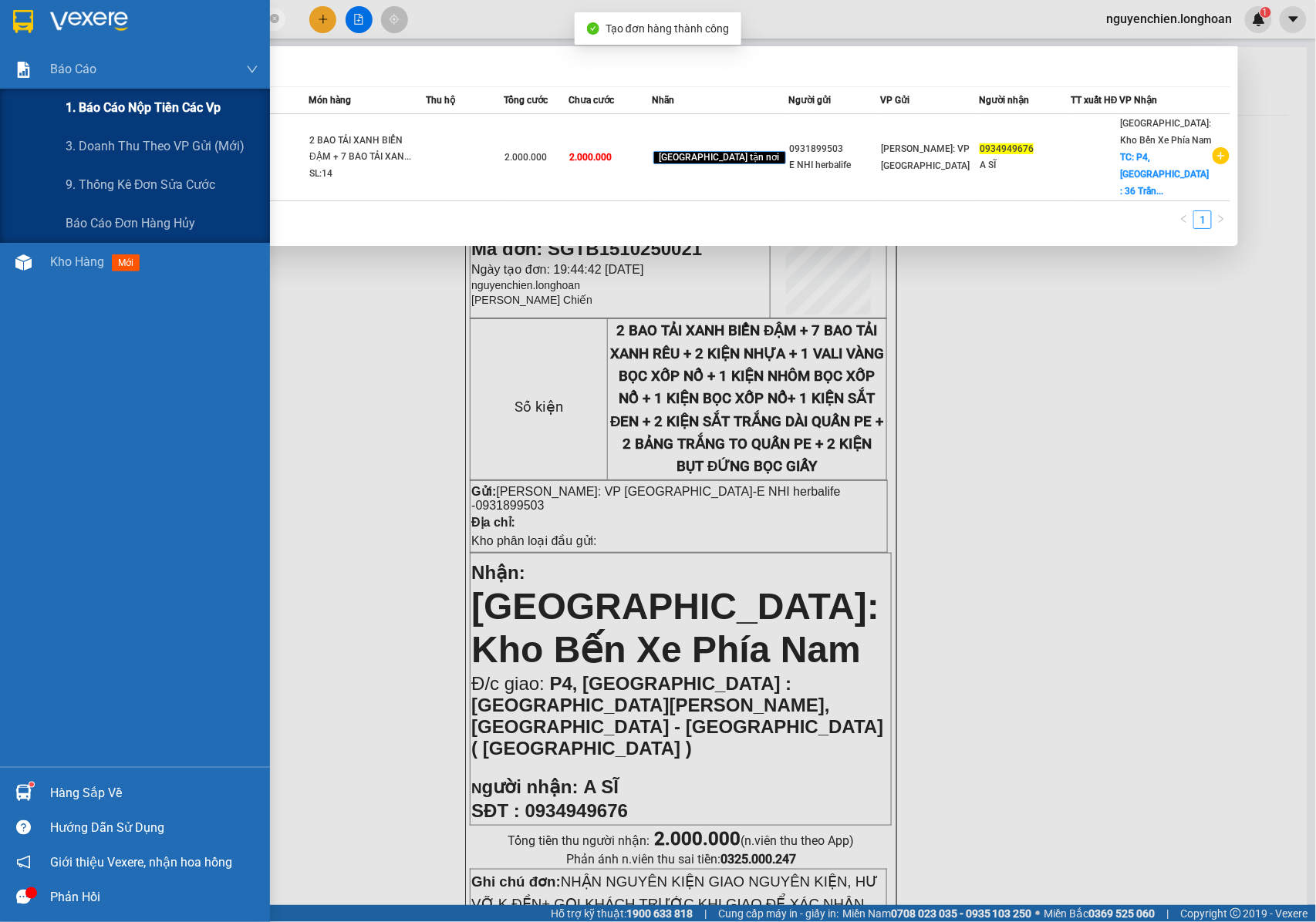
click at [56, 100] on div "1. Báo cáo nộp tiền các vp" at bounding box center [135, 108] width 270 height 38
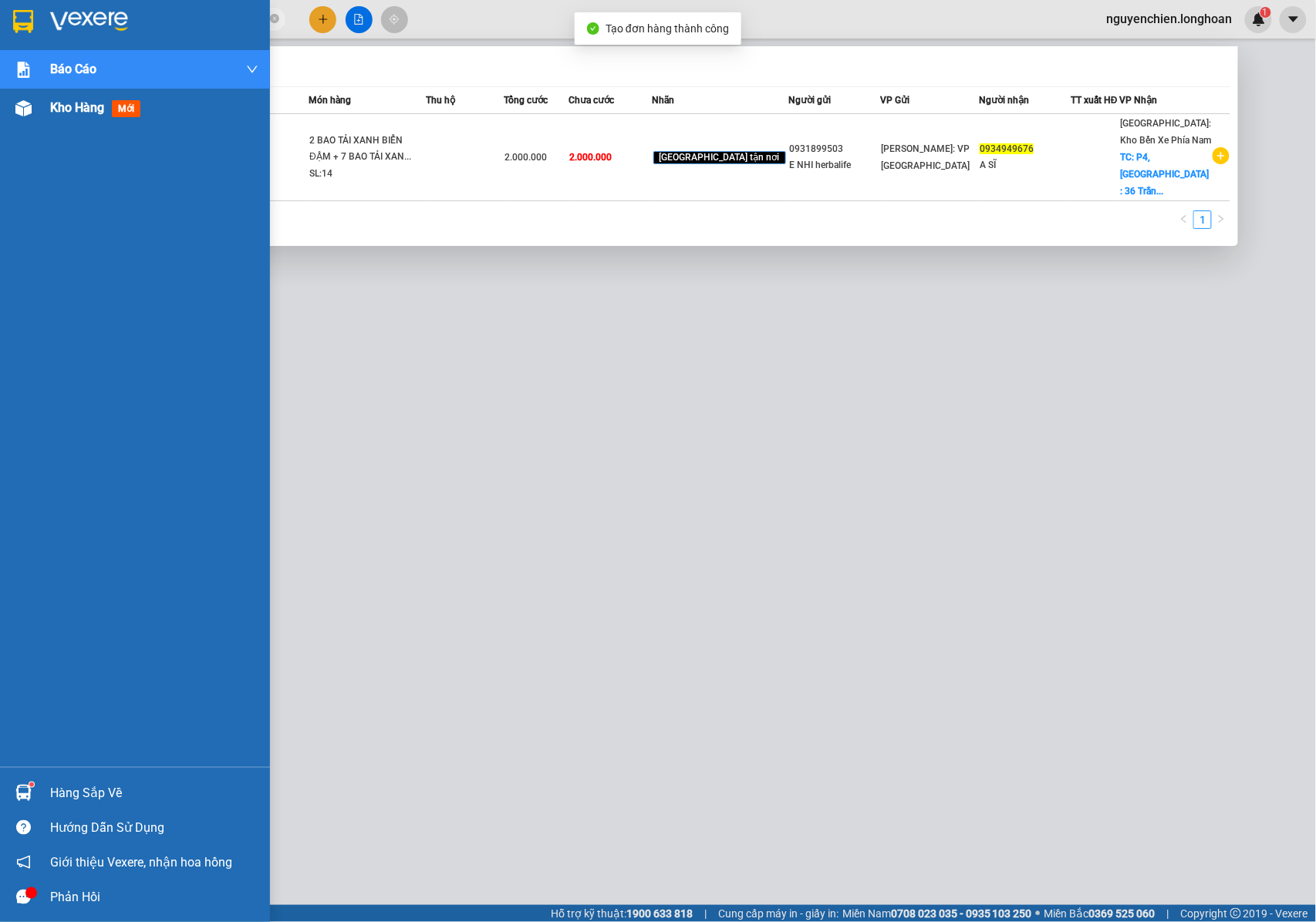
click at [29, 111] on img at bounding box center [23, 108] width 17 height 17
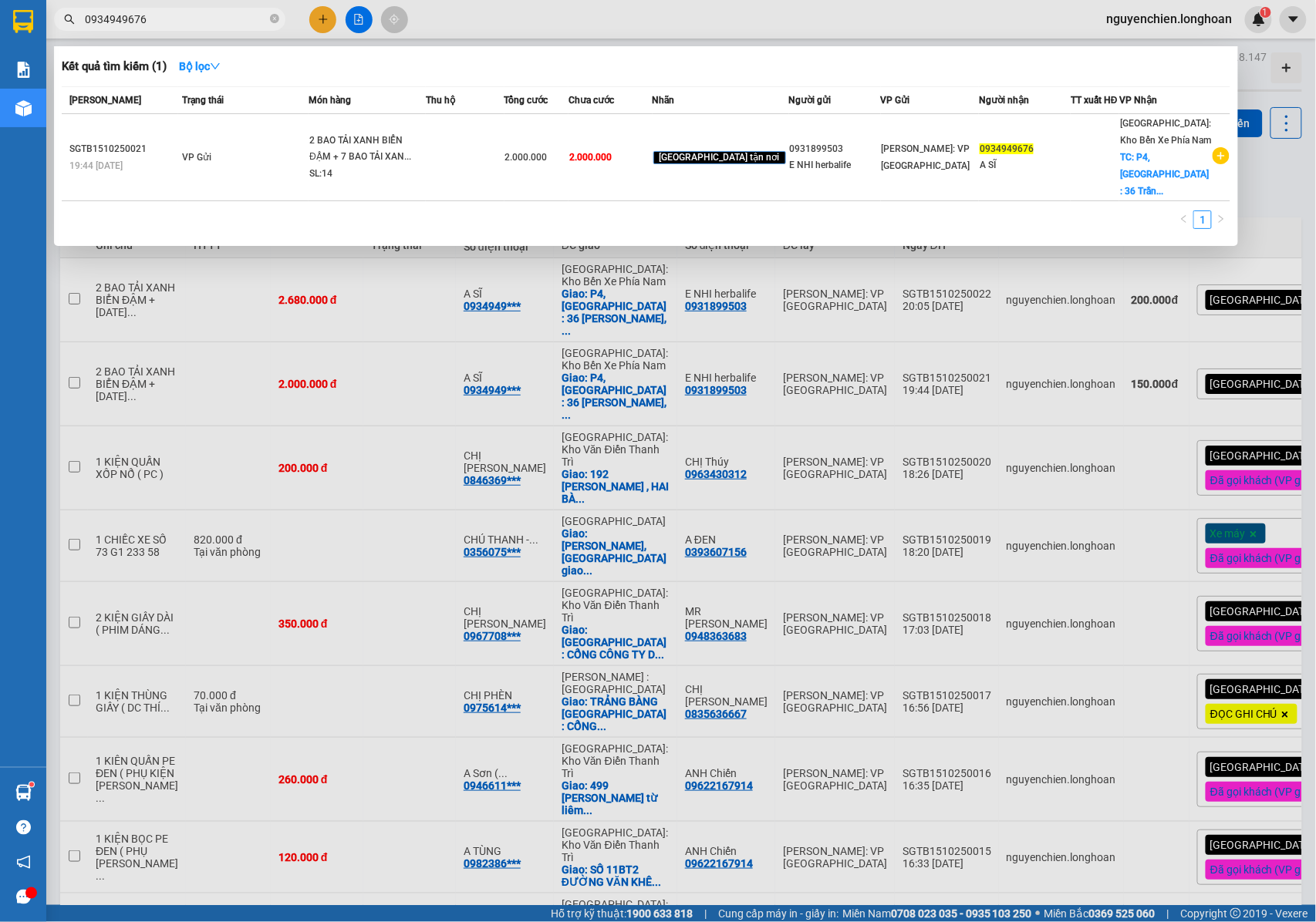
click at [1262, 175] on div at bounding box center [658, 461] width 1316 height 922
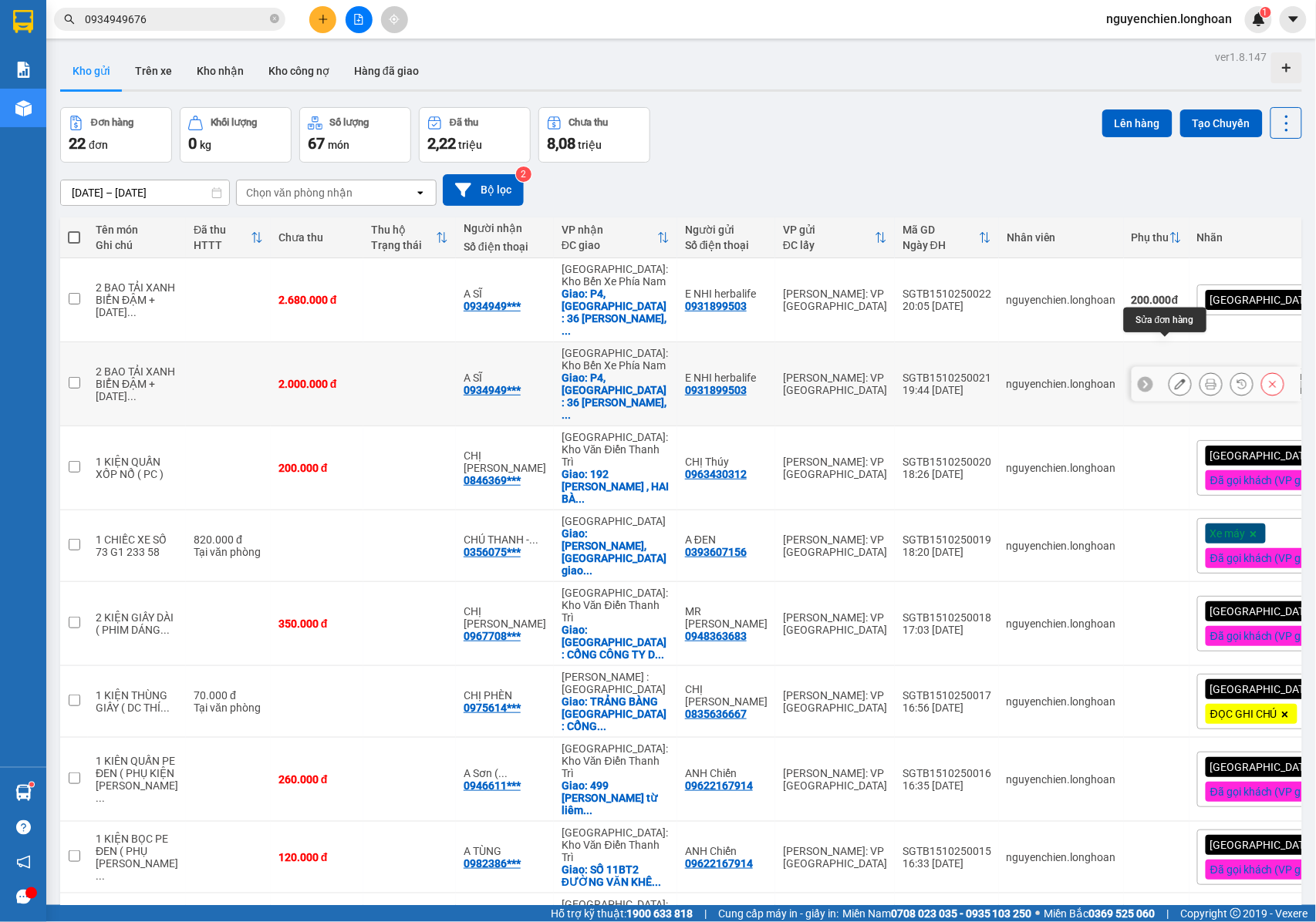
click at [1174, 379] on icon at bounding box center [1180, 384] width 10 height 10
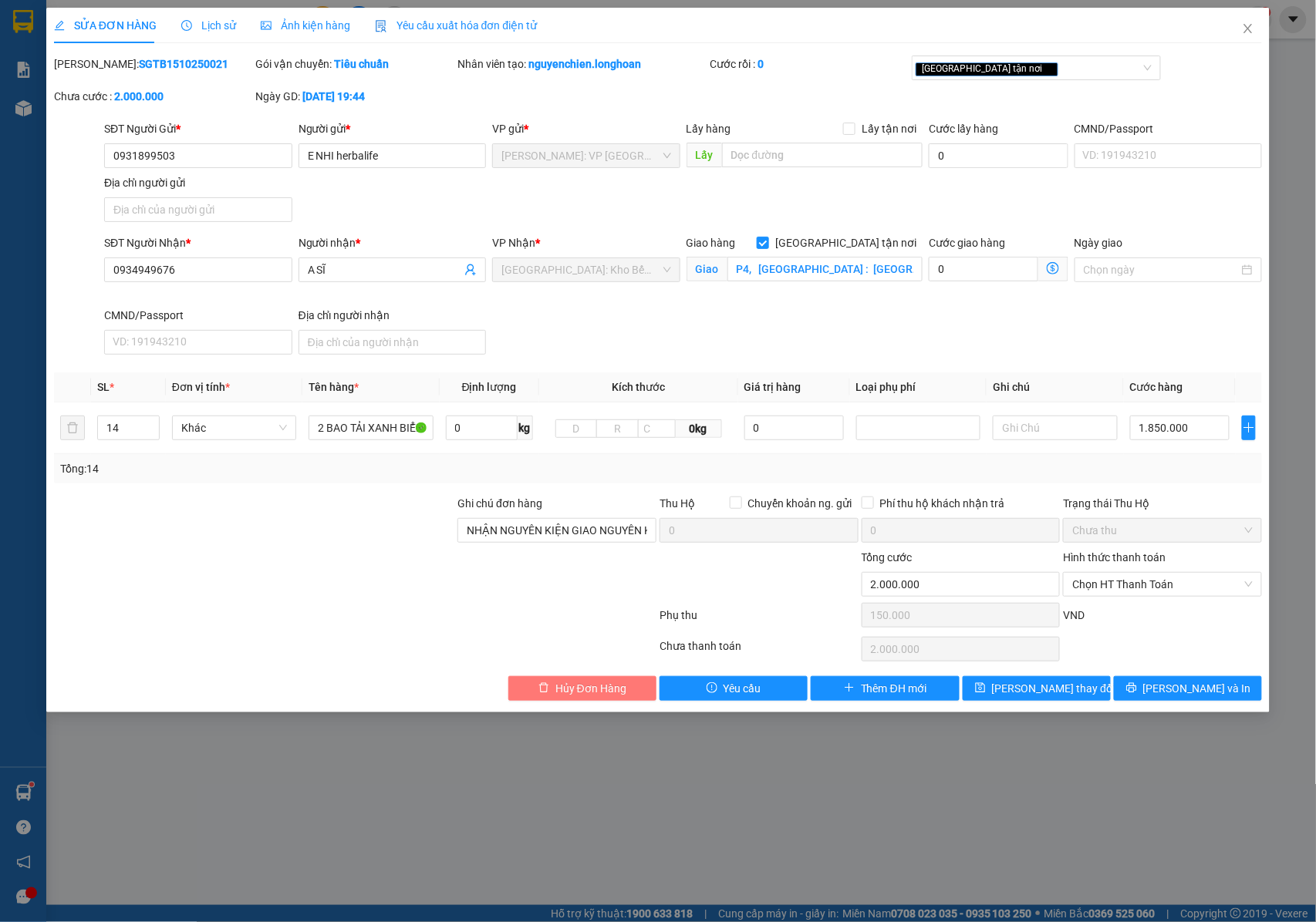
click at [556, 694] on span "Hủy Đơn Hàng" at bounding box center [591, 689] width 71 height 17
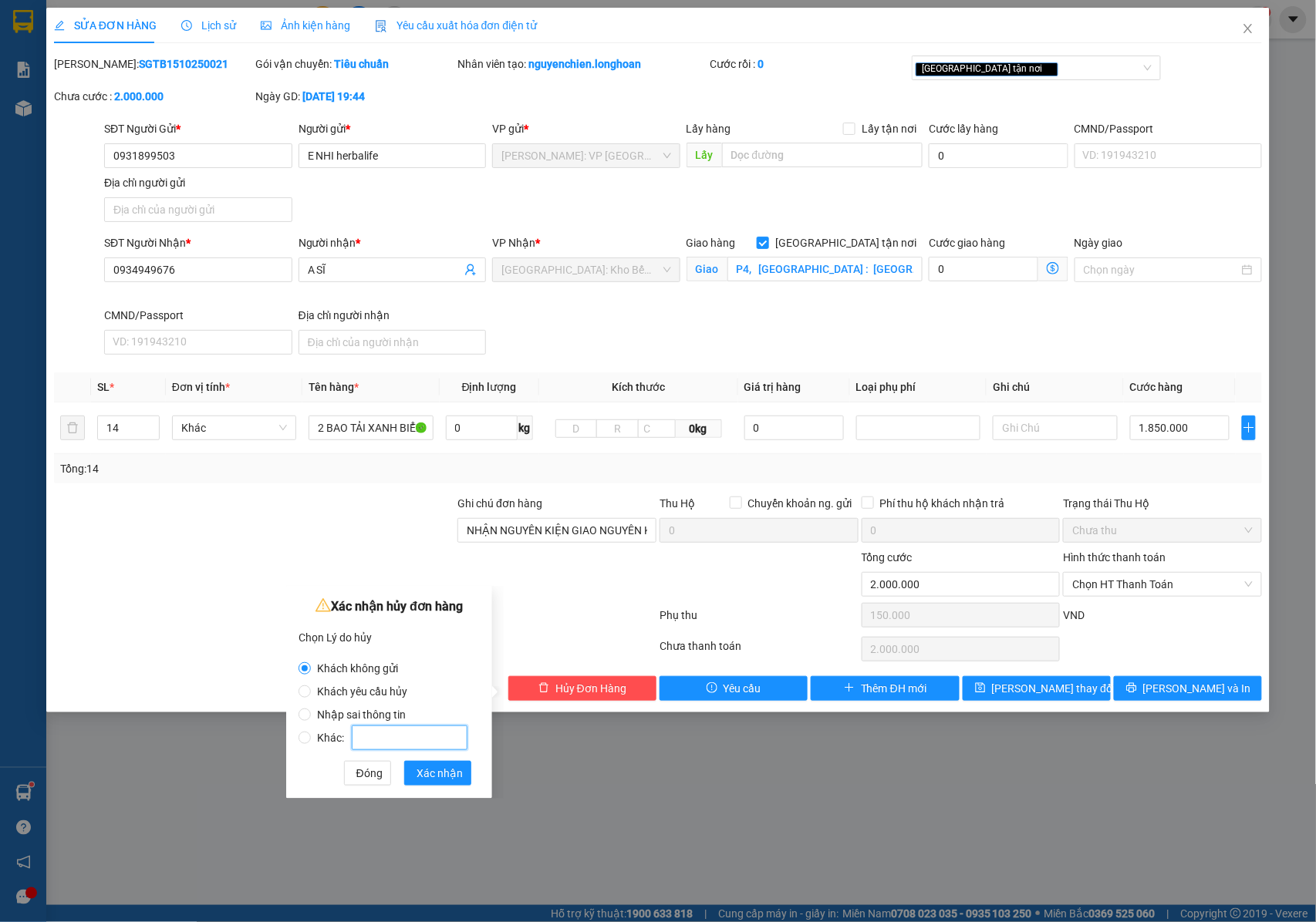
click at [377, 733] on input "Khác:" at bounding box center [409, 738] width 116 height 24
drag, startPoint x: 309, startPoint y: 735, endPoint x: 395, endPoint y: 738, distance: 86.1
click at [322, 738] on label "Khác:" at bounding box center [385, 730] width 175 height 23
click at [311, 738] on input "Khác:" at bounding box center [304, 738] width 12 height 12
click at [395, 738] on input "Khác:" at bounding box center [409, 738] width 116 height 24
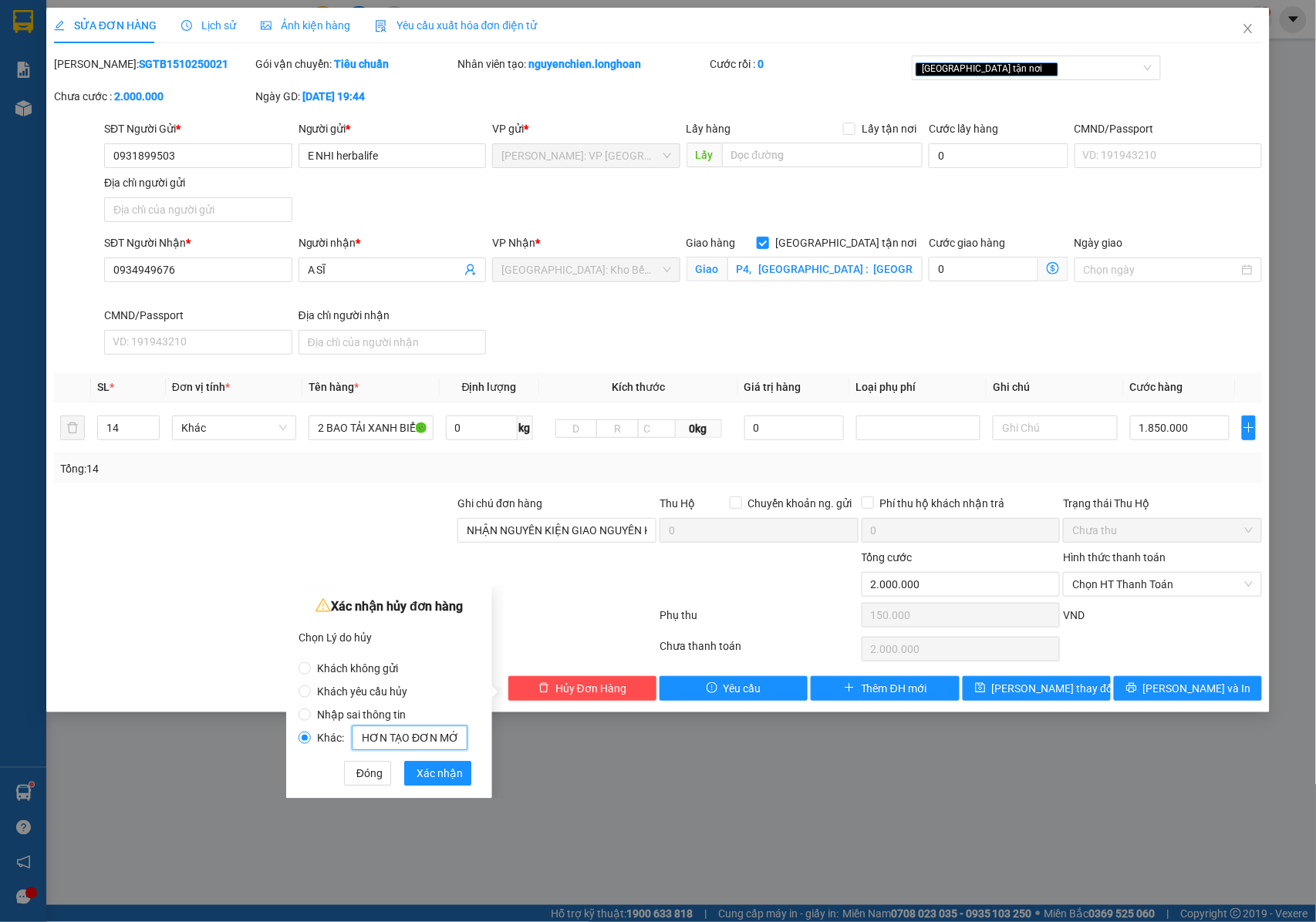
scroll to position [0, 94]
click at [415, 778] on button "Xác nhận" at bounding box center [437, 773] width 67 height 24
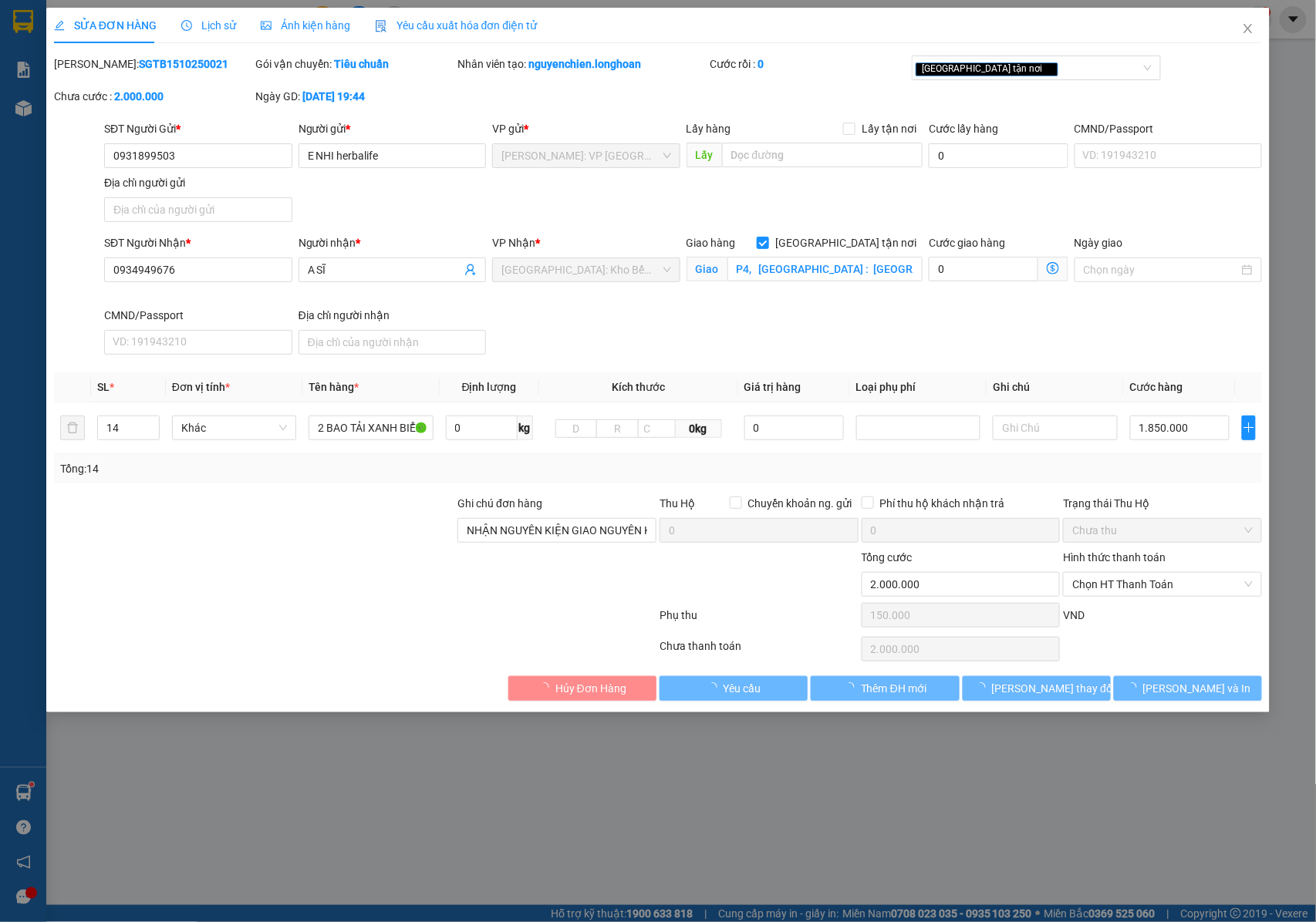
scroll to position [0, 0]
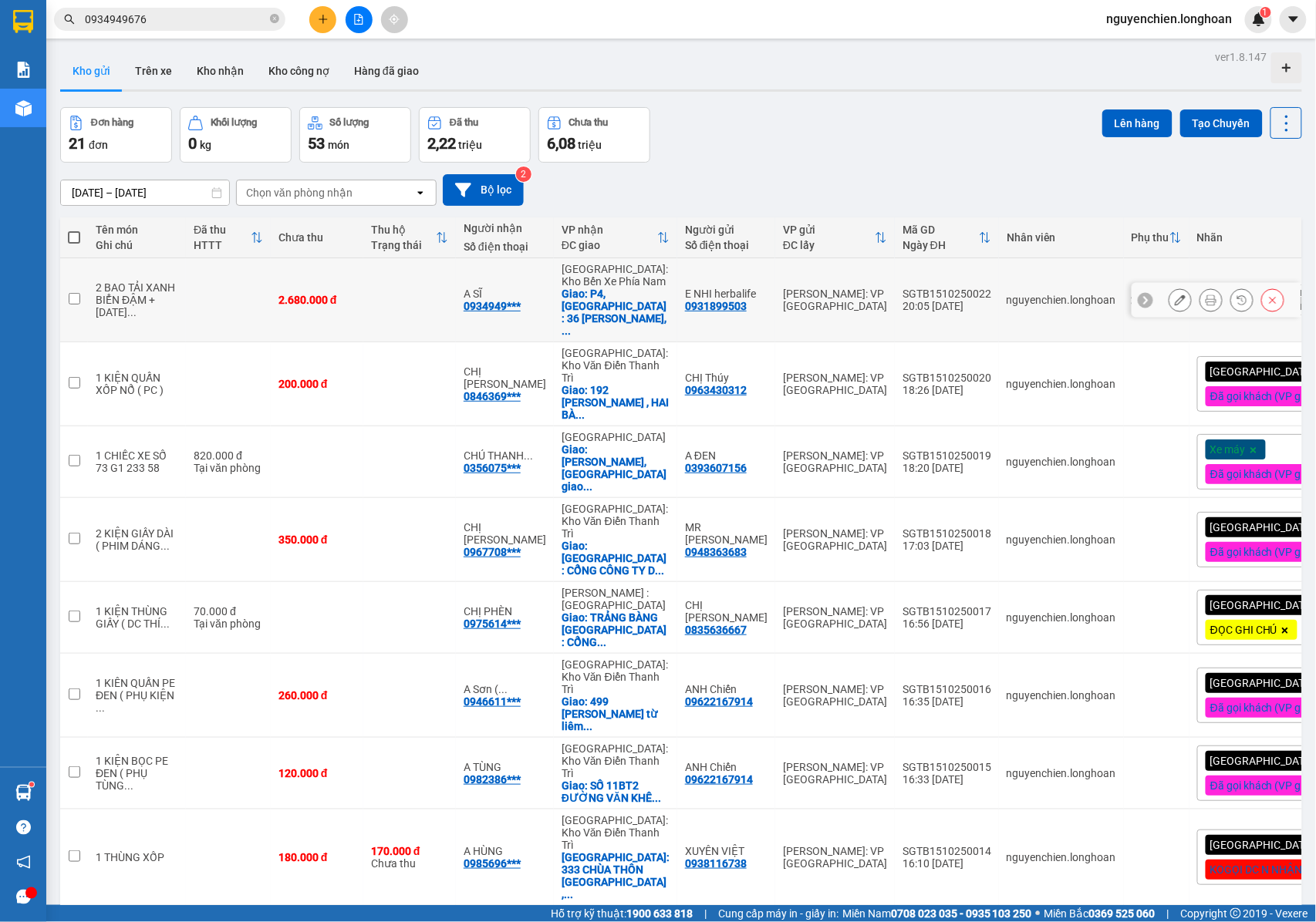
click at [1169, 291] on button at bounding box center [1180, 300] width 22 height 27
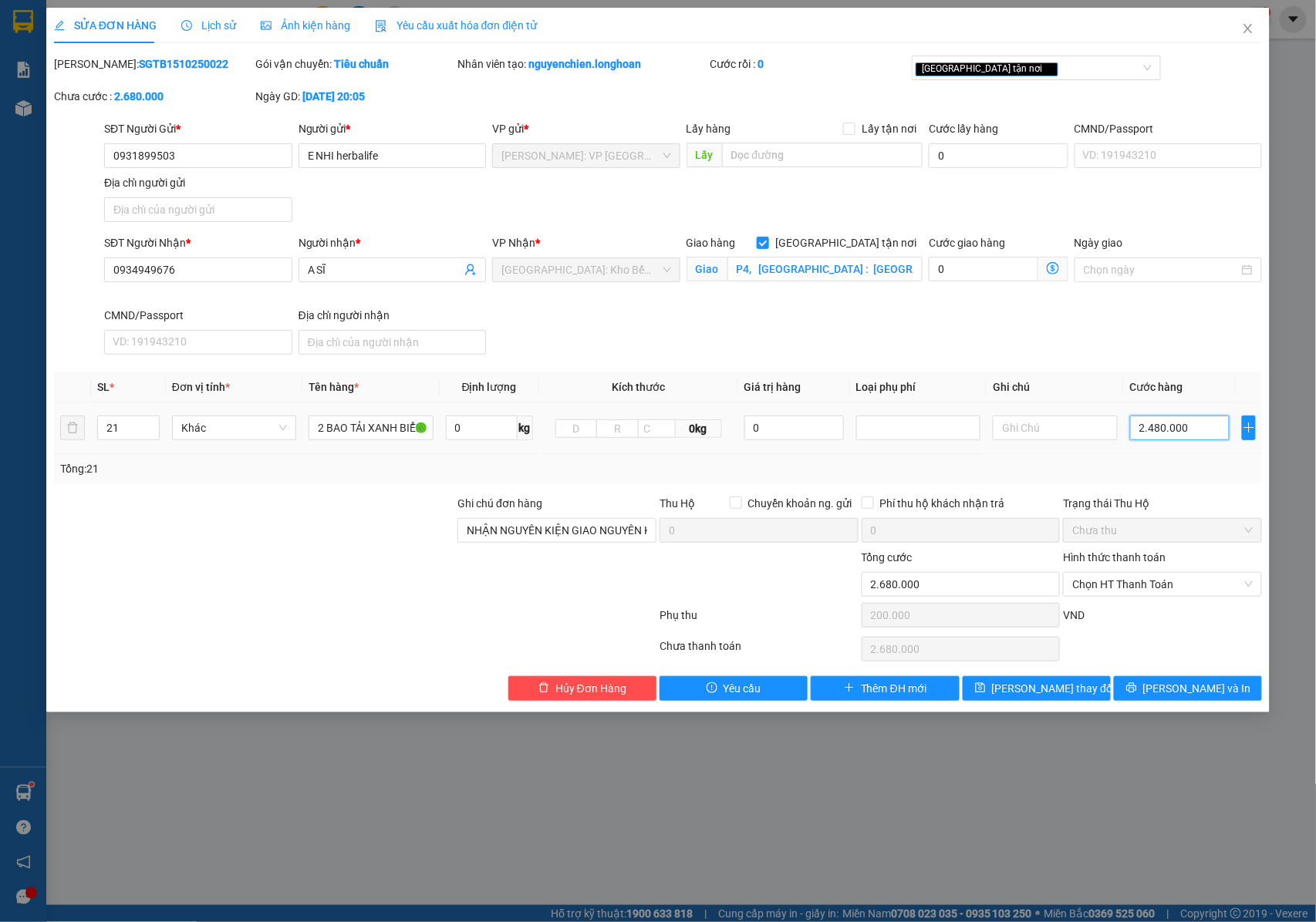
click at [1153, 427] on input "2.480.000" at bounding box center [1180, 428] width 99 height 24
click at [1155, 432] on input "2.480.000" at bounding box center [1180, 428] width 99 height 24
click at [1010, 689] on button "[PERSON_NAME] thay đổi" at bounding box center [1036, 688] width 148 height 24
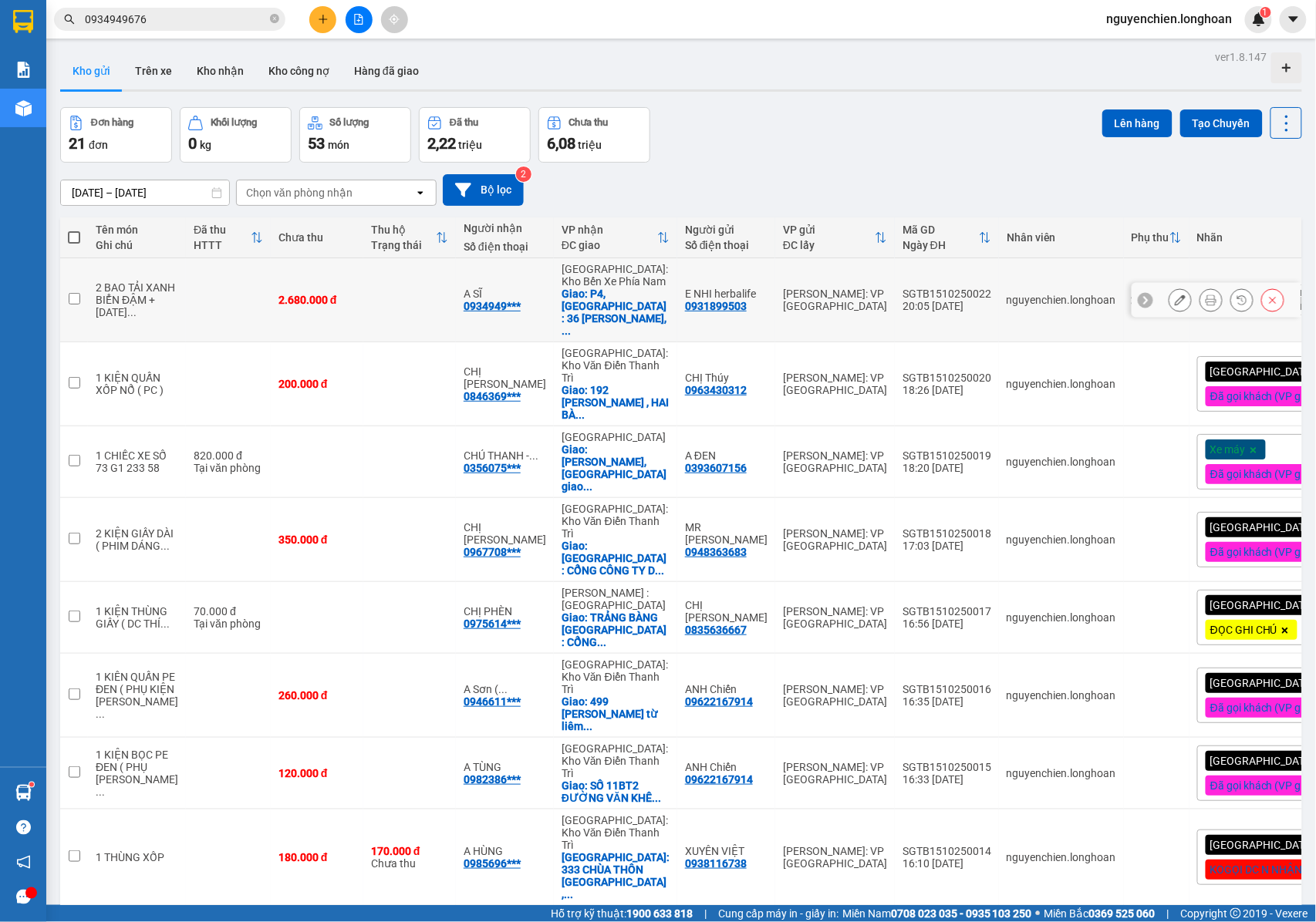
click at [1206, 295] on icon at bounding box center [1211, 300] width 10 height 10
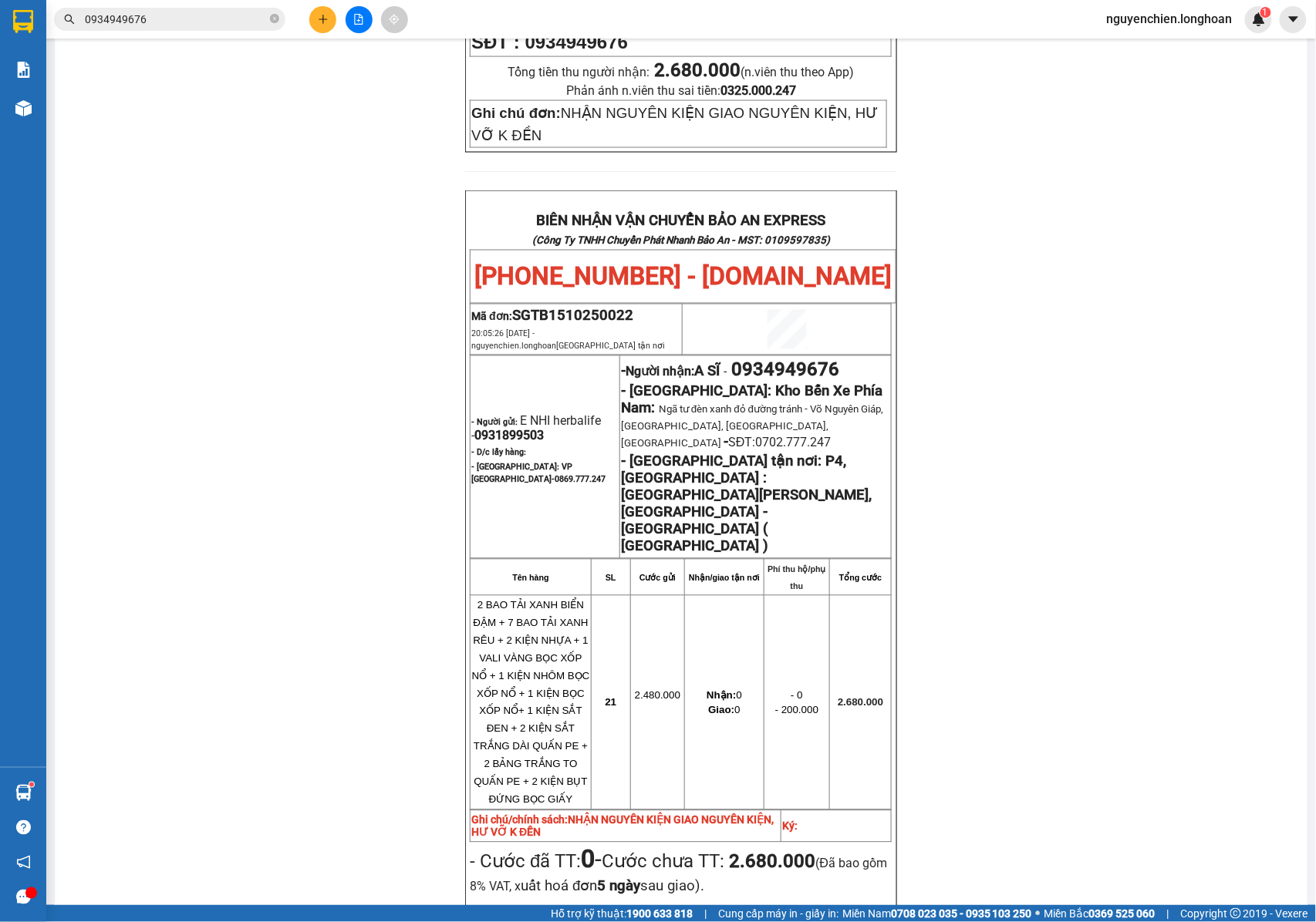
scroll to position [872, 0]
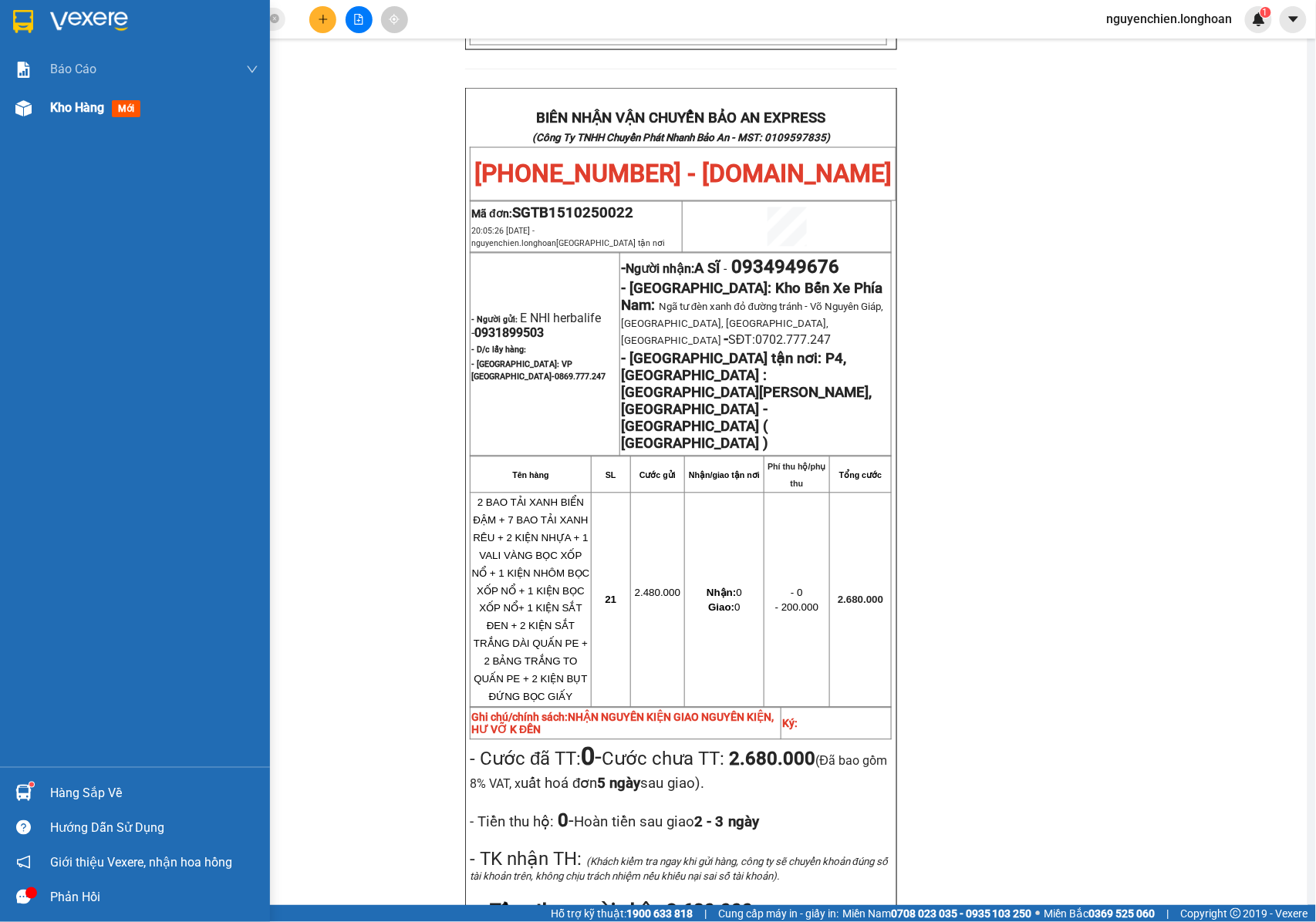
click at [23, 123] on div "Kho hàng mới" at bounding box center [135, 108] width 270 height 38
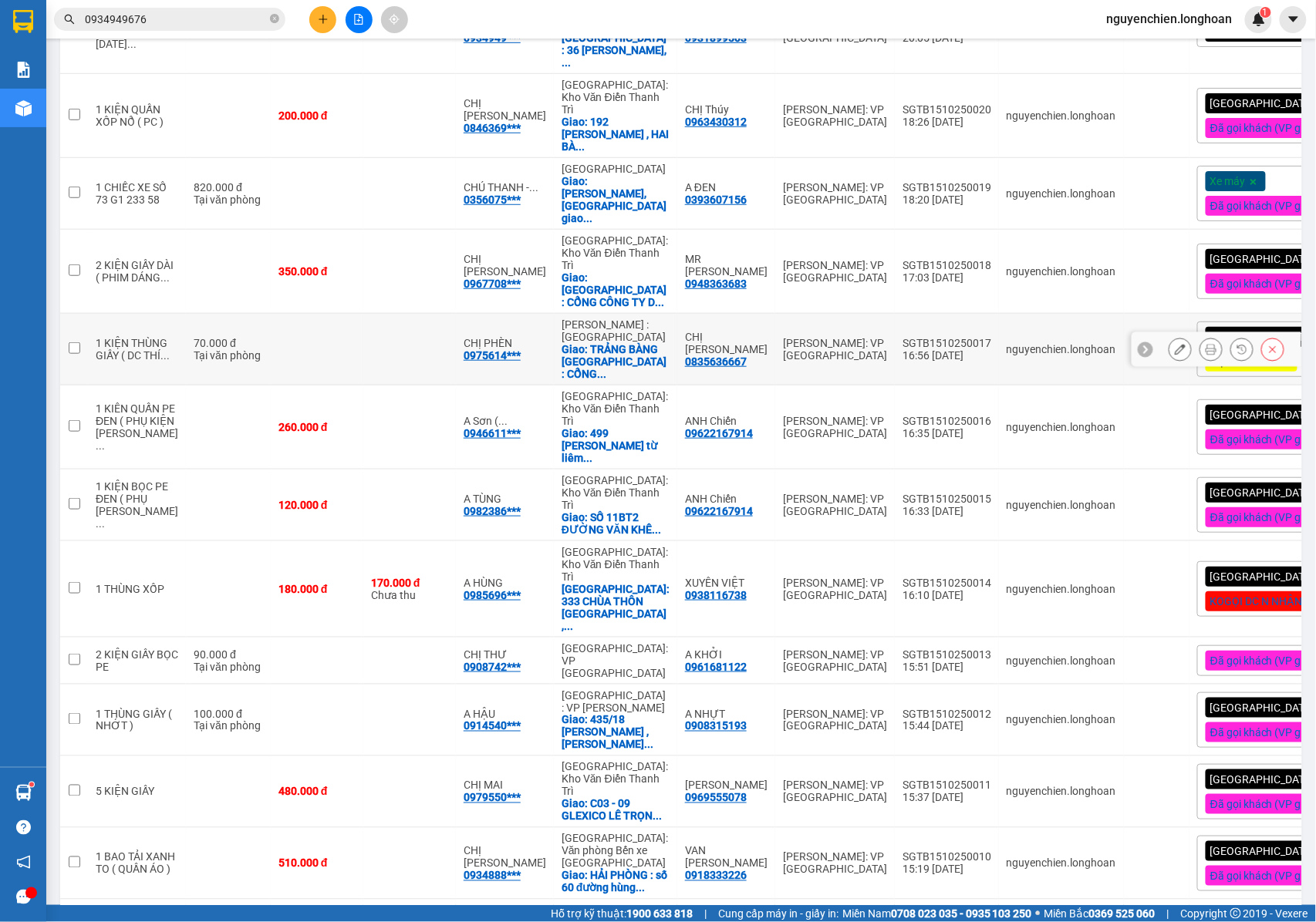
scroll to position [23, 0]
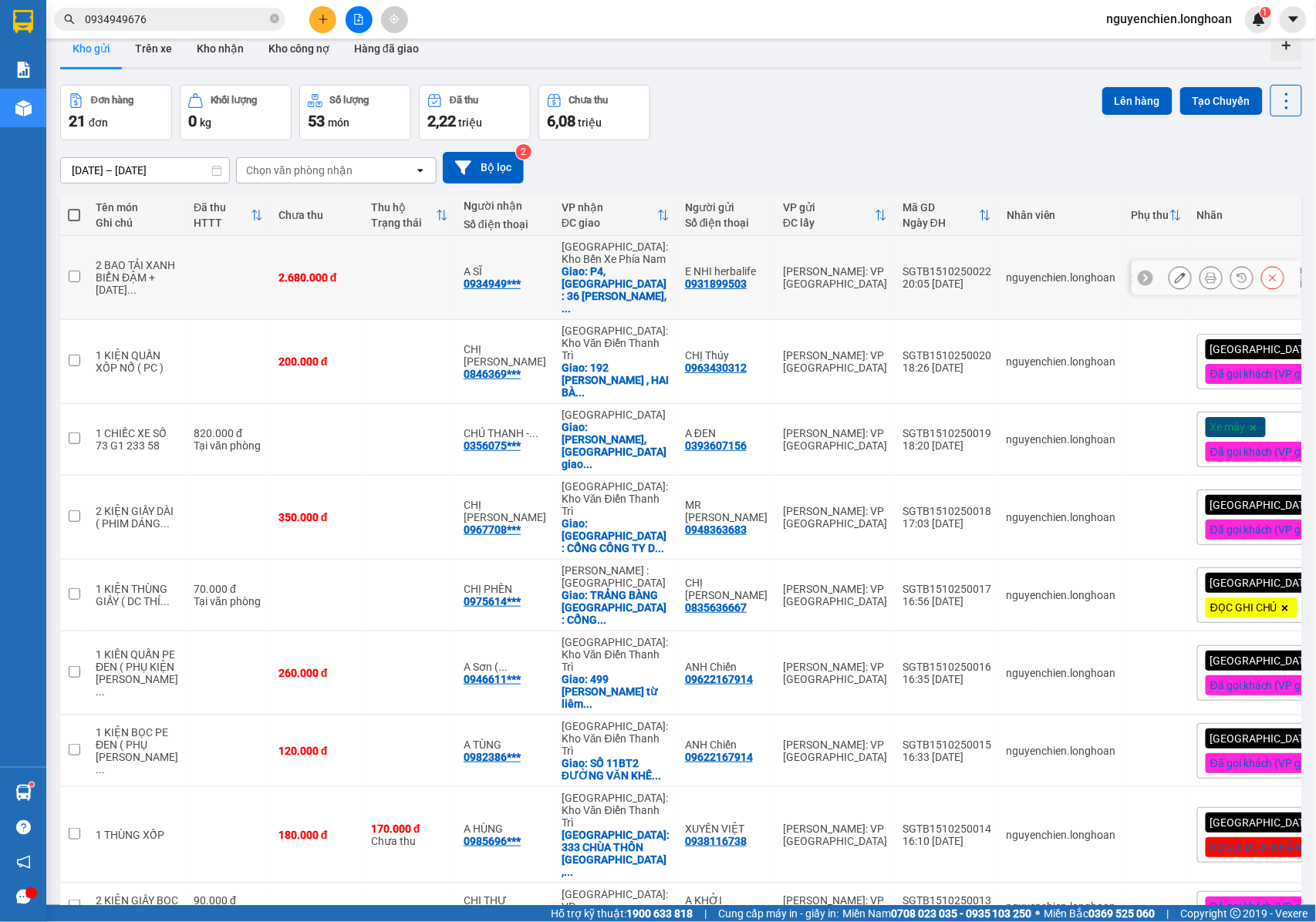
click at [1200, 275] on button at bounding box center [1211, 277] width 22 height 27
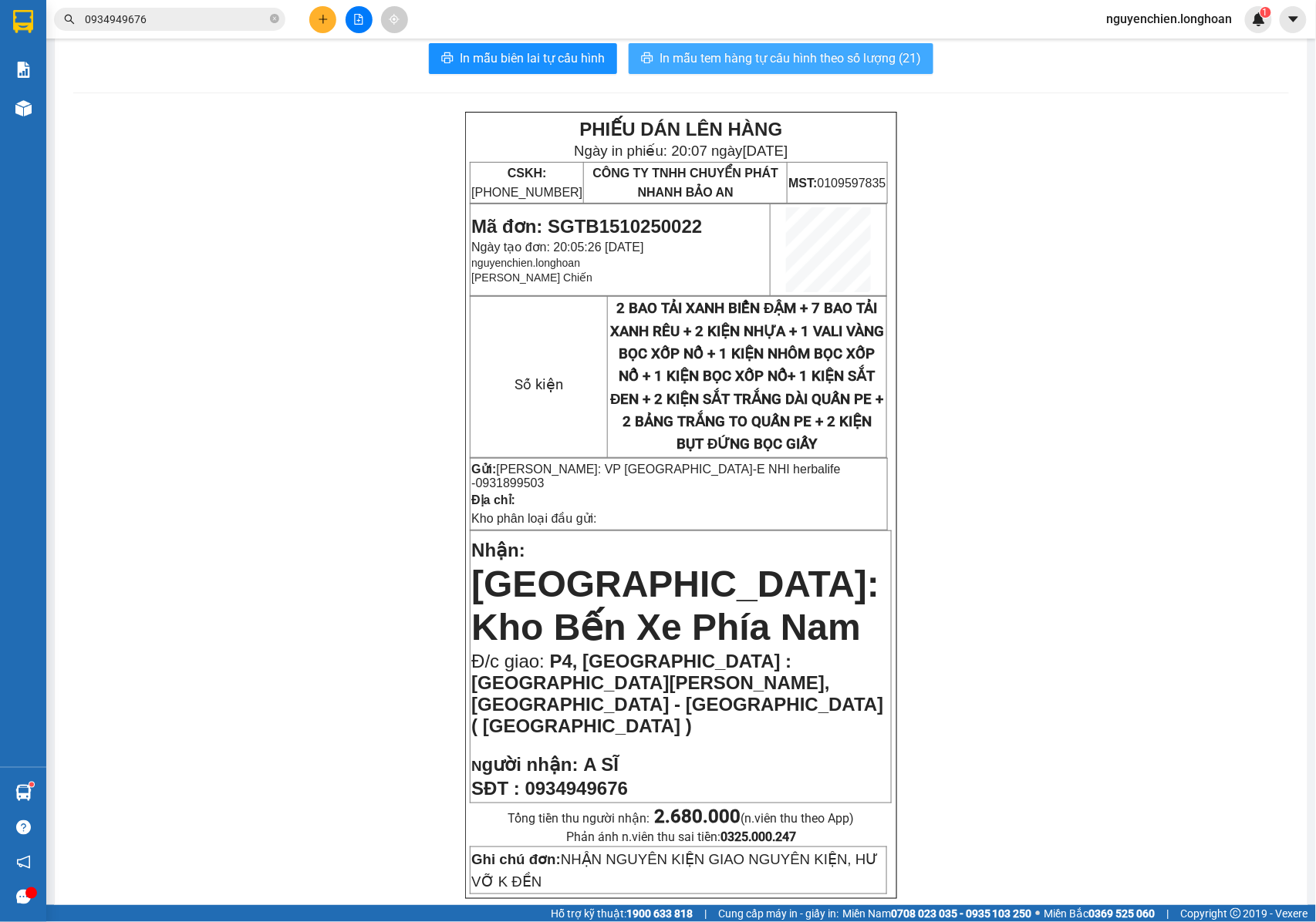
click at [765, 54] on span "In mẫu tem hàng tự cấu hình theo số lượng (21)" at bounding box center [790, 58] width 262 height 19
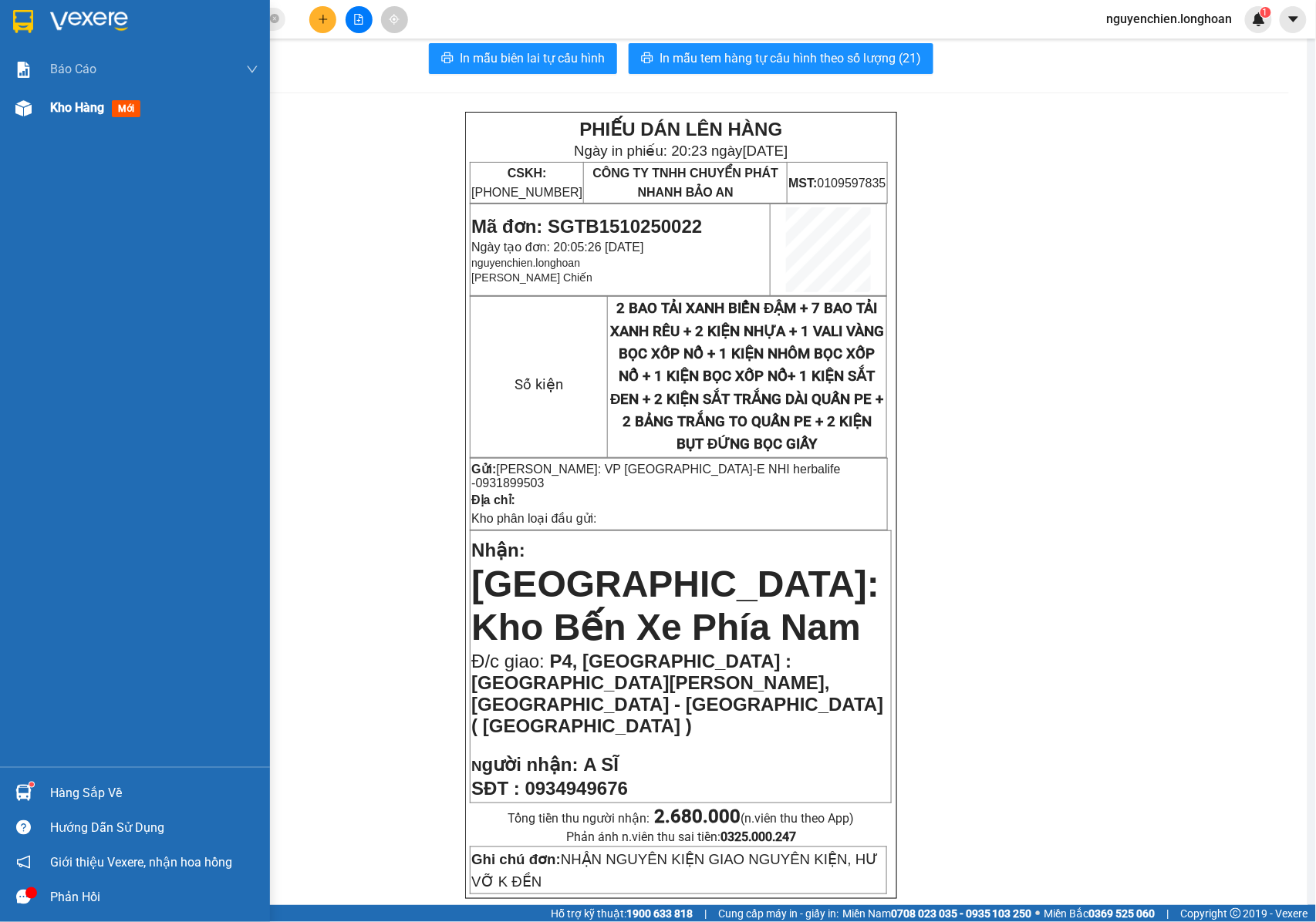
click at [24, 109] on img at bounding box center [23, 108] width 17 height 17
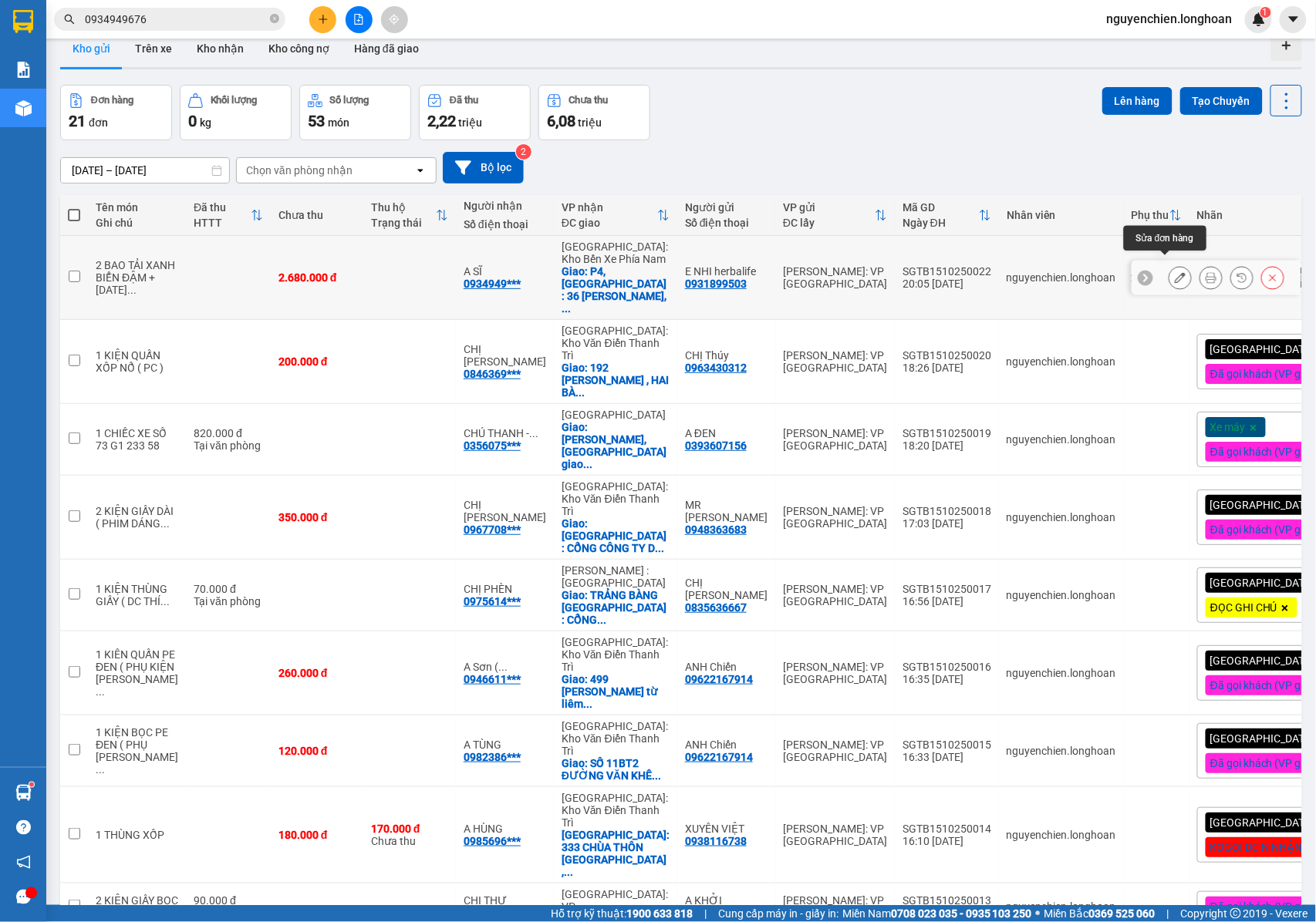
click at [1174, 272] on icon at bounding box center [1180, 277] width 10 height 10
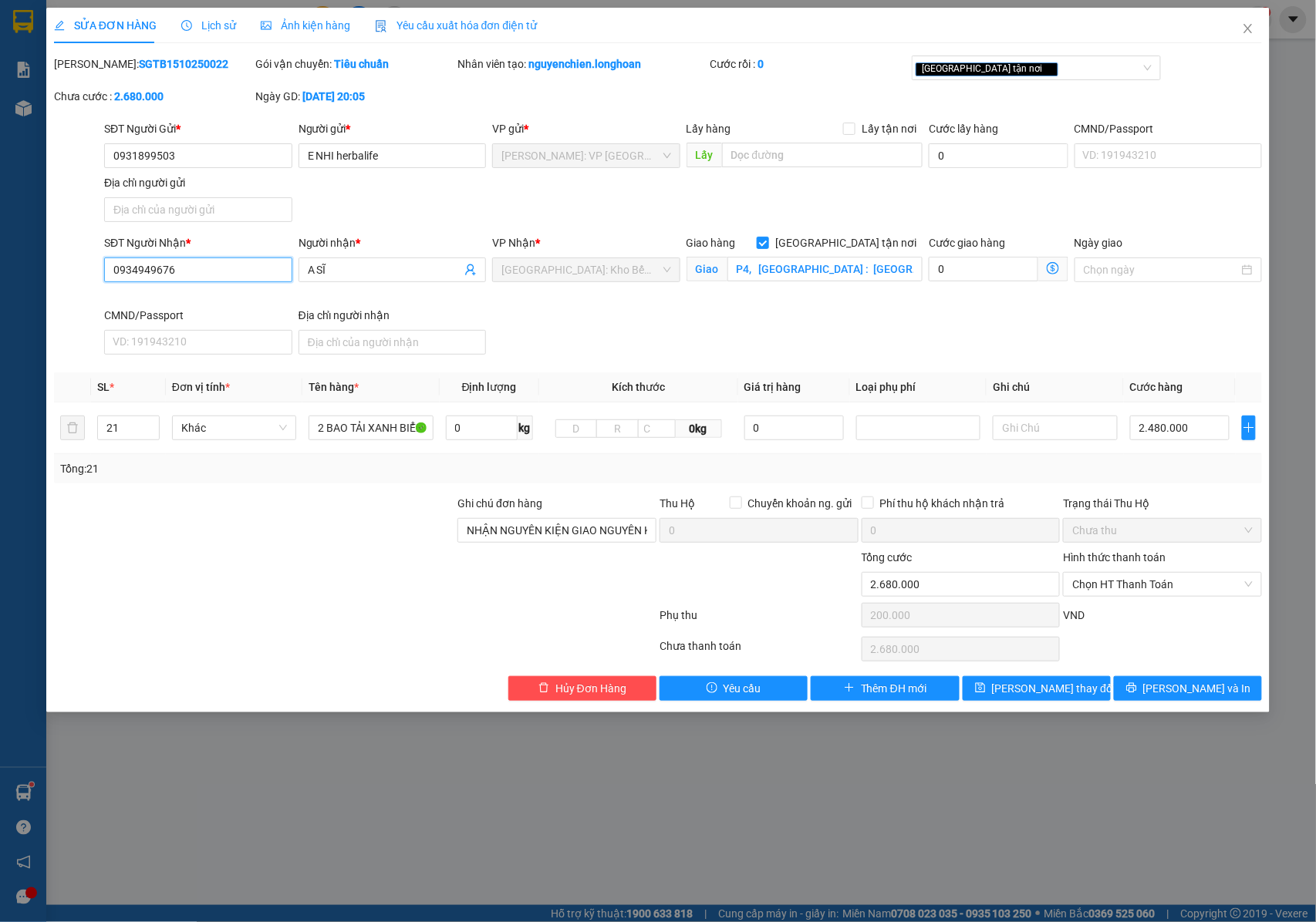
drag, startPoint x: 223, startPoint y: 269, endPoint x: 110, endPoint y: 269, distance: 113.0
click at [110, 269] on input "0934949676" at bounding box center [198, 269] width 188 height 24
click at [1256, 24] on span "Close" at bounding box center [1248, 30] width 43 height 43
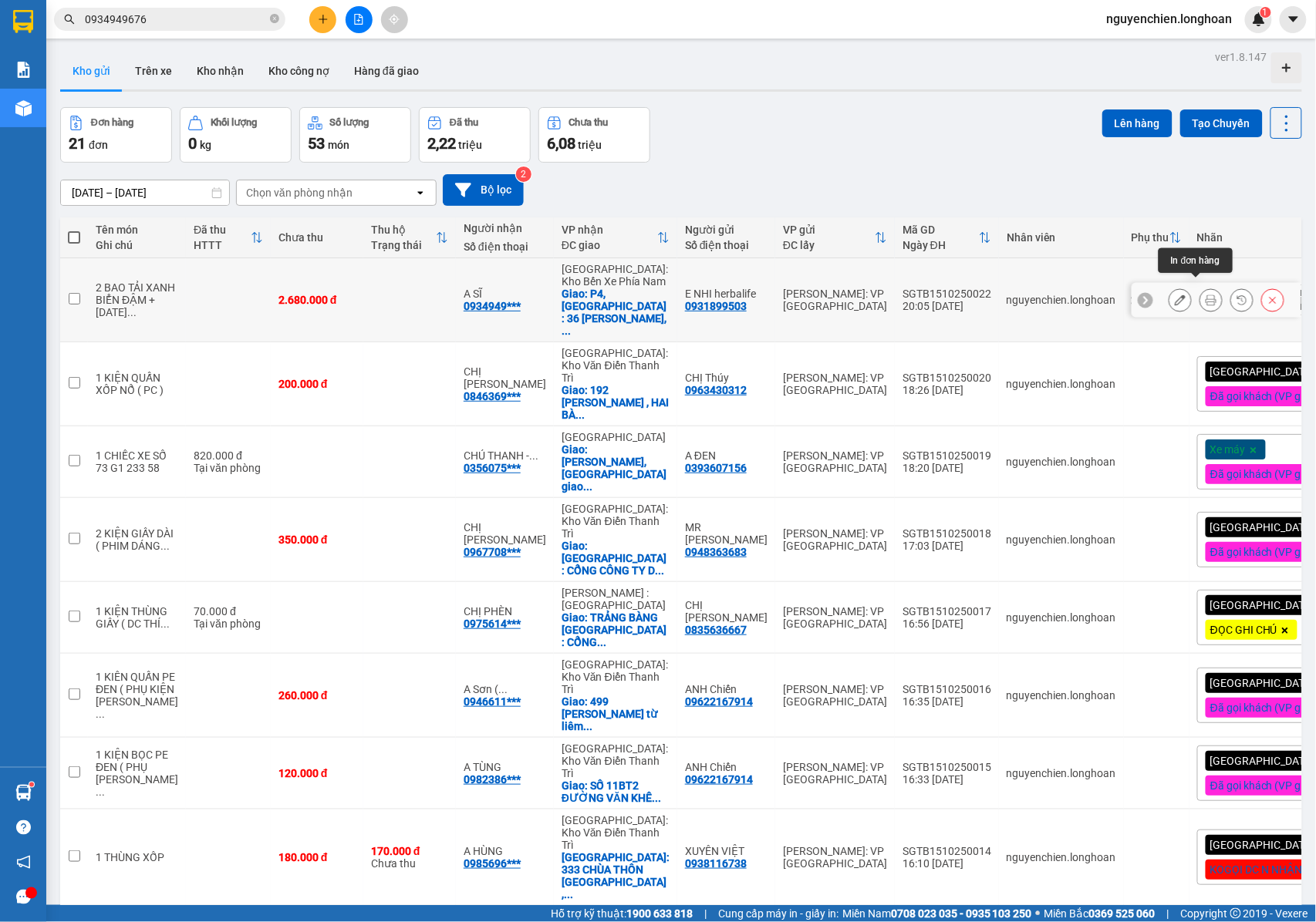
click at [1206, 295] on icon at bounding box center [1211, 300] width 10 height 10
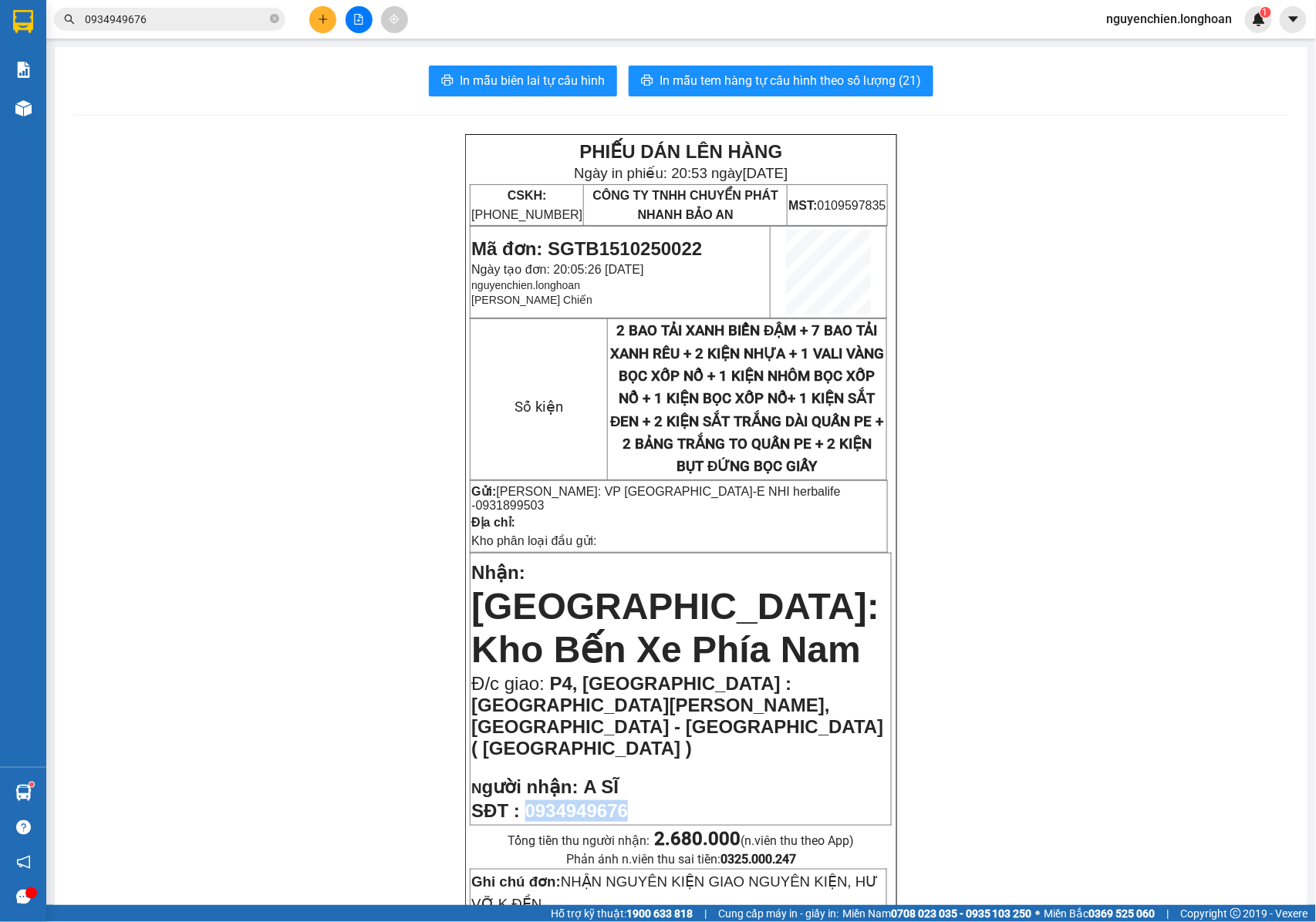
drag, startPoint x: 639, startPoint y: 720, endPoint x: 526, endPoint y: 734, distance: 113.9
click at [526, 800] on p "SĐT : 0934949676" at bounding box center [681, 811] width 419 height 22
copy span "0934949676"
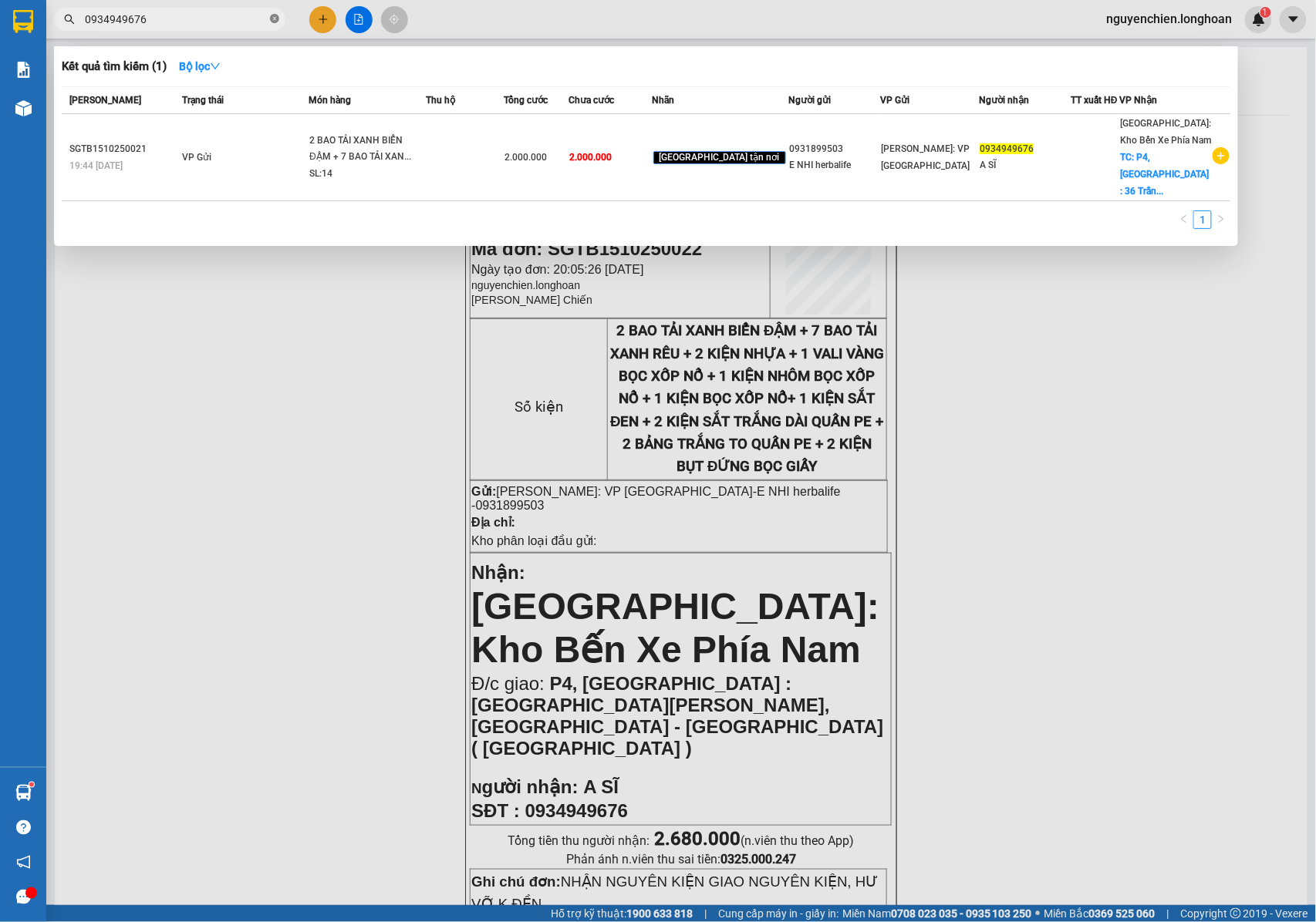
click at [272, 17] on icon "close-circle" at bounding box center [275, 18] width 10 height 10
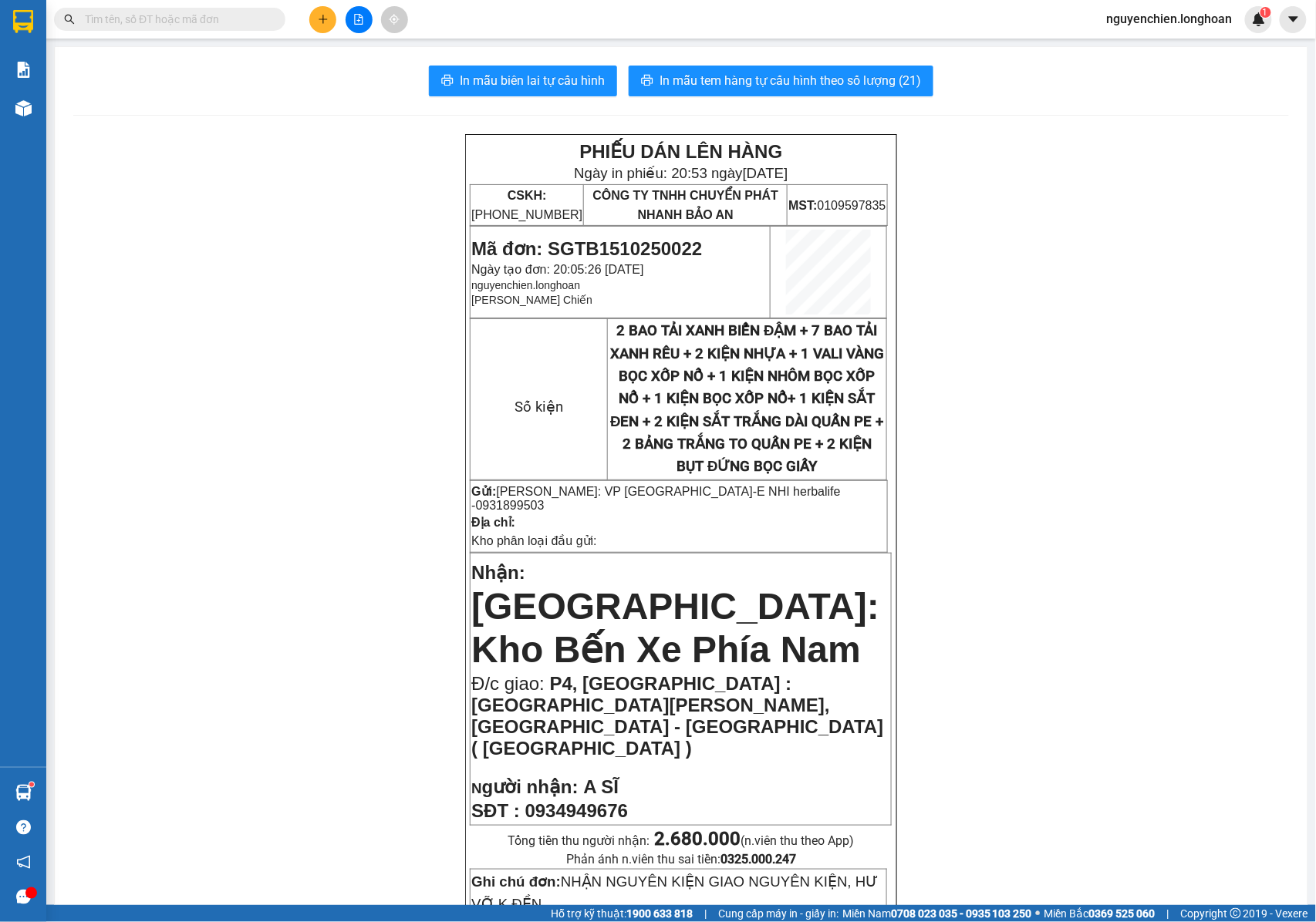
click at [237, 20] on input "text" at bounding box center [176, 19] width 182 height 17
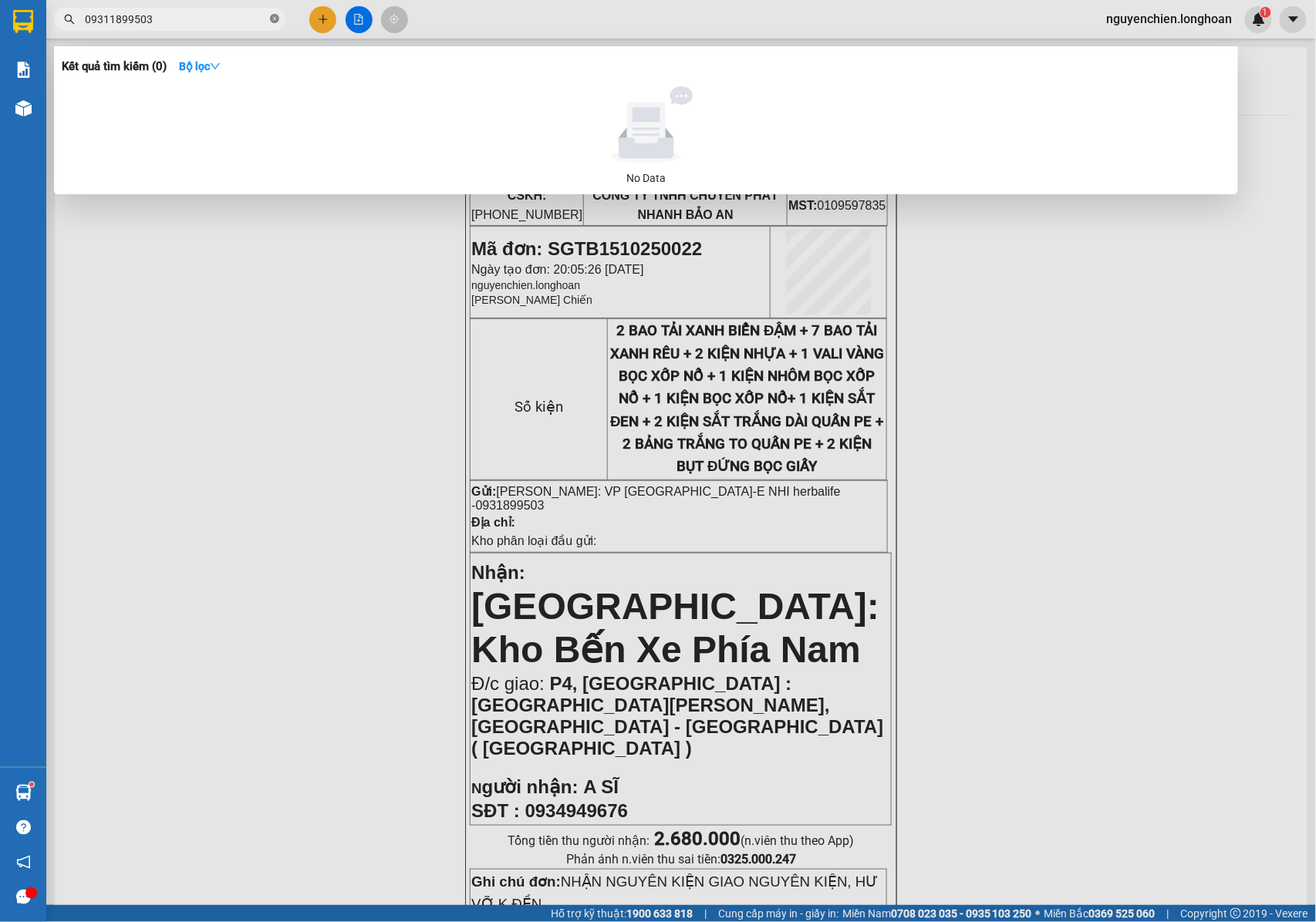
click at [277, 22] on icon "close-circle" at bounding box center [275, 18] width 10 height 10
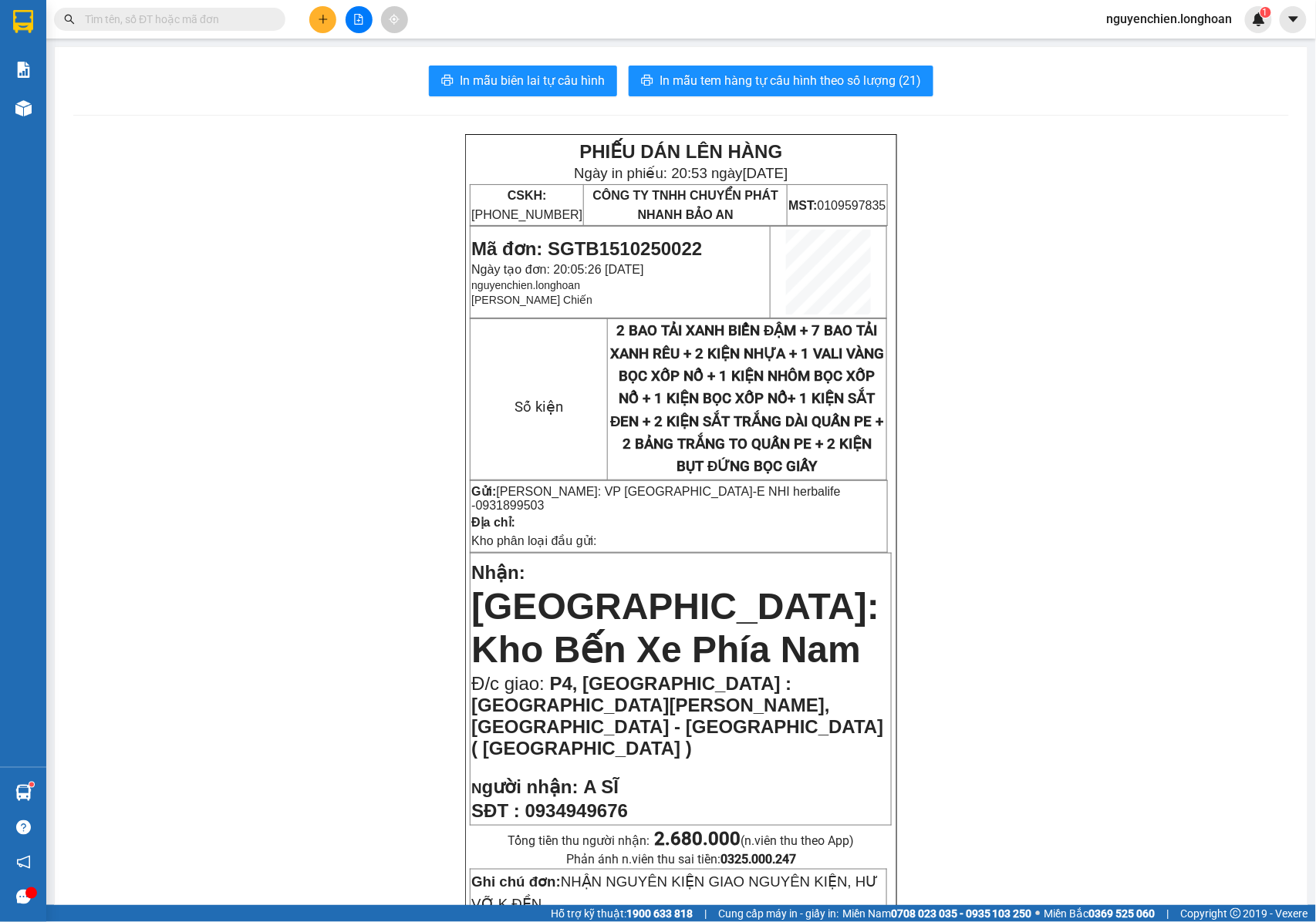
click at [244, 23] on input "text" at bounding box center [176, 19] width 182 height 17
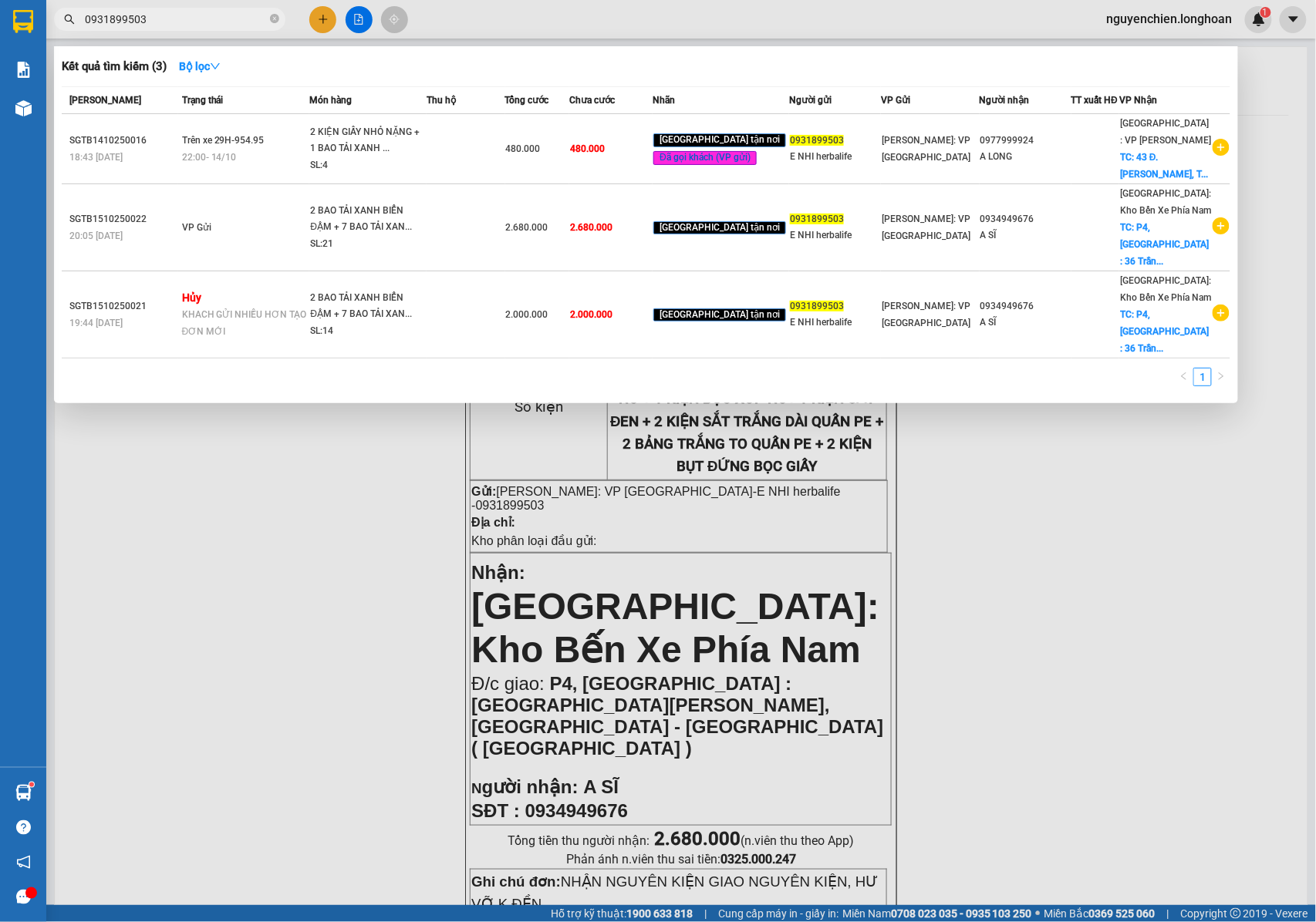
click at [291, 490] on div at bounding box center [658, 461] width 1316 height 922
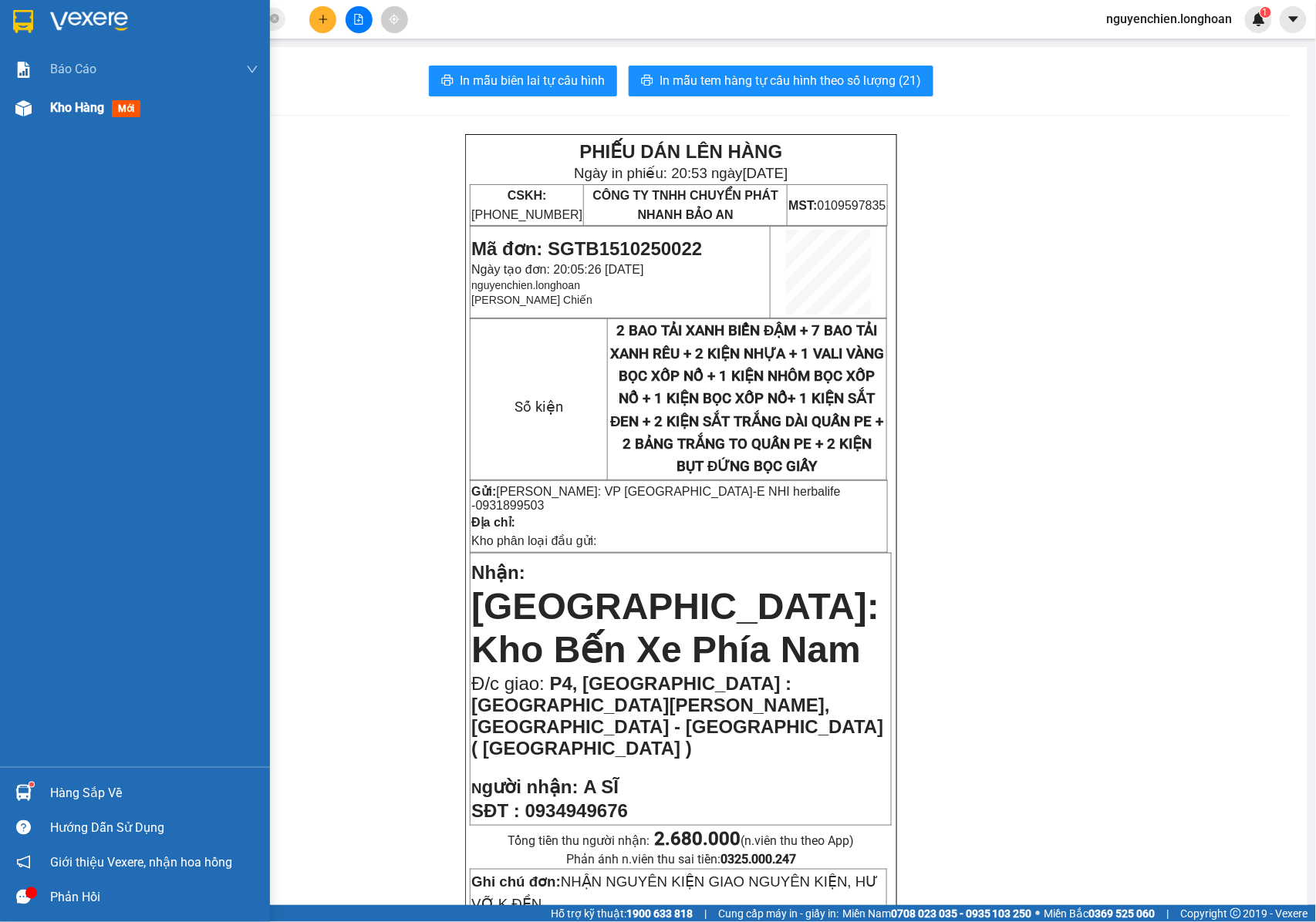
click at [30, 113] on img at bounding box center [23, 108] width 17 height 17
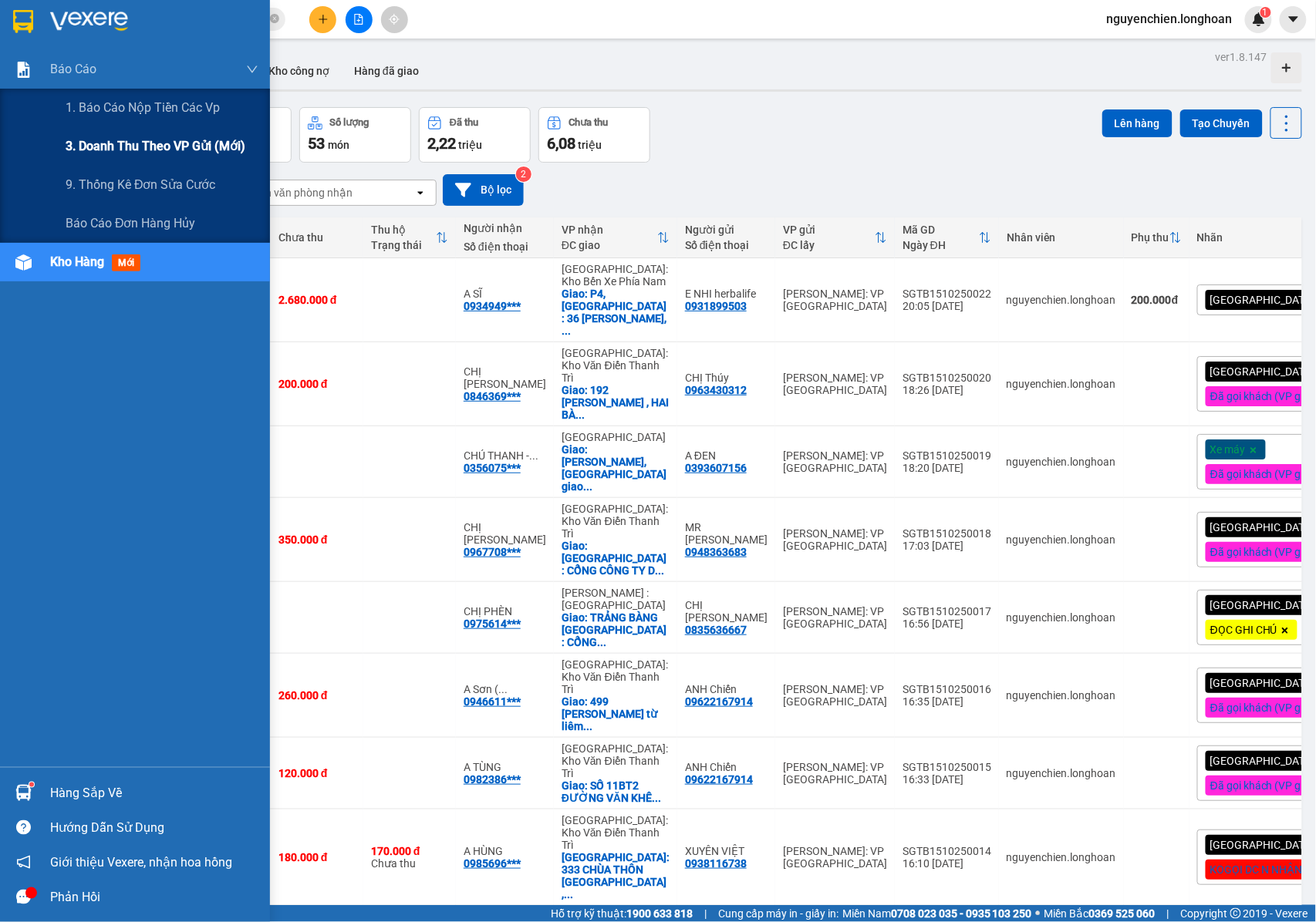
click at [118, 142] on span "3. Doanh Thu theo VP Gửi (mới)" at bounding box center [155, 146] width 180 height 19
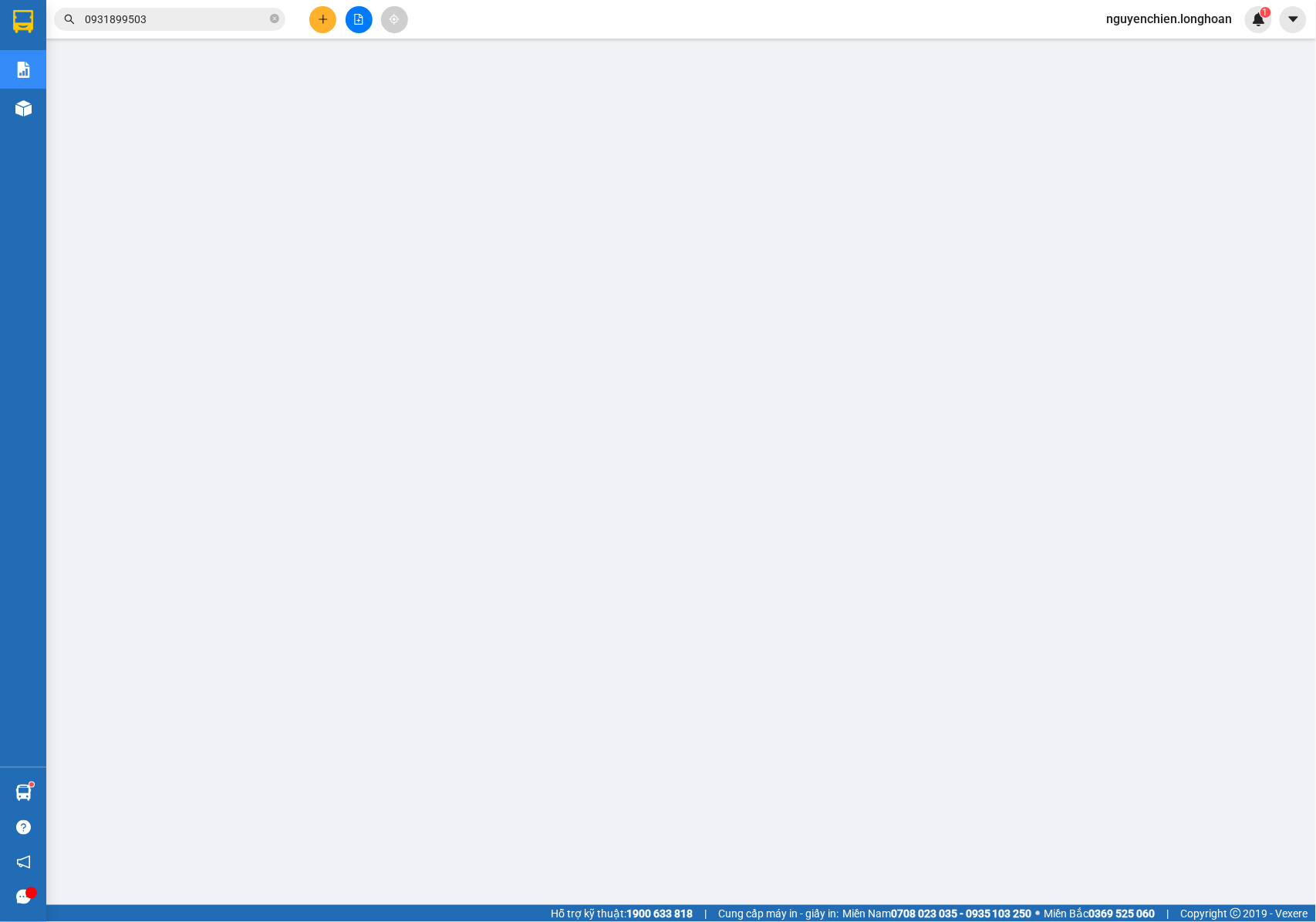
click at [263, 17] on input "0931899503" at bounding box center [176, 19] width 182 height 17
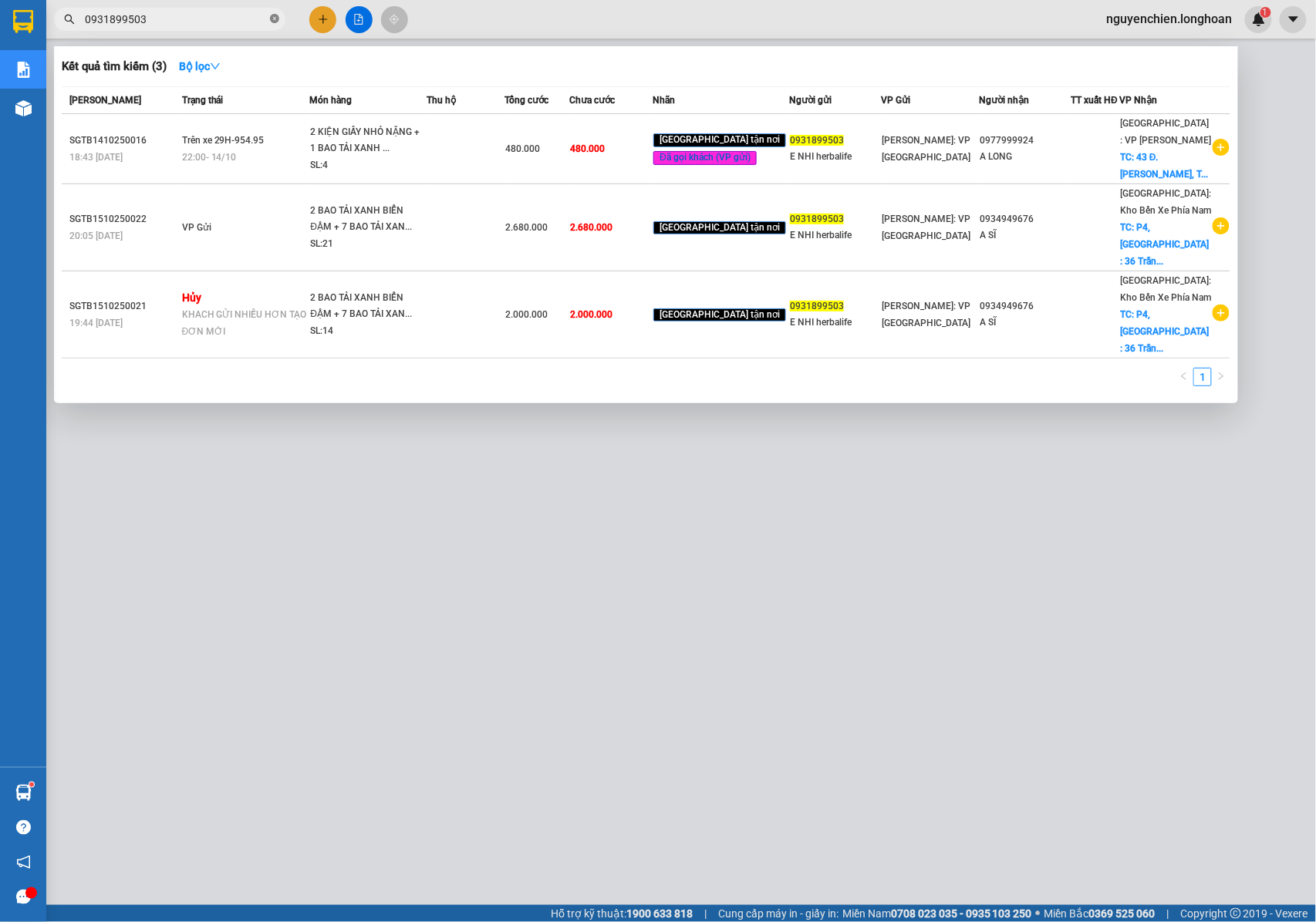
click at [276, 24] on span at bounding box center [275, 19] width 10 height 15
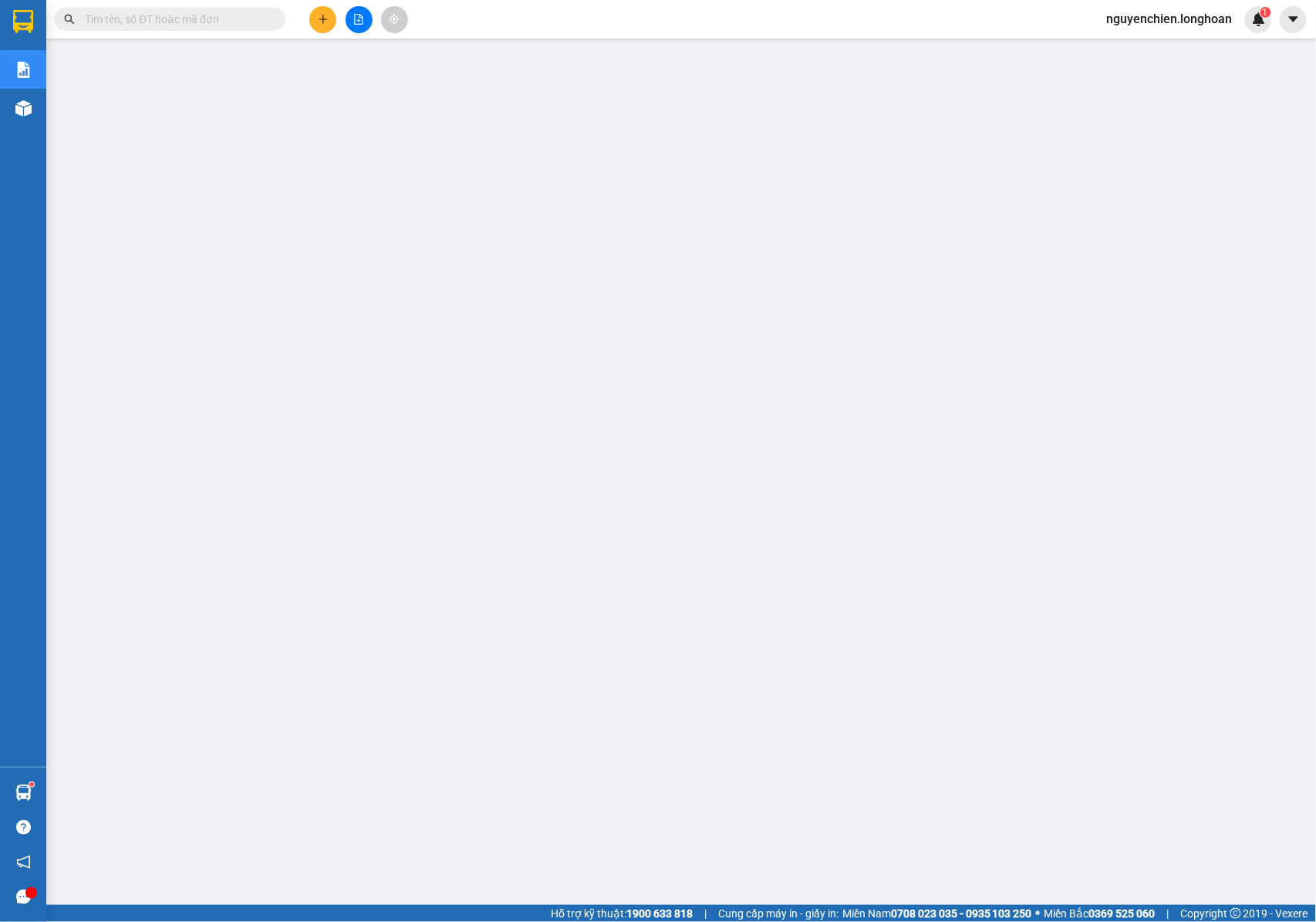
click at [235, 24] on input "text" at bounding box center [176, 19] width 182 height 17
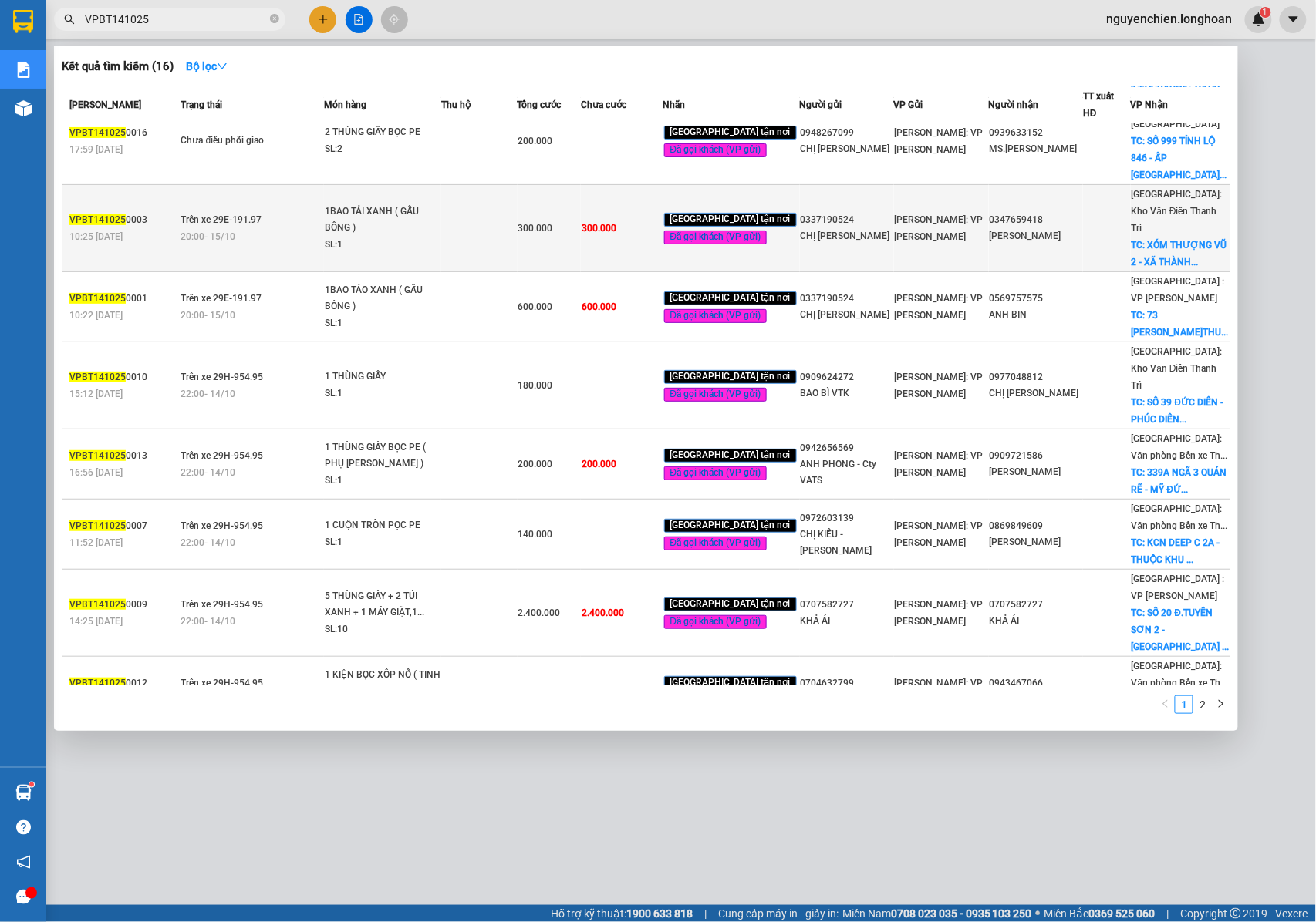
scroll to position [118, 0]
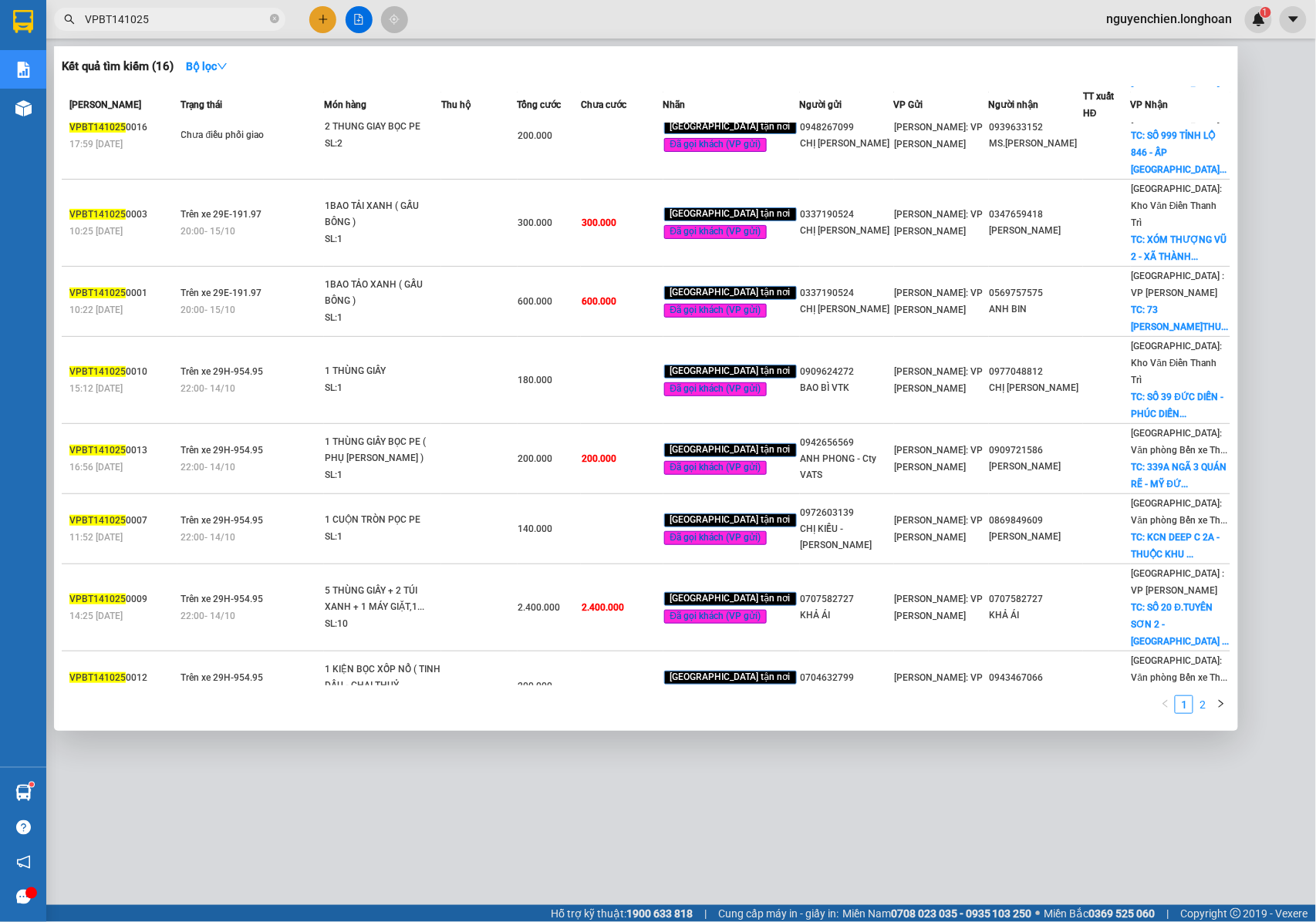
click at [1199, 700] on link "2" at bounding box center [1203, 705] width 17 height 17
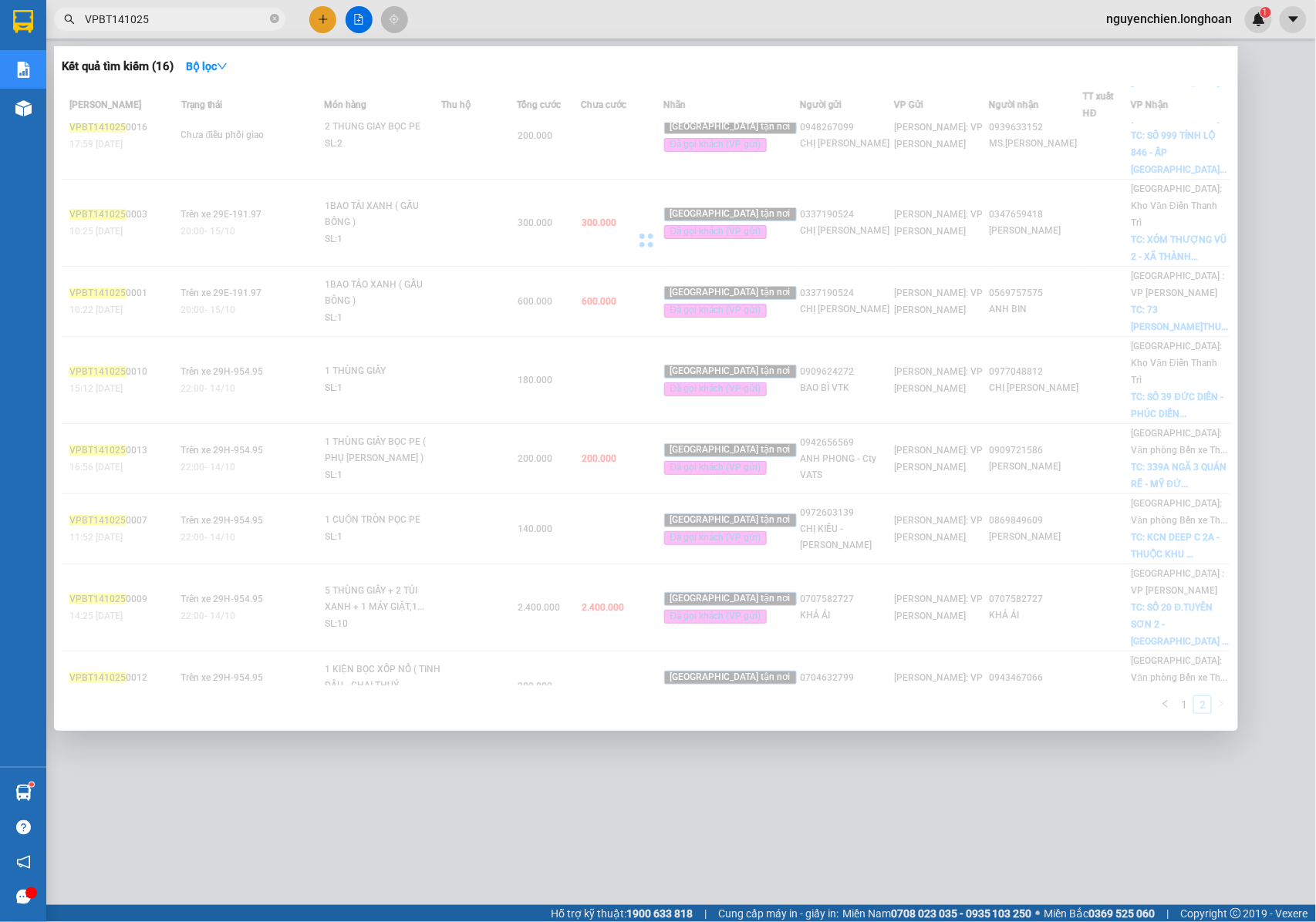
scroll to position [0, 0]
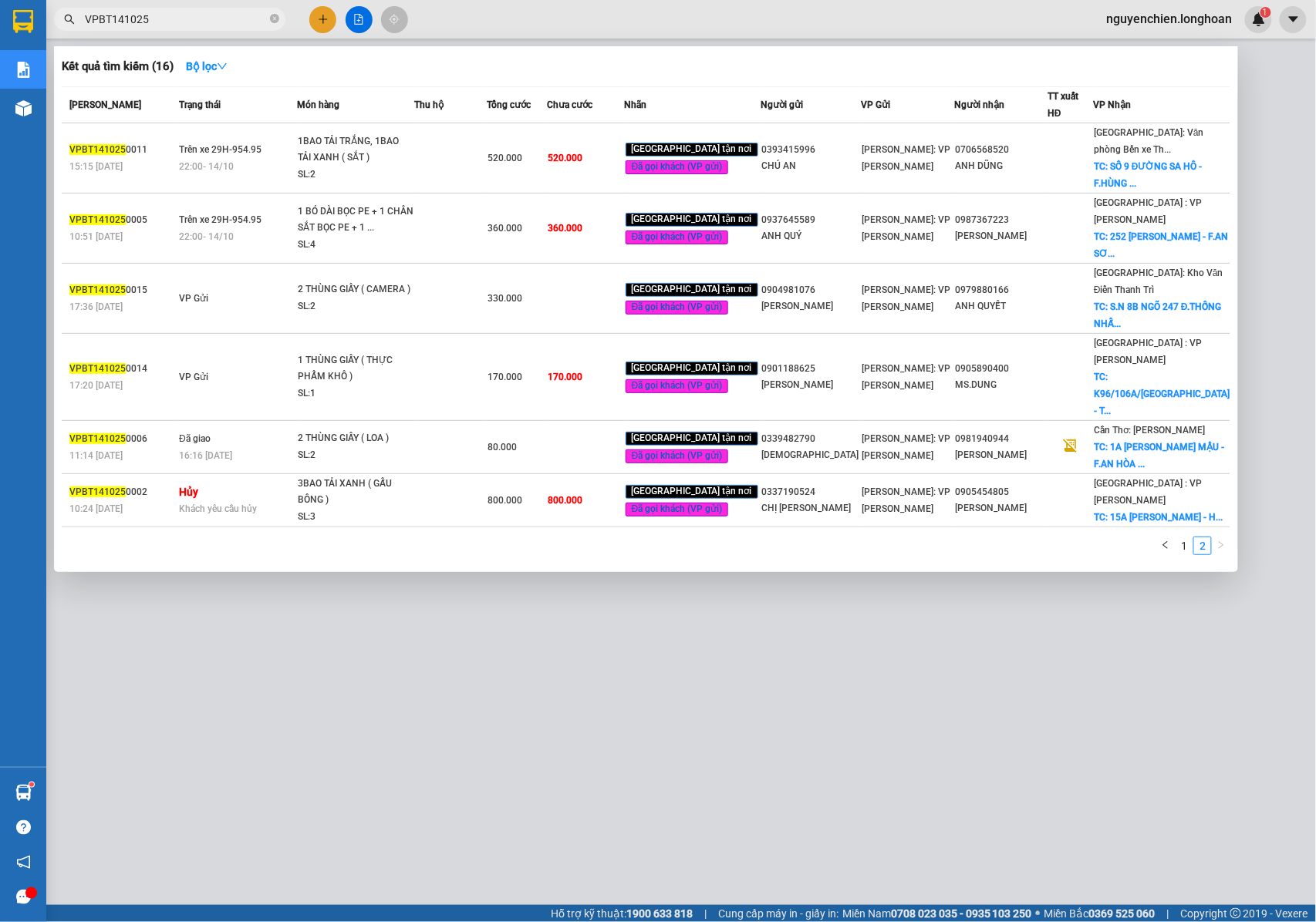
click at [146, 17] on input "VPBT141025" at bounding box center [176, 19] width 182 height 17
drag, startPoint x: 161, startPoint y: 23, endPoint x: 97, endPoint y: 28, distance: 64.2
click at [97, 28] on span "VPBT141025" at bounding box center [169, 19] width 231 height 23
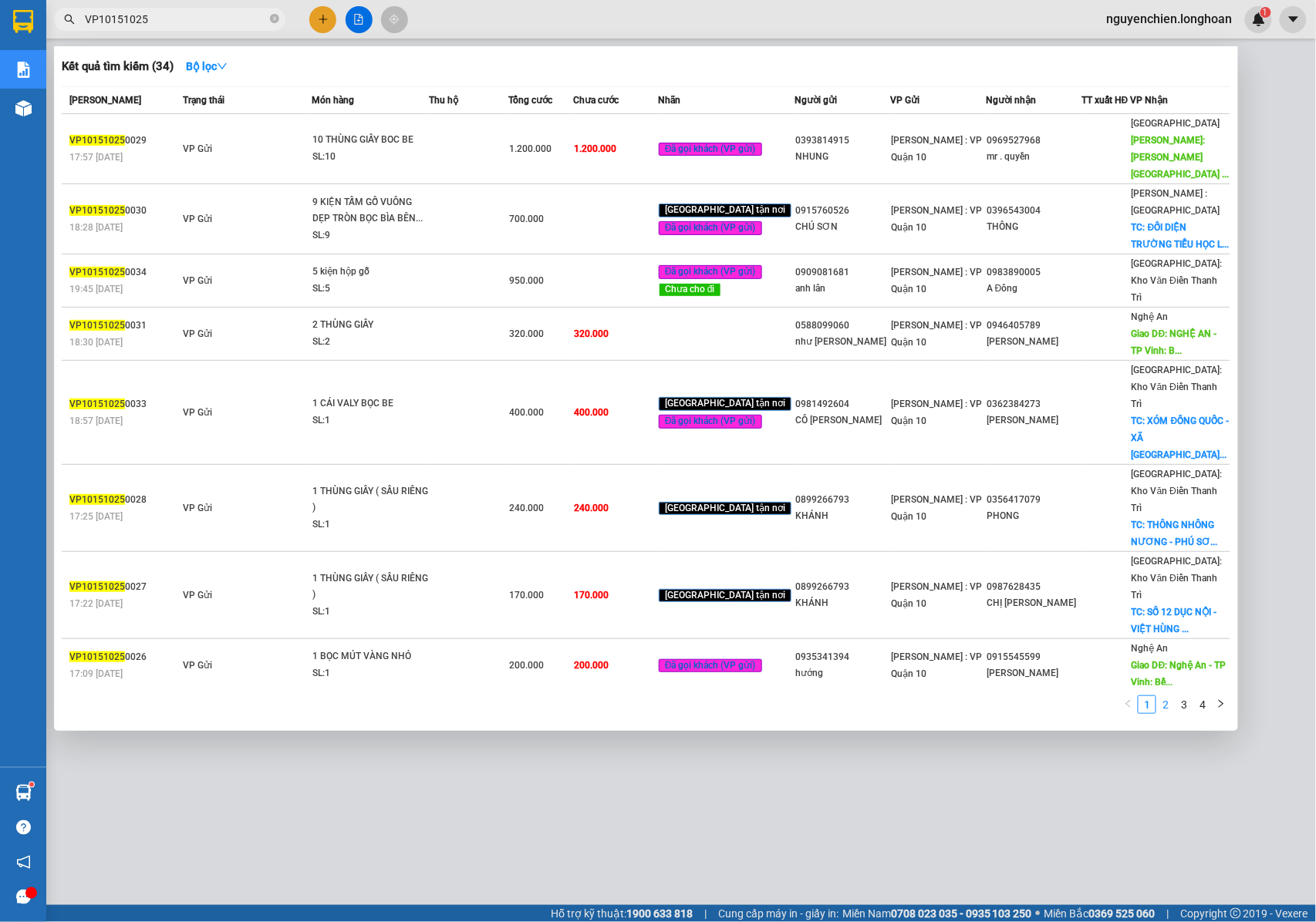
click at [1165, 705] on link "2" at bounding box center [1166, 705] width 17 height 17
click at [1180, 706] on link "3" at bounding box center [1184, 705] width 17 height 17
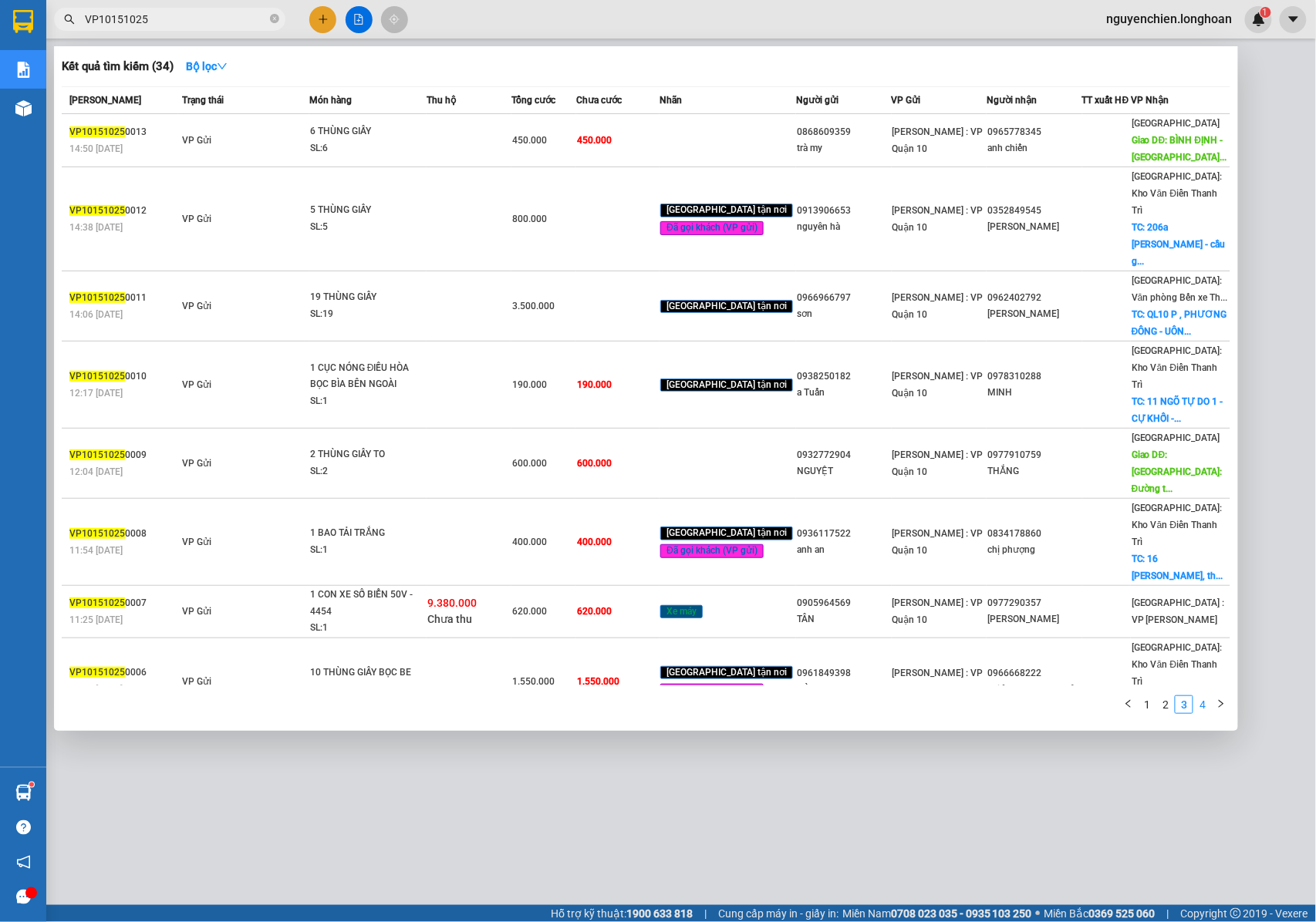
click at [1211, 705] on li "4" at bounding box center [1202, 704] width 18 height 18
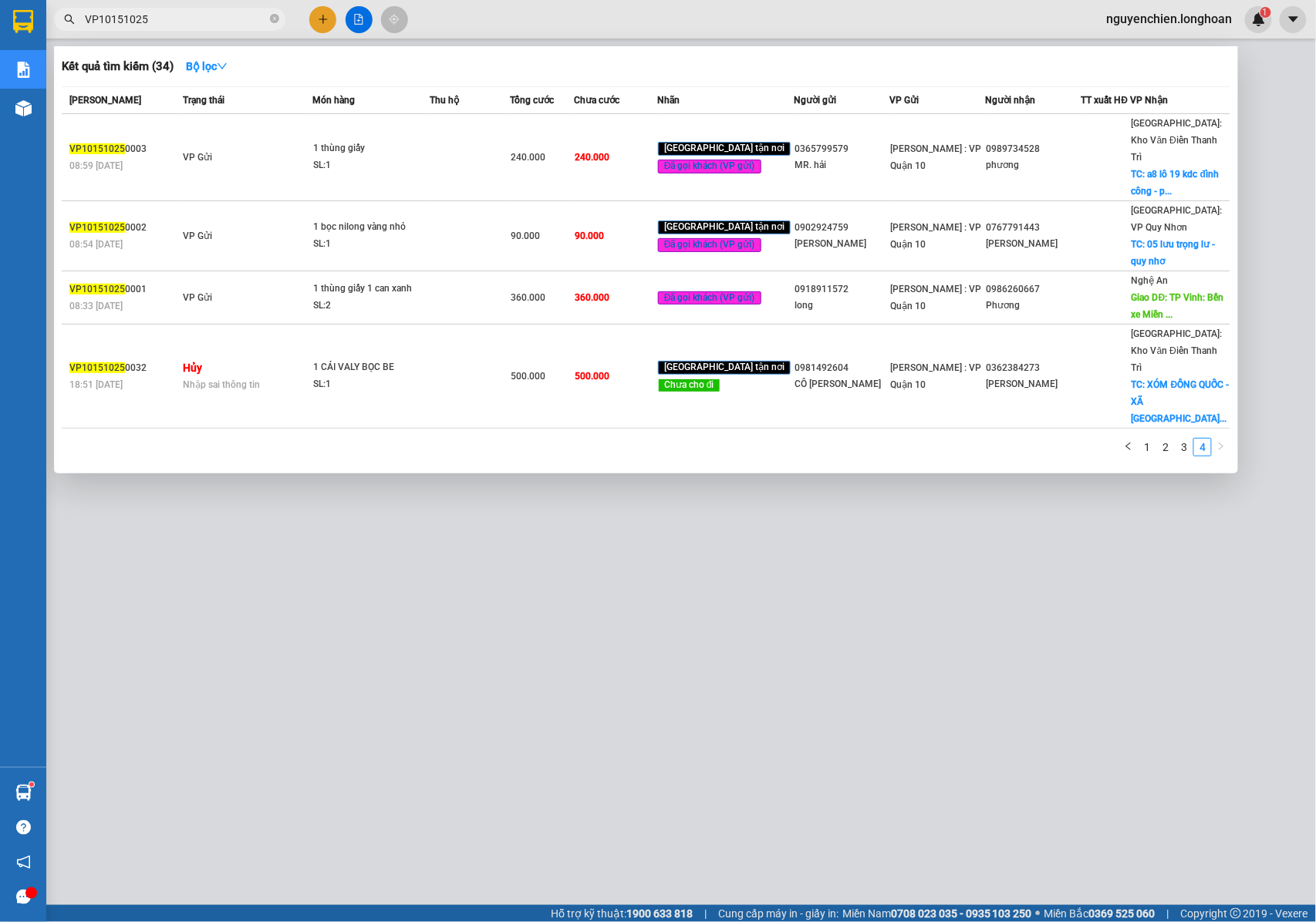
click at [760, 613] on div at bounding box center [658, 461] width 1316 height 922
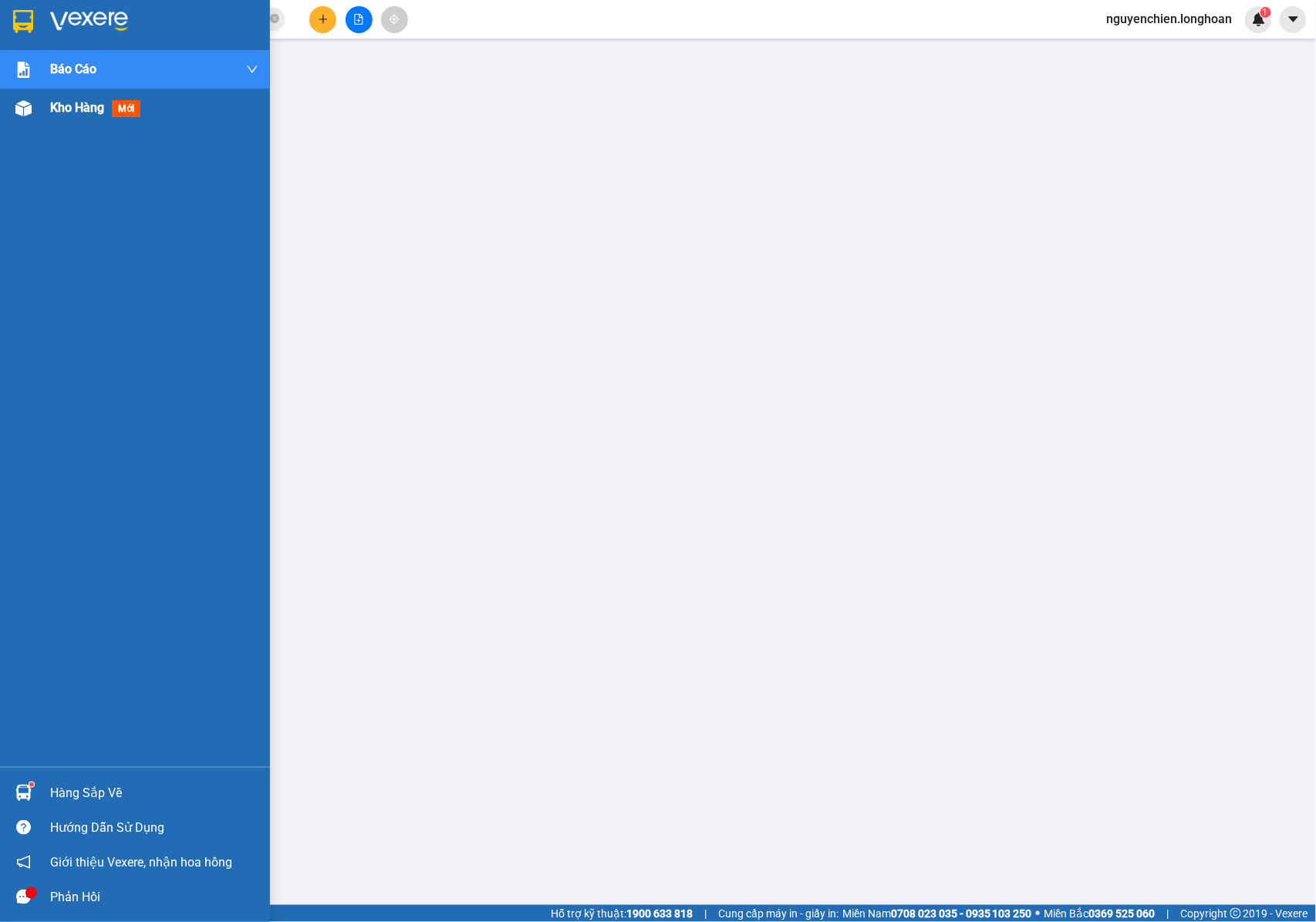
click at [13, 99] on div at bounding box center [23, 108] width 27 height 27
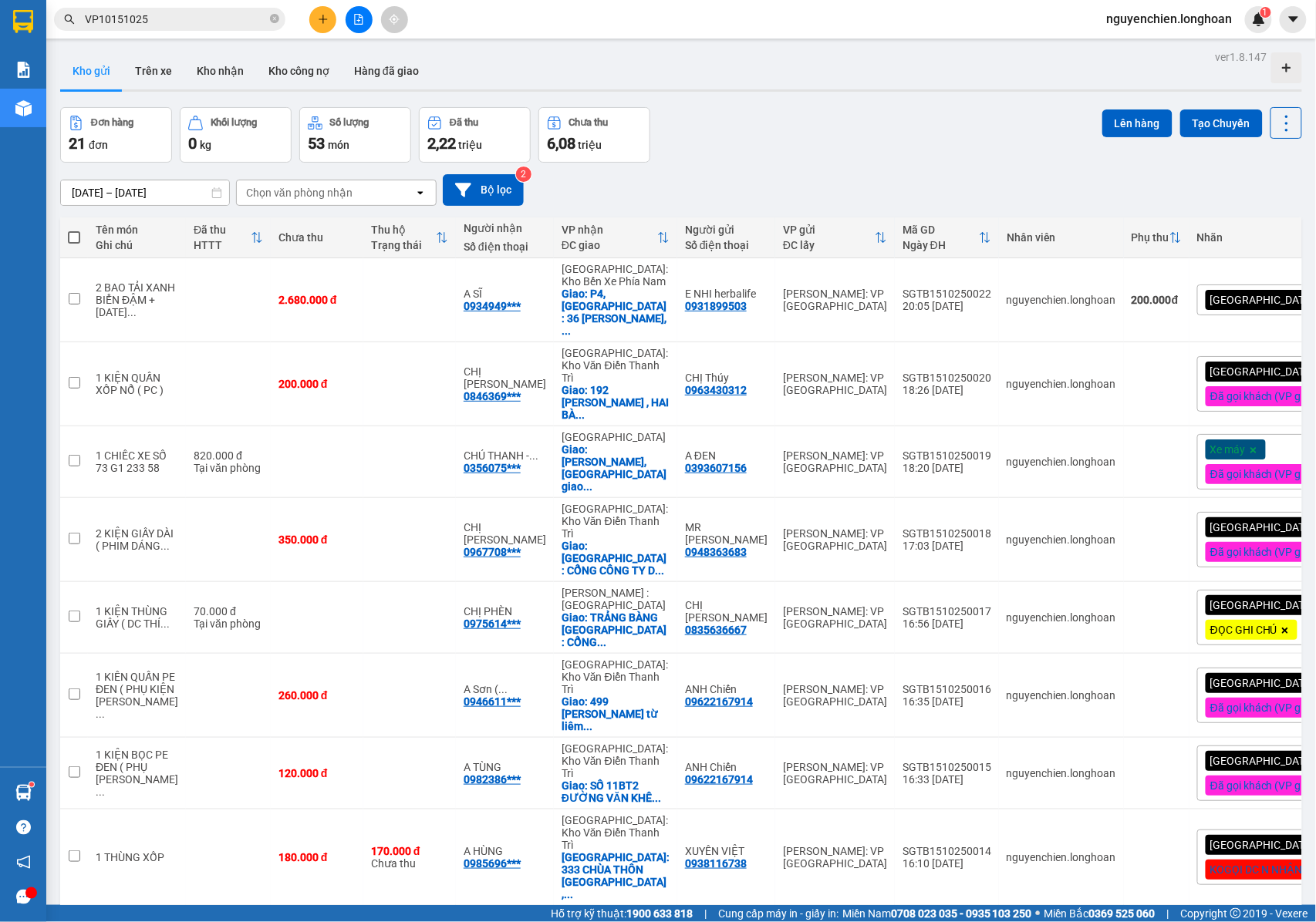
click at [1226, 284] on div "[GEOGRAPHIC_DATA] tận nơi" at bounding box center [1295, 299] width 196 height 30
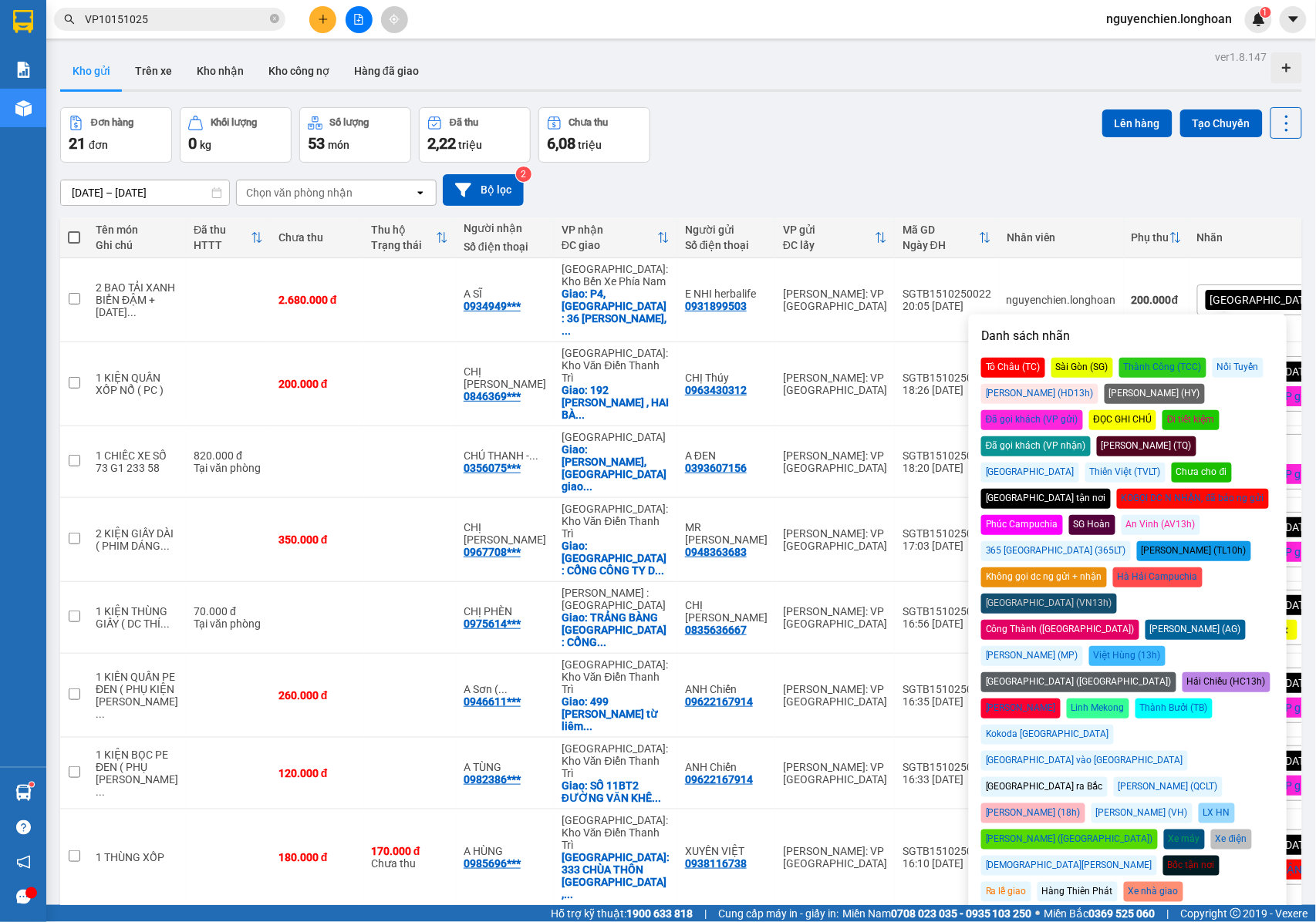
click at [1083, 410] on div "Đã gọi khách (VP gửi)" at bounding box center [1032, 420] width 102 height 20
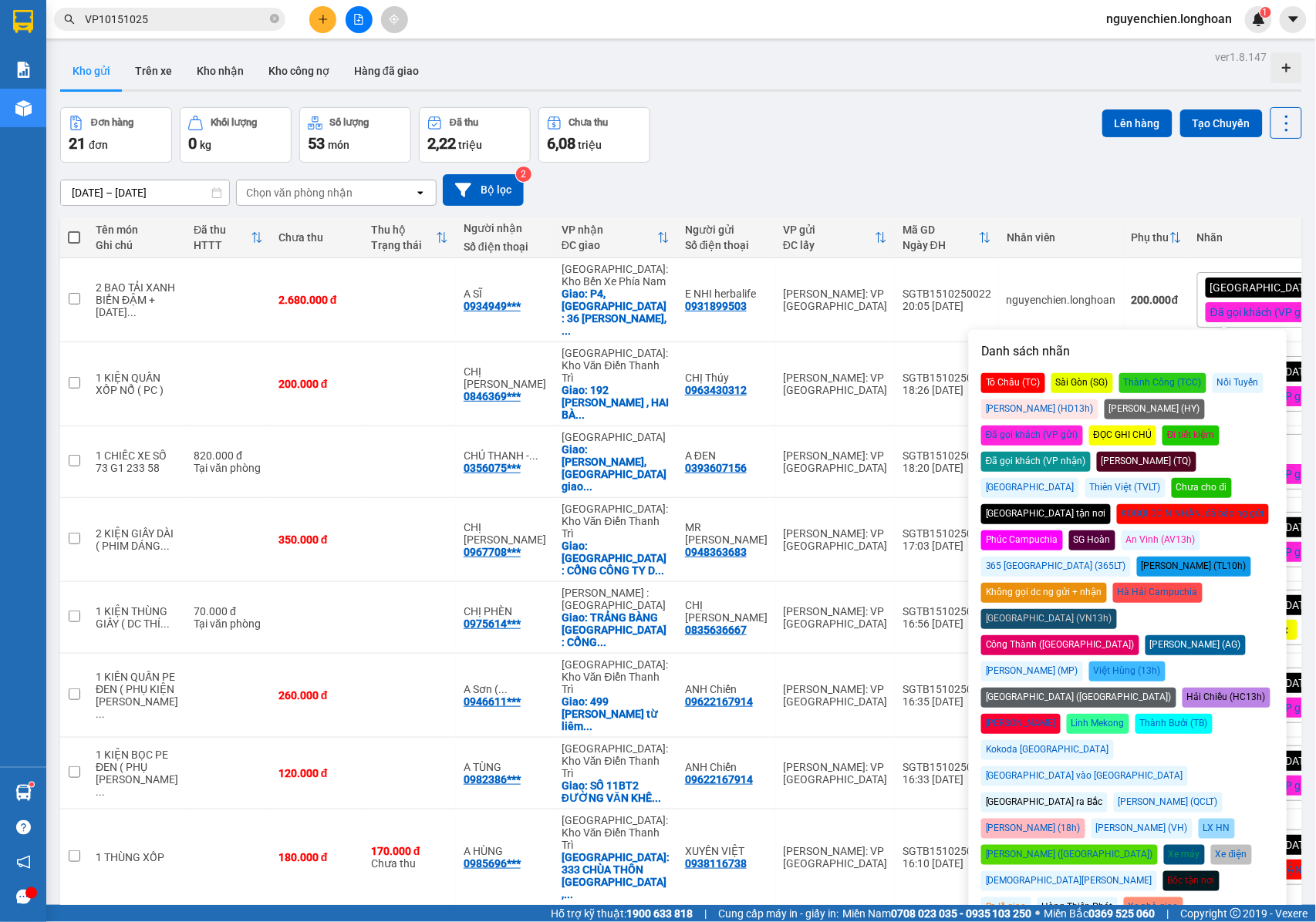
click at [1098, 204] on div "[DATE] – [DATE] Press the down arrow key to interact with the calendar and sele…" at bounding box center [681, 190] width 1242 height 31
